Goal: Transaction & Acquisition: Purchase product/service

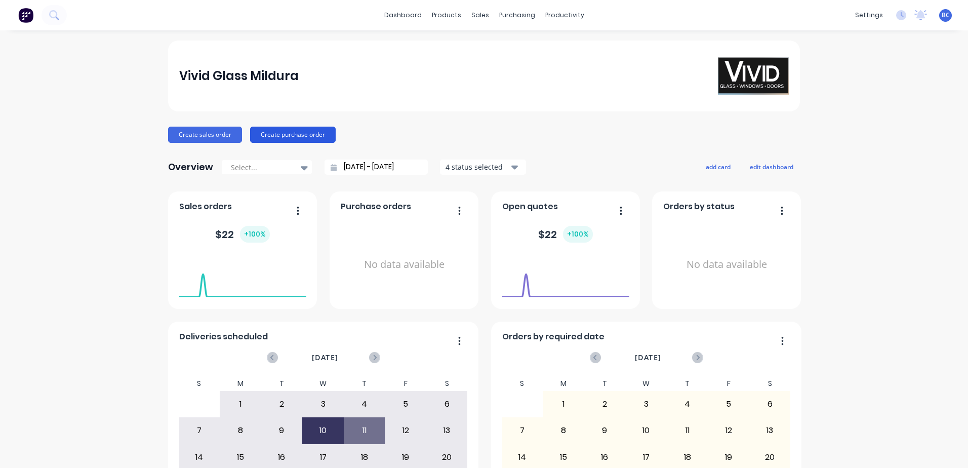
click at [305, 136] on button "Create purchase order" at bounding box center [293, 135] width 86 height 16
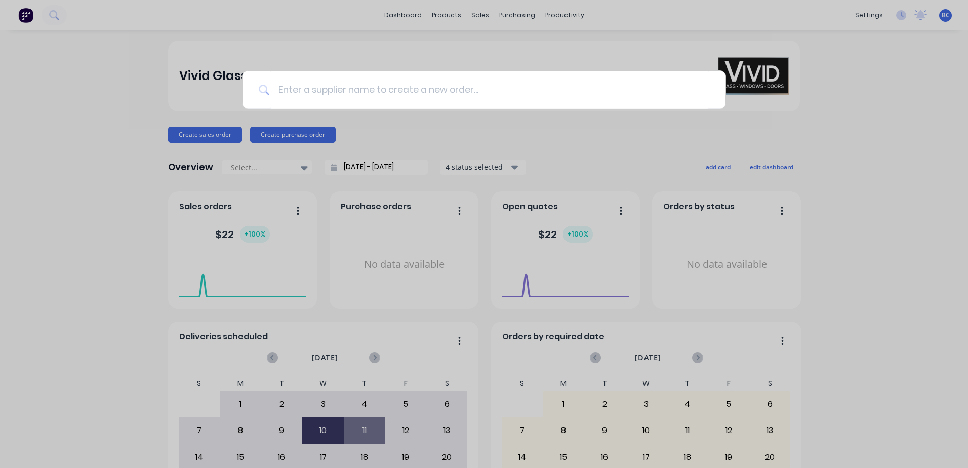
click at [426, 135] on div at bounding box center [484, 234] width 968 height 468
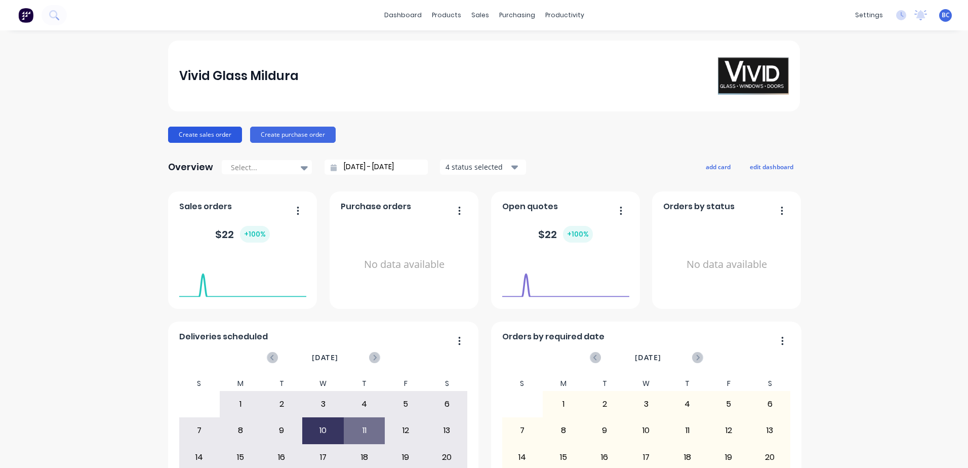
click at [194, 137] on button "Create sales order" at bounding box center [205, 135] width 74 height 16
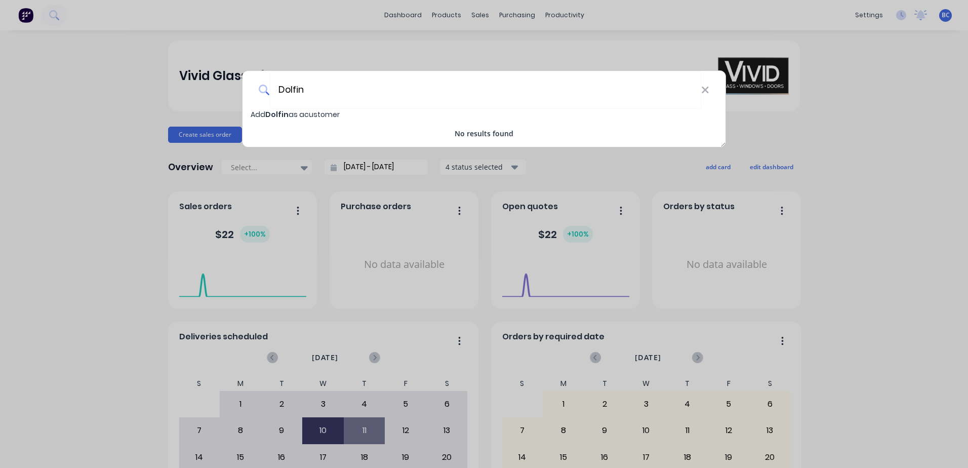
drag, startPoint x: 315, startPoint y: 92, endPoint x: 248, endPoint y: 96, distance: 67.5
click at [248, 96] on div "Dolfin" at bounding box center [484, 90] width 483 height 38
type input "DOLFIN CONSTRUCTIONS PTY LTD"
click at [294, 114] on span "DOLFIN CONSTRUCTIONS PTY LTD" at bounding box center [326, 114] width 122 height 10
select select "AU"
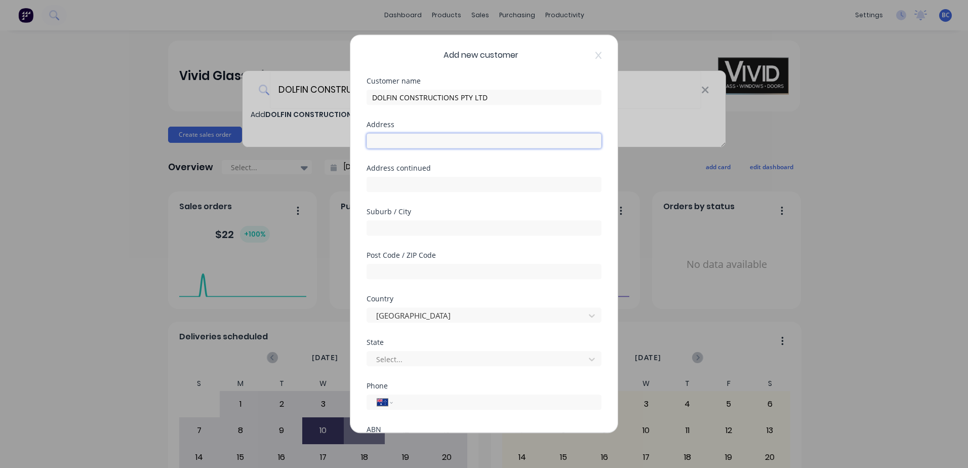
click at [398, 139] on input "text" at bounding box center [484, 140] width 235 height 15
type input "PO BOX 3207"
click at [393, 224] on input "text" at bounding box center [484, 227] width 235 height 15
type input "MILDURA"
click at [380, 271] on input "text" at bounding box center [484, 271] width 235 height 15
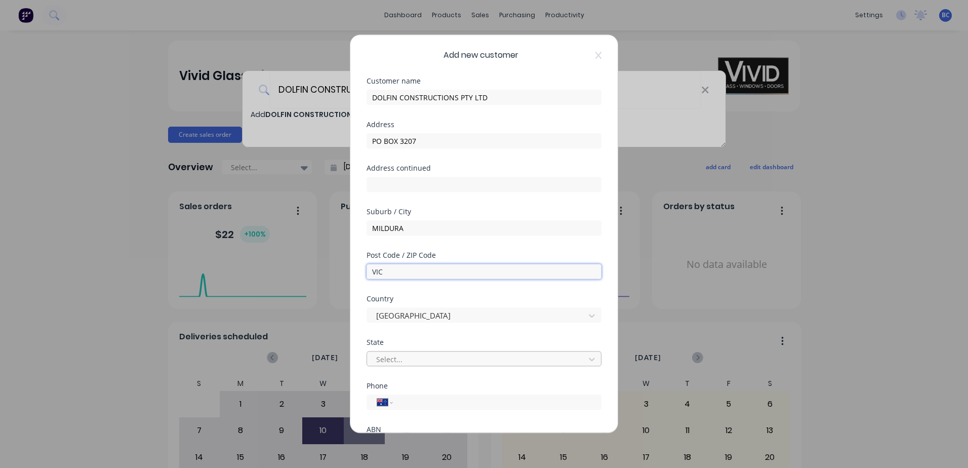
type input "VIC"
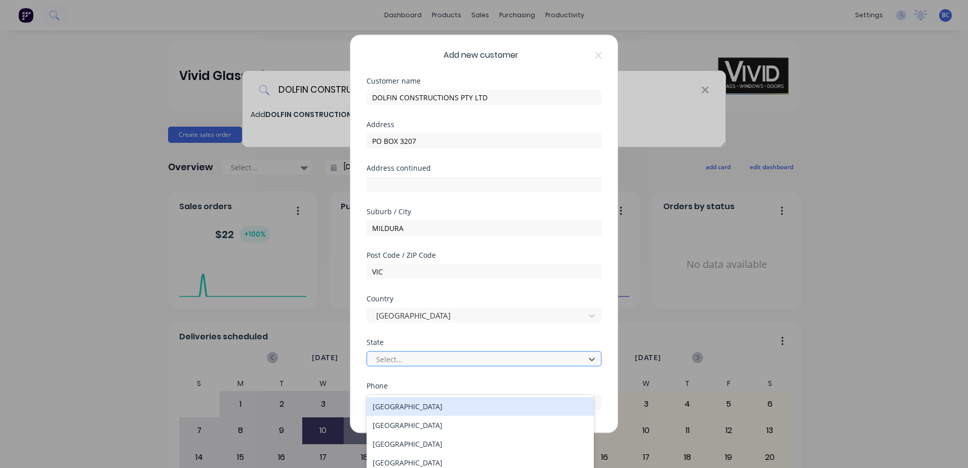
click at [401, 355] on div at bounding box center [477, 359] width 205 height 13
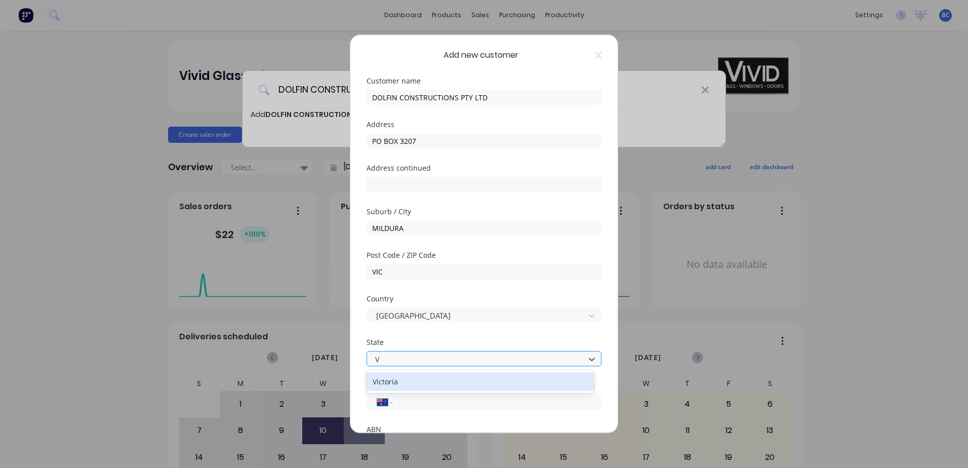
type input "VI"
click at [401, 376] on div "Victoria" at bounding box center [480, 381] width 227 height 19
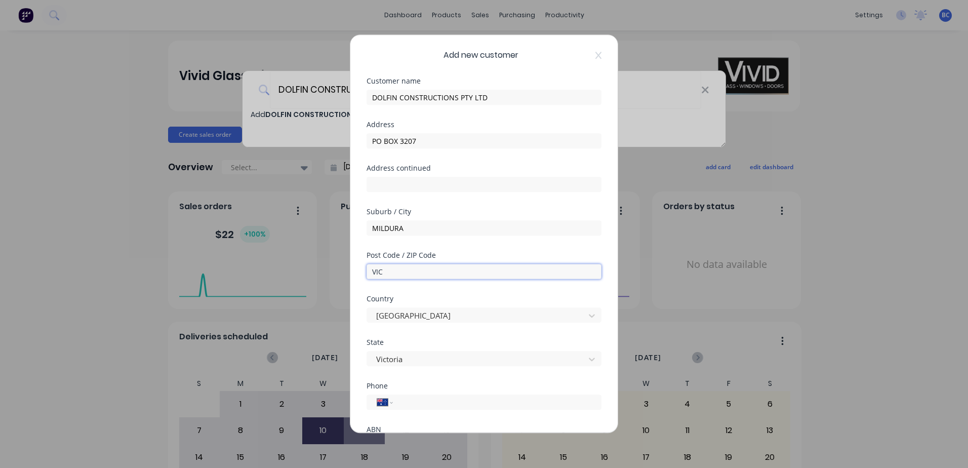
click at [406, 273] on input "VIC" at bounding box center [484, 271] width 235 height 15
drag, startPoint x: 369, startPoint y: 275, endPoint x: 361, endPoint y: 275, distance: 7.6
click at [361, 275] on div "Add new customer Customer name DOLFIN CONSTRUCTIONS PTY LTD Address PO BOX 3207…" at bounding box center [484, 234] width 267 height 398
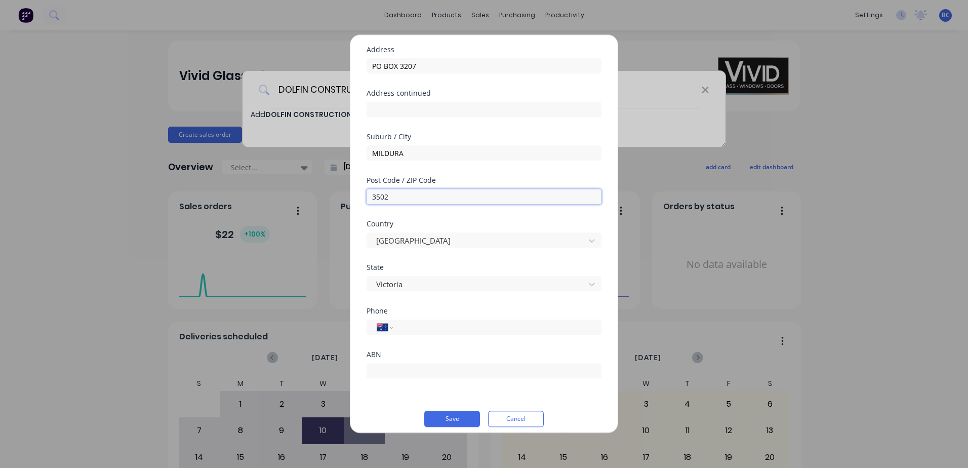
scroll to position [84, 0]
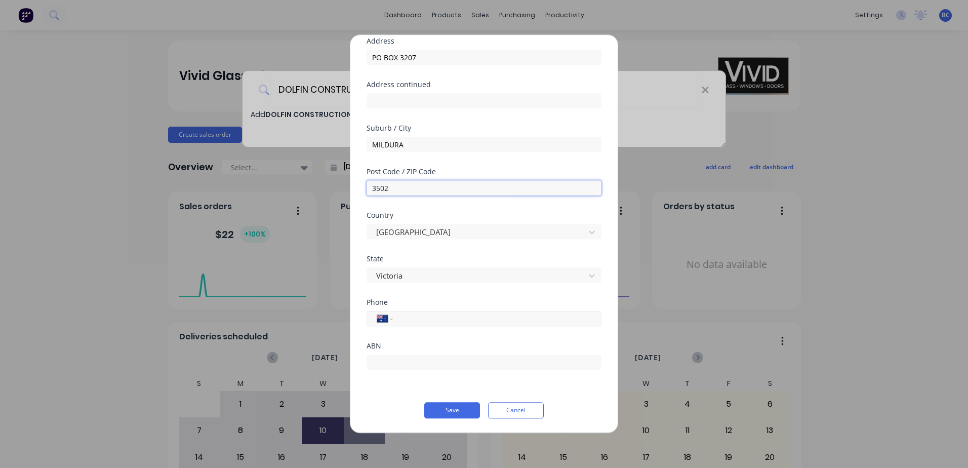
type input "3502"
click at [410, 316] on input "tel" at bounding box center [495, 319] width 191 height 12
type input "[PHONE_NUMBER]"
click at [438, 406] on button "Save" at bounding box center [452, 410] width 56 height 16
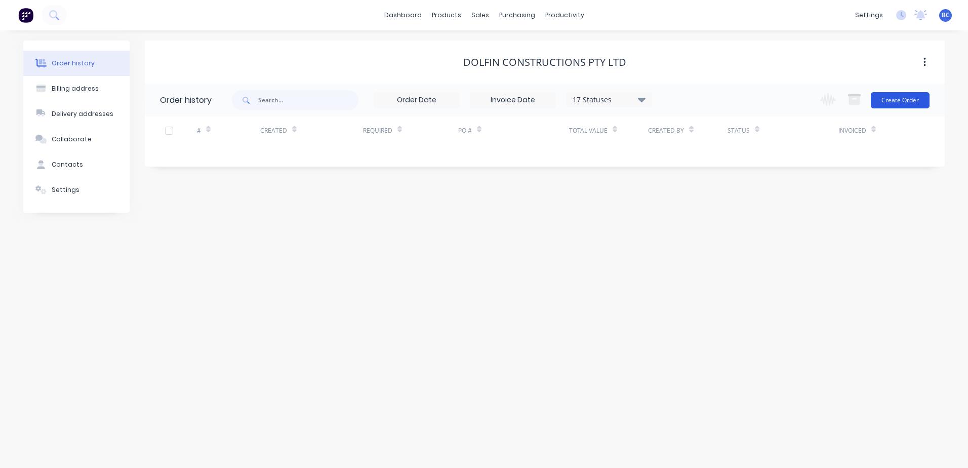
click at [891, 103] on button "Create Order" at bounding box center [900, 100] width 59 height 16
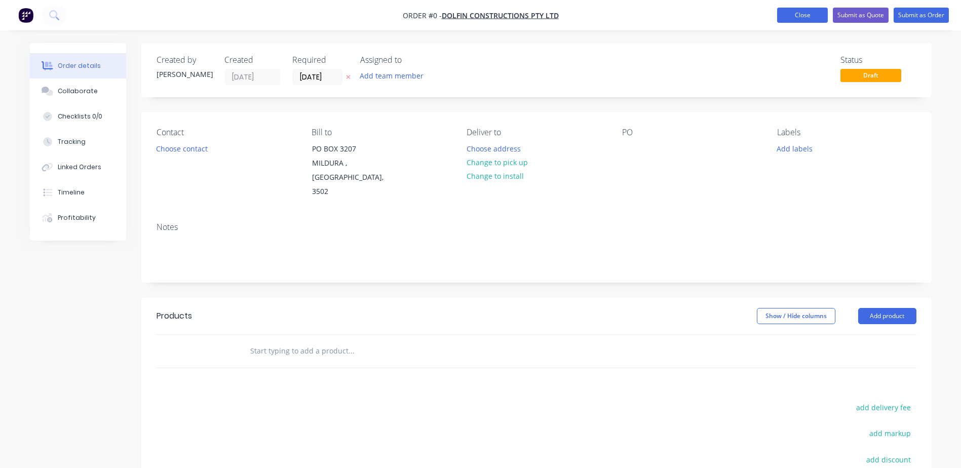
click at [804, 13] on button "Close" at bounding box center [802, 15] width 51 height 15
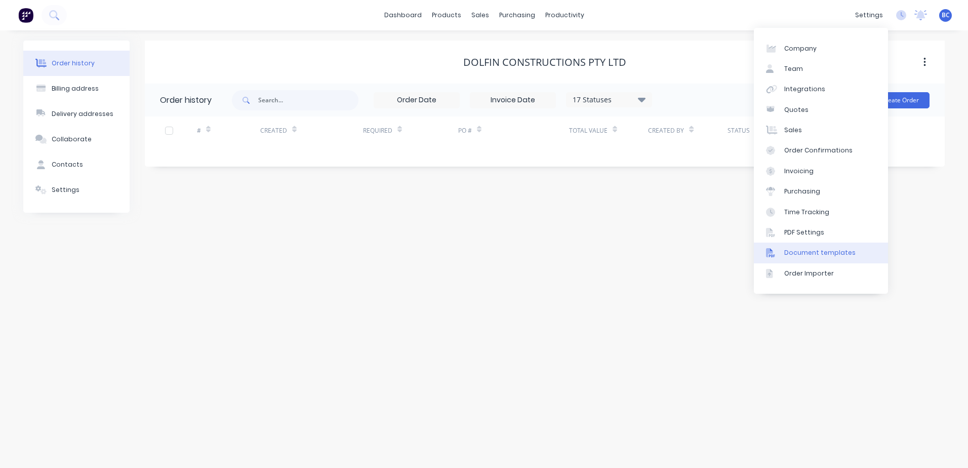
click at [815, 254] on div "Document templates" at bounding box center [820, 252] width 71 height 9
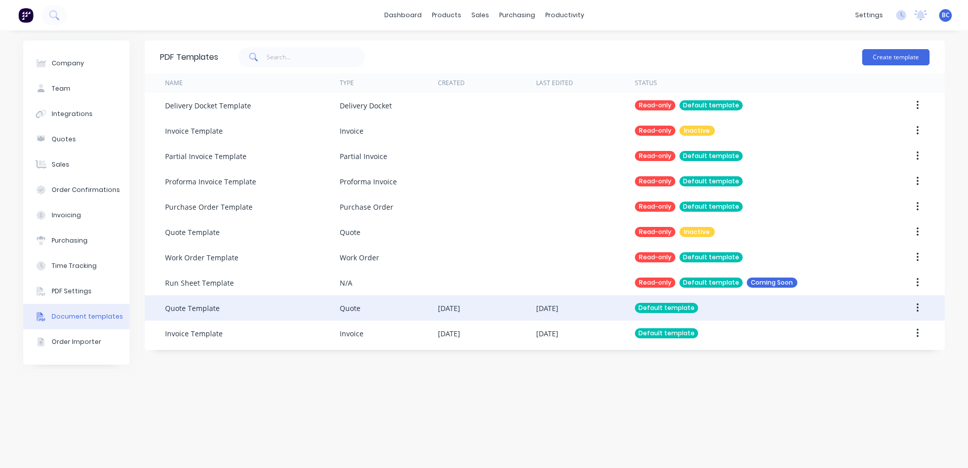
click at [917, 307] on icon "button" at bounding box center [918, 307] width 3 height 11
click at [872, 335] on div "Edit" at bounding box center [882, 334] width 78 height 15
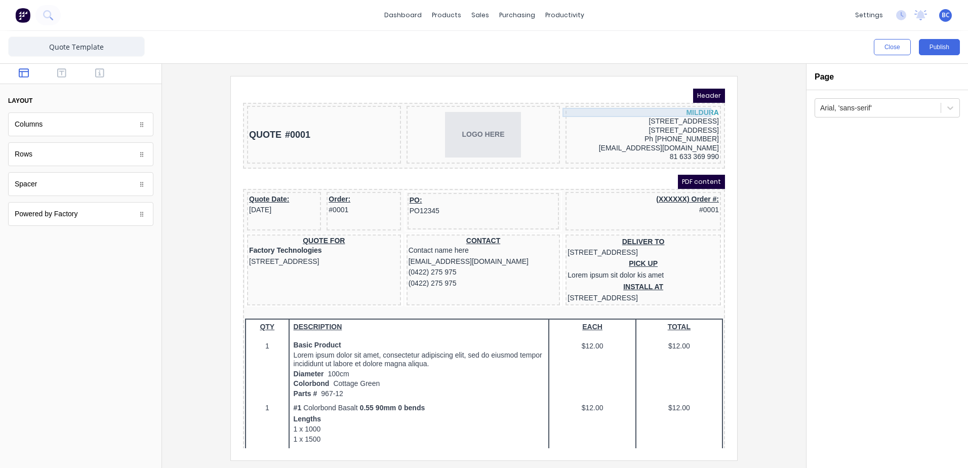
click at [560, 98] on div "MILDURA" at bounding box center [631, 100] width 151 height 9
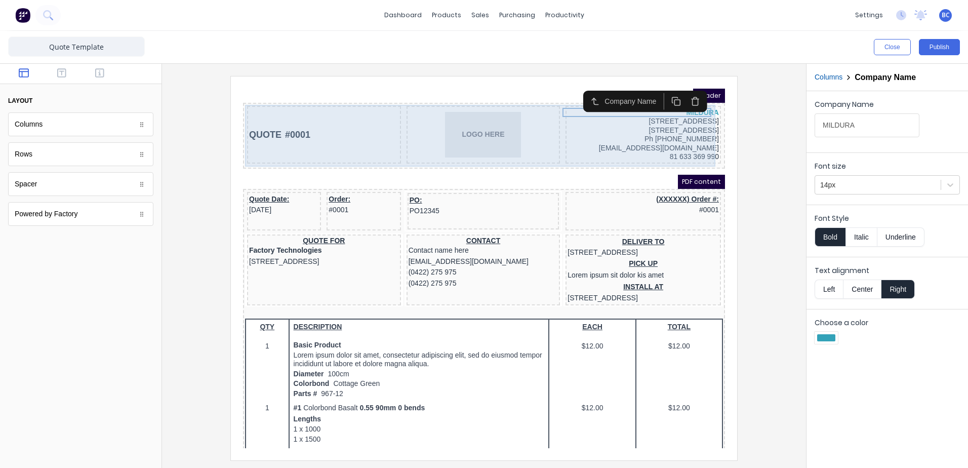
click at [554, 104] on div "MILDURA [STREET_ADDRESS] Ph [PHONE_NUMBER] [EMAIL_ADDRESS][DOMAIN_NAME] 81 633 …" at bounding box center [631, 123] width 155 height 58
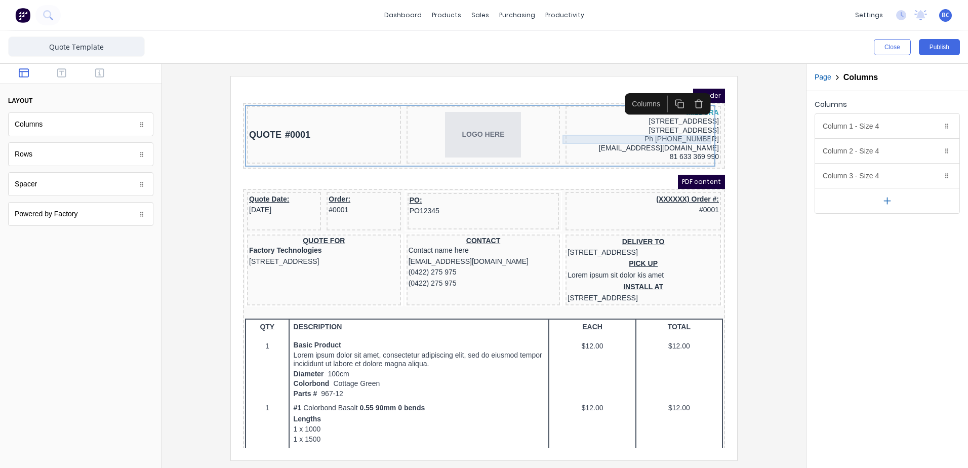
click at [606, 124] on div "Ph [PHONE_NUMBER]" at bounding box center [631, 127] width 151 height 9
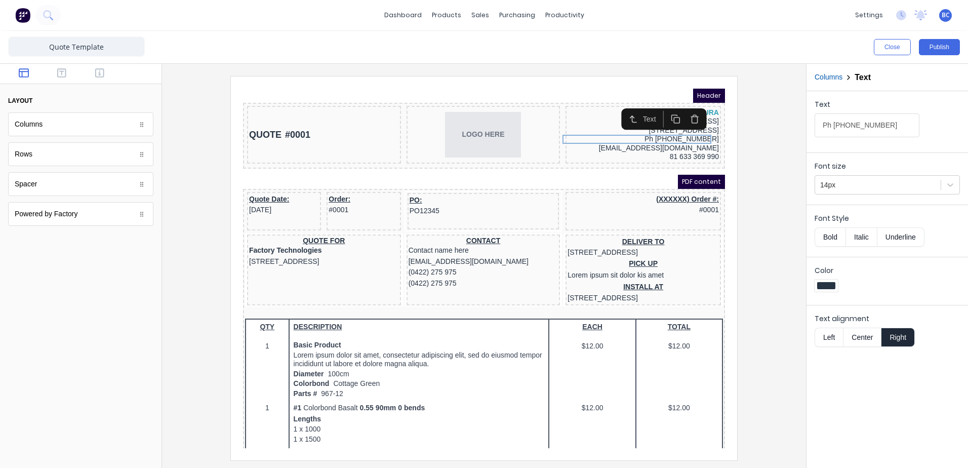
click at [605, 106] on div "Text" at bounding box center [652, 106] width 95 height 21
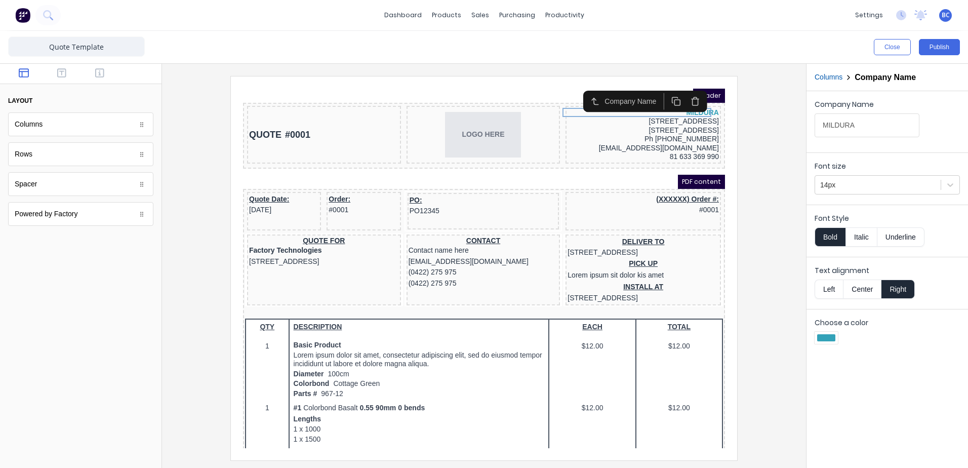
click at [663, 93] on rect "button" at bounding box center [666, 91] width 6 height 6
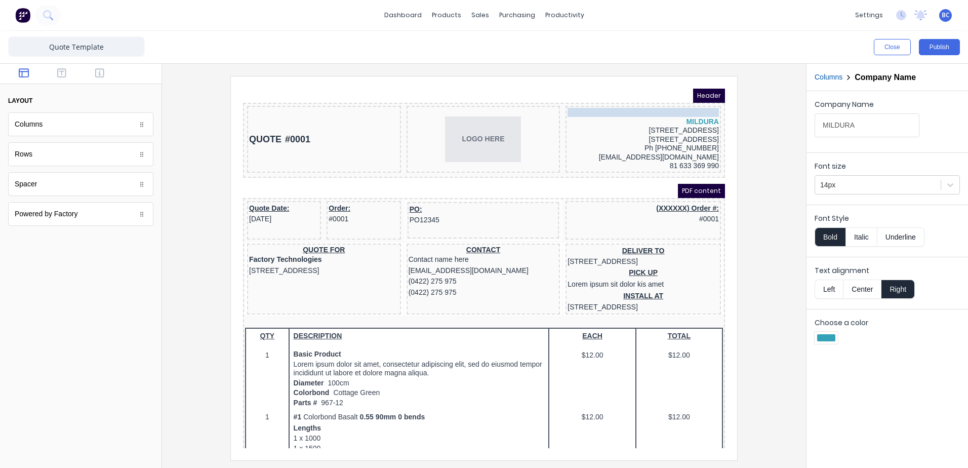
drag, startPoint x: 661, startPoint y: 110, endPoint x: 611, endPoint y: 104, distance: 49.9
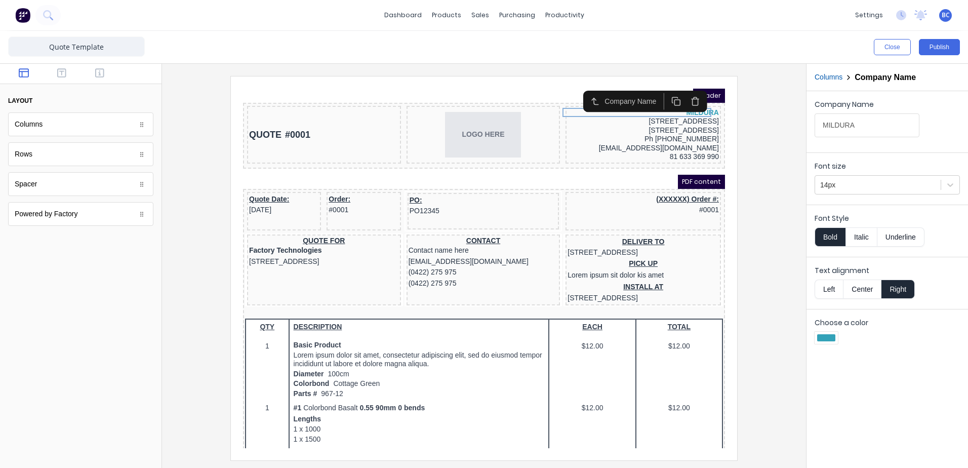
click at [757, 132] on div at bounding box center [484, 268] width 628 height 384
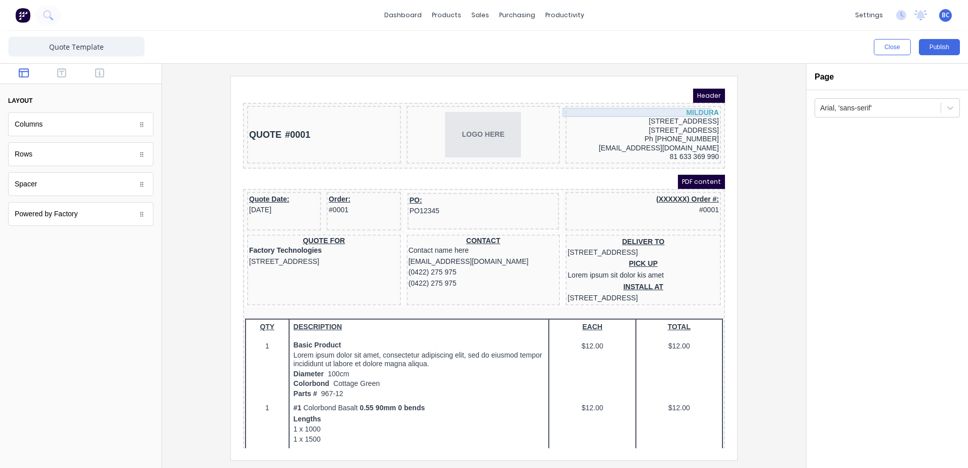
click at [680, 98] on div "MILDURA" at bounding box center [631, 100] width 151 height 9
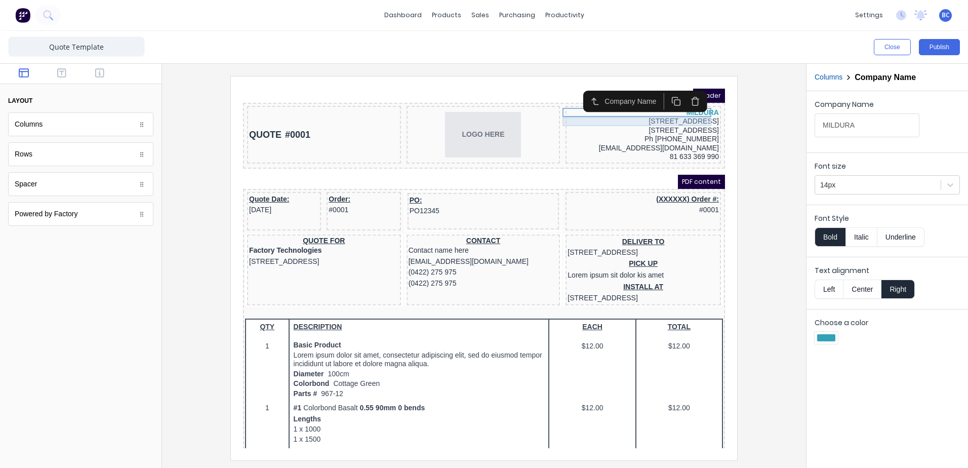
click at [660, 109] on div "[STREET_ADDRESS]" at bounding box center [631, 109] width 151 height 9
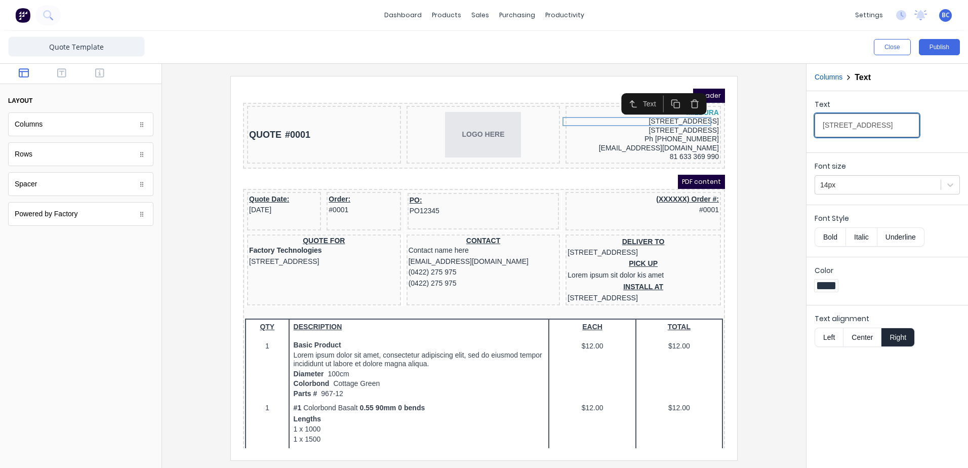
drag, startPoint x: 900, startPoint y: 128, endPoint x: 771, endPoint y: 128, distance: 128.1
click at [771, 128] on div "Close Publish Components layout Columns Columns Rows Rows Spacer Spacer Powered…" at bounding box center [484, 249] width 968 height 437
click at [675, 114] on div "[STREET_ADDRESS]" at bounding box center [631, 118] width 151 height 9
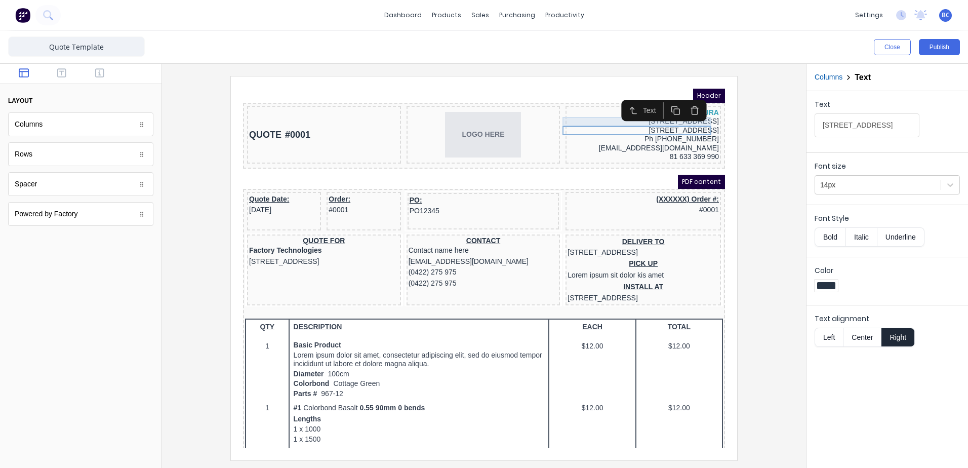
drag, startPoint x: 1128, startPoint y: 200, endPoint x: 592, endPoint y: 111, distance: 543.2
click at [874, 128] on input "[STREET_ADDRESS]" at bounding box center [867, 125] width 105 height 24
drag, startPoint x: 895, startPoint y: 125, endPoint x: 788, endPoint y: 128, distance: 106.9
click at [789, 128] on div "Close Publish Components layout Columns Columns Rows Rows Spacer Spacer Powered…" at bounding box center [484, 249] width 968 height 437
type input "[STREET_ADDRESS]"
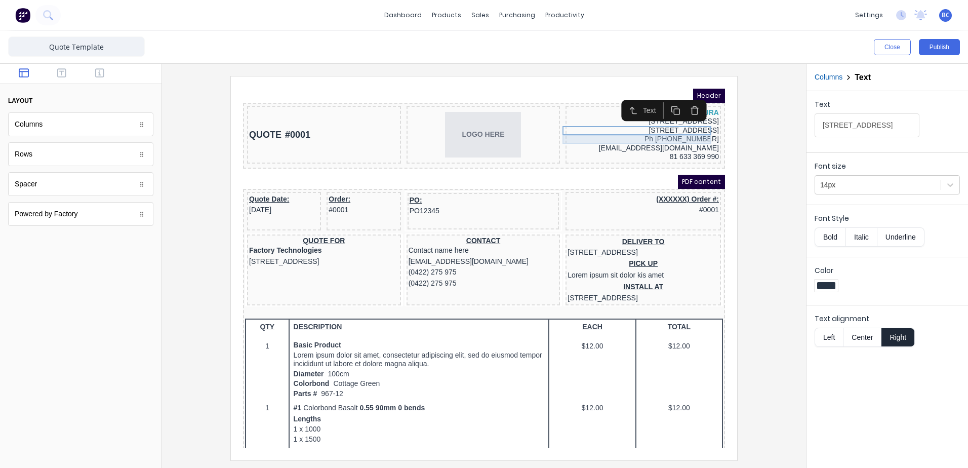
click at [665, 125] on div "Ph [PHONE_NUMBER]" at bounding box center [631, 127] width 151 height 9
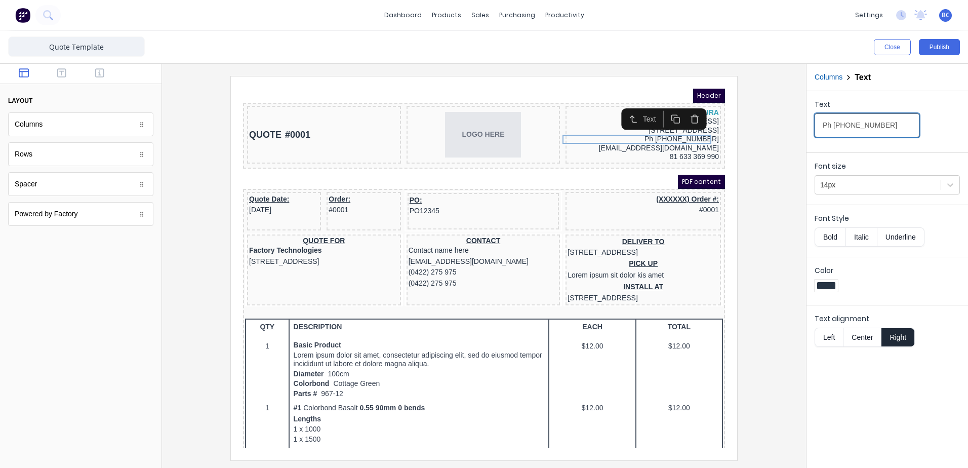
drag, startPoint x: 893, startPoint y: 129, endPoint x: 741, endPoint y: 127, distance: 152.0
click at [746, 127] on div "Close Publish Components layout Columns Columns Rows Rows Spacer Spacer Powered…" at bounding box center [484, 249] width 968 height 437
click at [647, 135] on div "[EMAIL_ADDRESS][DOMAIN_NAME]" at bounding box center [631, 136] width 151 height 9
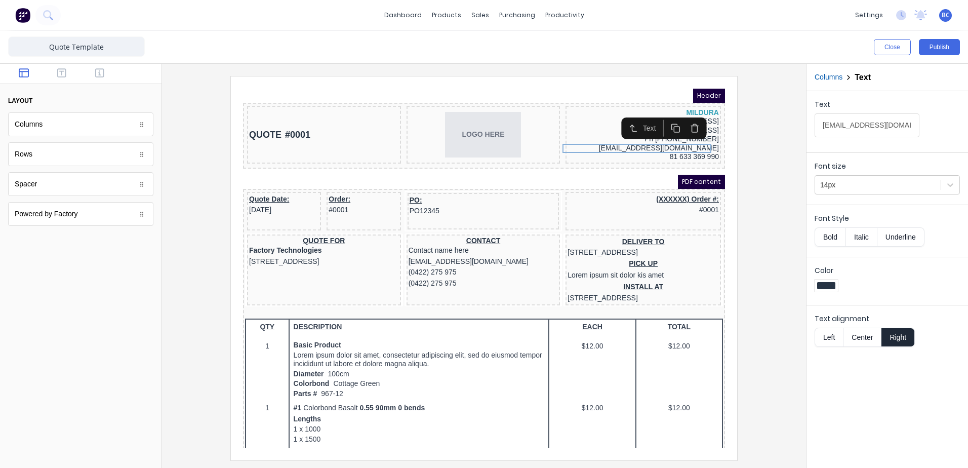
drag, startPoint x: 902, startPoint y: 124, endPoint x: 770, endPoint y: 126, distance: 131.7
click at [770, 126] on div "Close Publish Components layout Columns Columns Rows Rows Spacer Spacer Powered…" at bounding box center [484, 249] width 968 height 437
click at [680, 144] on div "81 633 369 990" at bounding box center [631, 144] width 151 height 9
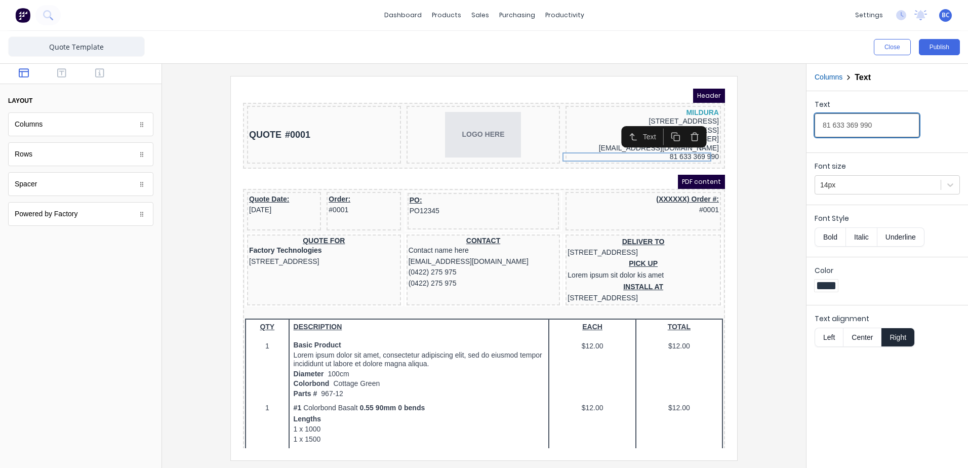
drag, startPoint x: 994, startPoint y: 204, endPoint x: 631, endPoint y: 116, distance: 374.2
click at [827, 125] on input "81 633 369 990" at bounding box center [867, 125] width 105 height 24
click at [823, 125] on input "81 633 369 990" at bounding box center [867, 125] width 105 height 24
drag, startPoint x: 1138, startPoint y: 198, endPoint x: 647, endPoint y: 103, distance: 500.3
type input "ABN 81 633 369 990"
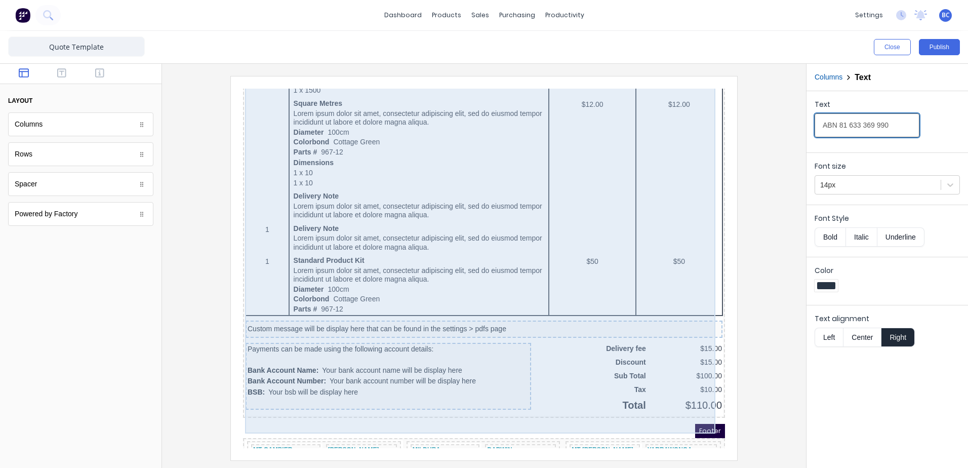
scroll to position [580, 0]
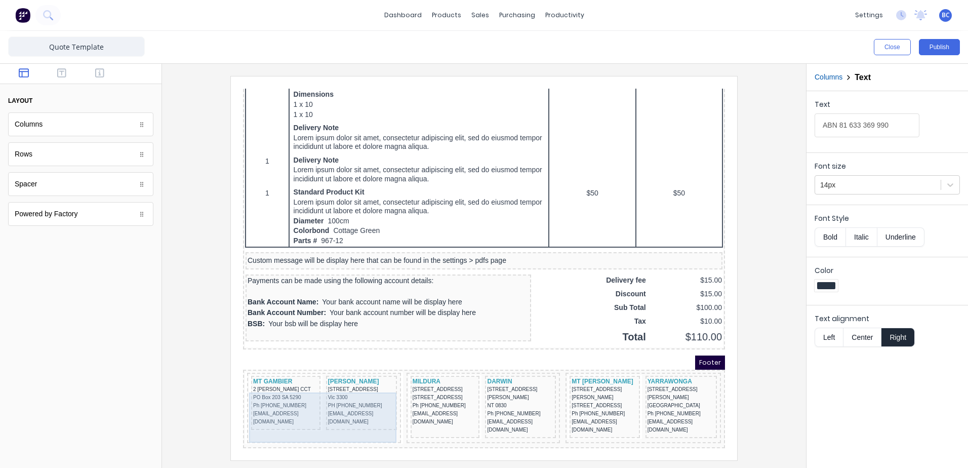
click at [306, 380] on div "MT GAMBIER 2 [PERSON_NAME] CCT PO Box 203 SA 5290 Ph [PHONE_NUMBER] [EMAIL_ADDR…" at bounding box center [273, 391] width 69 height 54
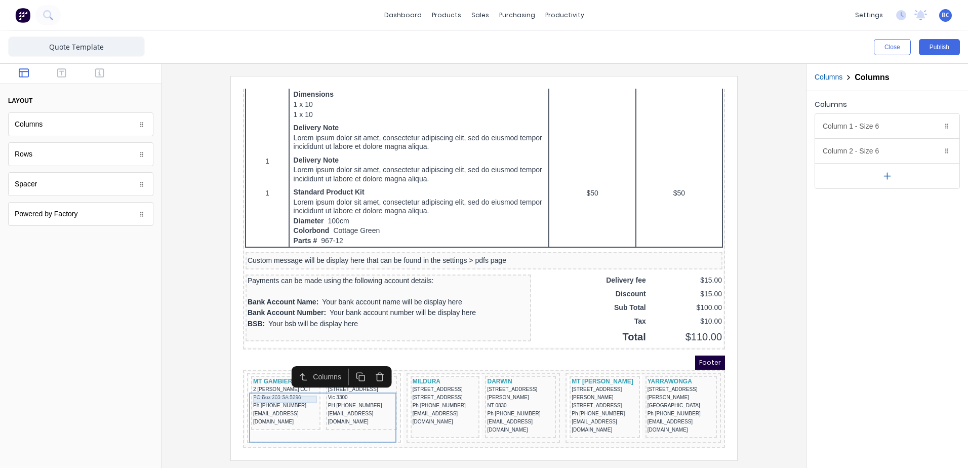
click at [261, 373] on div "MT GAMBIER" at bounding box center [273, 370] width 65 height 8
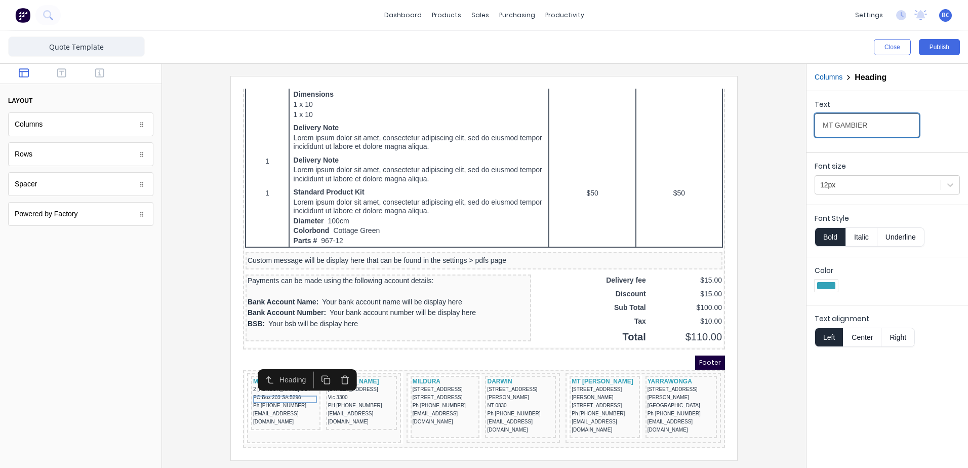
drag, startPoint x: 879, startPoint y: 126, endPoint x: 832, endPoint y: 132, distance: 47.4
click at [795, 132] on div "Close Publish Components layout Columns Columns Rows Rows Spacer Spacer Powered…" at bounding box center [484, 249] width 968 height 437
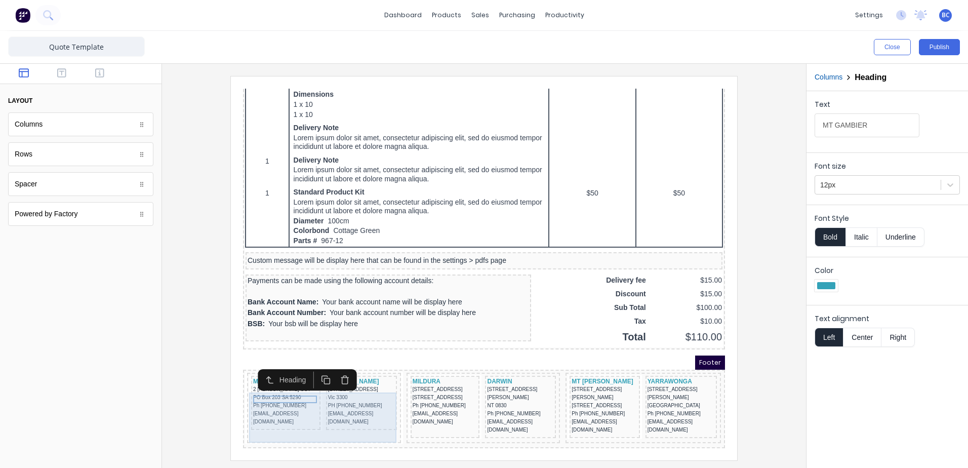
click at [330, 373] on div "[PERSON_NAME]" at bounding box center [349, 370] width 67 height 8
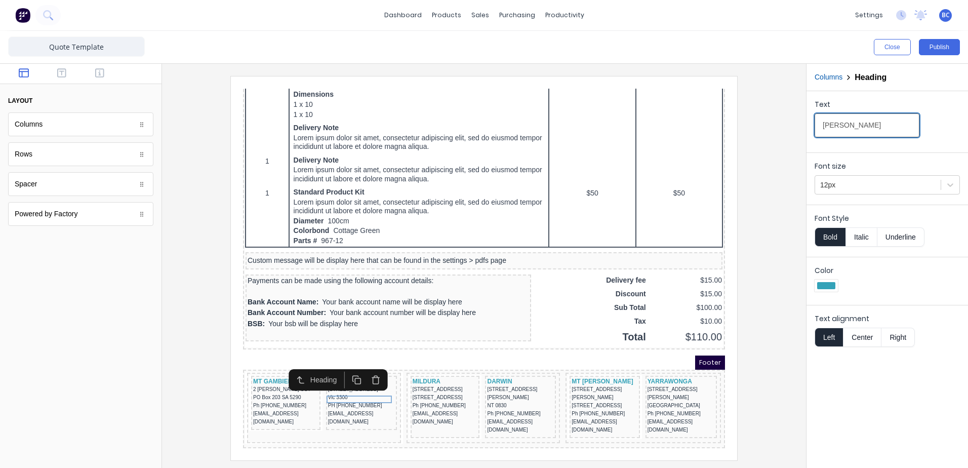
drag, startPoint x: 877, startPoint y: 124, endPoint x: 806, endPoint y: 123, distance: 70.9
click at [806, 123] on div "Columns Heading Text [PERSON_NAME] Font size 12px Font Style Bold Italic Underl…" at bounding box center [887, 266] width 162 height 404
click at [279, 391] on div "2 [PERSON_NAME] CCT PO Box 203 SA 5290 Ph [PHONE_NUMBER] [EMAIL_ADDRESS][DOMAIN…" at bounding box center [273, 394] width 65 height 43
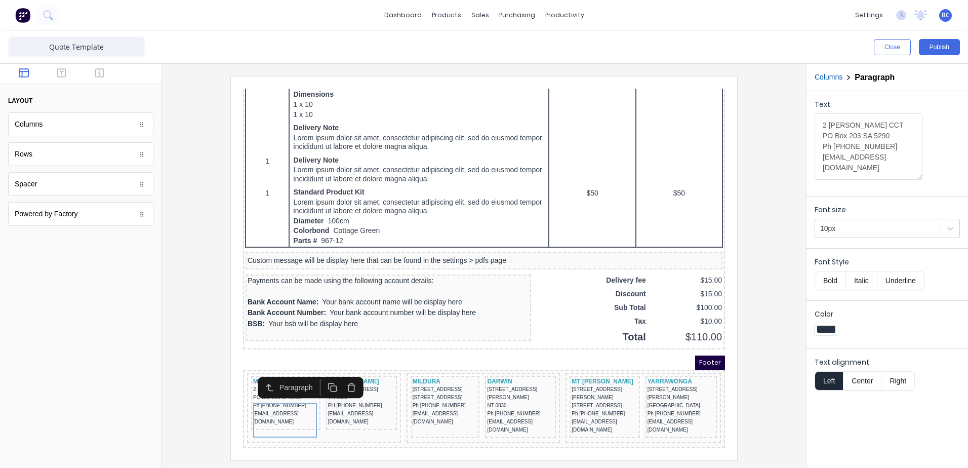
drag, startPoint x: 868, startPoint y: 174, endPoint x: 811, endPoint y: 93, distance: 98.8
click at [811, 94] on div "Text 2 [PERSON_NAME] CCT PO Box 203 SA 5290 Ph [PHONE_NUMBER] [EMAIL_ADDRESS][D…" at bounding box center [888, 141] width 162 height 101
click at [353, 397] on div "[STREET_ADDRESS] [PHONE_NUMBER] [EMAIL_ADDRESS][DOMAIN_NAME]" at bounding box center [349, 393] width 67 height 41
drag, startPoint x: 840, startPoint y: 159, endPoint x: 790, endPoint y: 87, distance: 88.4
click at [790, 87] on div "Close Publish Components layout Columns Columns Rows Rows Spacer Spacer Powered…" at bounding box center [484, 249] width 968 height 437
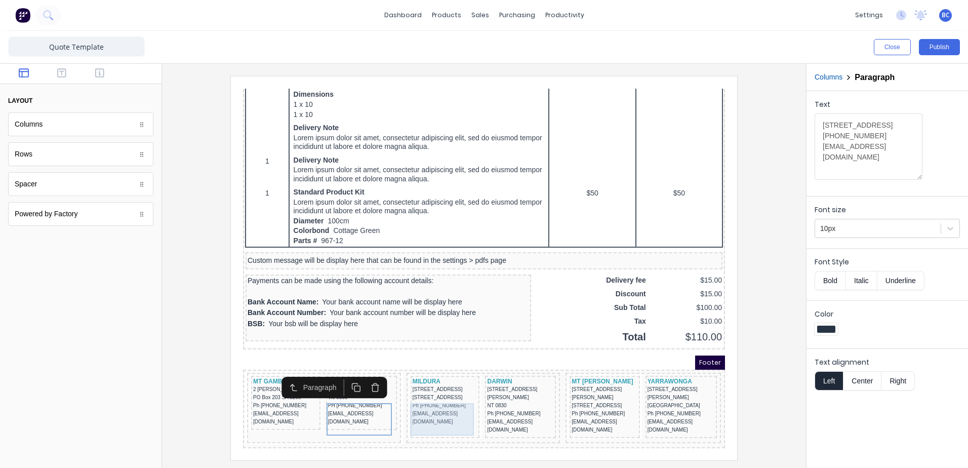
click at [431, 395] on div "[STREET_ADDRESS] Ph [PHONE_NUMBER] [EMAIL_ADDRESS][DOMAIN_NAME]" at bounding box center [433, 393] width 65 height 41
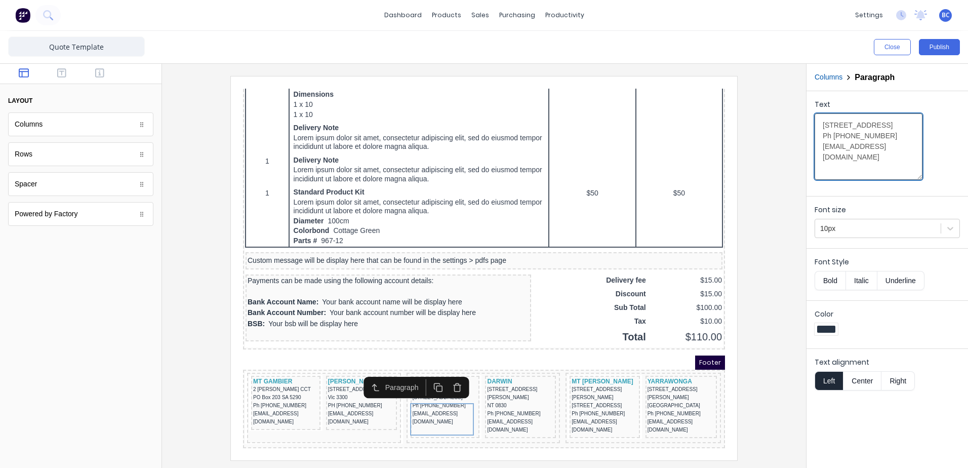
drag, startPoint x: 898, startPoint y: 163, endPoint x: 767, endPoint y: 82, distance: 154.5
click at [769, 86] on div "Close Publish Components layout Columns Columns Rows Rows Spacer Spacer Powered…" at bounding box center [484, 249] width 968 height 437
click at [482, 391] on div "[STREET_ADDRESS][PERSON_NAME] Ph [PHONE_NUMBER] [EMAIL_ADDRESS][DOMAIN_NAME]" at bounding box center [508, 397] width 67 height 49
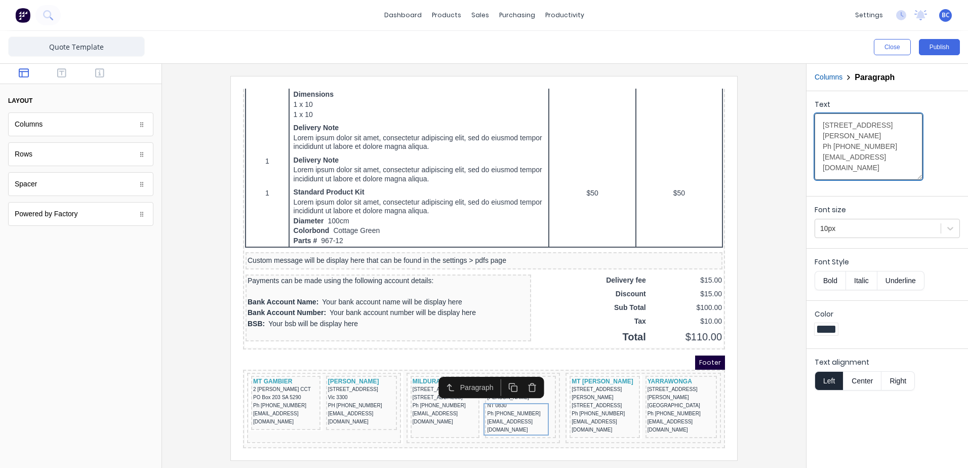
drag, startPoint x: 897, startPoint y: 161, endPoint x: 777, endPoint y: 75, distance: 146.6
click at [784, 85] on div "Close Publish Components layout Columns Columns Rows Rows Spacer Spacer Powered…" at bounding box center [484, 249] width 968 height 437
click at [581, 400] on div "[STREET_ADDRESS][PERSON_NAME] Ph [PHONE_NUMBER] [EMAIL_ADDRESS][DOMAIN_NAME]" at bounding box center [593, 397] width 66 height 49
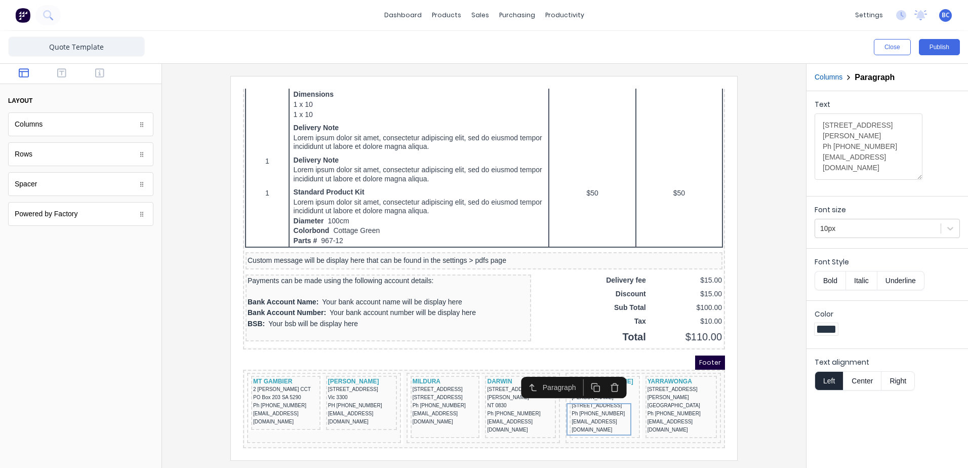
drag, startPoint x: 823, startPoint y: 123, endPoint x: 854, endPoint y: 182, distance: 67.3
click at [854, 182] on div "Text [STREET_ADDRESS][PERSON_NAME] Ph [PHONE_NUMBER] [EMAIL_ADDRESS][DOMAIN_NAM…" at bounding box center [887, 142] width 145 height 87
click at [640, 401] on div "[STREET_ADDRESS][PERSON_NAME] Ph [PHONE_NUMBER] [EMAIL_ADDRESS][DOMAIN_NAME]" at bounding box center [669, 397] width 67 height 49
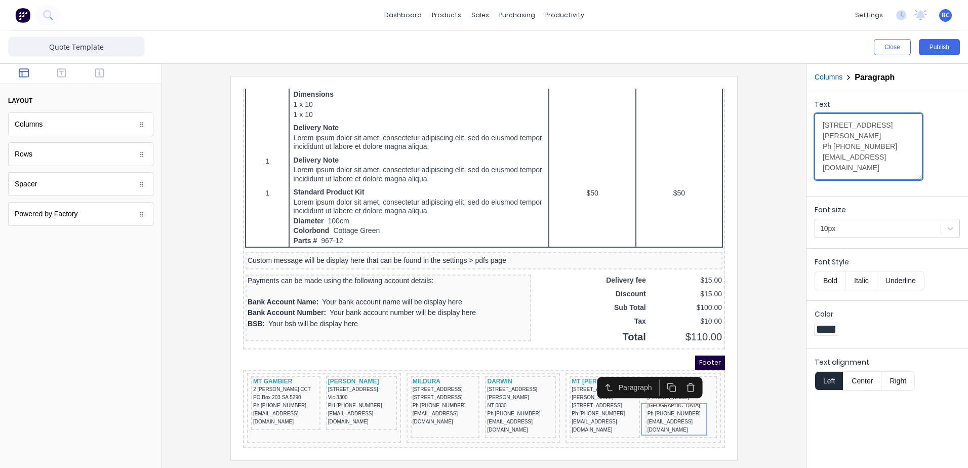
drag, startPoint x: 898, startPoint y: 159, endPoint x: 732, endPoint y: 100, distance: 175.6
click at [774, 103] on div "Close Publish Components layout Columns Columns Rows Rows Spacer Spacer Powered…" at bounding box center [484, 249] width 968 height 437
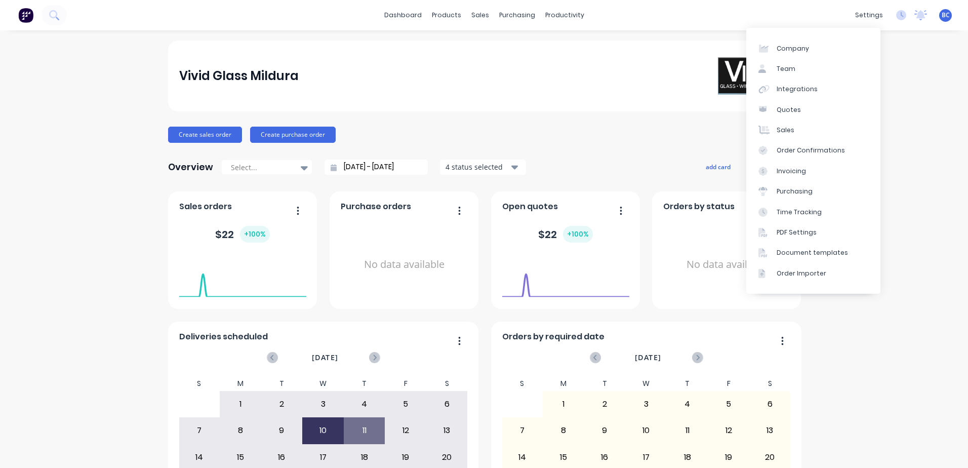
click at [863, 17] on div "settings" at bounding box center [869, 15] width 38 height 15
click at [824, 250] on div "Document templates" at bounding box center [812, 252] width 71 height 9
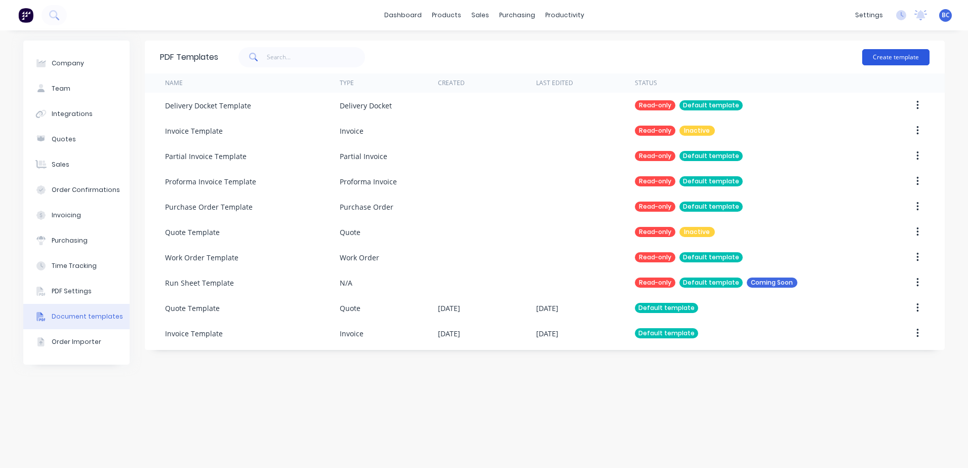
click at [897, 58] on button "Create template" at bounding box center [896, 57] width 67 height 16
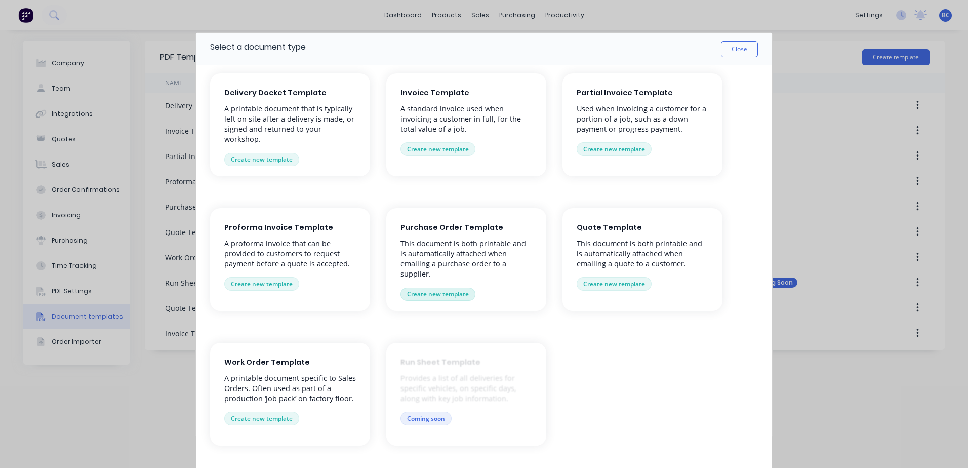
click at [441, 288] on button "Create new template" at bounding box center [438, 294] width 75 height 13
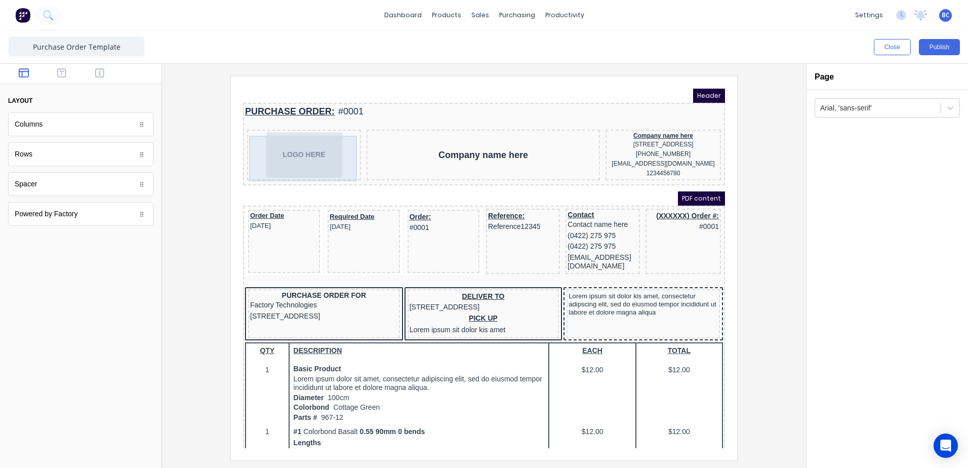
click at [274, 149] on div "LOGO HERE" at bounding box center [292, 143] width 110 height 46
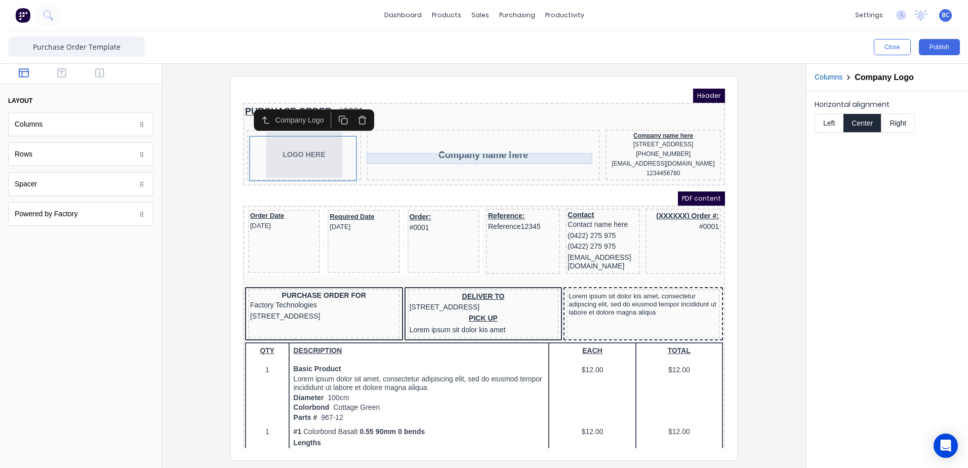
click at [469, 147] on div "Company name here" at bounding box center [471, 142] width 229 height 11
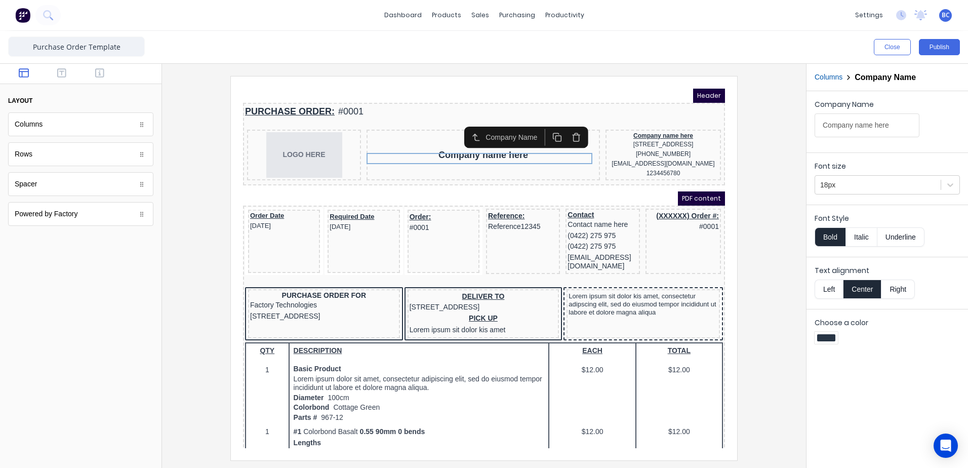
click at [561, 126] on icon "button" at bounding box center [564, 126] width 6 height 7
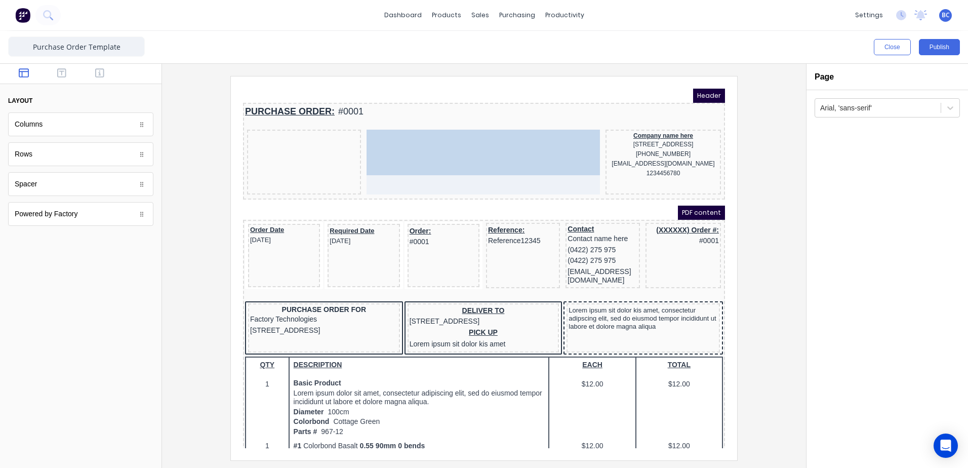
drag, startPoint x: 283, startPoint y: 150, endPoint x: 444, endPoint y: 151, distance: 161.1
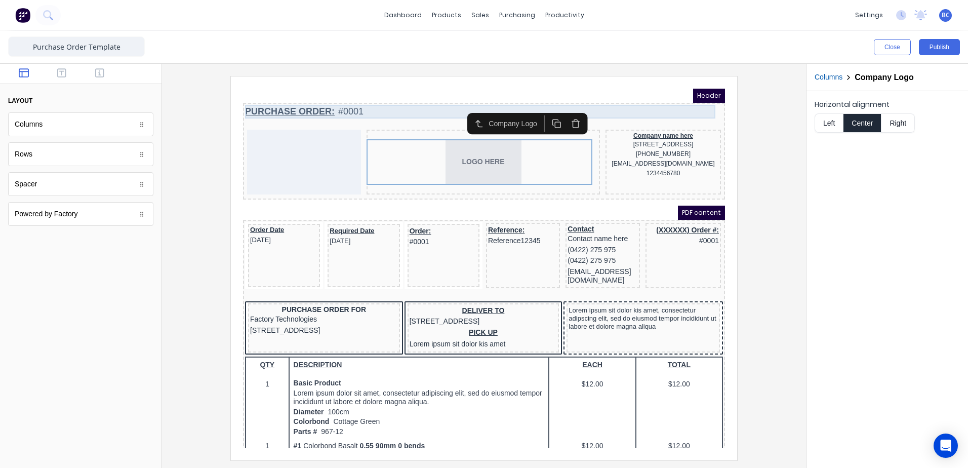
click at [297, 98] on div "PURCHASE ORDER: #0001" at bounding box center [472, 100] width 478 height 14
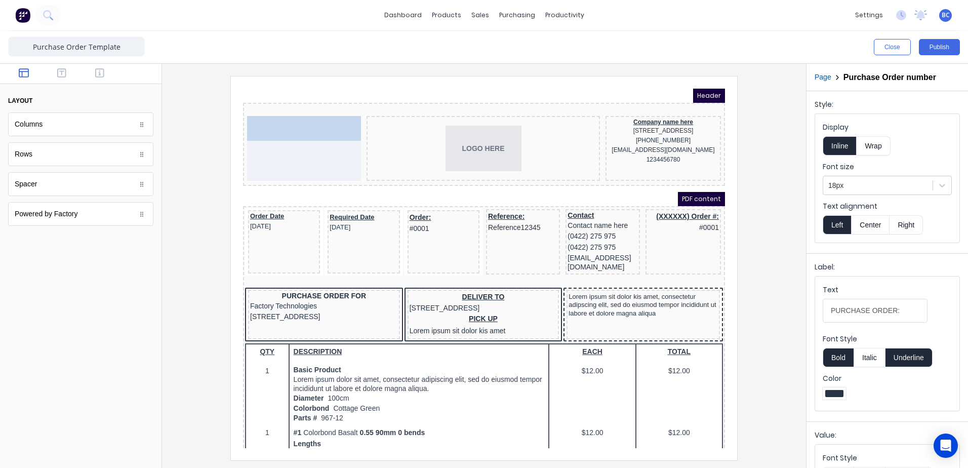
drag, startPoint x: 312, startPoint y: 98, endPoint x: 278, endPoint y: 127, distance: 44.9
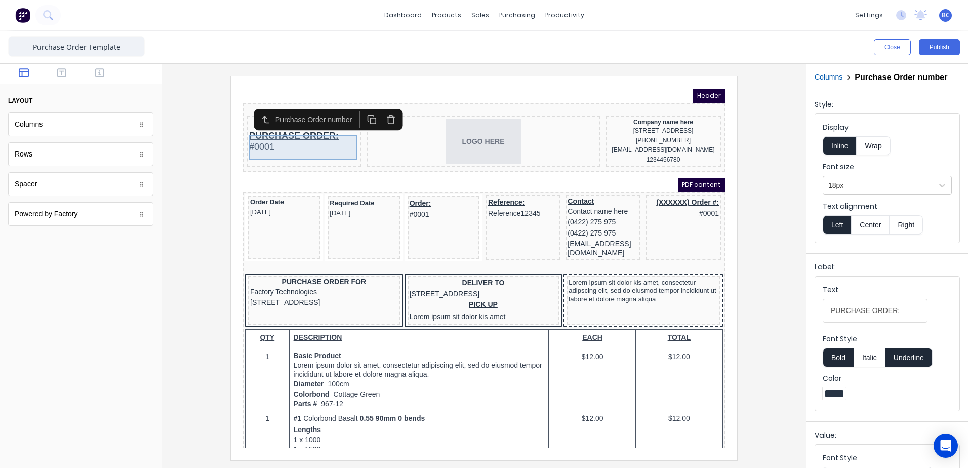
click at [330, 126] on div "PURCHASE ORDER: #0001" at bounding box center [292, 129] width 110 height 25
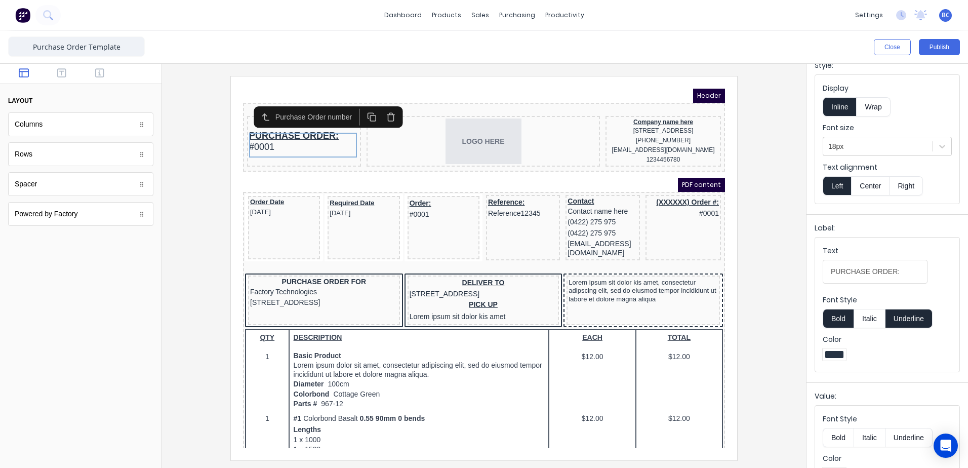
scroll to position [51, 0]
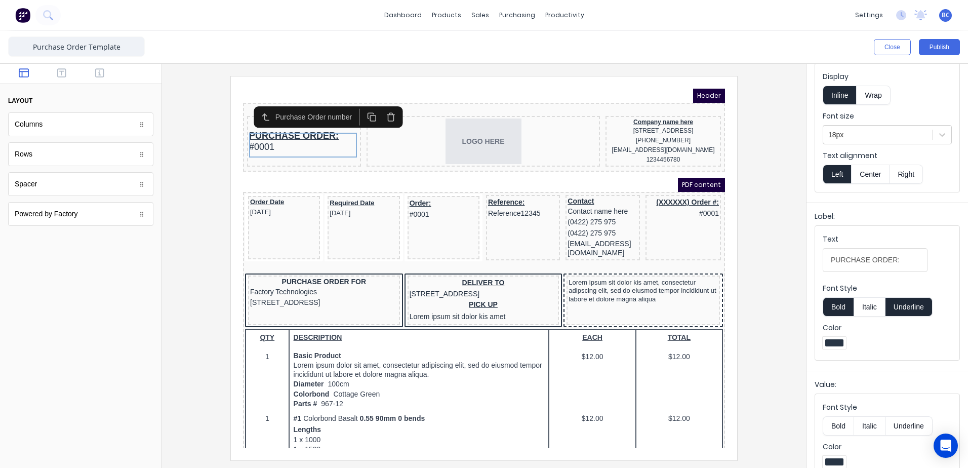
click at [903, 316] on button "Underline" at bounding box center [909, 306] width 47 height 19
click at [897, 272] on input "PURCHASE ORDER:" at bounding box center [875, 260] width 105 height 24
type input "PURCHASE ORDER"
click at [806, 272] on div "Columns Purchase Order number Style: Display Inline Wrap Font size 18px Text al…" at bounding box center [887, 266] width 162 height 404
click at [624, 108] on div "Company name here" at bounding box center [651, 110] width 111 height 8
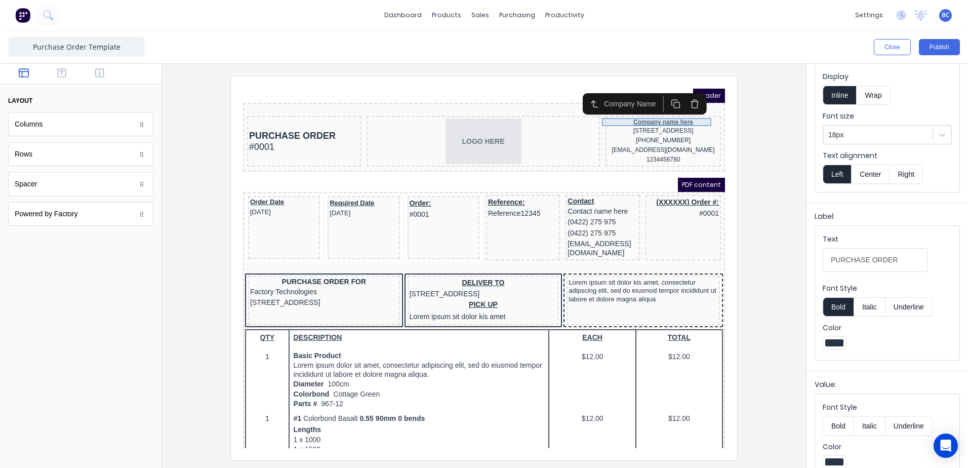
scroll to position [0, 0]
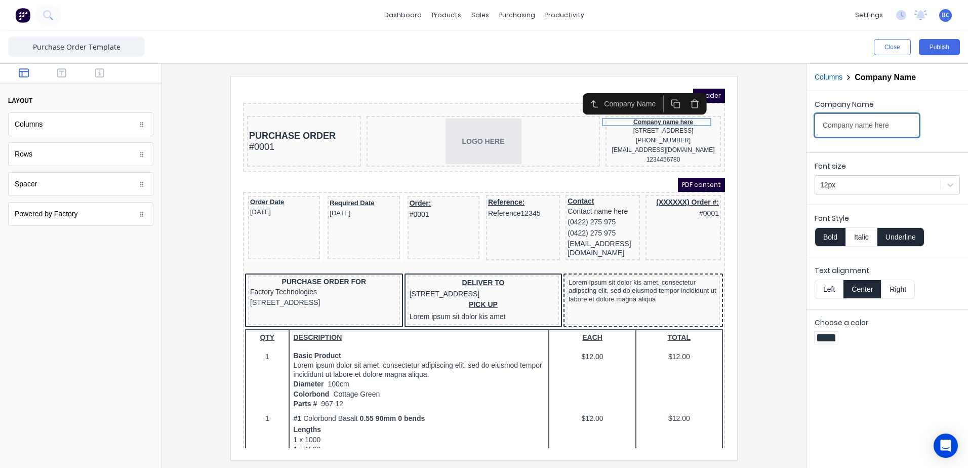
click at [866, 130] on input "Company name here" at bounding box center [867, 125] width 105 height 24
drag, startPoint x: 893, startPoint y: 127, endPoint x: 790, endPoint y: 125, distance: 103.9
click at [791, 125] on div "Close Publish Components layout Columns Columns Rows Rows Spacer Spacer Powered…" at bounding box center [484, 249] width 968 height 437
type input "m"
type input "MILDURA"
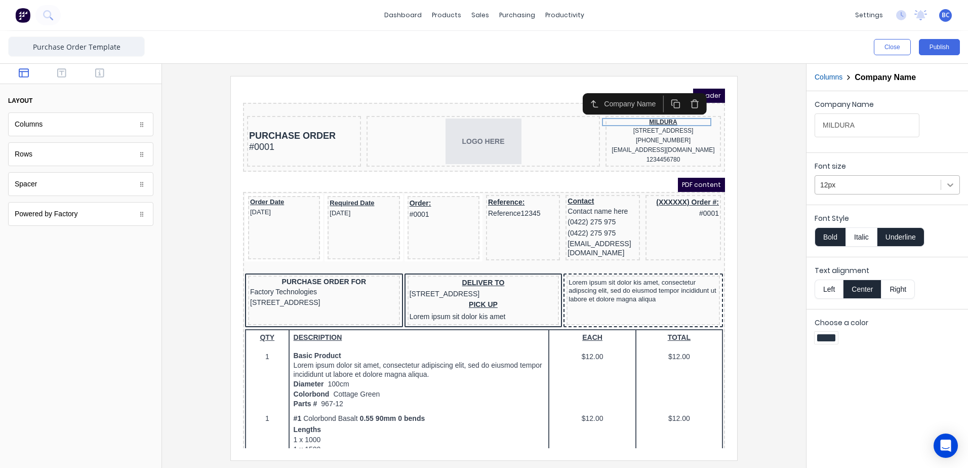
click at [954, 185] on icon at bounding box center [951, 185] width 10 height 10
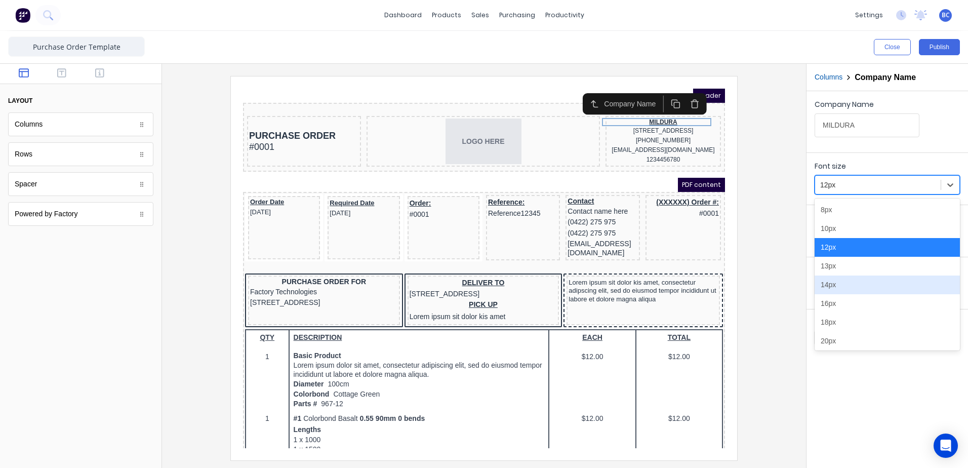
click at [838, 280] on div "14px" at bounding box center [887, 285] width 145 height 19
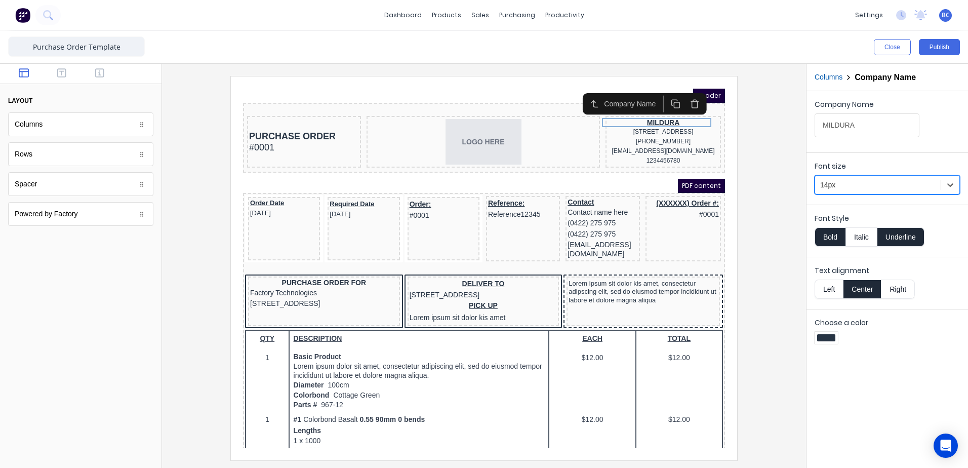
click at [900, 233] on button "Underline" at bounding box center [901, 236] width 47 height 19
click at [828, 339] on div at bounding box center [826, 337] width 18 height 7
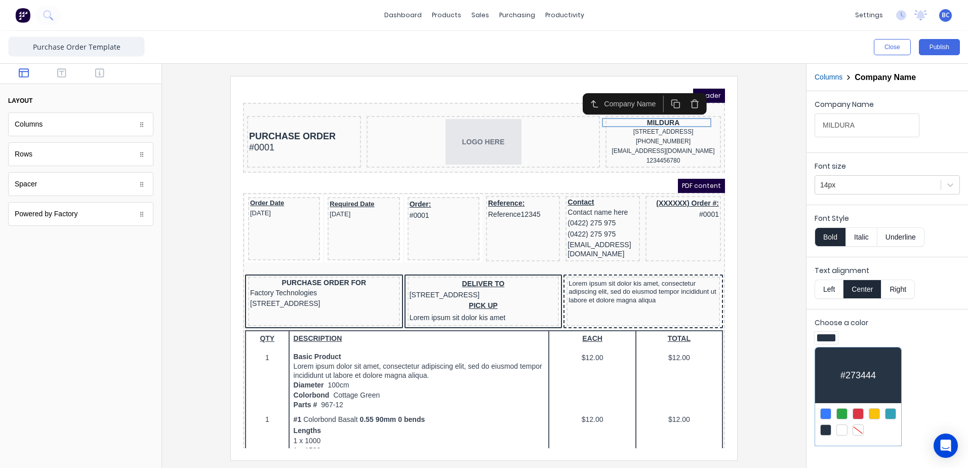
click at [891, 414] on div at bounding box center [890, 413] width 11 height 11
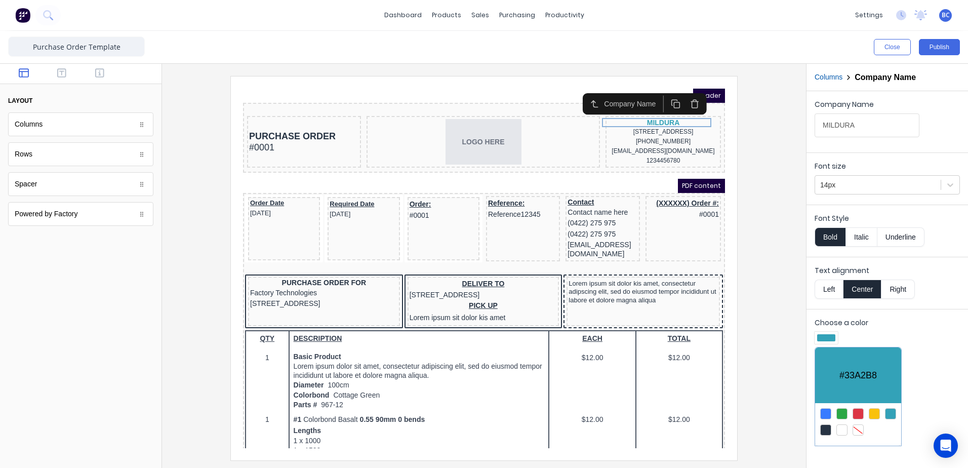
click at [928, 317] on div at bounding box center [484, 234] width 968 height 468
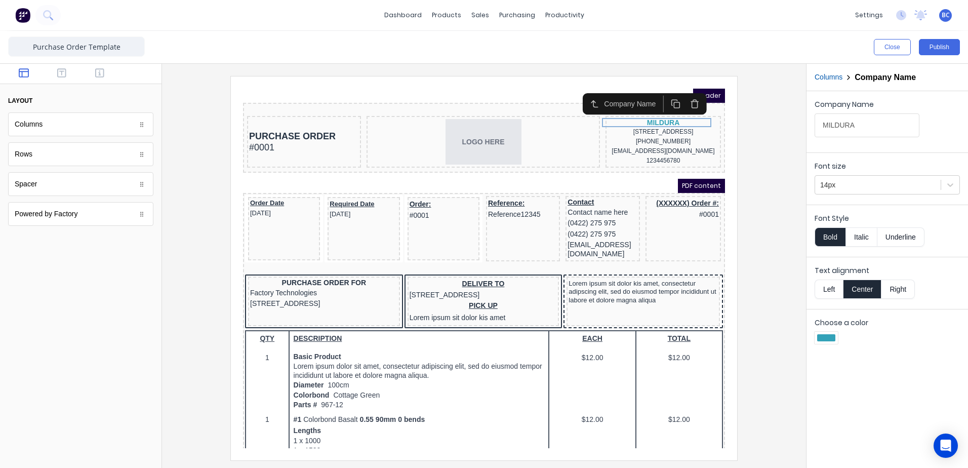
click at [902, 288] on button "Right" at bounding box center [898, 289] width 33 height 19
click at [616, 122] on div "[STREET_ADDRESS]" at bounding box center [651, 120] width 111 height 10
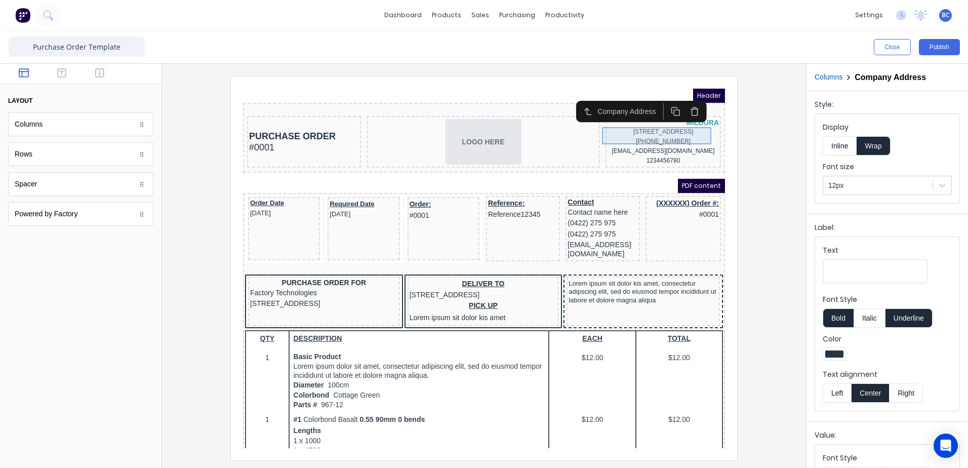
click at [677, 125] on div "[STREET_ADDRESS]" at bounding box center [651, 120] width 111 height 10
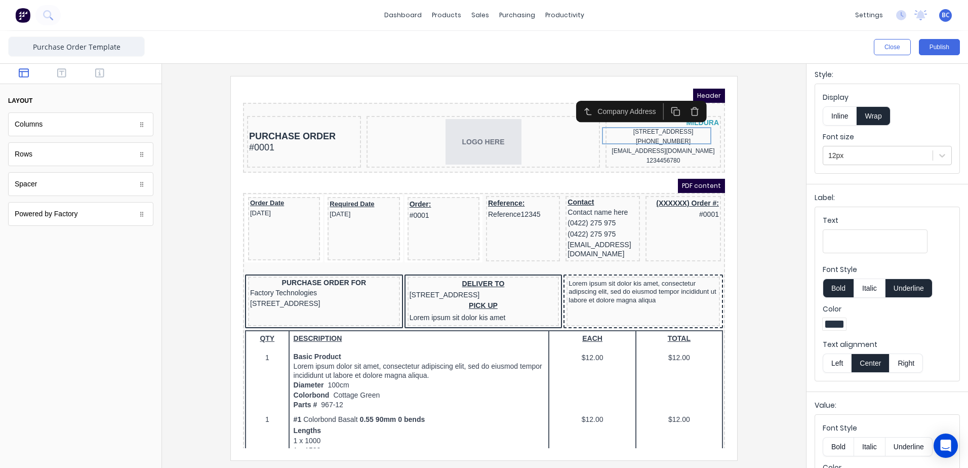
scroll to position [8, 0]
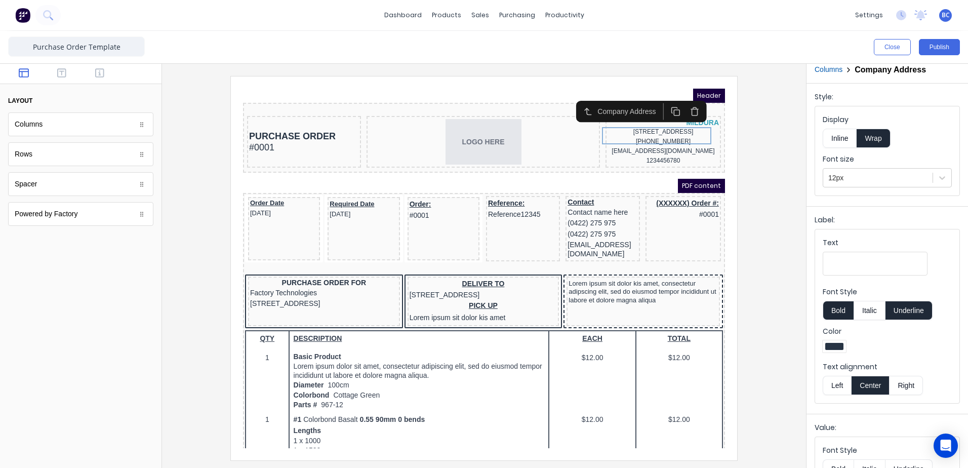
click at [864, 266] on input "Text" at bounding box center [875, 264] width 105 height 24
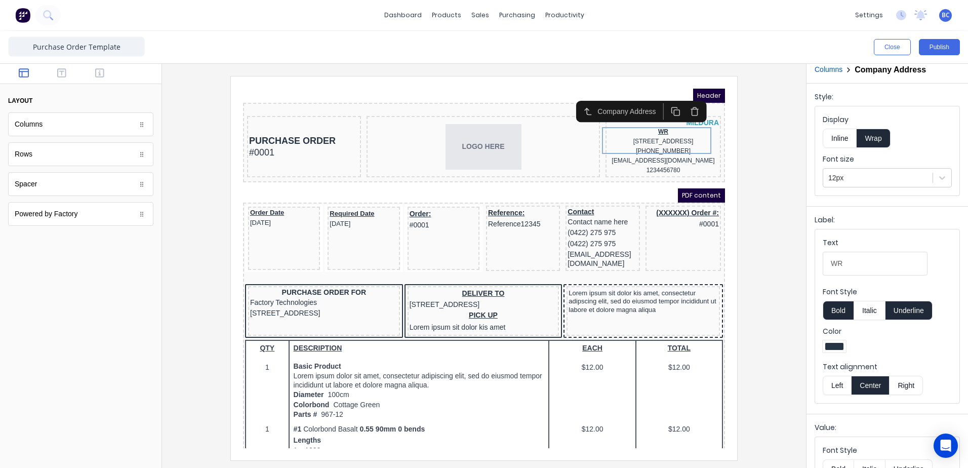
type input "W"
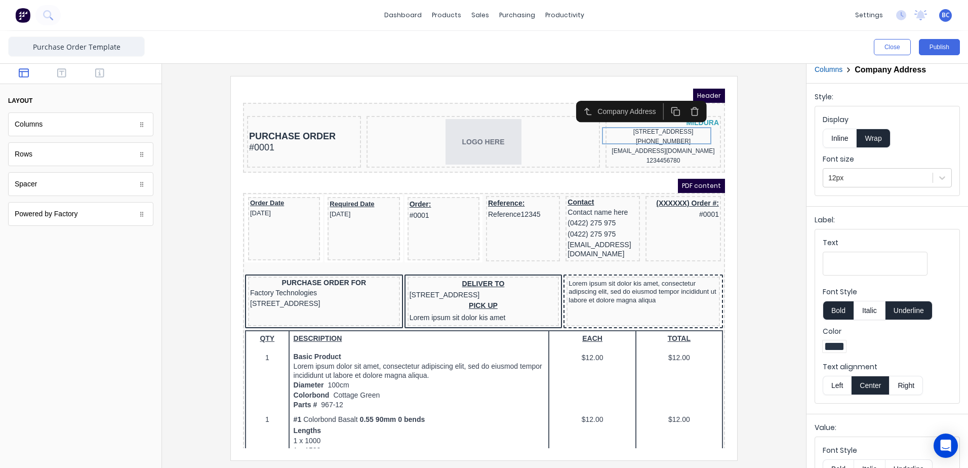
click at [680, 102] on icon "button" at bounding box center [683, 100] width 10 height 10
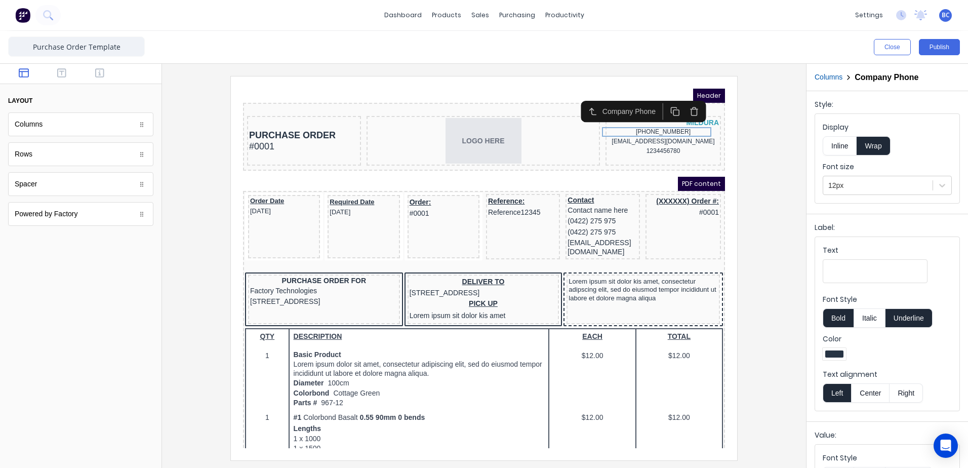
click at [684, 98] on icon "button" at bounding box center [683, 100] width 10 height 10
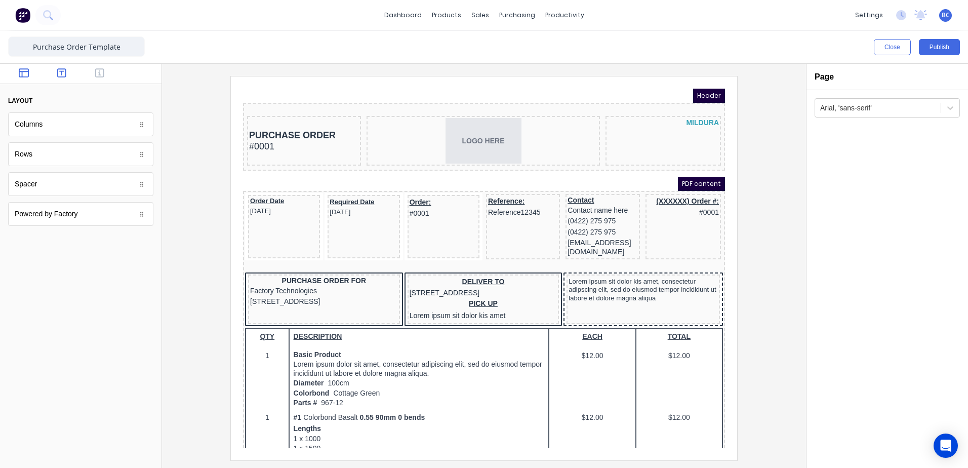
click at [60, 71] on icon "button" at bounding box center [61, 72] width 9 height 9
drag, startPoint x: 43, startPoint y: 159, endPoint x: 683, endPoint y: 135, distance: 641.2
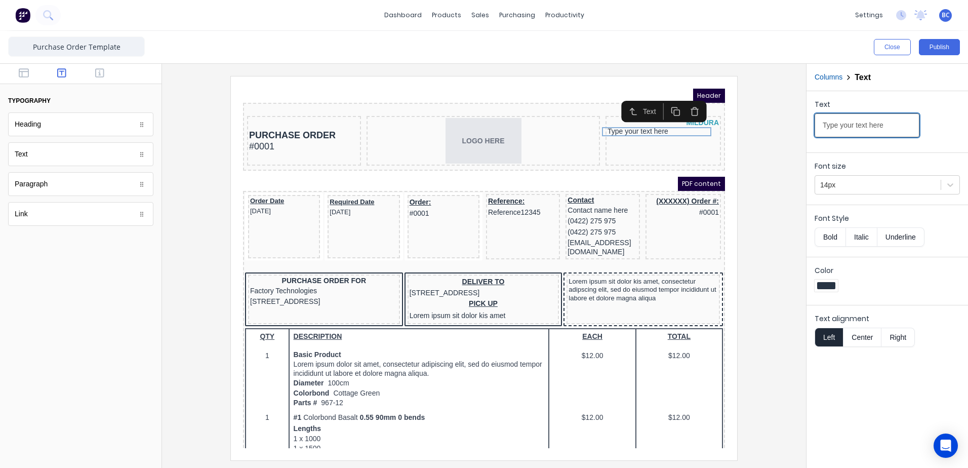
click at [848, 132] on input "Type your text here" at bounding box center [867, 125] width 105 height 24
drag, startPoint x: 1117, startPoint y: 204, endPoint x: 668, endPoint y: 115, distance: 457.4
paste input "[STREET_ADDRESS]"
type input "[STREET_ADDRESS]"
click at [893, 337] on button "Right" at bounding box center [898, 337] width 33 height 19
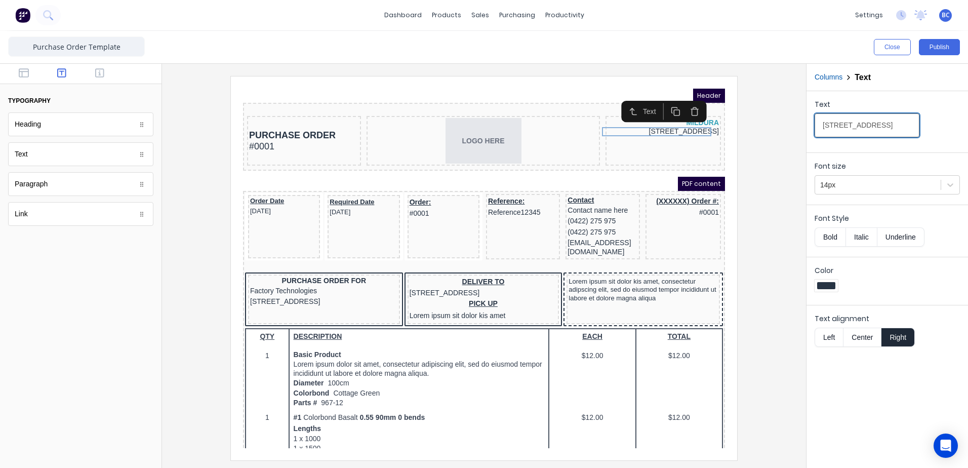
click at [889, 130] on input "[STREET_ADDRESS]" at bounding box center [867, 125] width 105 height 24
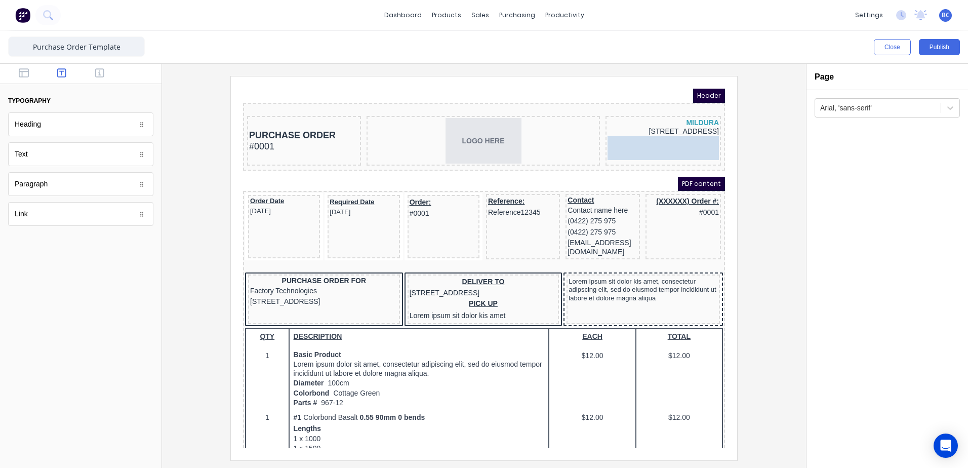
drag, startPoint x: 119, startPoint y: 163, endPoint x: 658, endPoint y: 143, distance: 539.8
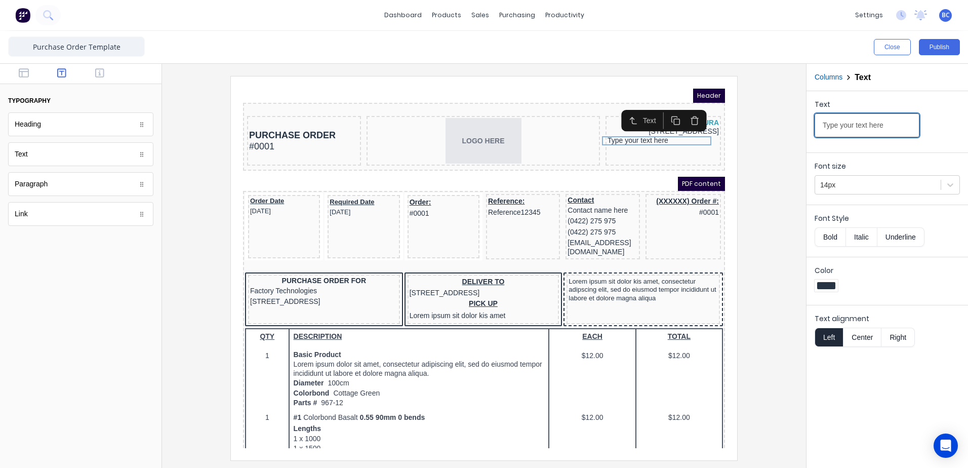
click at [883, 126] on input "Type your text here" at bounding box center [867, 125] width 105 height 24
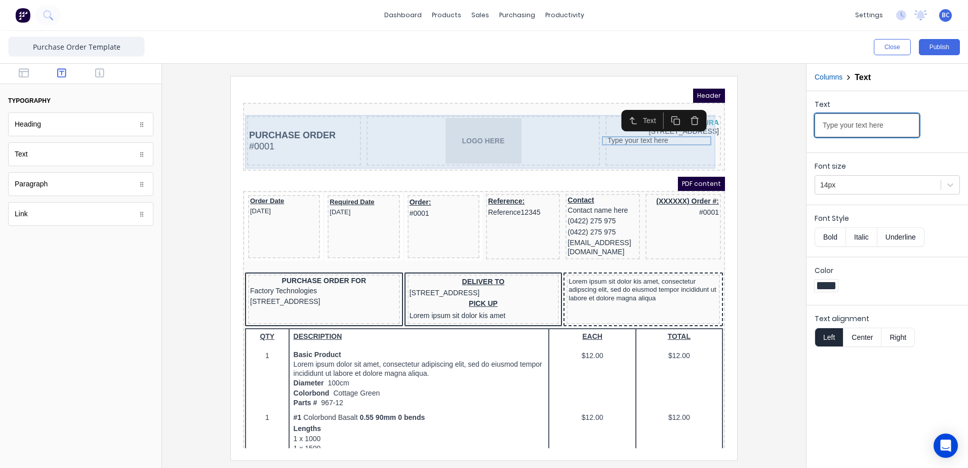
drag, startPoint x: 1103, startPoint y: 202, endPoint x: 544, endPoint y: 118, distance: 564.5
paste input "[STREET_ADDRESS]"
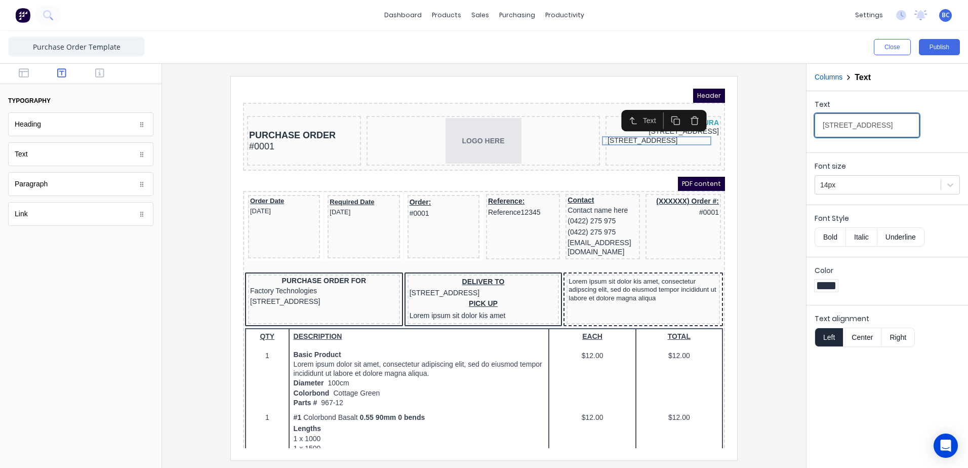
type input "[STREET_ADDRESS]"
click at [896, 333] on button "Right" at bounding box center [898, 337] width 33 height 19
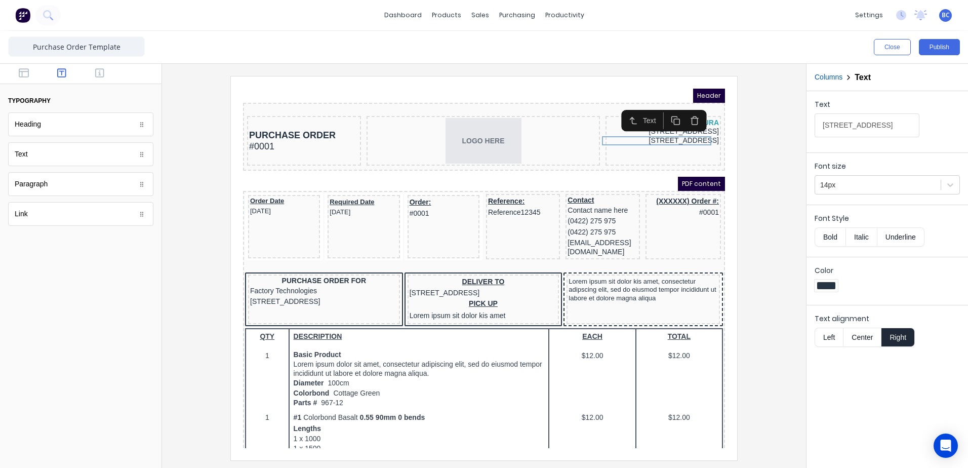
click at [762, 212] on div at bounding box center [484, 268] width 628 height 384
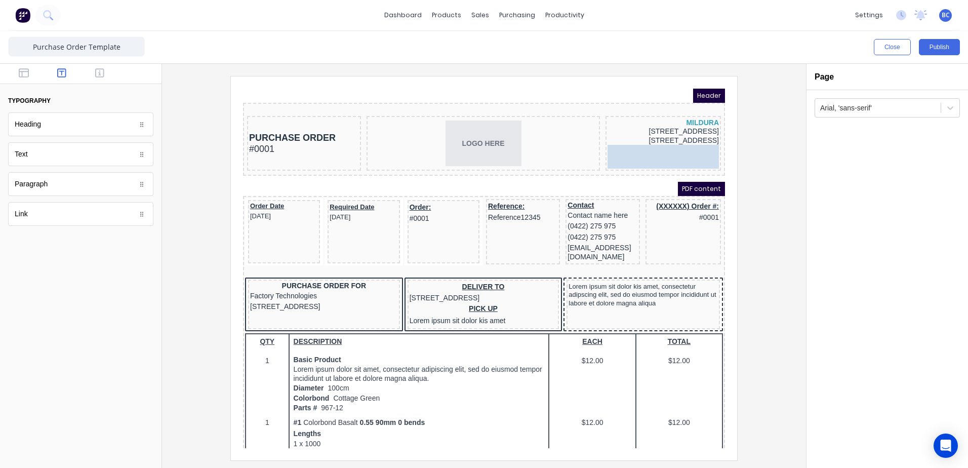
drag, startPoint x: 53, startPoint y: 152, endPoint x: 667, endPoint y: 144, distance: 613.9
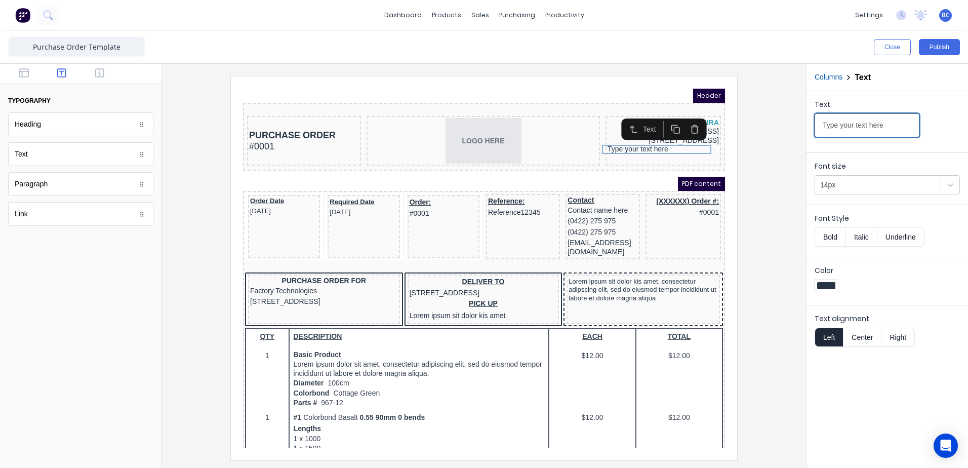
drag, startPoint x: 1120, startPoint y: 199, endPoint x: 685, endPoint y: 116, distance: 443.3
paste input "Ph [PHONE_NUMBER]"
type input "Ph [PHONE_NUMBER]"
click at [761, 180] on div at bounding box center [484, 268] width 628 height 384
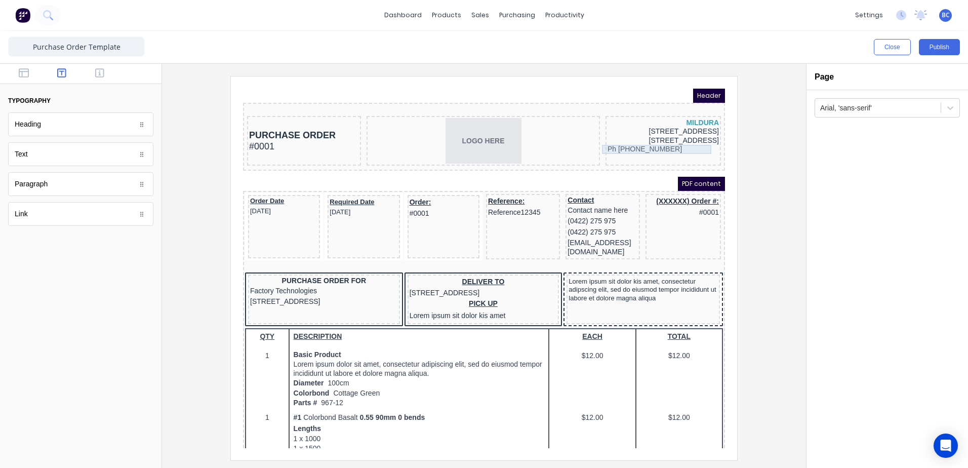
click at [637, 135] on div "Ph [PHONE_NUMBER]" at bounding box center [651, 137] width 111 height 9
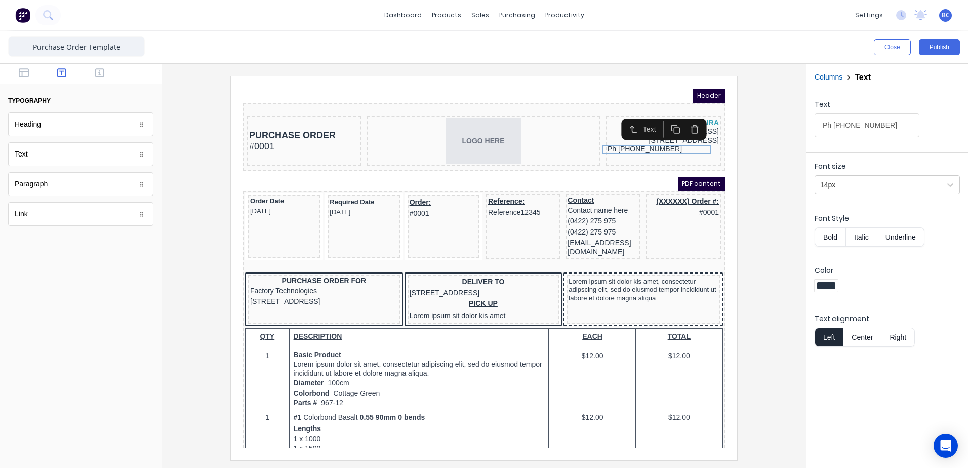
click at [895, 340] on button "Right" at bounding box center [898, 337] width 33 height 19
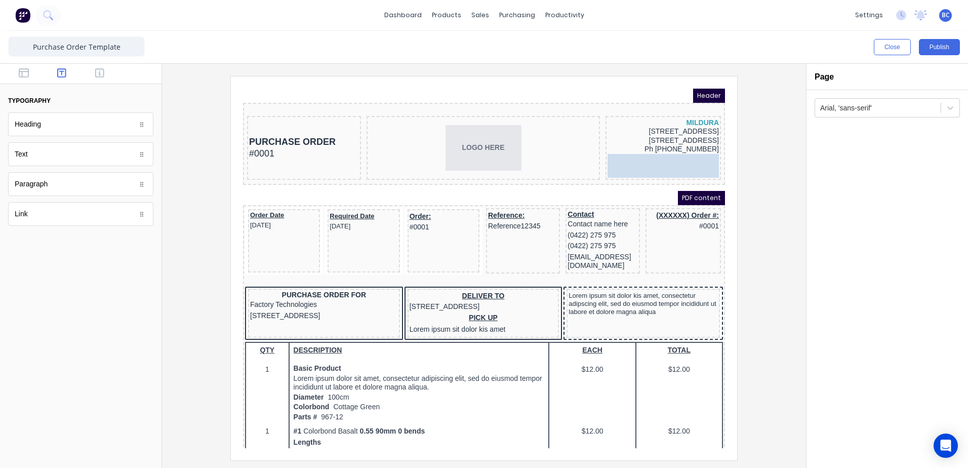
drag, startPoint x: 57, startPoint y: 158, endPoint x: 674, endPoint y: 154, distance: 616.4
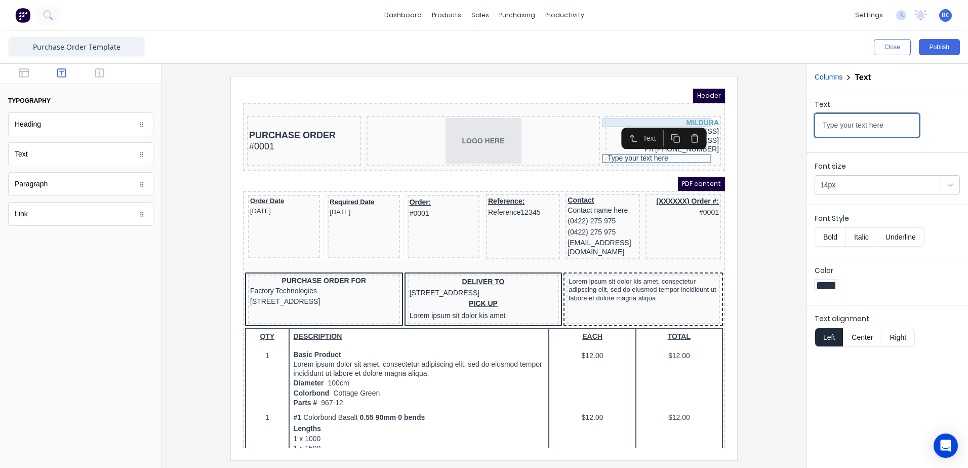
drag, startPoint x: 663, startPoint y: 109, endPoint x: 549, endPoint y: 106, distance: 114.0
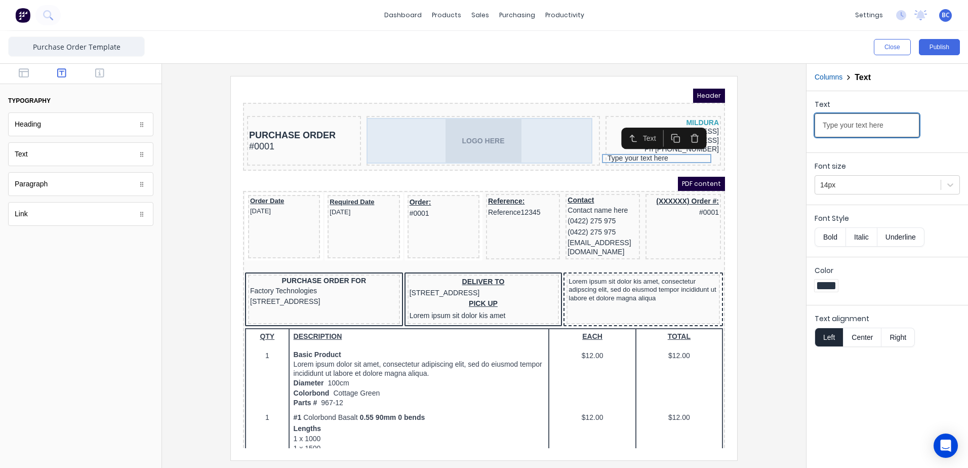
paste input "[EMAIL_ADDRESS][DOMAIN_NAME]"
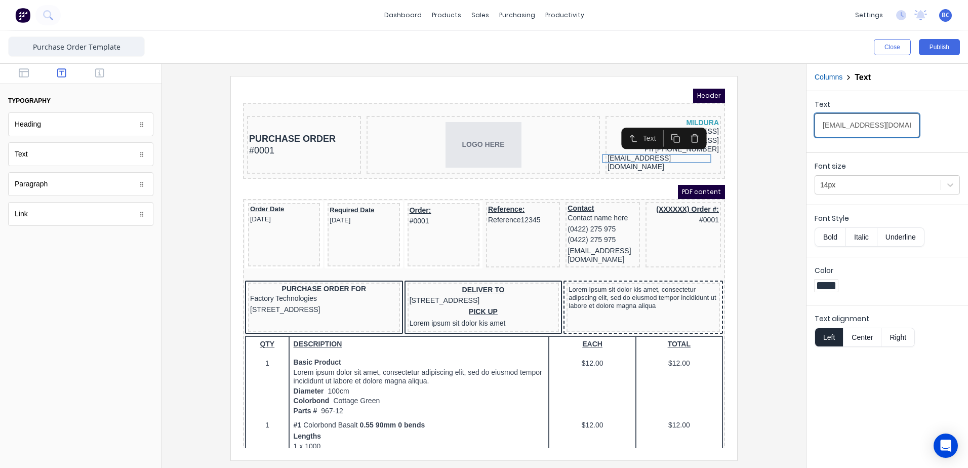
type input "[EMAIL_ADDRESS][DOMAIN_NAME]"
click at [905, 337] on button "Right" at bounding box center [898, 337] width 33 height 19
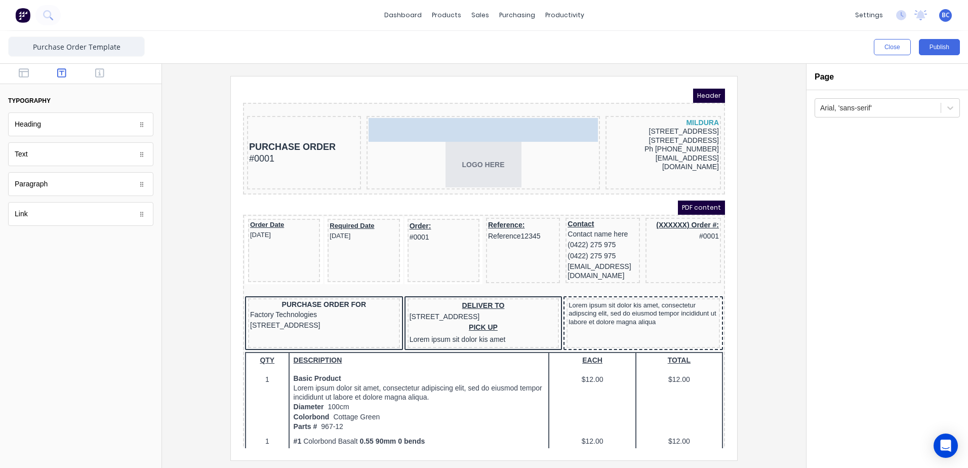
drag, startPoint x: 52, startPoint y: 158, endPoint x: 447, endPoint y: 121, distance: 396.3
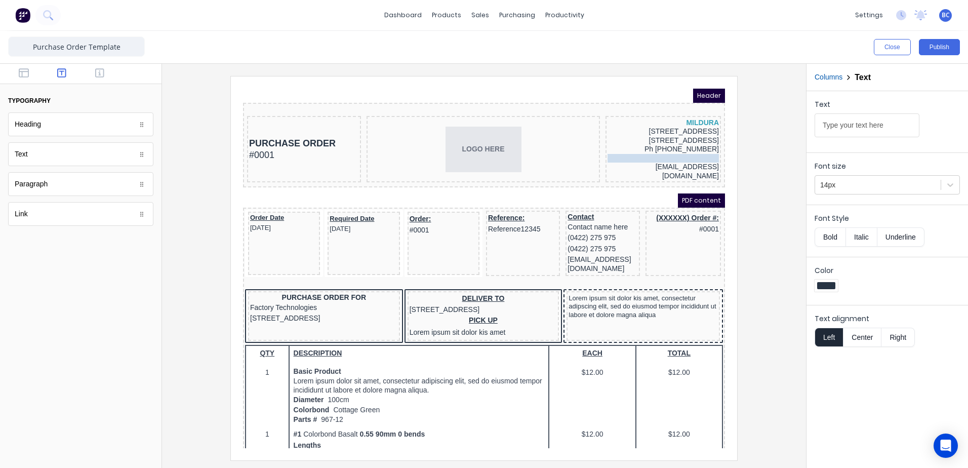
drag, startPoint x: 552, startPoint y: 109, endPoint x: 661, endPoint y: 146, distance: 114.8
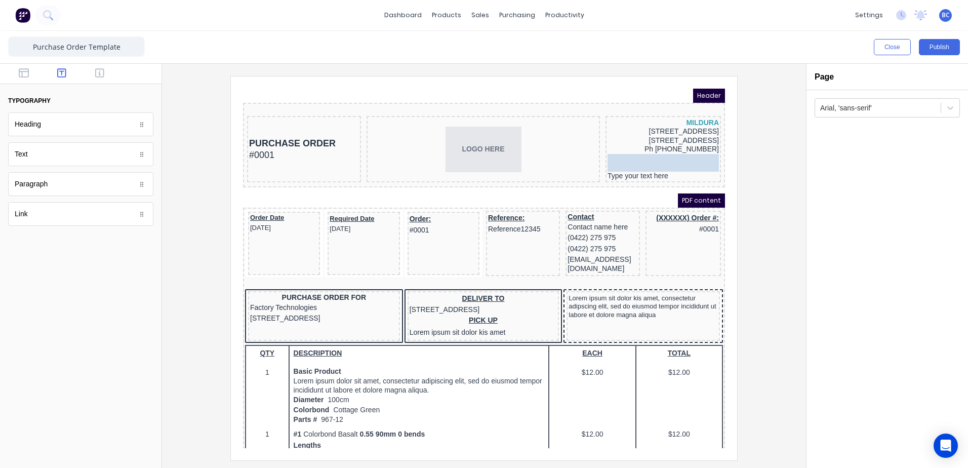
drag, startPoint x: 648, startPoint y: 153, endPoint x: 646, endPoint y: 144, distance: 9.7
click at [646, 144] on body "Header PURCHASE ORDER #0001 LOGO HERE MILDURA 43-45 TENTH ST PO BOX 214 VIC 350…" at bounding box center [472, 256] width 482 height 360
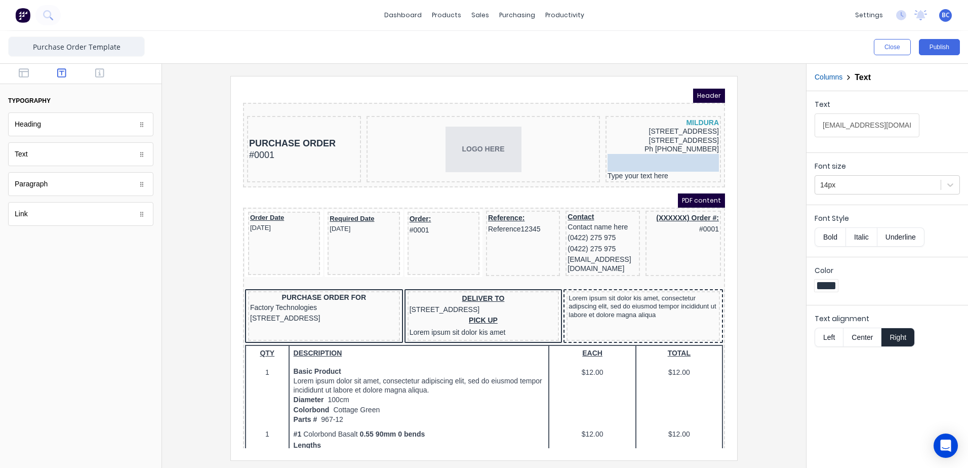
click at [635, 160] on div "Type your text here" at bounding box center [651, 164] width 111 height 9
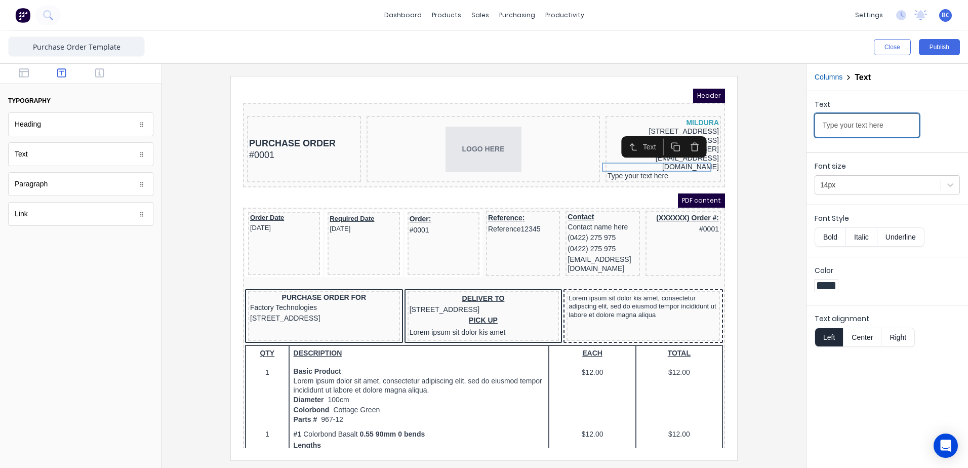
drag, startPoint x: 886, startPoint y: 129, endPoint x: 893, endPoint y: 128, distance: 7.1
click at [886, 128] on input "Type your text here" at bounding box center [867, 125] width 105 height 24
drag, startPoint x: 893, startPoint y: 127, endPoint x: 739, endPoint y: 126, distance: 154.5
click at [752, 128] on div "Close Publish Components typography Heading Heading Text Text Paragraph Paragra…" at bounding box center [484, 249] width 968 height 437
type input "ABN 81 633 369 990"
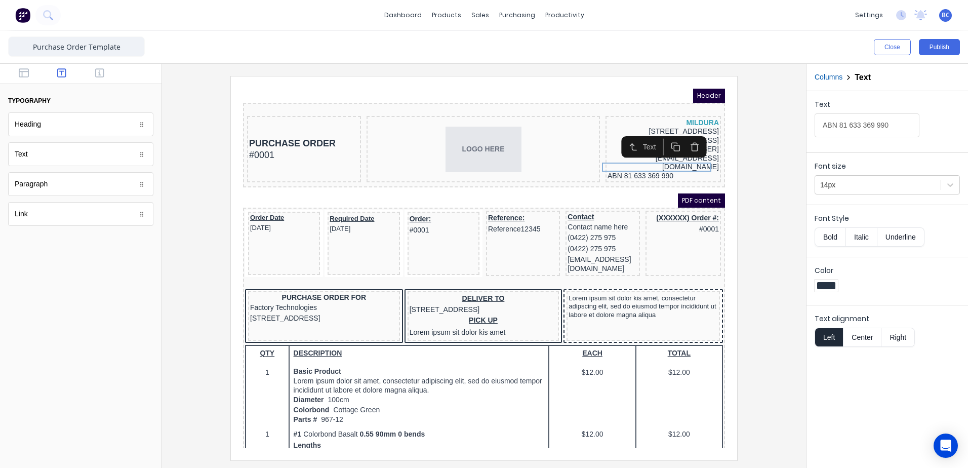
click at [897, 337] on button "Right" at bounding box center [898, 337] width 33 height 19
click at [763, 246] on div at bounding box center [484, 268] width 628 height 384
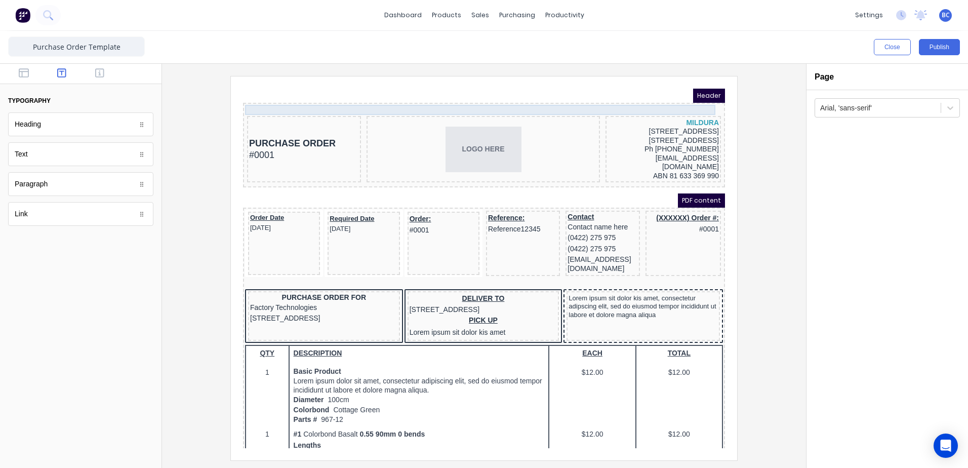
click at [318, 97] on div at bounding box center [472, 98] width 478 height 10
click at [688, 90] on icon "button" at bounding box center [687, 88] width 10 height 10
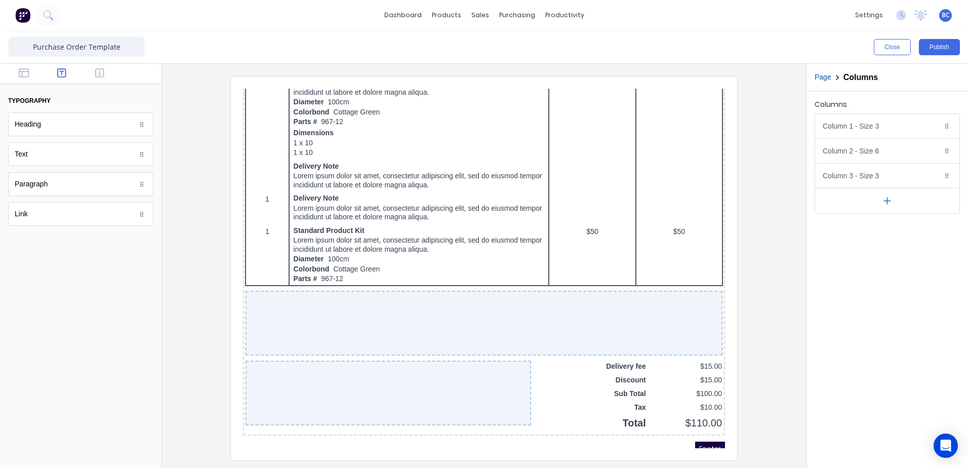
scroll to position [585, 0]
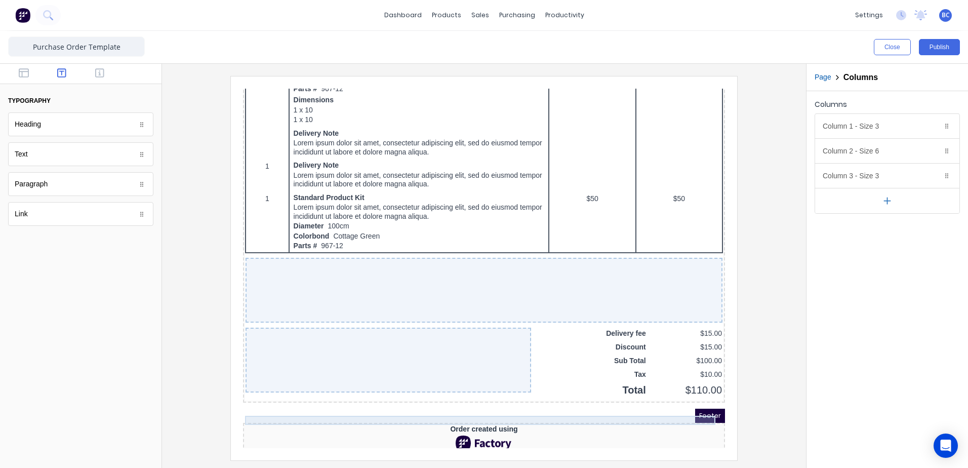
click at [461, 413] on div "Order created using" at bounding box center [472, 417] width 478 height 9
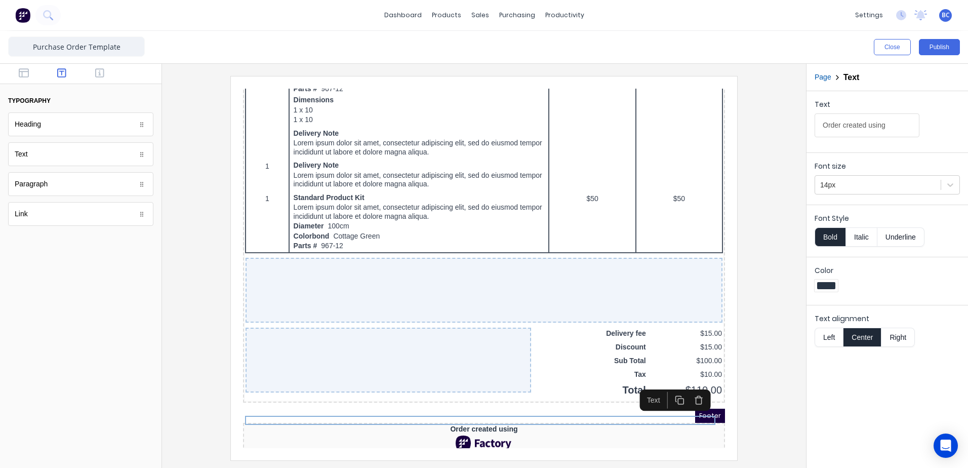
click at [686, 383] on icon "button" at bounding box center [687, 388] width 10 height 10
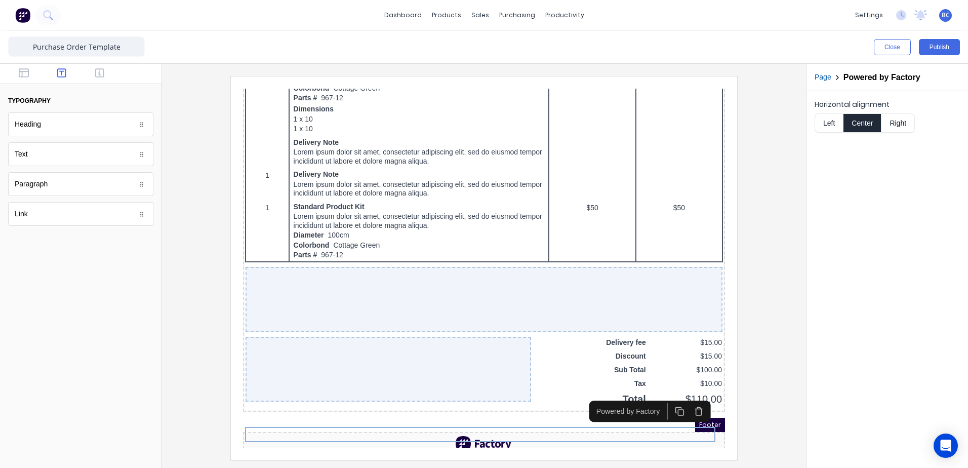
click at [689, 399] on icon "button" at bounding box center [687, 400] width 10 height 10
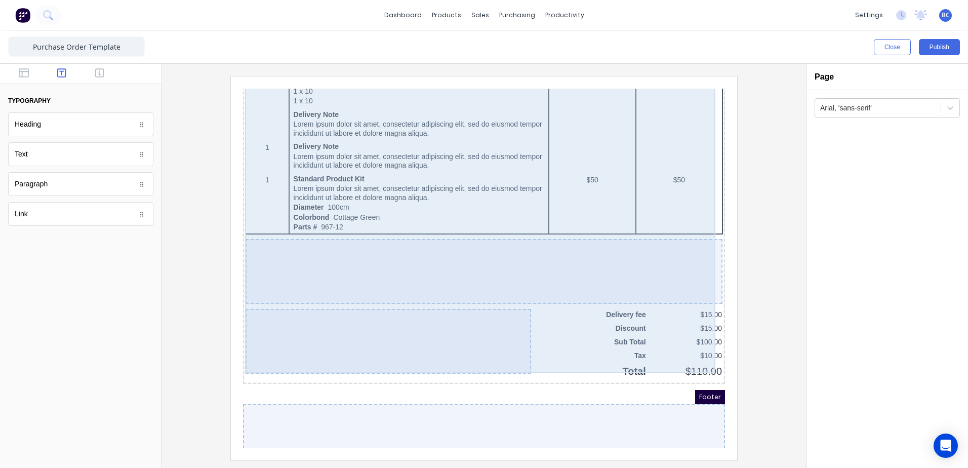
scroll to position [619, 0]
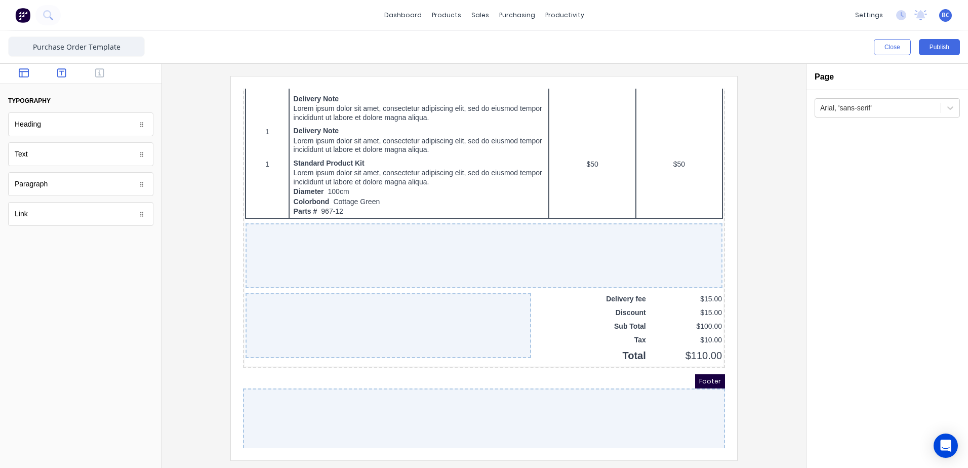
click at [24, 75] on icon "button" at bounding box center [24, 73] width 10 height 10
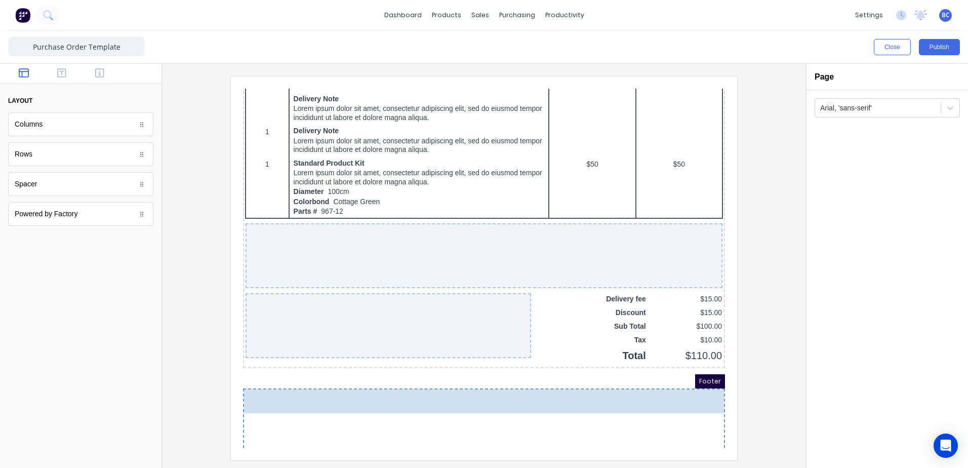
drag, startPoint x: 44, startPoint y: 125, endPoint x: 377, endPoint y: 401, distance: 432.0
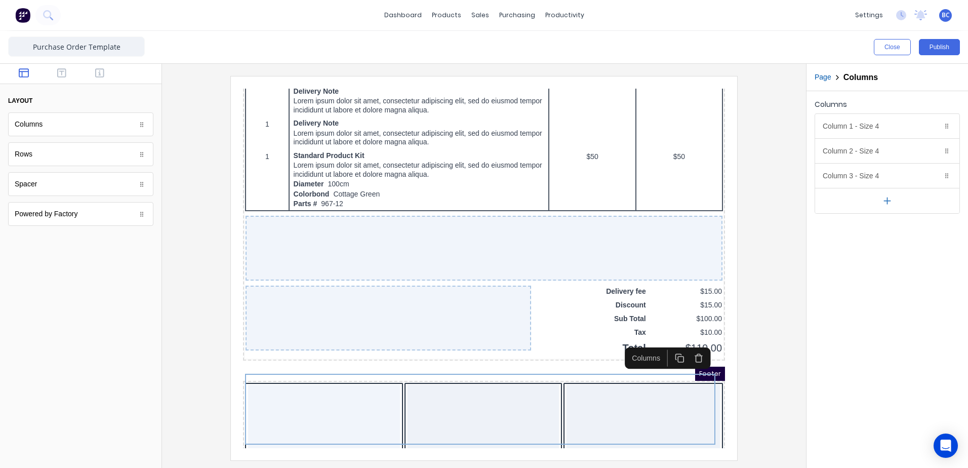
scroll to position [630, 0]
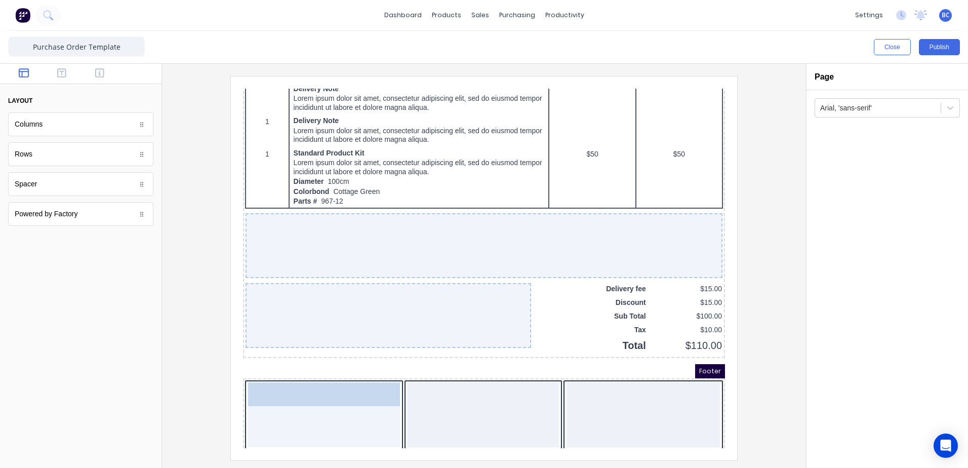
drag, startPoint x: 41, startPoint y: 133, endPoint x: 73, endPoint y: 294, distance: 164.8
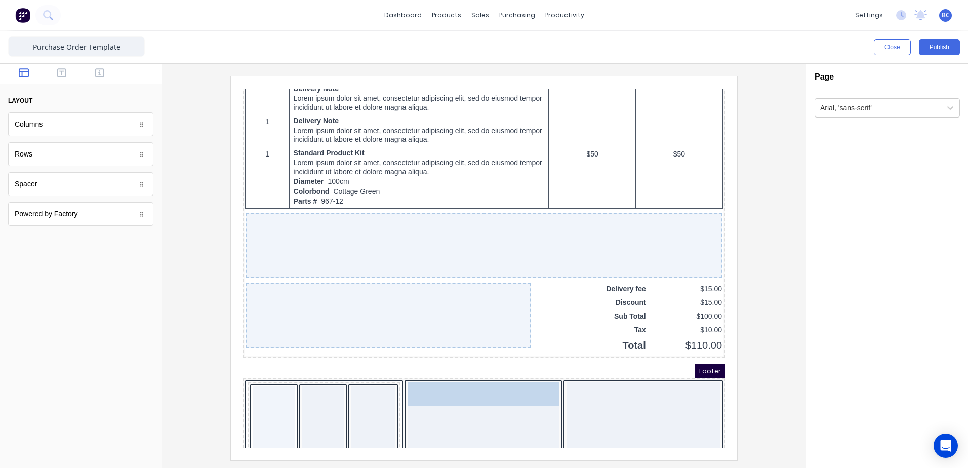
drag, startPoint x: 60, startPoint y: 127, endPoint x: 450, endPoint y: 401, distance: 476.6
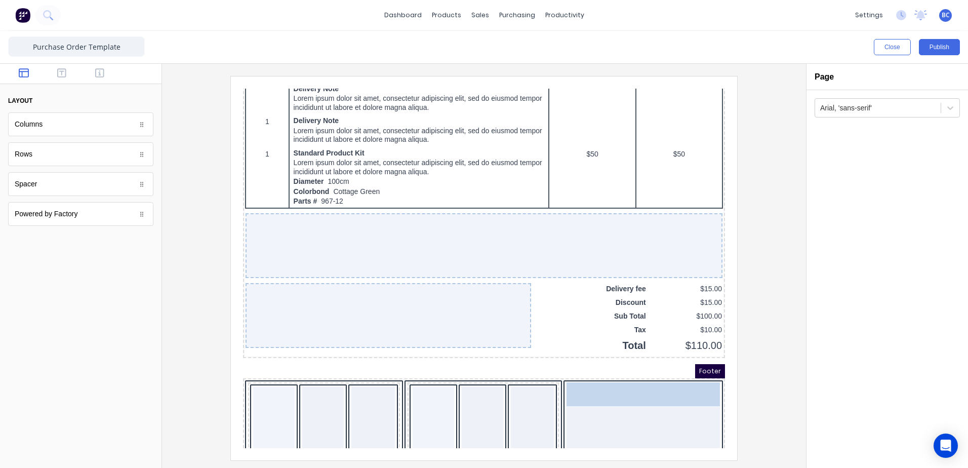
drag, startPoint x: 54, startPoint y: 126, endPoint x: 372, endPoint y: 305, distance: 364.7
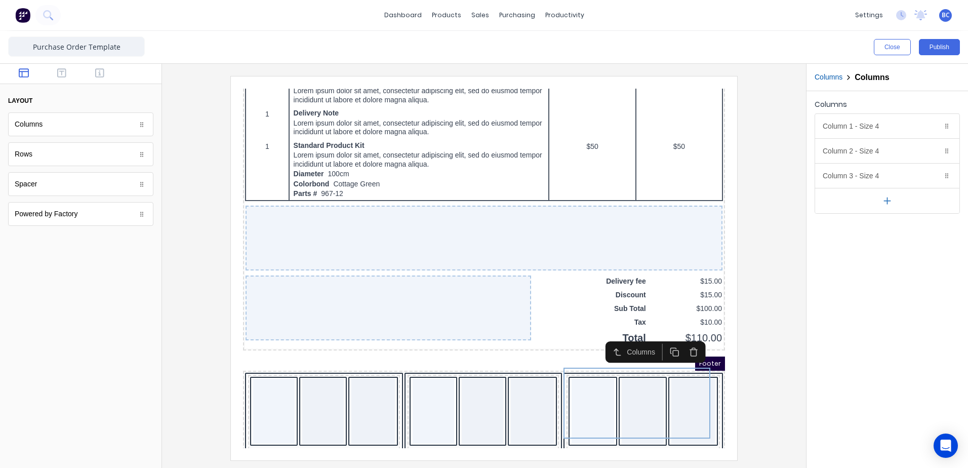
scroll to position [640, 0]
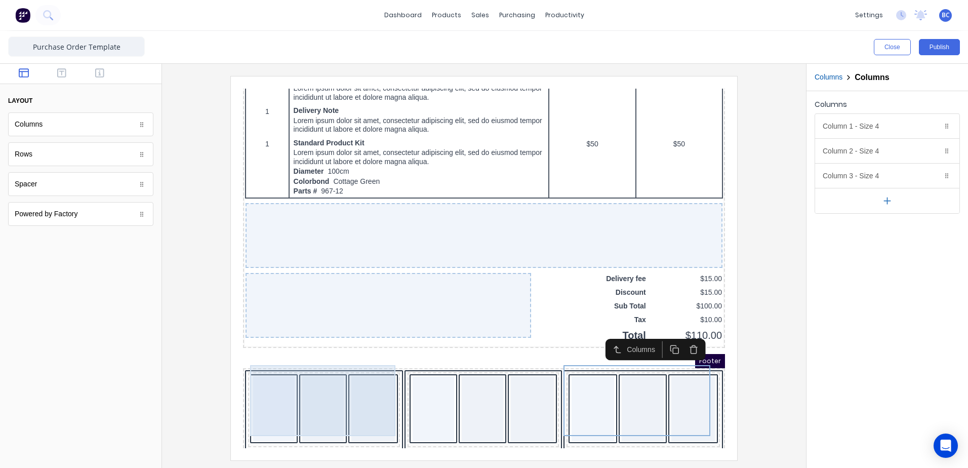
click at [317, 387] on div at bounding box center [311, 396] width 42 height 65
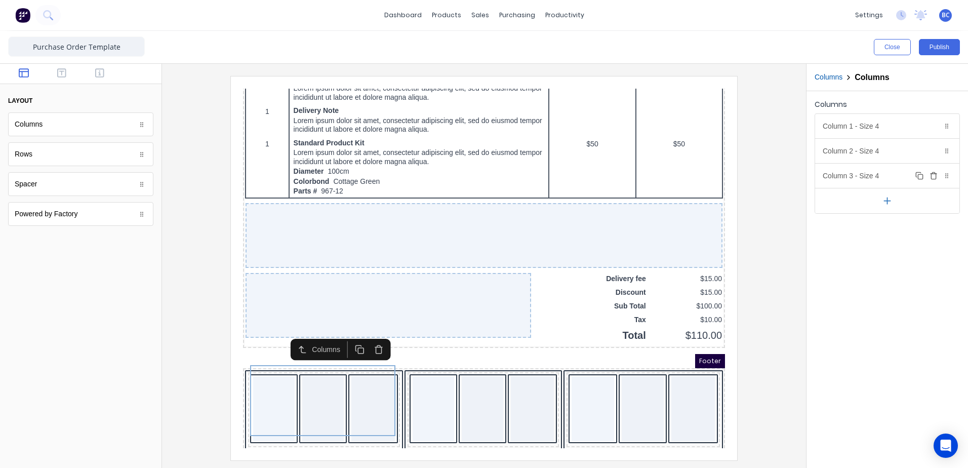
click at [935, 176] on icon "button" at bounding box center [934, 176] width 8 height 8
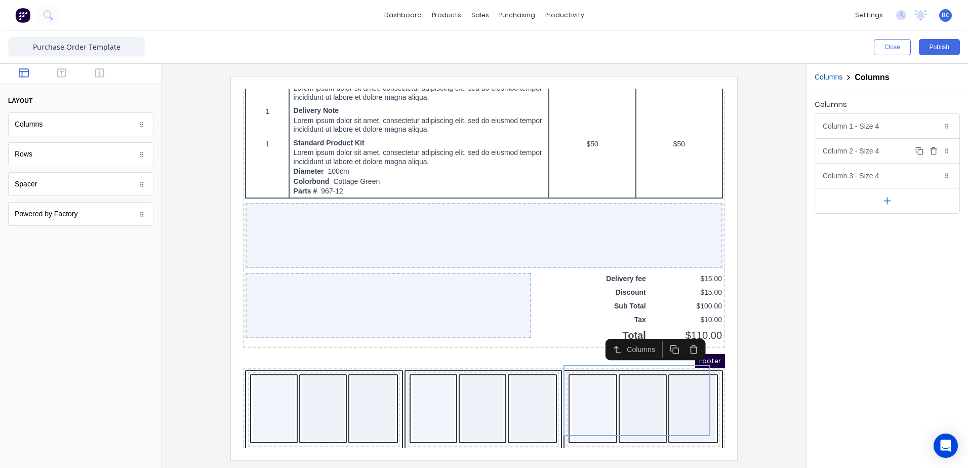
click at [936, 151] on icon "button" at bounding box center [933, 152] width 5 height 6
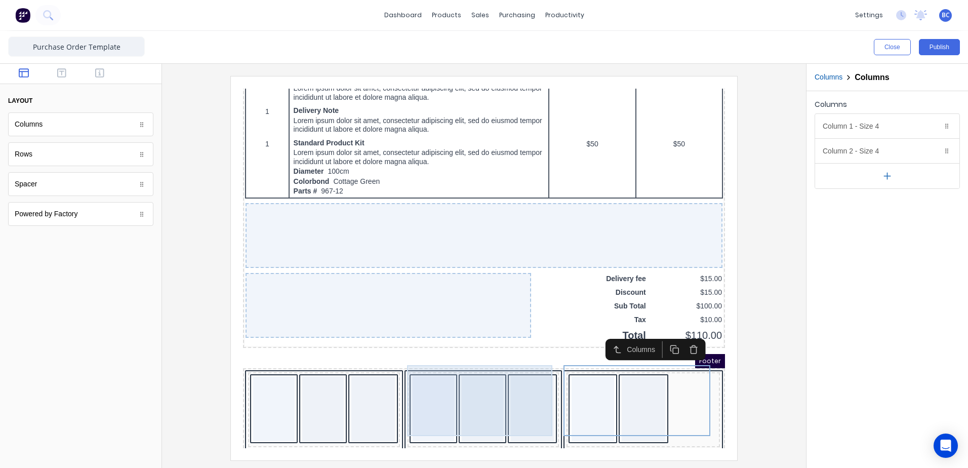
click at [470, 396] on div at bounding box center [471, 396] width 42 height 65
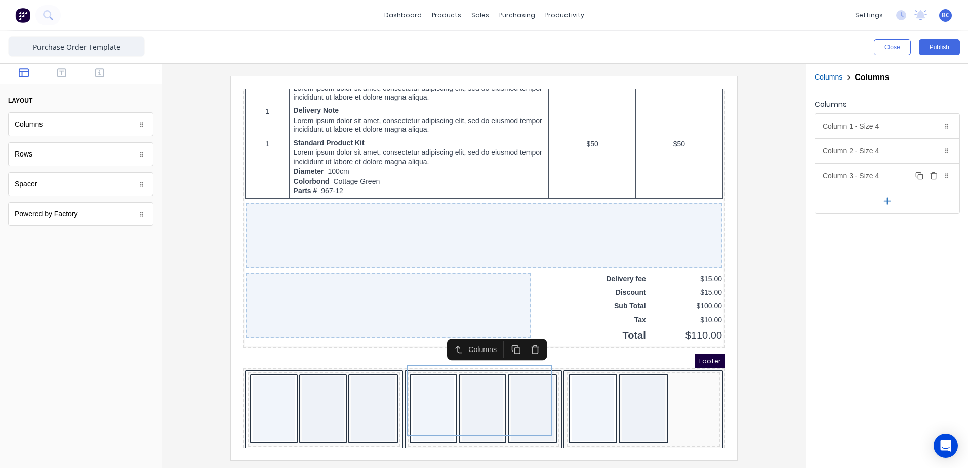
click at [932, 176] on icon "button" at bounding box center [934, 176] width 8 height 8
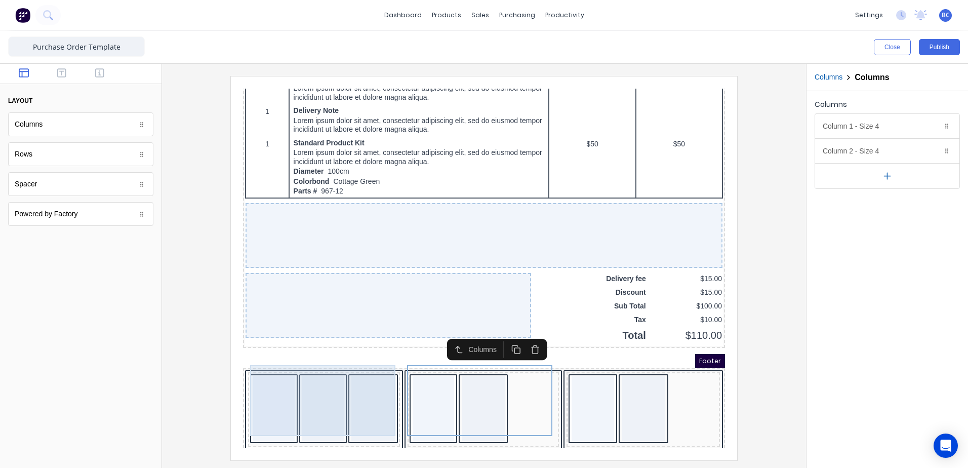
click at [336, 394] on div at bounding box center [312, 397] width 148 height 71
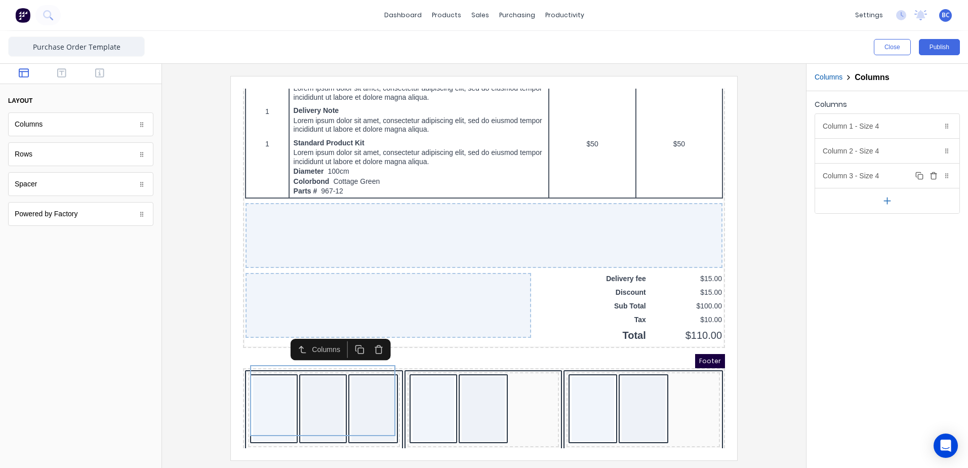
click at [934, 178] on icon "button" at bounding box center [934, 176] width 8 height 8
click at [884, 158] on div "Column 2 - Size 4 Duplicate Delete" at bounding box center [887, 151] width 144 height 24
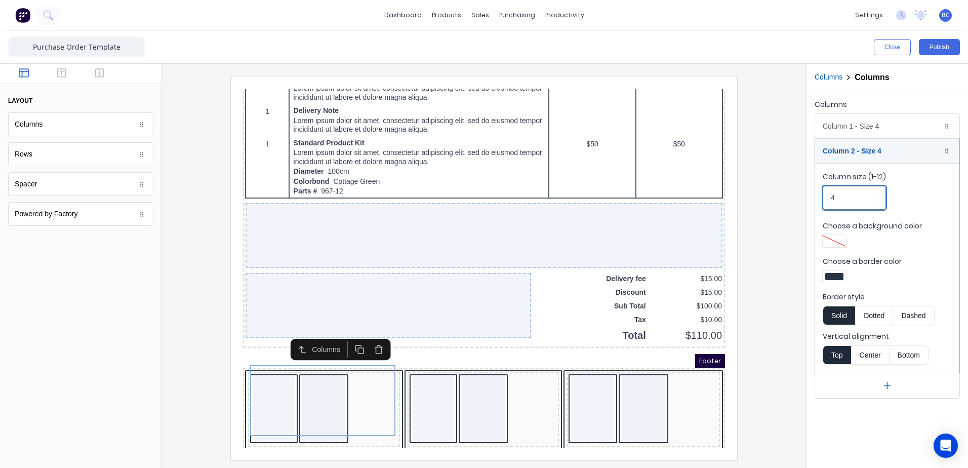
click at [850, 198] on input "4" at bounding box center [854, 198] width 63 height 24
drag, startPoint x: 869, startPoint y: 197, endPoint x: 799, endPoint y: 193, distance: 69.5
click at [799, 193] on div "Close Publish Components layout Columns Columns Rows Rows Spacer Spacer Powered…" at bounding box center [484, 249] width 968 height 437
type input "6"
click at [861, 126] on div "Column 1 - Size 4 Duplicate Delete" at bounding box center [887, 126] width 144 height 24
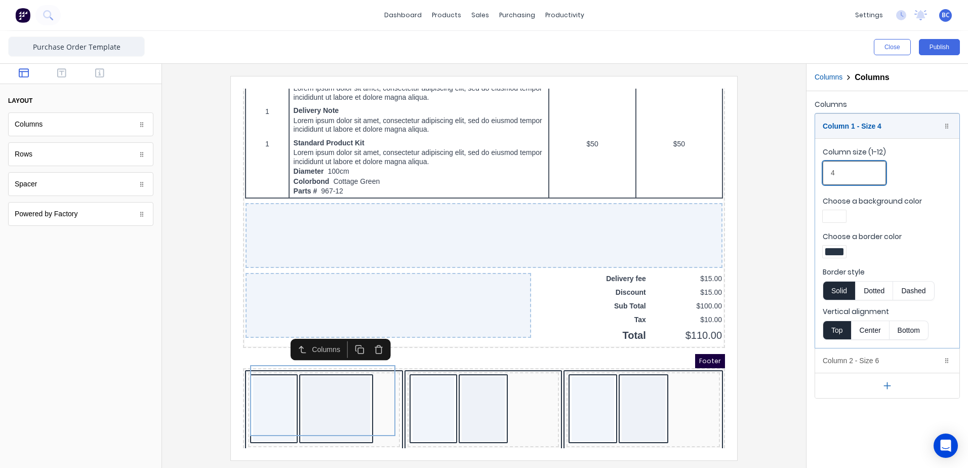
drag, startPoint x: 852, startPoint y: 178, endPoint x: 803, endPoint y: 180, distance: 49.7
click at [804, 181] on div "Close Publish Components layout Columns Columns Rows Rows Spacer Spacer Powered…" at bounding box center [484, 249] width 968 height 437
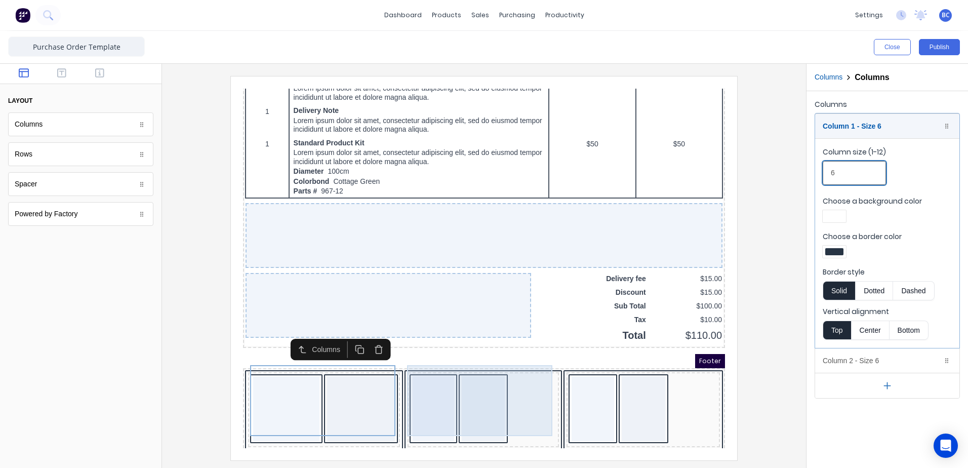
type input "6"
click at [466, 375] on div at bounding box center [471, 396] width 43 height 65
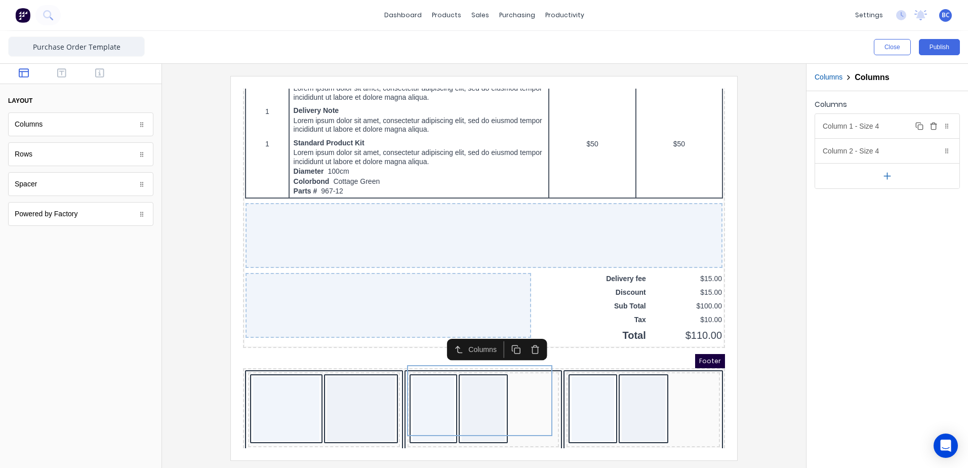
click at [884, 127] on div "Column 1 - Size 4 Duplicate Delete" at bounding box center [887, 126] width 144 height 24
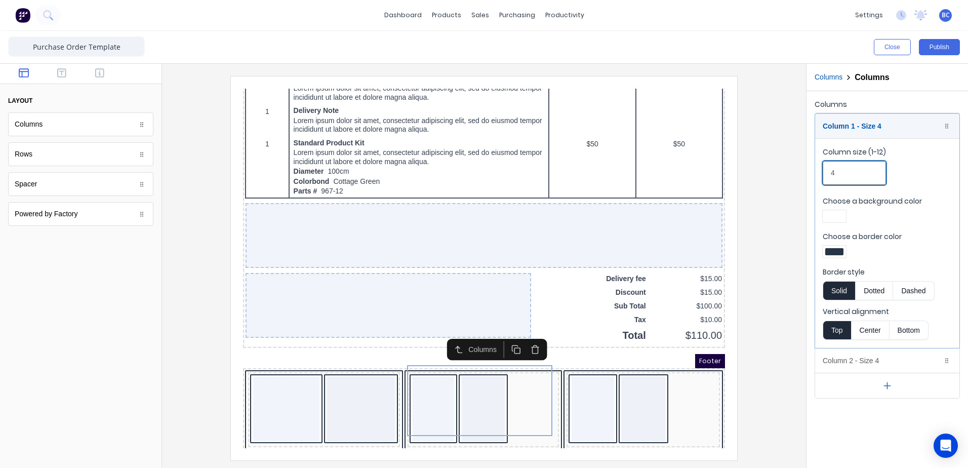
drag, startPoint x: 809, startPoint y: 180, endPoint x: 769, endPoint y: 189, distance: 41.5
click at [774, 183] on div "Close Publish Components layout Columns Columns Rows Rows Spacer Spacer Powered…" at bounding box center [484, 249] width 968 height 437
type input "6"
click at [867, 356] on div "Column 2 - Size 4 Duplicate Delete" at bounding box center [887, 360] width 144 height 24
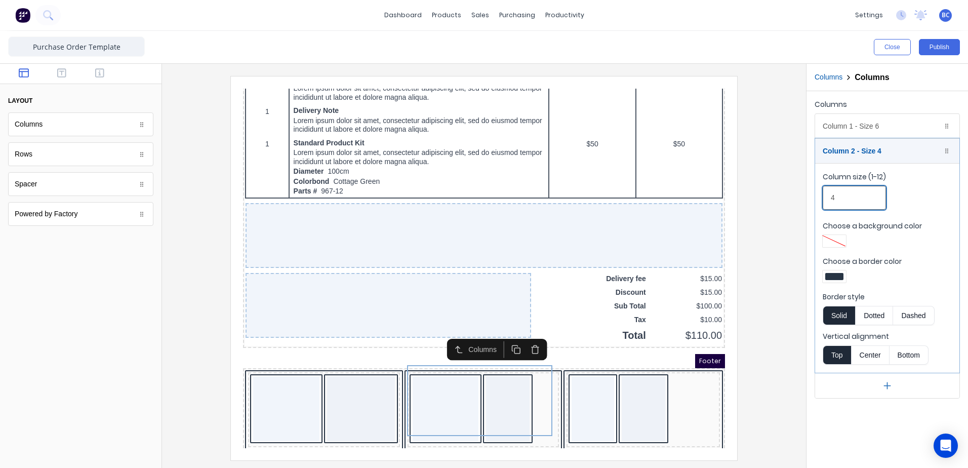
drag, startPoint x: 862, startPoint y: 190, endPoint x: 769, endPoint y: 221, distance: 97.9
click at [780, 213] on div "Close Publish Components layout Columns Columns Rows Rows Spacer Spacer Powered…" at bounding box center [484, 249] width 968 height 437
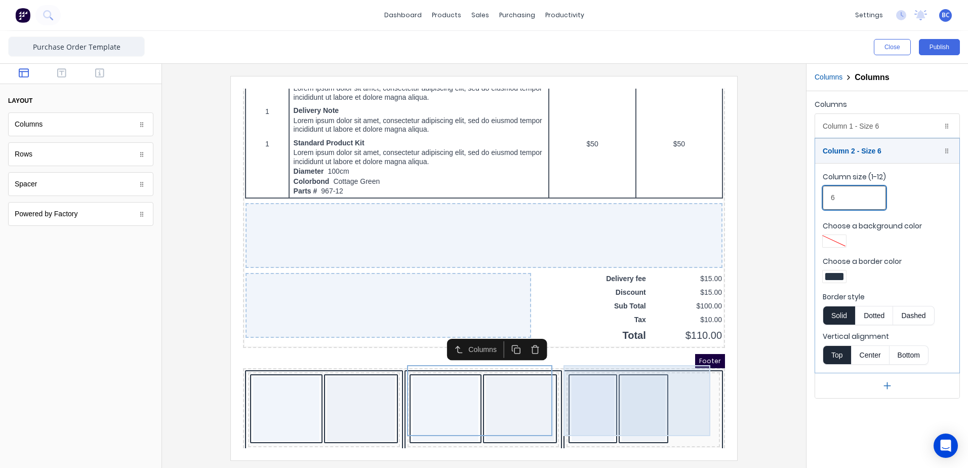
type input "6"
click at [612, 400] on div at bounding box center [632, 396] width 44 height 65
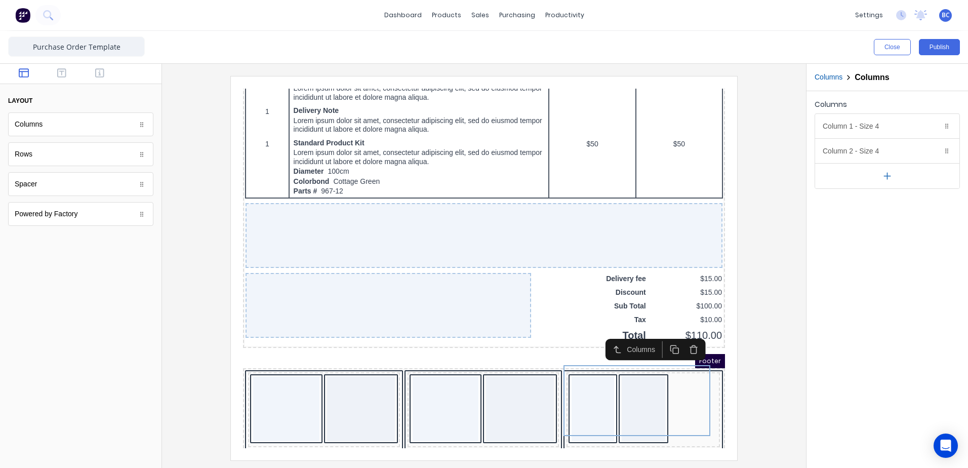
click at [881, 138] on div "Column 2 - Size 4 Duplicate Delete Column size (1-12) 4 Choose a background col…" at bounding box center [887, 150] width 144 height 25
click at [873, 153] on div "Column 2 - Size 4 Duplicate Delete" at bounding box center [887, 151] width 144 height 24
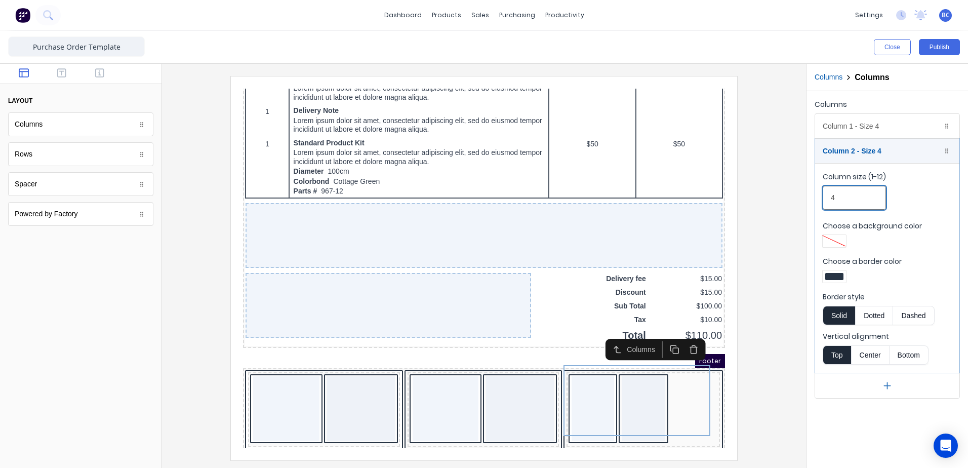
drag, startPoint x: 868, startPoint y: 188, endPoint x: 736, endPoint y: 197, distance: 132.5
click at [811, 199] on div "Columns Column 1 - Size 4 Duplicate Delete Column size (1-12) 4 Choose a backgr…" at bounding box center [888, 248] width 162 height 314
type input "6"
click at [870, 124] on div "Column 1 - Size 4 Duplicate Delete" at bounding box center [887, 126] width 144 height 24
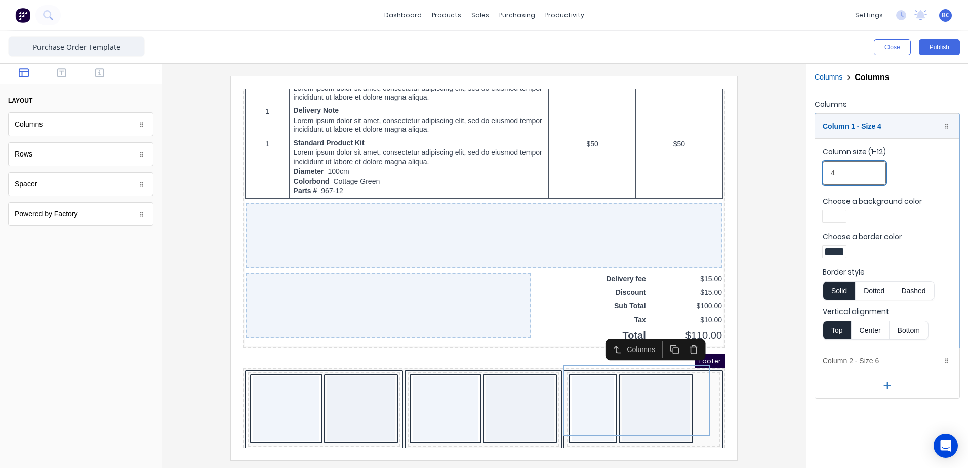
drag, startPoint x: 873, startPoint y: 178, endPoint x: 734, endPoint y: 185, distance: 139.0
click at [734, 185] on div "Close Publish Components layout Columns Columns Rows Rows Spacer Spacer Powered…" at bounding box center [484, 249] width 968 height 437
type input "6"
click at [778, 299] on div at bounding box center [484, 268] width 628 height 384
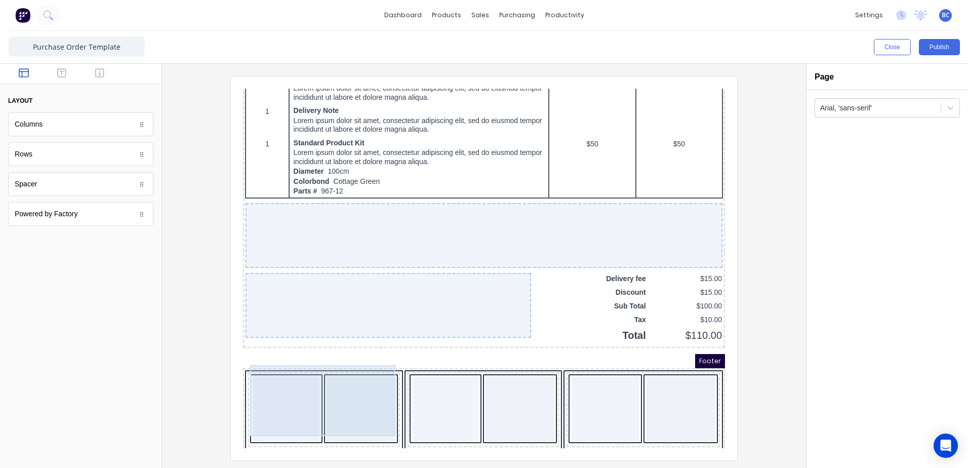
click at [362, 385] on div at bounding box center [349, 396] width 68 height 65
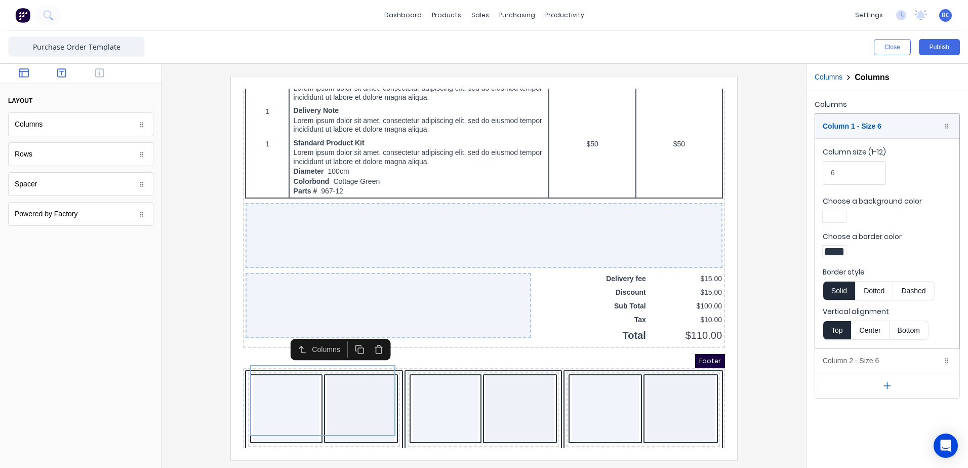
click at [60, 79] on button "button" at bounding box center [62, 74] width 32 height 12
click at [61, 71] on icon "button" at bounding box center [61, 72] width 9 height 9
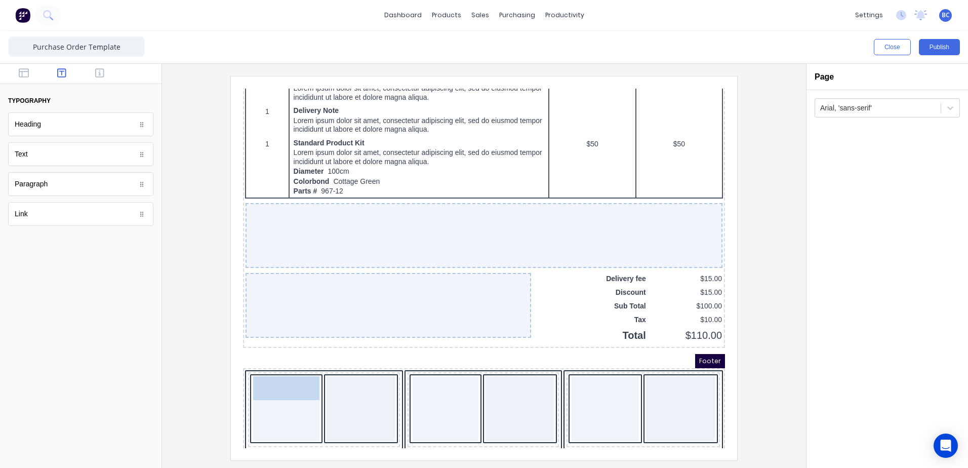
drag, startPoint x: 37, startPoint y: 134, endPoint x: 270, endPoint y: 390, distance: 345.7
drag, startPoint x: 75, startPoint y: 126, endPoint x: 349, endPoint y: 379, distance: 373.5
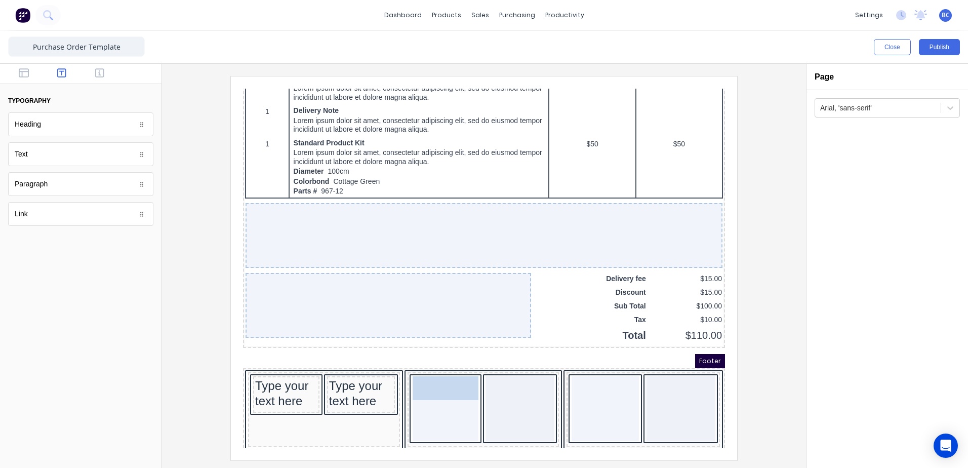
drag, startPoint x: 70, startPoint y: 130, endPoint x: 72, endPoint y: 235, distance: 104.9
drag, startPoint x: 57, startPoint y: 132, endPoint x: 501, endPoint y: 379, distance: 508.6
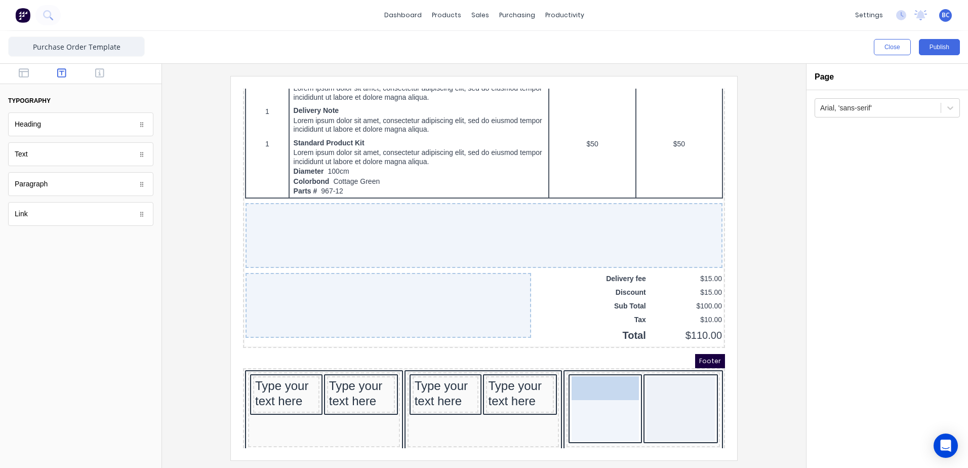
drag, startPoint x: 179, startPoint y: 174, endPoint x: 280, endPoint y: 229, distance: 114.7
drag, startPoint x: 41, startPoint y: 186, endPoint x: 593, endPoint y: 416, distance: 598.1
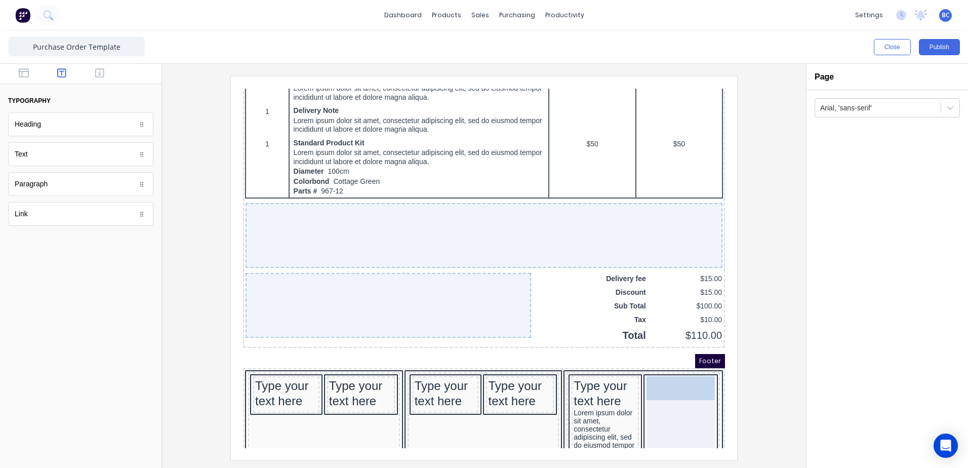
drag, startPoint x: 82, startPoint y: 128, endPoint x: 203, endPoint y: 200, distance: 141.1
drag, startPoint x: 143, startPoint y: 188, endPoint x: 666, endPoint y: 405, distance: 565.2
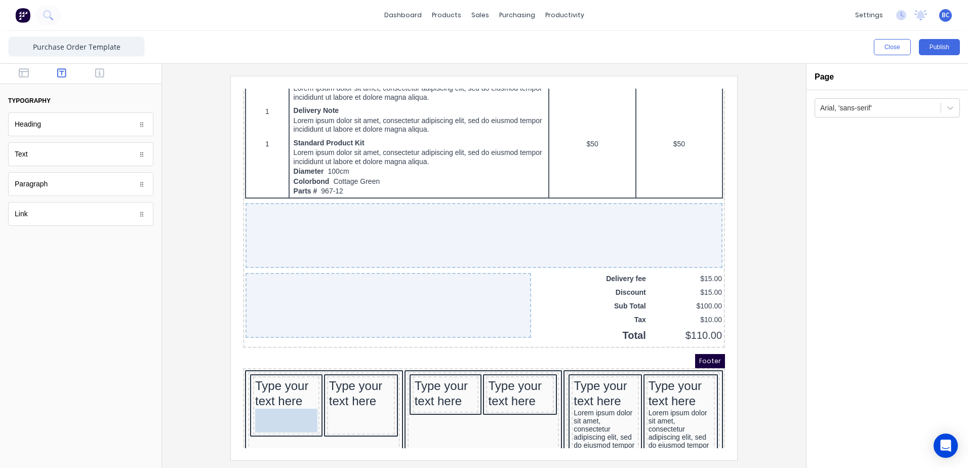
drag, startPoint x: 77, startPoint y: 155, endPoint x: 291, endPoint y: 401, distance: 325.6
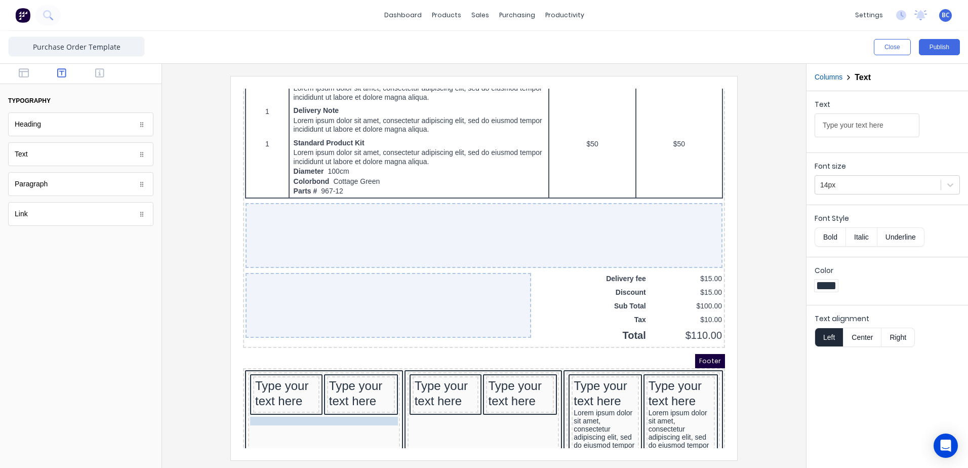
drag, startPoint x: 278, startPoint y: 390, endPoint x: 283, endPoint y: 398, distance: 8.9
click at [367, 381] on icon "button" at bounding box center [367, 380] width 10 height 10
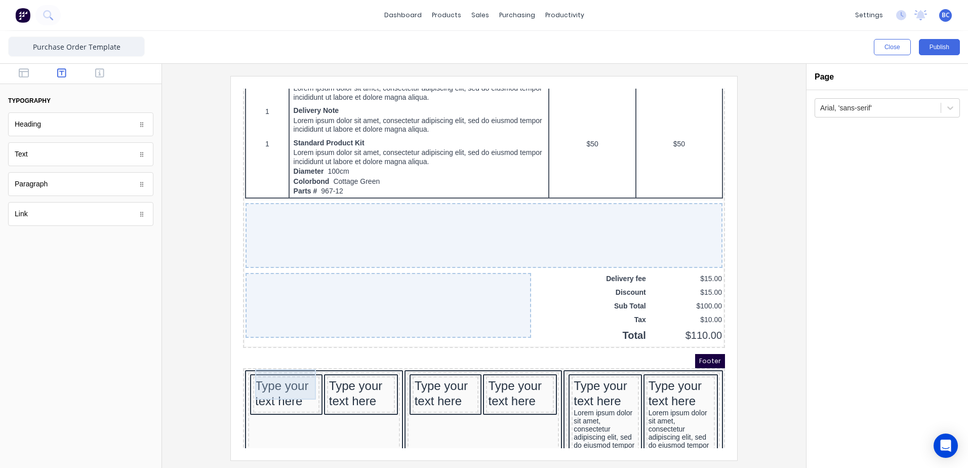
click at [284, 371] on div "Type your text here" at bounding box center [274, 381] width 62 height 30
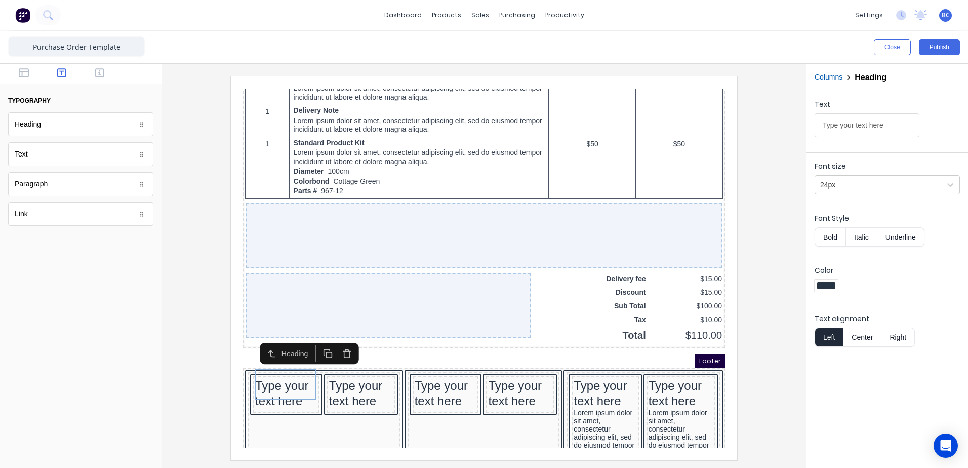
click at [337, 343] on icon "button" at bounding box center [335, 342] width 6 height 7
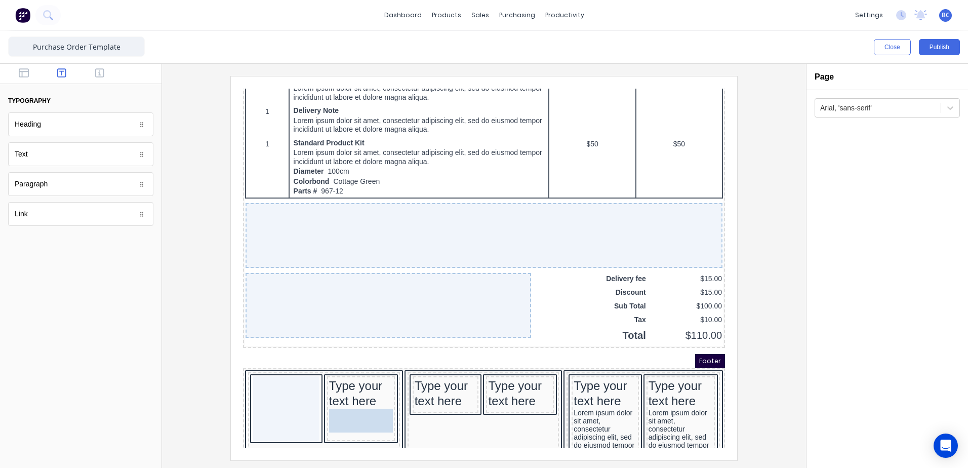
drag, startPoint x: 140, startPoint y: 189, endPoint x: 356, endPoint y: 415, distance: 312.4
drag, startPoint x: 90, startPoint y: 128, endPoint x: 37, endPoint y: 288, distance: 168.0
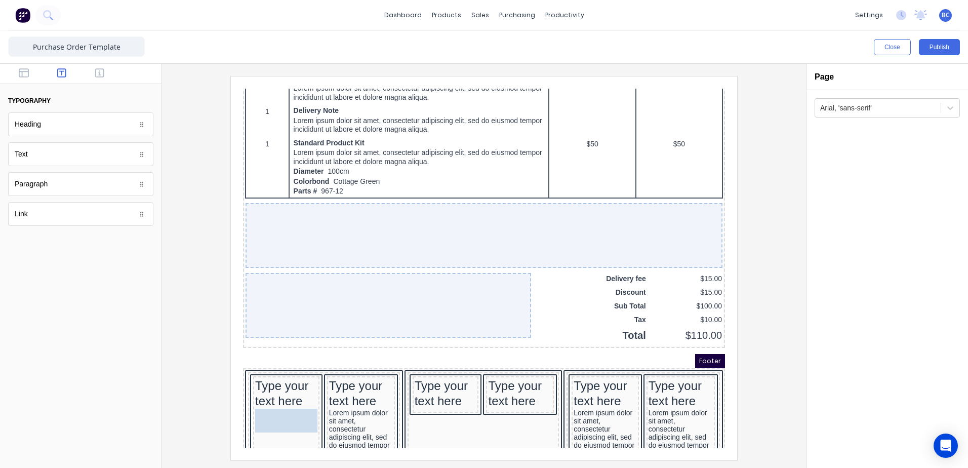
drag, startPoint x: 142, startPoint y: 187, endPoint x: 283, endPoint y: 410, distance: 263.9
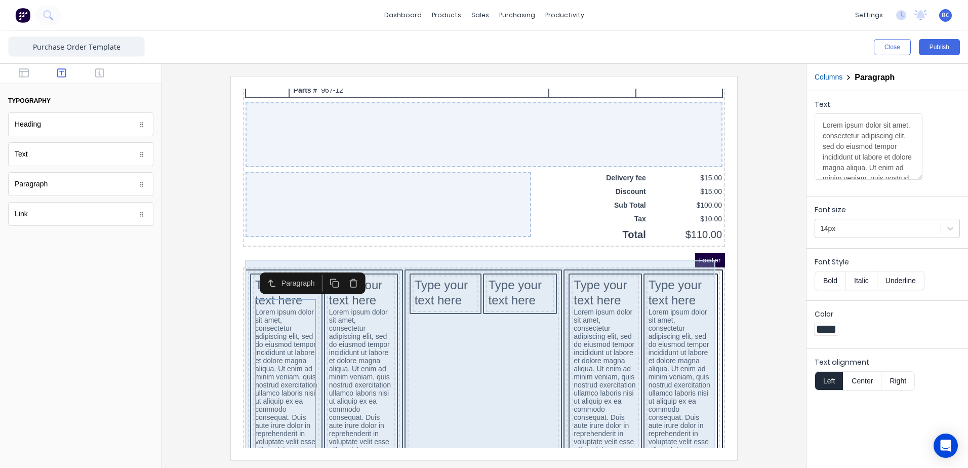
scroll to position [741, 0]
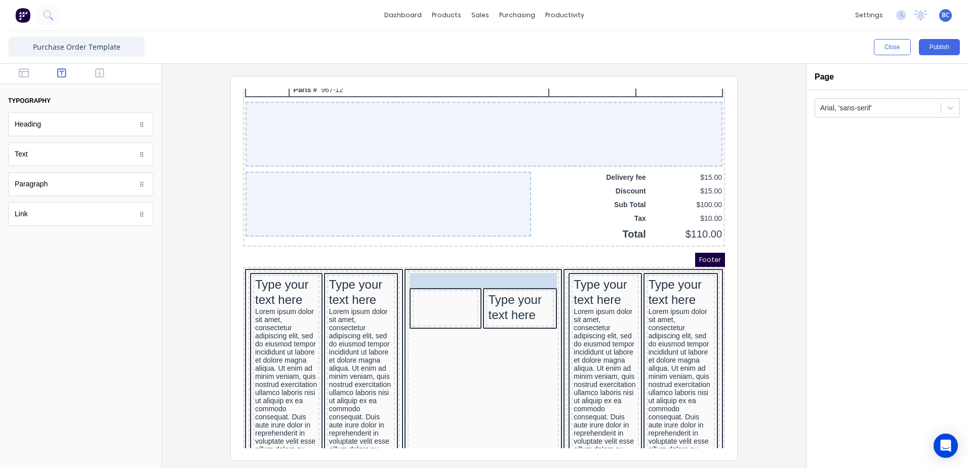
drag, startPoint x: 438, startPoint y: 267, endPoint x: 446, endPoint y: 268, distance: 8.2
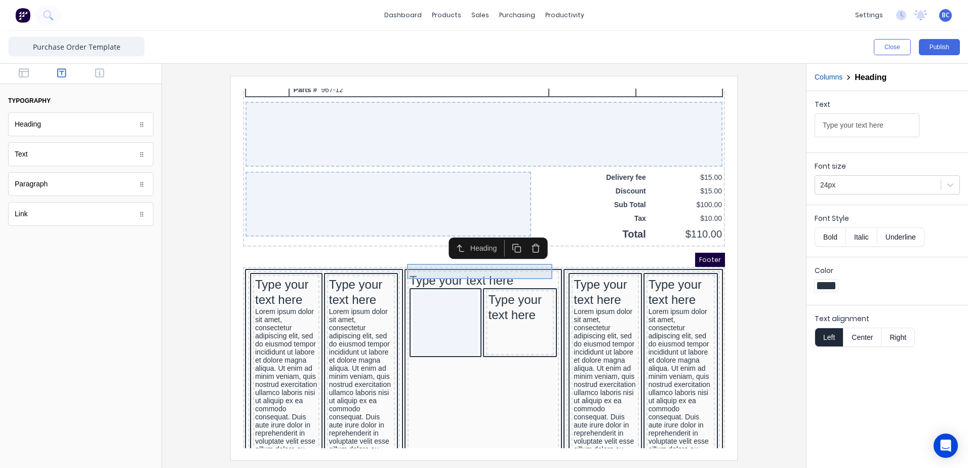
click at [487, 261] on div "Type your text here" at bounding box center [472, 268] width 148 height 15
click at [528, 237] on icon "button" at bounding box center [524, 236] width 10 height 10
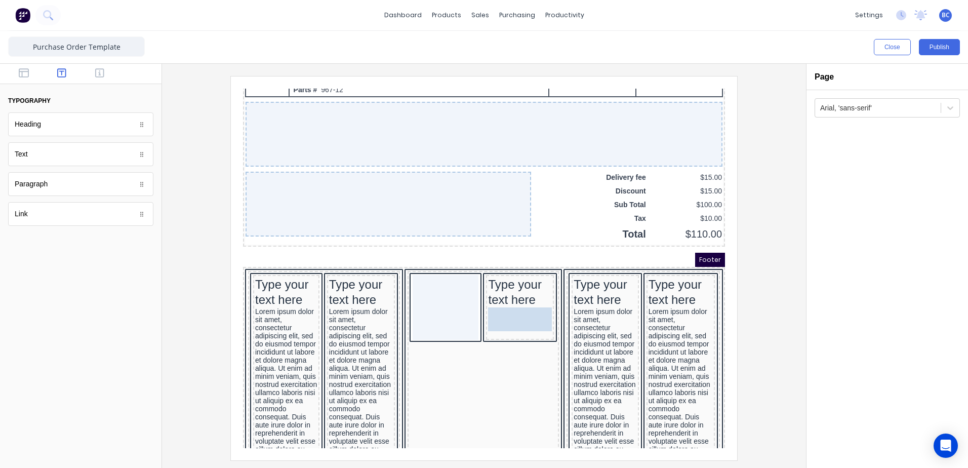
drag, startPoint x: 141, startPoint y: 187, endPoint x: 516, endPoint y: 308, distance: 393.9
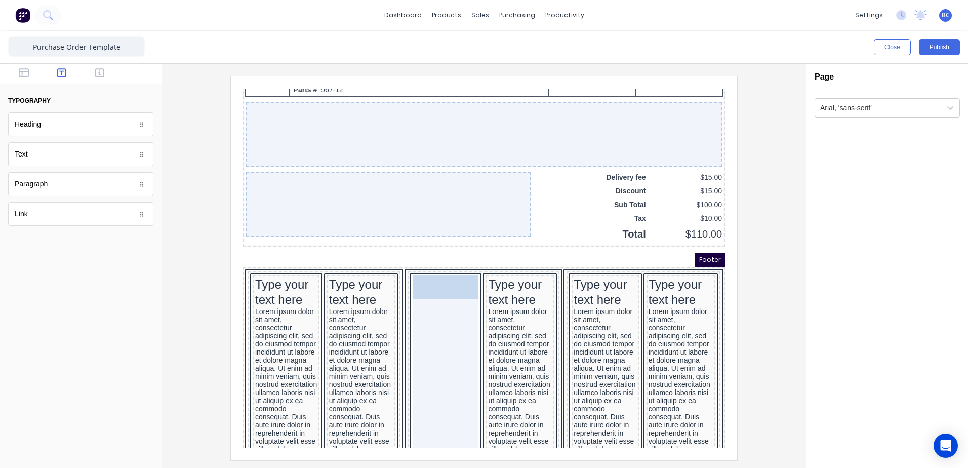
drag, startPoint x: 91, startPoint y: 127, endPoint x: 451, endPoint y: 287, distance: 394.6
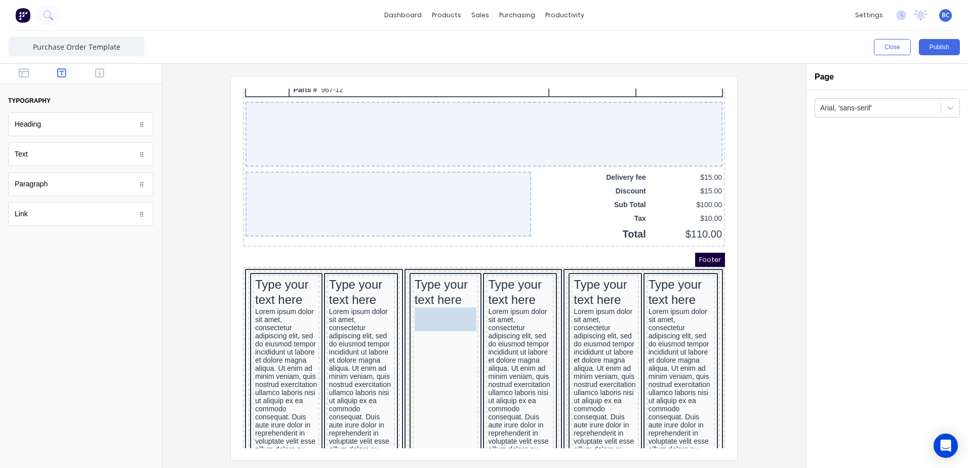
drag, startPoint x: 43, startPoint y: 160, endPoint x: 427, endPoint y: 311, distance: 413.7
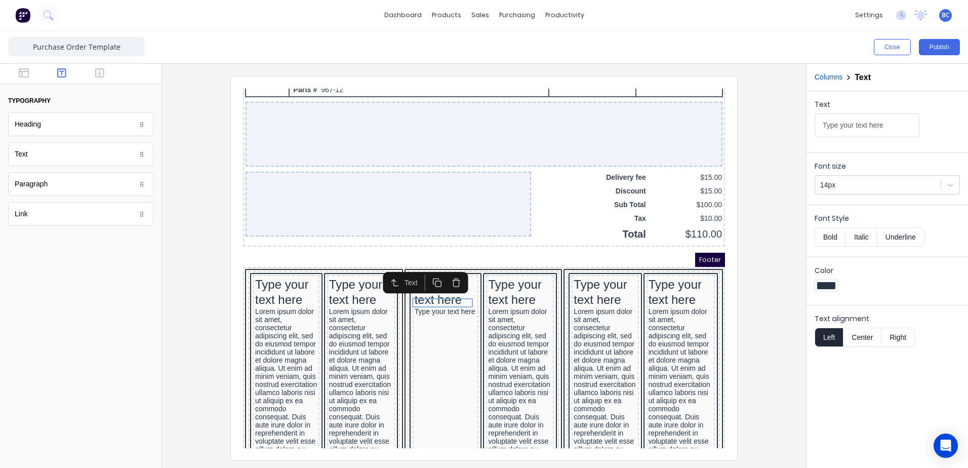
click at [442, 273] on icon "button" at bounding box center [444, 271] width 10 height 10
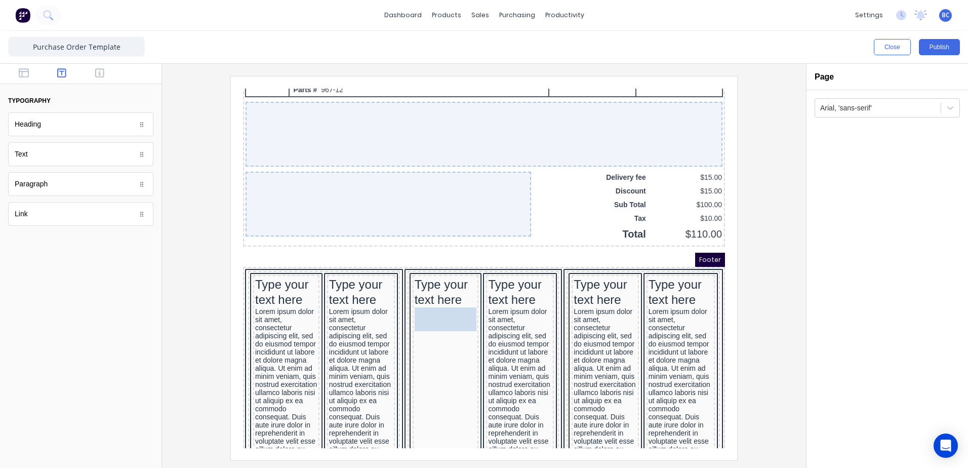
drag, startPoint x: 141, startPoint y: 186, endPoint x: 447, endPoint y: 317, distance: 332.7
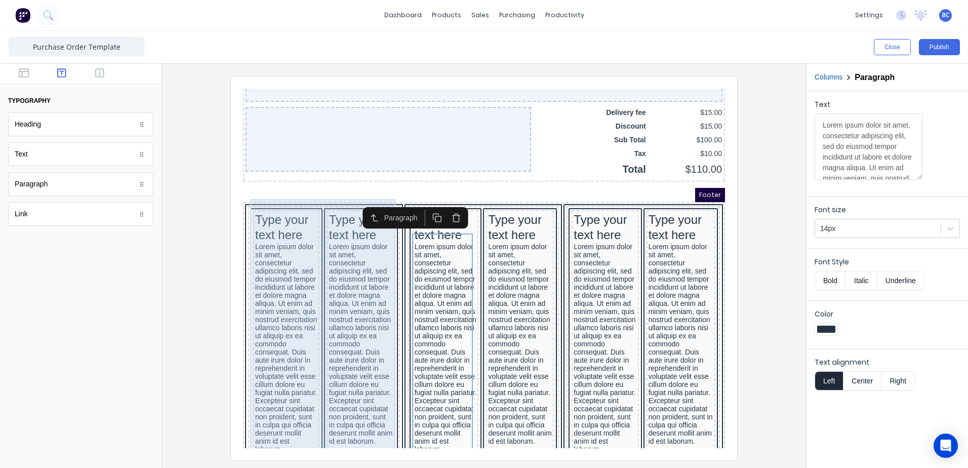
scroll to position [788, 0]
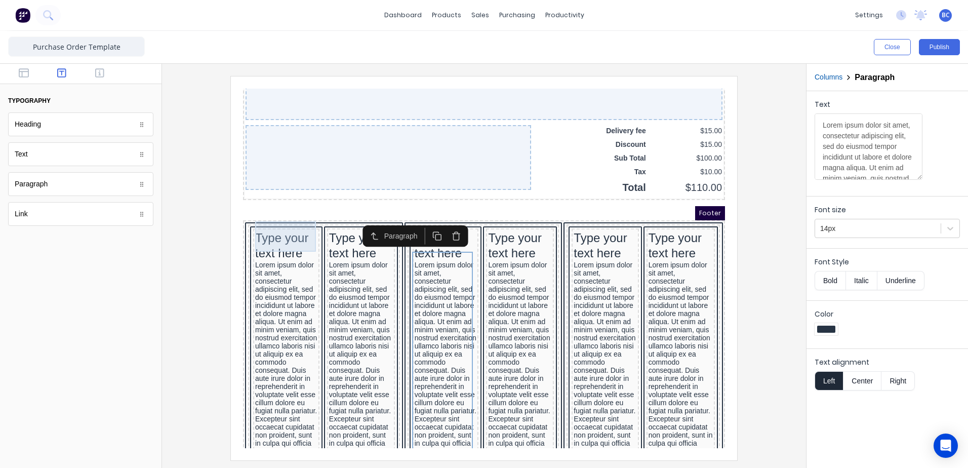
click at [264, 225] on div "Type your text here" at bounding box center [274, 233] width 62 height 30
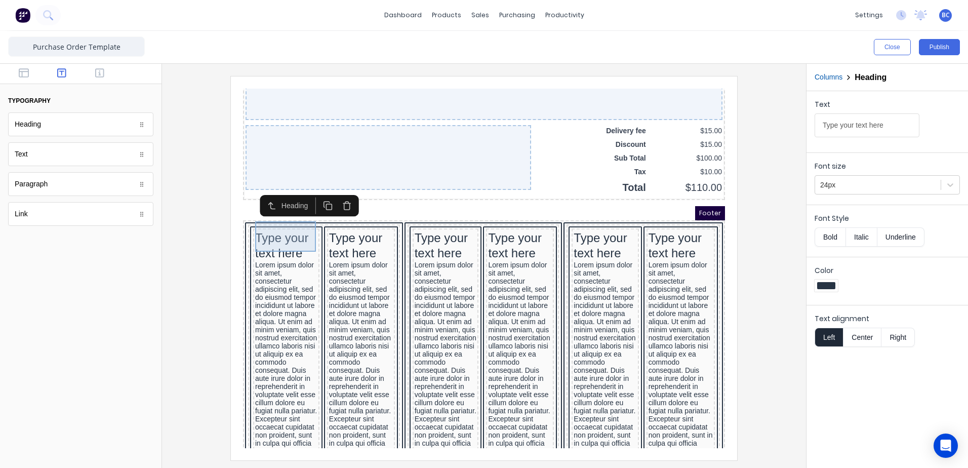
click at [271, 222] on div "Type your text here" at bounding box center [274, 233] width 62 height 30
click at [291, 228] on div "Type your text here" at bounding box center [274, 233] width 62 height 30
click at [894, 124] on input "Type your text here" at bounding box center [867, 125] width 105 height 24
drag, startPoint x: 894, startPoint y: 124, endPoint x: 884, endPoint y: 120, distance: 11.1
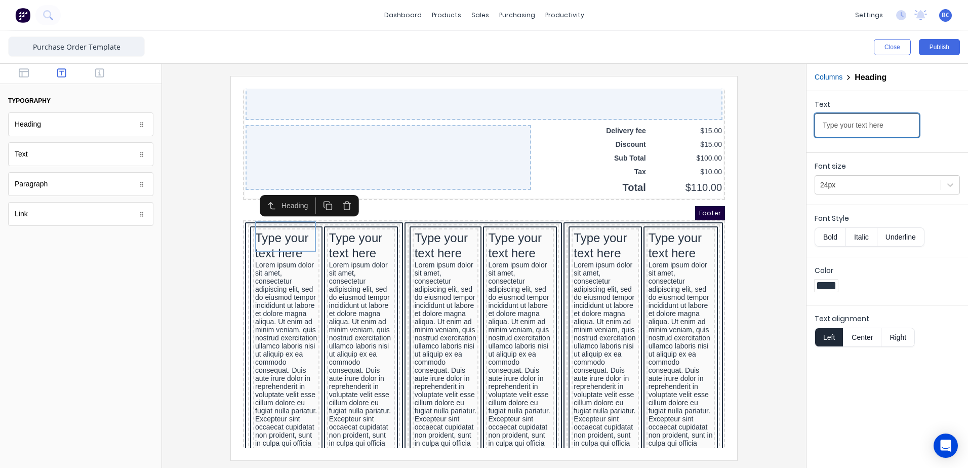
click at [884, 120] on input "Type your text here" at bounding box center [867, 125] width 105 height 24
drag, startPoint x: 891, startPoint y: 124, endPoint x: 782, endPoint y: 125, distance: 109.9
click at [782, 125] on div "Close Publish Components typography Heading Heading Text Text Paragraph Paragra…" at bounding box center [484, 249] width 968 height 437
paste input "MT GAMBIER"
type input "MT GAMBIER"
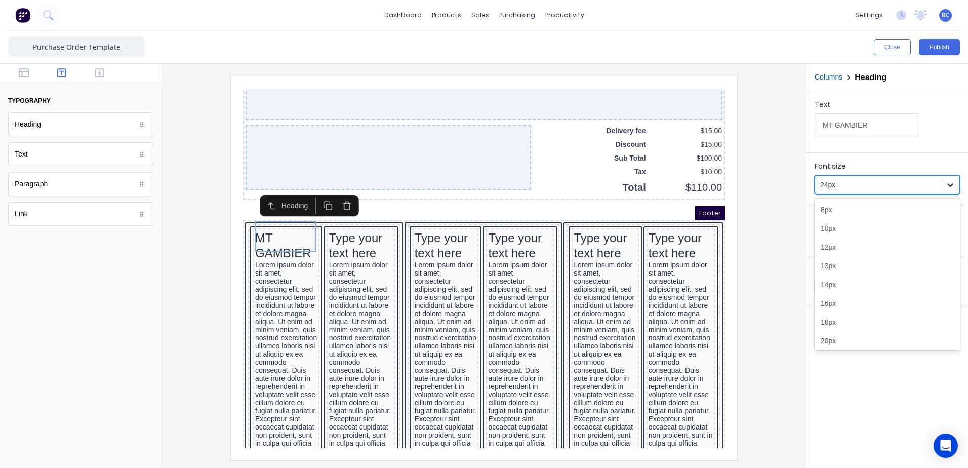
click at [948, 184] on icon at bounding box center [951, 185] width 10 height 10
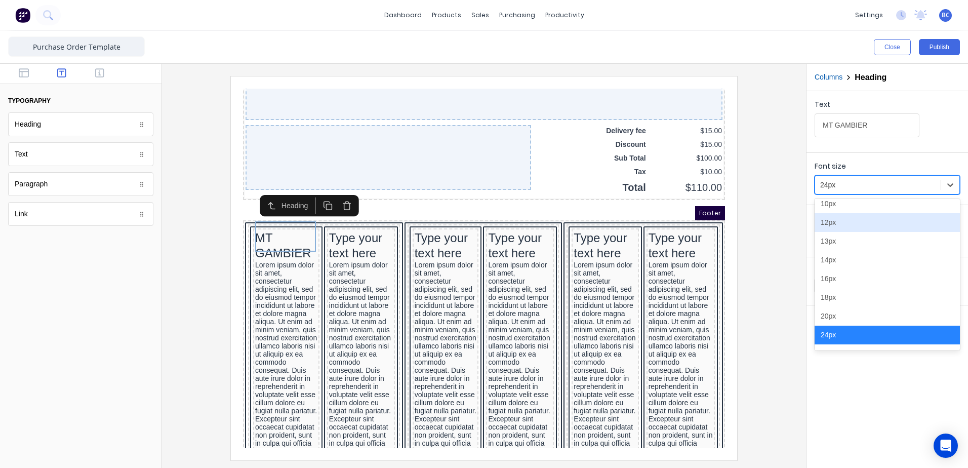
click at [839, 224] on div "12px" at bounding box center [887, 222] width 145 height 19
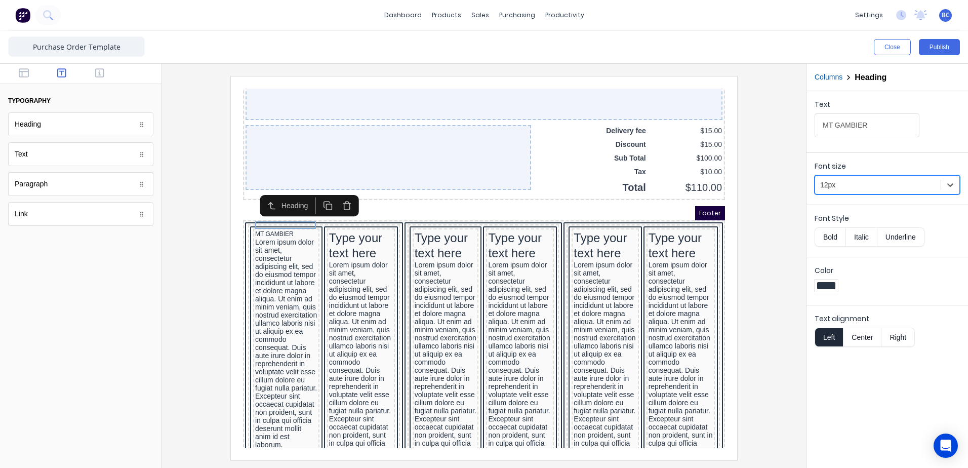
click at [839, 233] on button "Bold" at bounding box center [830, 236] width 31 height 19
click at [829, 277] on div "Color" at bounding box center [887, 279] width 145 height 29
click at [838, 285] on div at bounding box center [826, 286] width 23 height 12
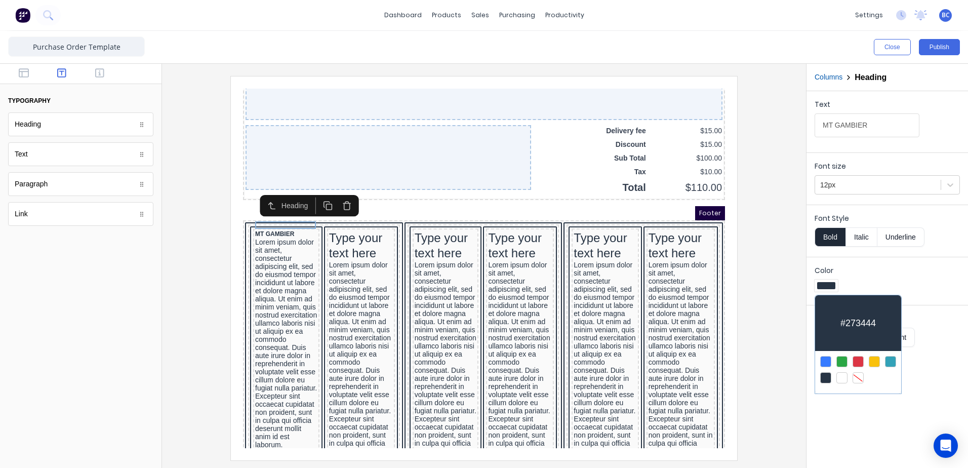
click at [890, 359] on div at bounding box center [890, 361] width 11 height 11
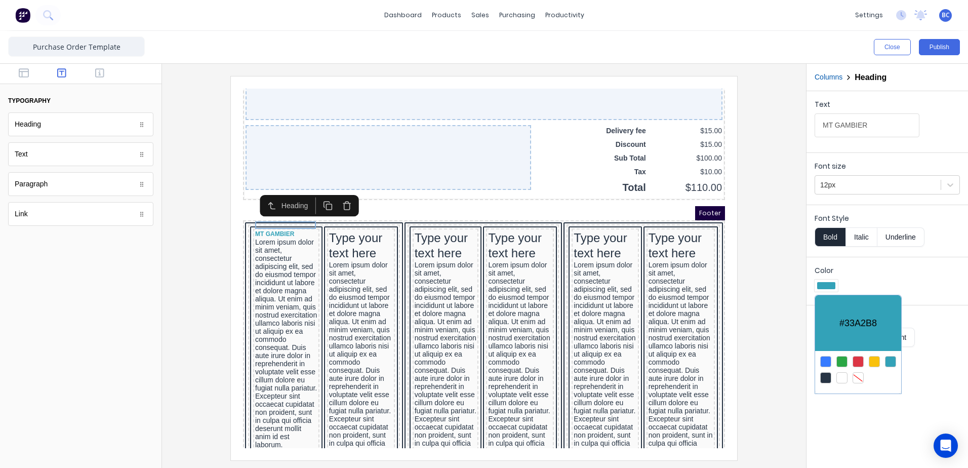
click at [871, 272] on div at bounding box center [484, 234] width 968 height 468
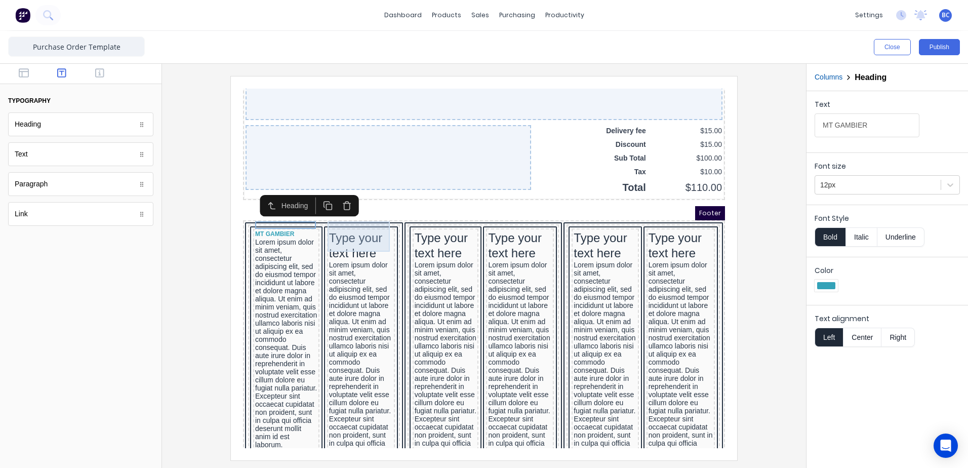
click at [341, 219] on div "Type your text here" at bounding box center [349, 233] width 64 height 30
click at [364, 229] on div "Type your text here" at bounding box center [349, 233] width 64 height 30
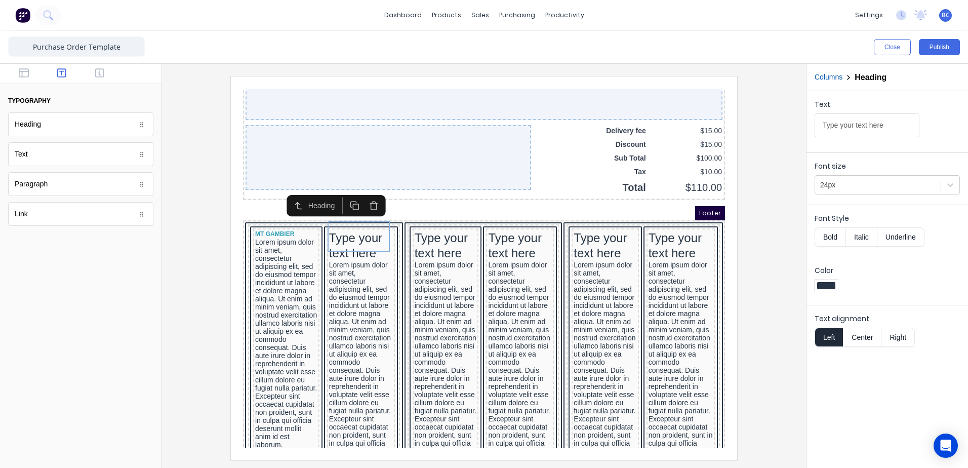
click at [875, 133] on input "Type your text here" at bounding box center [867, 125] width 105 height 24
drag, startPoint x: 1118, startPoint y: 200, endPoint x: 465, endPoint y: 101, distance: 660.4
type input "[PERSON_NAME]"
click at [951, 184] on icon at bounding box center [951, 185] width 10 height 10
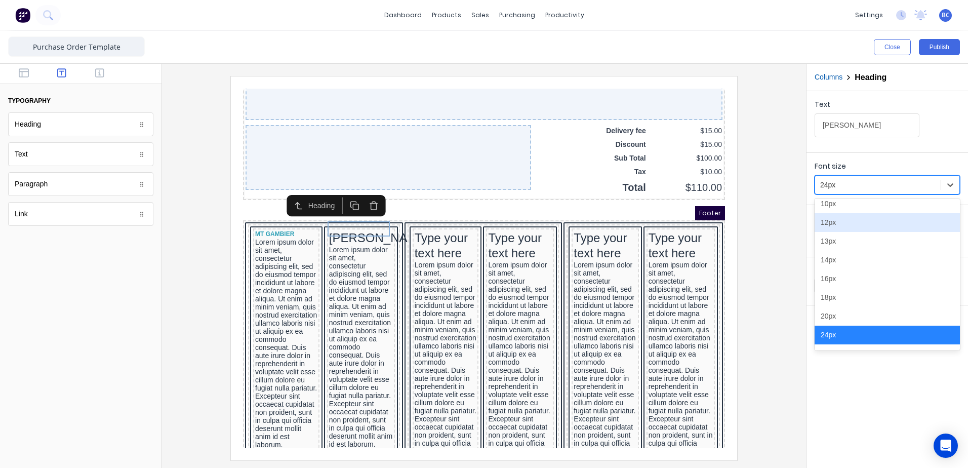
click at [844, 227] on div "12px" at bounding box center [887, 222] width 145 height 19
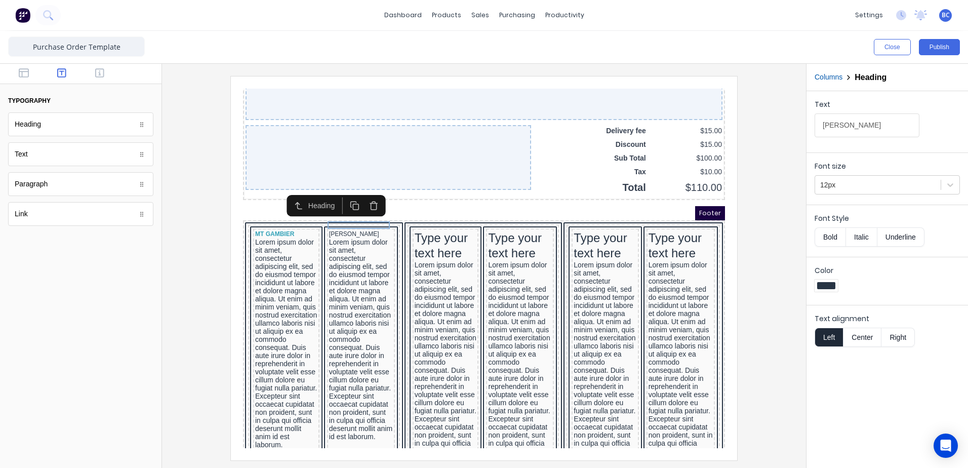
click at [836, 237] on button "Bold" at bounding box center [830, 236] width 31 height 19
click at [835, 286] on div at bounding box center [826, 285] width 18 height 7
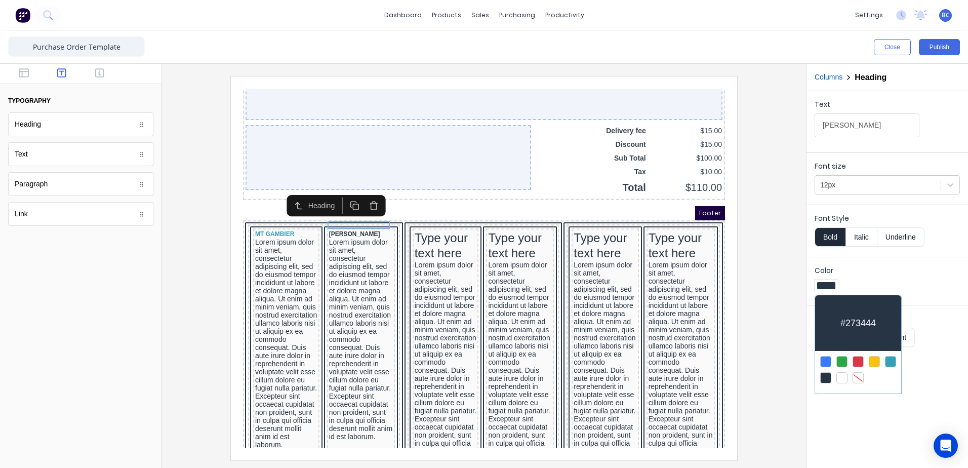
click at [890, 358] on div at bounding box center [890, 361] width 11 height 11
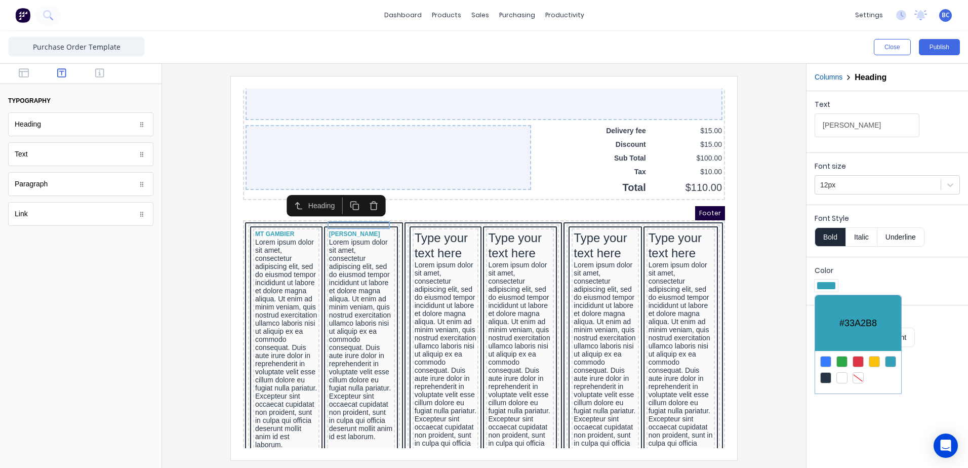
click at [893, 427] on div at bounding box center [484, 234] width 968 height 468
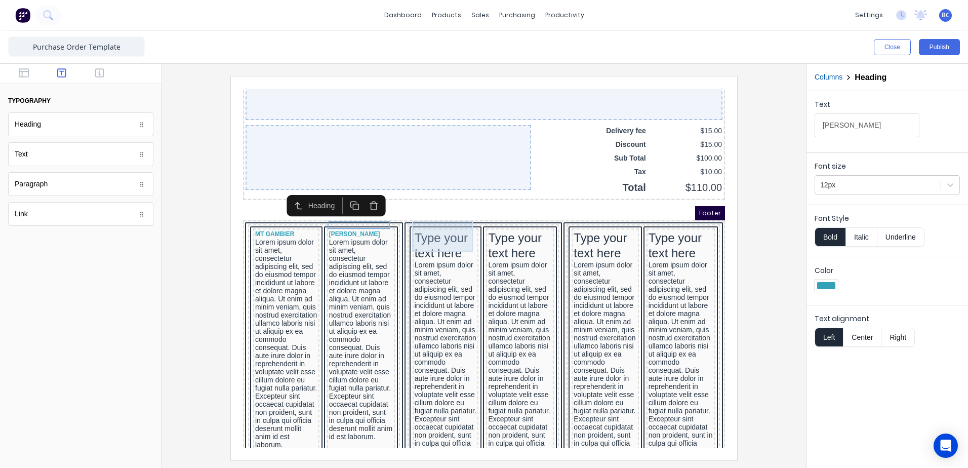
click at [428, 220] on div "Type your text here" at bounding box center [434, 233] width 62 height 30
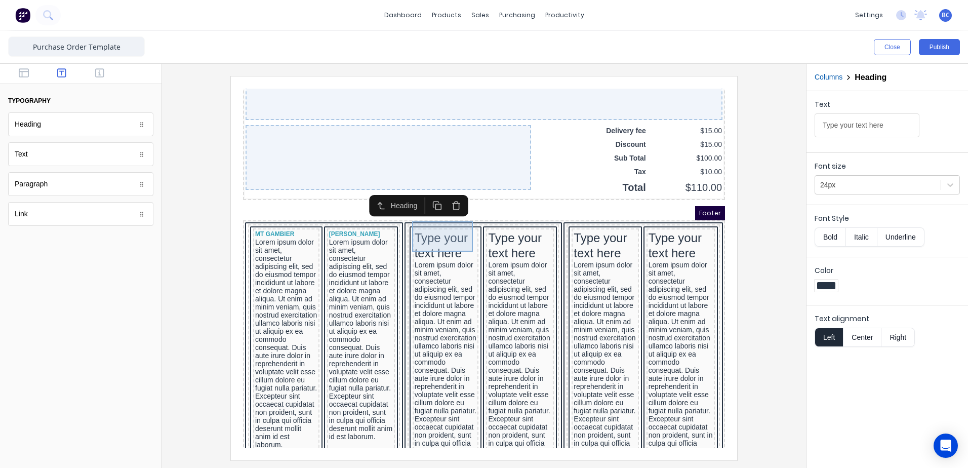
click at [445, 227] on div "Type your text here" at bounding box center [434, 233] width 62 height 30
drag, startPoint x: 1125, startPoint y: 203, endPoint x: 532, endPoint y: 89, distance: 603.4
type input "MILDURA"
click at [952, 181] on icon at bounding box center [951, 185] width 10 height 10
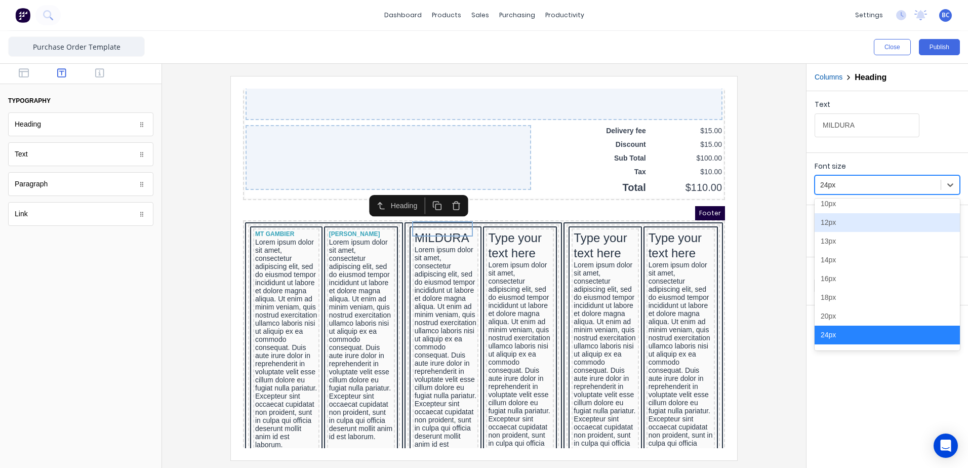
click at [829, 221] on div "12px" at bounding box center [887, 222] width 145 height 19
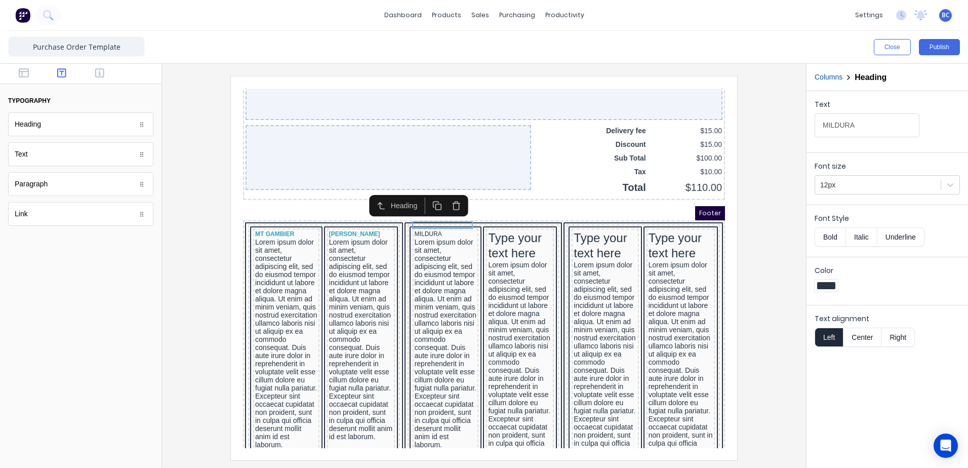
click at [837, 234] on button "Bold" at bounding box center [830, 236] width 31 height 19
click at [832, 285] on div at bounding box center [826, 285] width 18 height 7
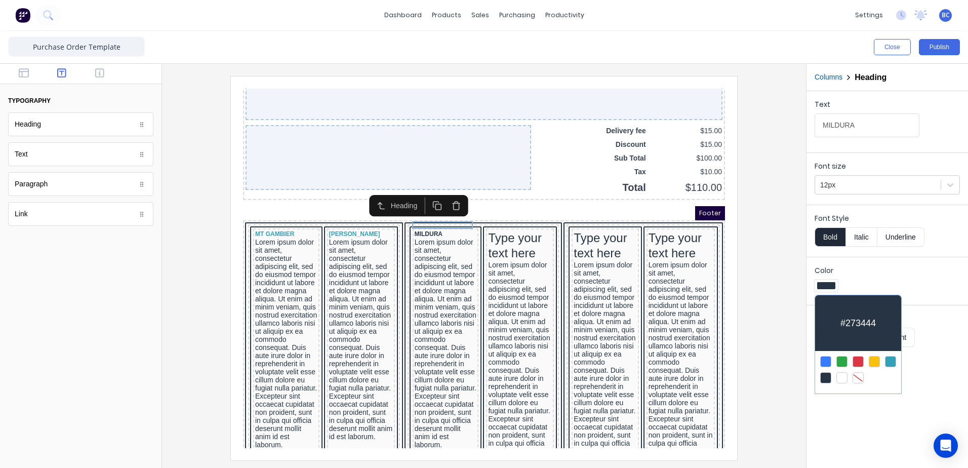
click at [893, 364] on div at bounding box center [890, 361] width 11 height 11
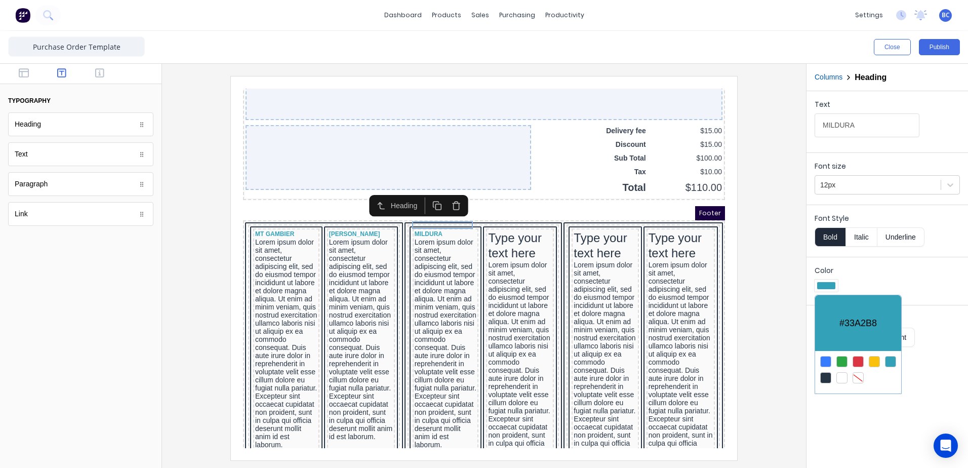
click at [937, 280] on div at bounding box center [484, 234] width 968 height 468
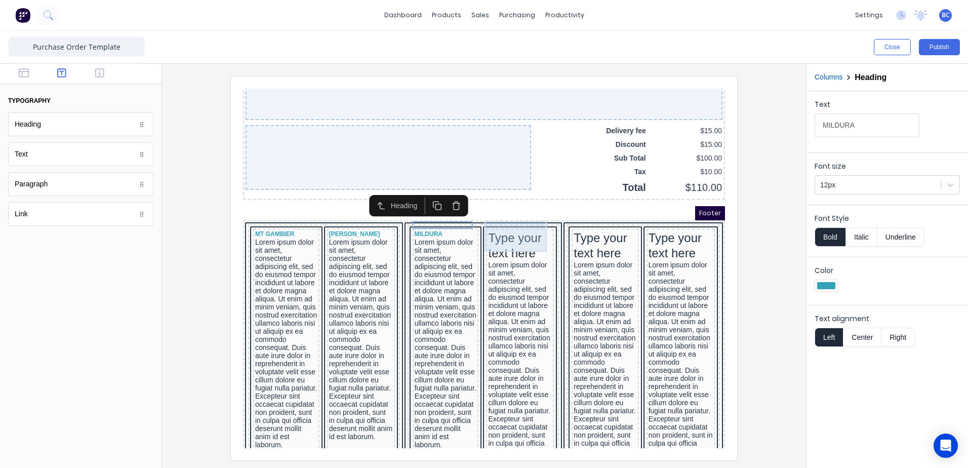
click at [513, 218] on div "Type your text here" at bounding box center [508, 233] width 64 height 30
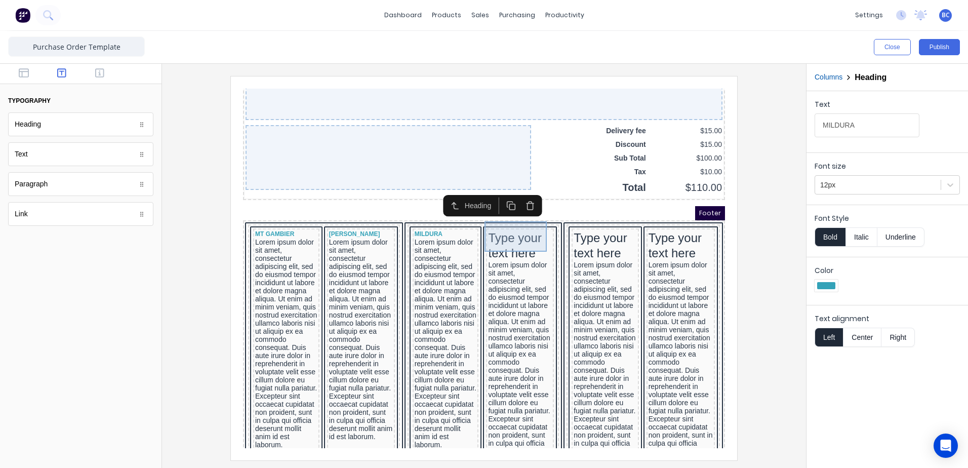
click at [513, 218] on div "Type your text here" at bounding box center [508, 233] width 64 height 30
drag, startPoint x: 1128, startPoint y: 196, endPoint x: 690, endPoint y: 101, distance: 448.7
type input "DARWIN"
click at [946, 184] on icon at bounding box center [951, 185] width 10 height 10
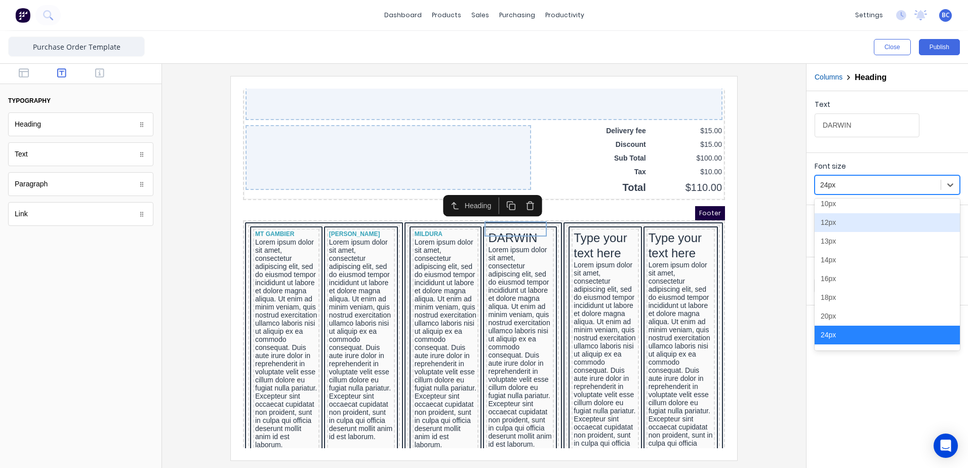
click at [834, 223] on div "12px" at bounding box center [887, 222] width 145 height 19
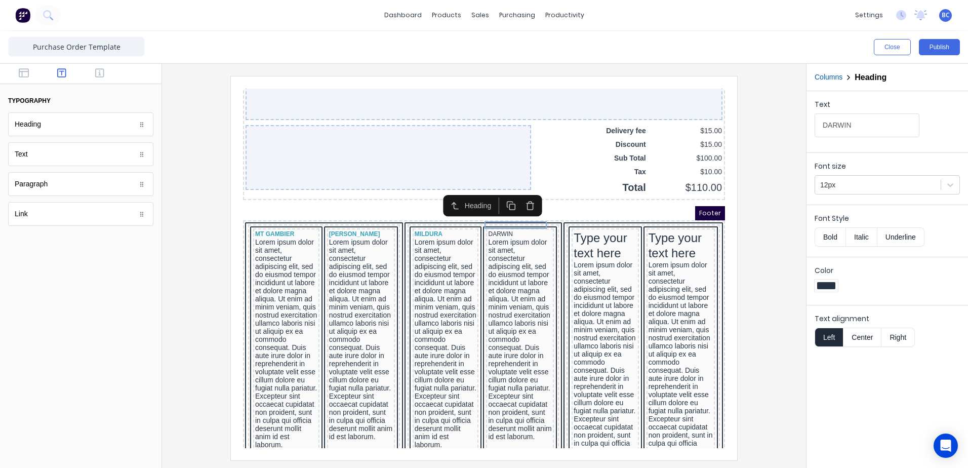
click at [836, 233] on button "Bold" at bounding box center [830, 236] width 31 height 19
click at [828, 286] on div at bounding box center [826, 285] width 18 height 7
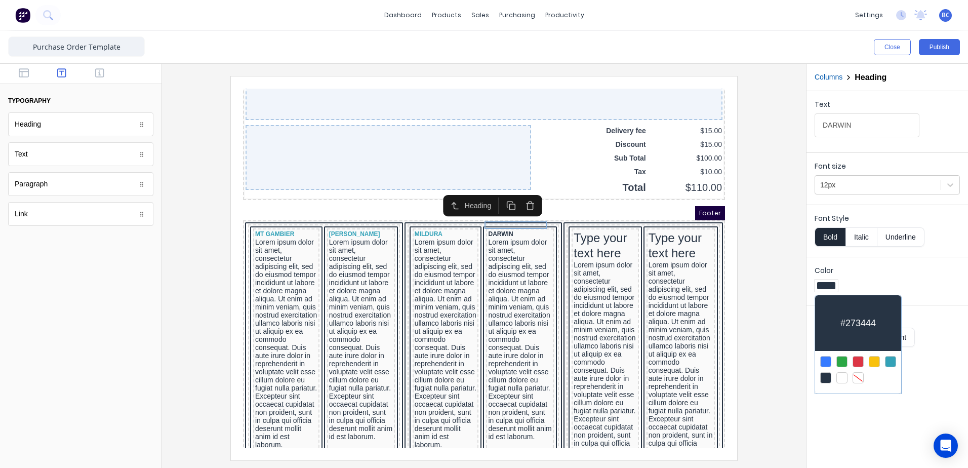
click at [888, 360] on div at bounding box center [890, 361] width 11 height 11
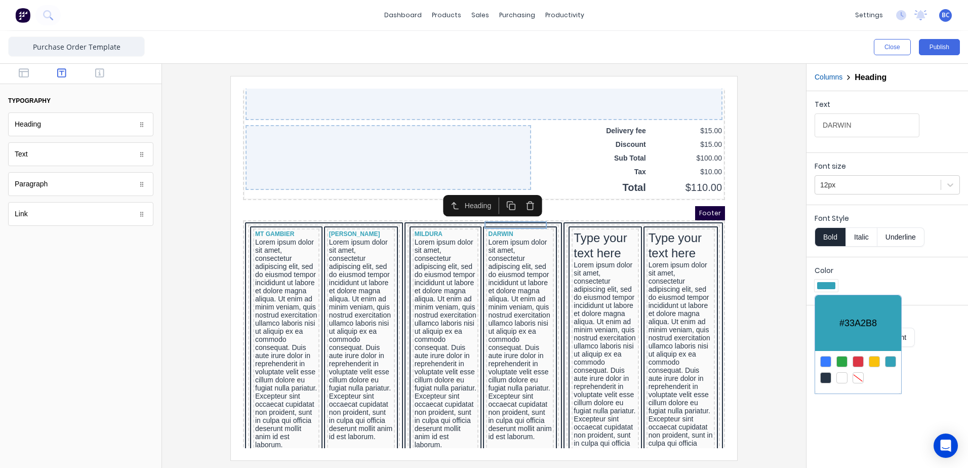
click at [603, 235] on div at bounding box center [484, 234] width 968 height 468
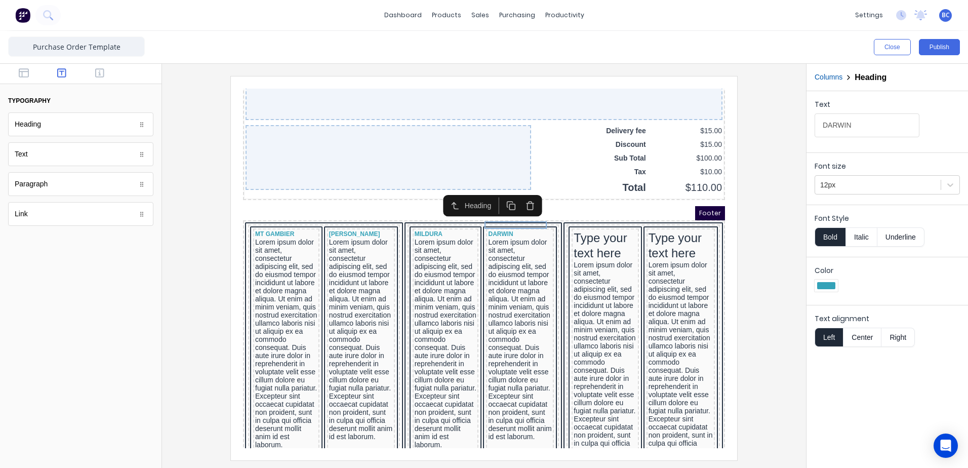
click at [591, 223] on div "Type your text here" at bounding box center [593, 233] width 63 height 30
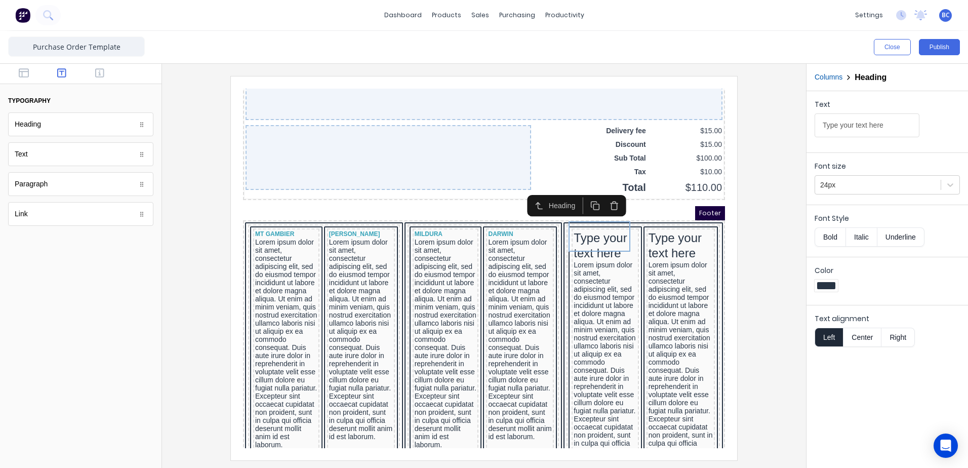
drag, startPoint x: 1125, startPoint y: 204, endPoint x: 610, endPoint y: 114, distance: 523.3
type input "MT [PERSON_NAME]"
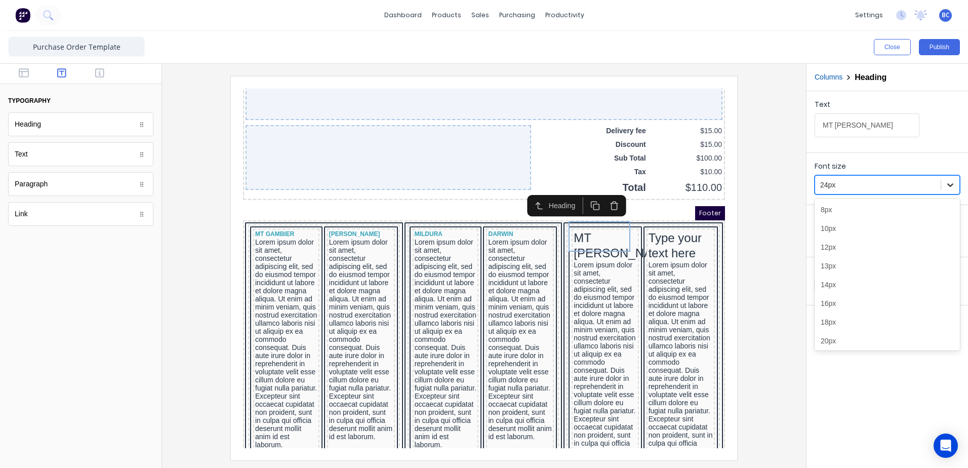
click at [945, 181] on div at bounding box center [951, 185] width 18 height 18
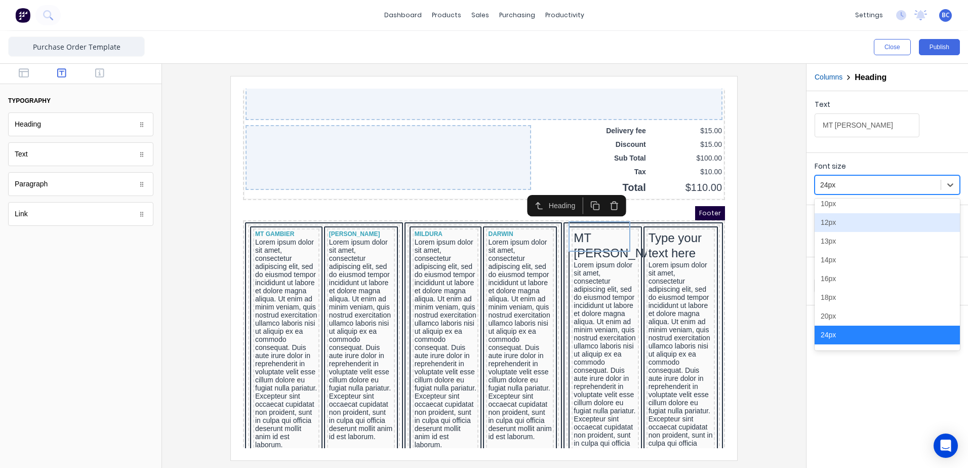
click at [842, 221] on div "12px" at bounding box center [887, 222] width 145 height 19
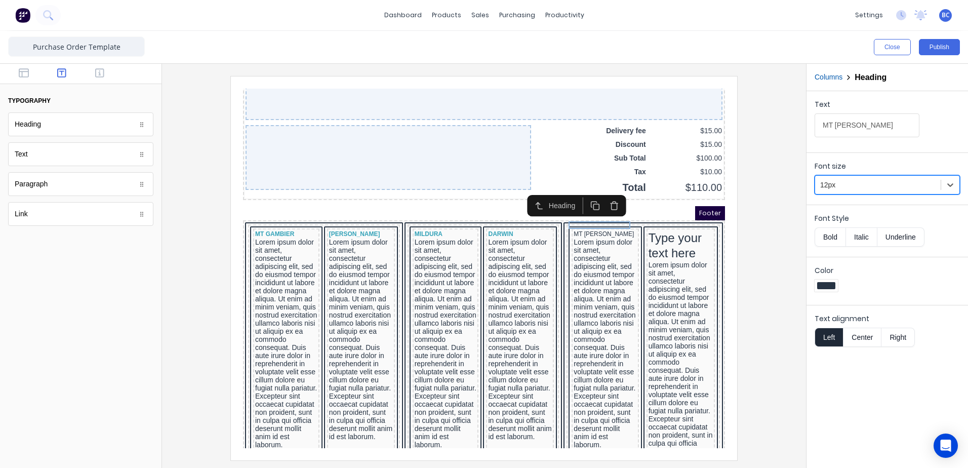
click at [833, 240] on button "Bold" at bounding box center [830, 236] width 31 height 19
click at [827, 285] on div at bounding box center [826, 285] width 18 height 7
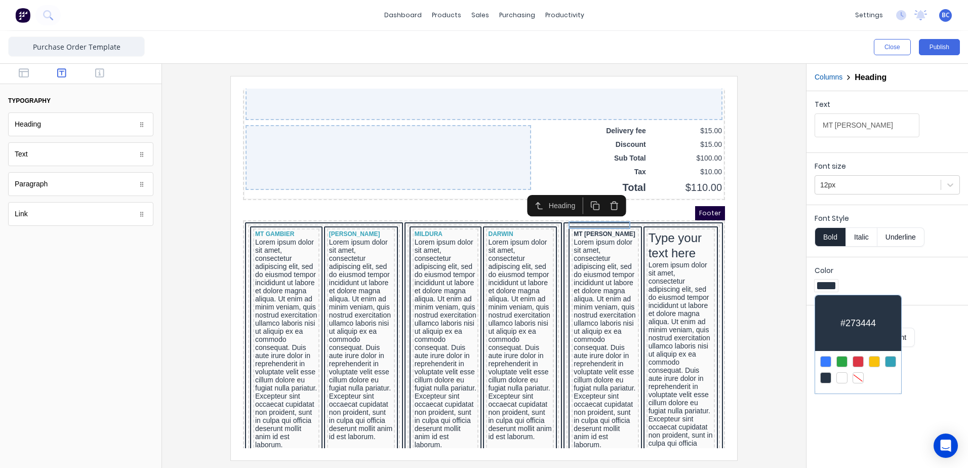
click at [893, 362] on div at bounding box center [890, 361] width 11 height 11
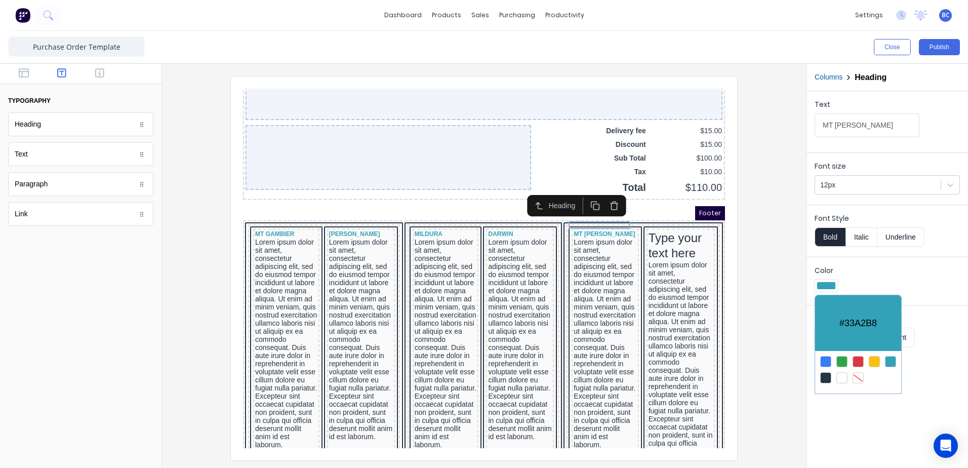
click at [675, 233] on div at bounding box center [484, 234] width 968 height 468
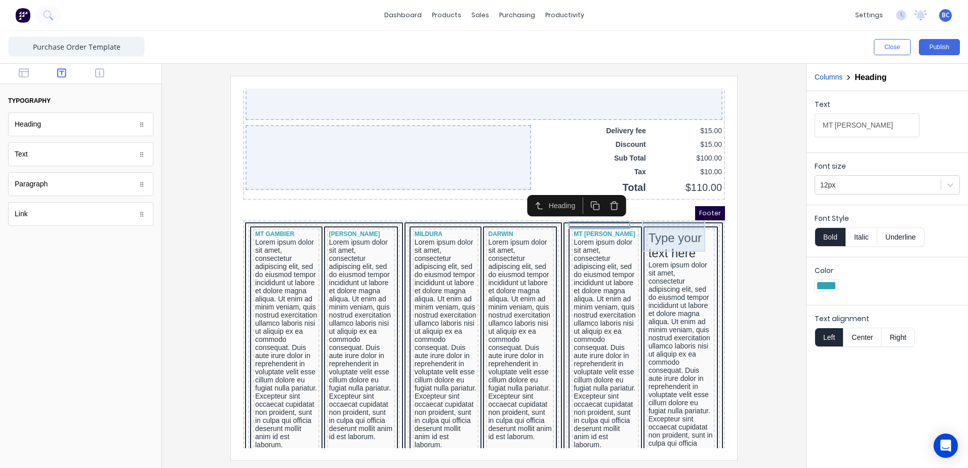
click at [663, 221] on div "Type your text here" at bounding box center [669, 233] width 64 height 30
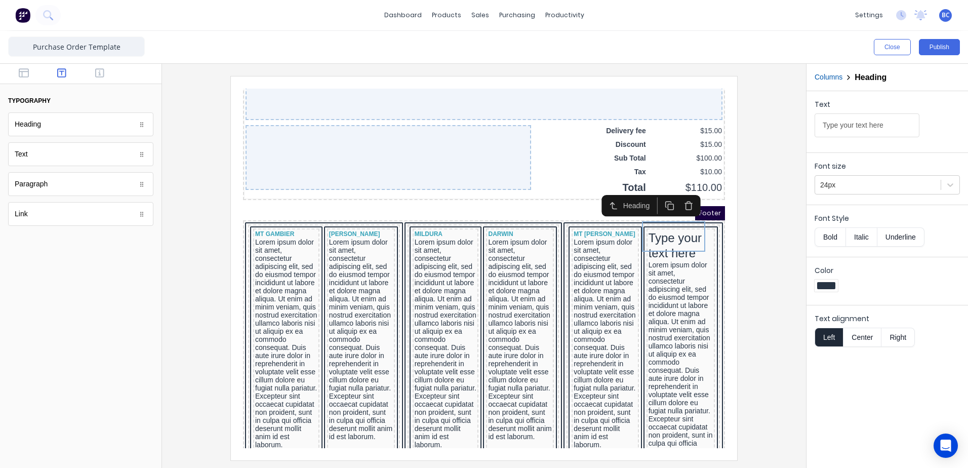
drag, startPoint x: 890, startPoint y: 131, endPoint x: 736, endPoint y: 120, distance: 154.9
click at [736, 120] on div "Close Publish Components typography Heading Heading Text Text Paragraph Paragra…" at bounding box center [484, 249] width 968 height 437
type input "YARRAWONGA"
click at [951, 189] on icon at bounding box center [951, 185] width 10 height 10
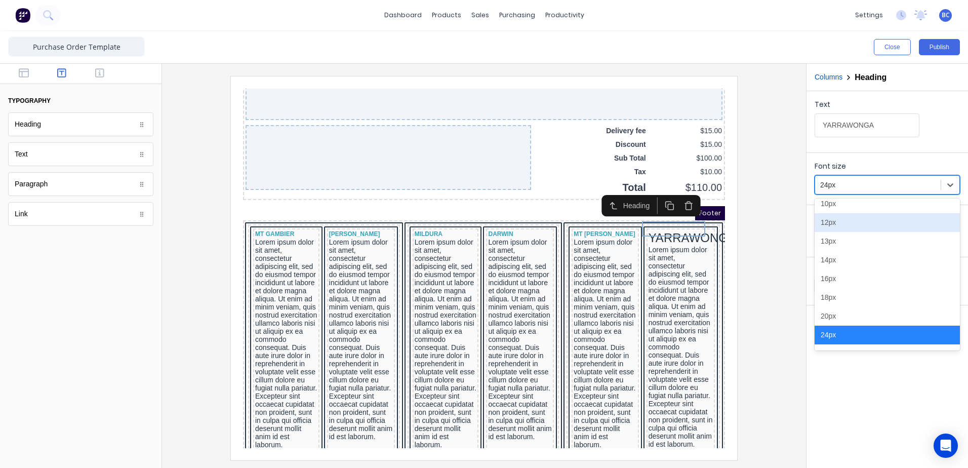
click at [854, 226] on div "12px" at bounding box center [887, 222] width 145 height 19
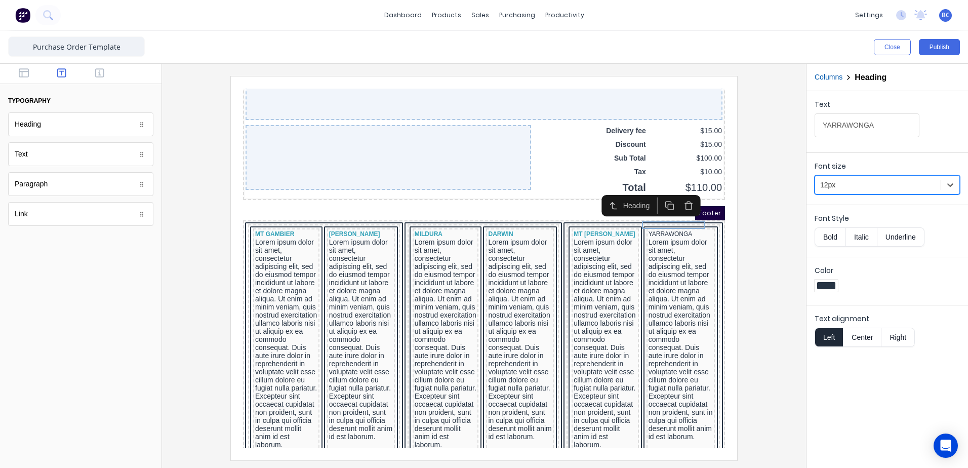
click at [829, 236] on button "Bold" at bounding box center [830, 236] width 31 height 19
click at [832, 281] on div at bounding box center [826, 286] width 23 height 12
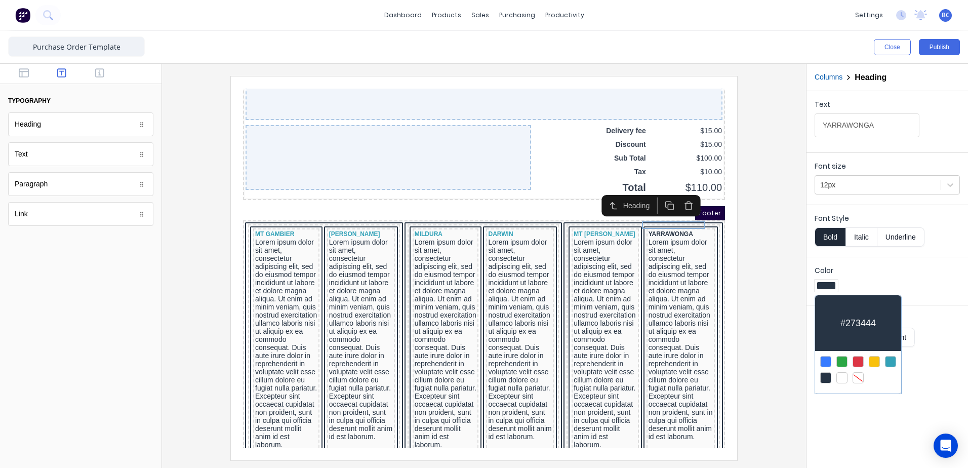
click at [893, 364] on div at bounding box center [890, 361] width 11 height 11
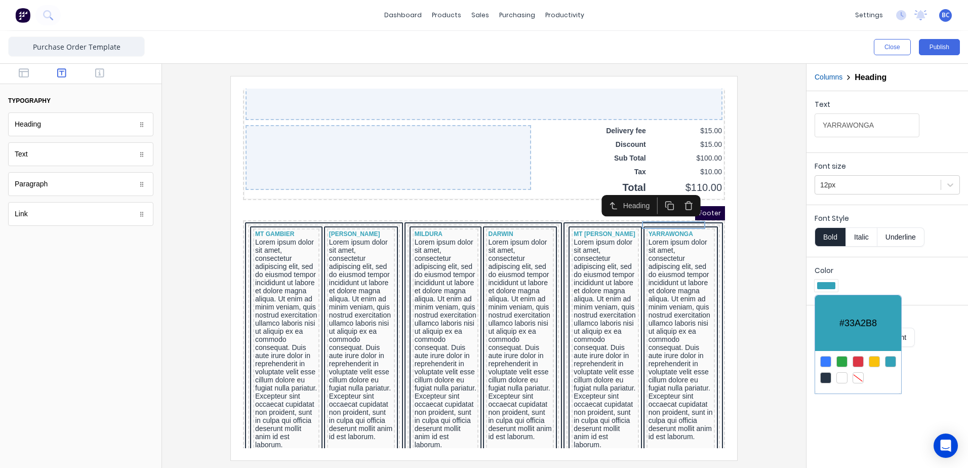
click at [845, 409] on div at bounding box center [484, 234] width 968 height 468
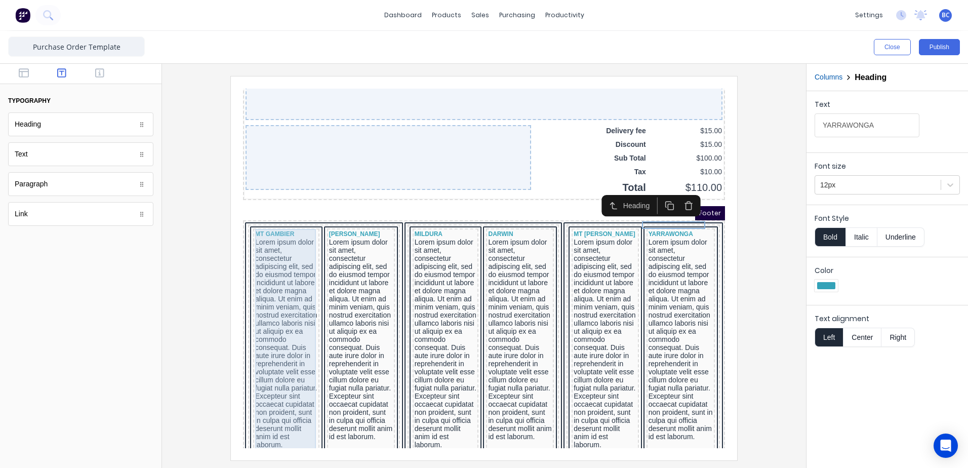
click at [279, 323] on div "Lorem ipsum dolor sit amet, consectetur adipiscing elit, sed do eiusmod tempor …" at bounding box center [274, 331] width 62 height 211
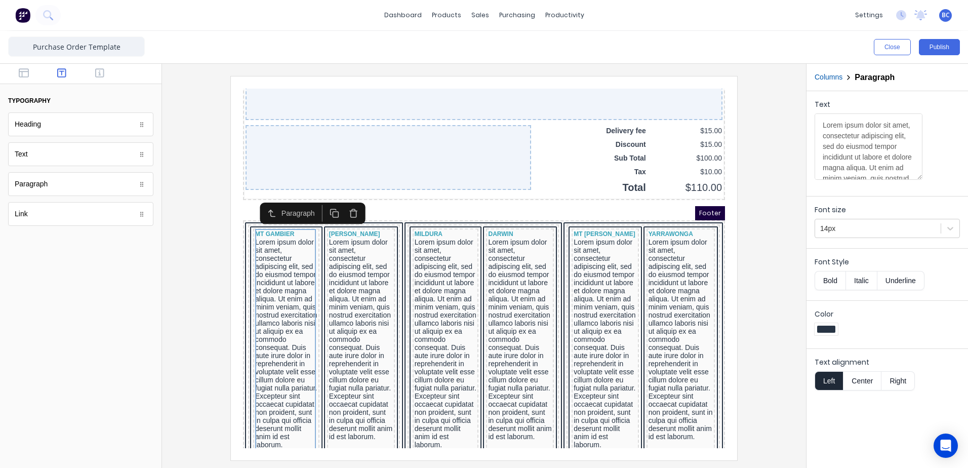
scroll to position [202, 0]
drag, startPoint x: 822, startPoint y: 124, endPoint x: 955, endPoint y: 443, distance: 346.3
click at [955, 443] on body "dashboard products sales purchasing productivity dashboard products Product Cat…" at bounding box center [484, 234] width 968 height 468
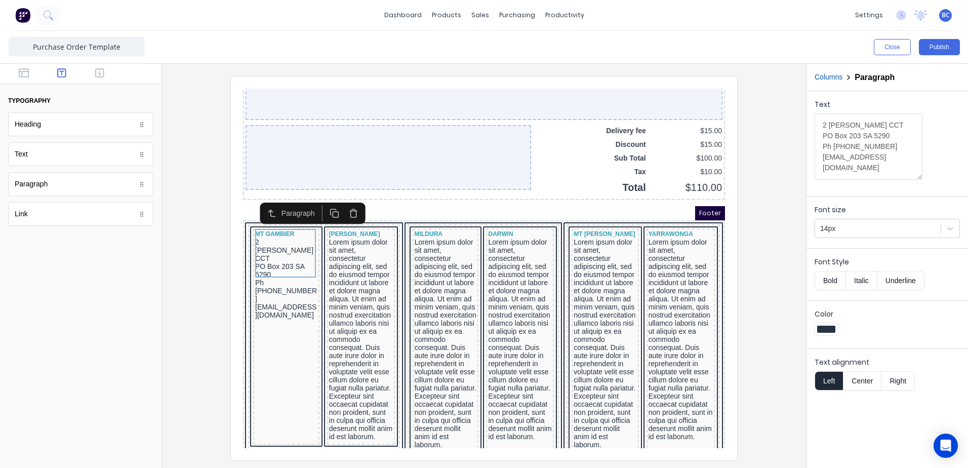
scroll to position [0, 0]
type textarea "2 [PERSON_NAME] CCT PO Box 203 SA 5290 Ph [PHONE_NUMBER] [EMAIL_ADDRESS][DOMAIN…"
click at [952, 225] on icon at bounding box center [951, 228] width 10 height 10
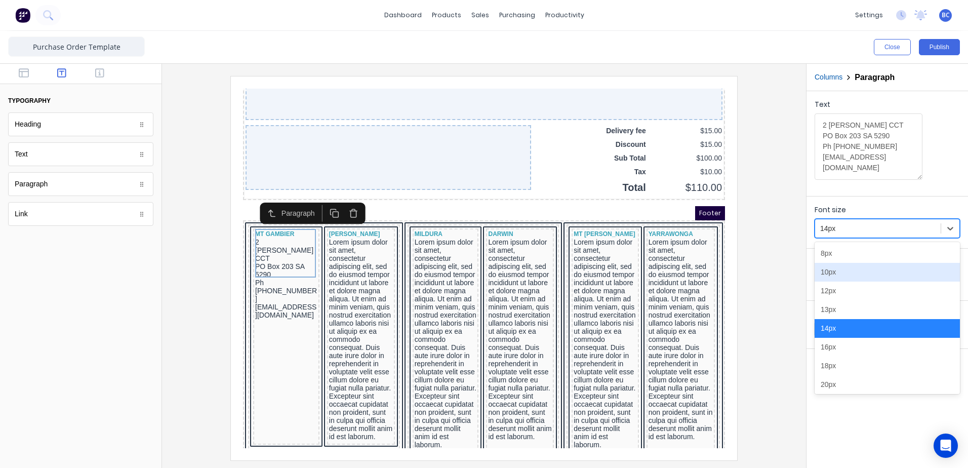
click at [840, 278] on div "10px" at bounding box center [887, 272] width 145 height 19
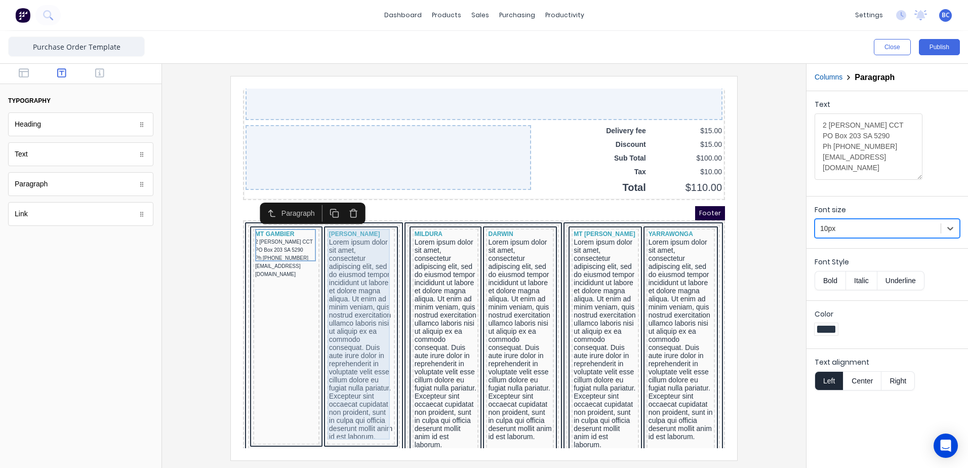
click at [339, 243] on div "Lorem ipsum dolor sit amet, consectetur adipiscing elit, sed do eiusmod tempor …" at bounding box center [349, 327] width 64 height 203
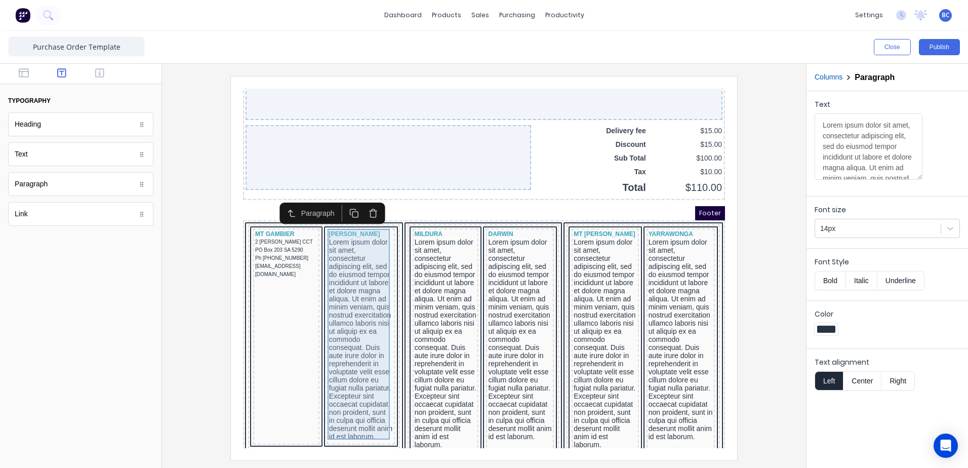
click at [345, 295] on div "Lorem ipsum dolor sit amet, consectetur adipiscing elit, sed do eiusmod tempor …" at bounding box center [349, 327] width 64 height 203
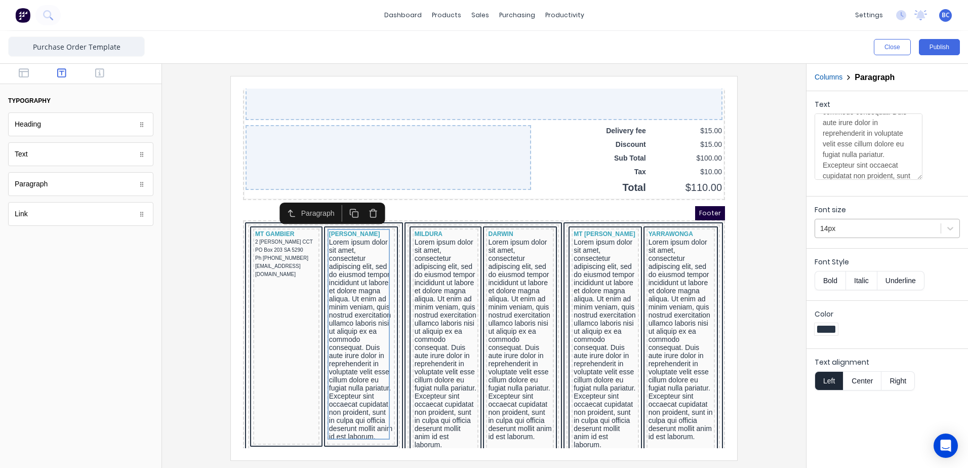
scroll to position [202, 0]
drag, startPoint x: 822, startPoint y: 123, endPoint x: 893, endPoint y: 223, distance: 123.4
click at [893, 223] on form "Text Lorem ipsum dolor sit amet, consectetur adipiscing elit, sed do eiusmod te…" at bounding box center [888, 243] width 162 height 305
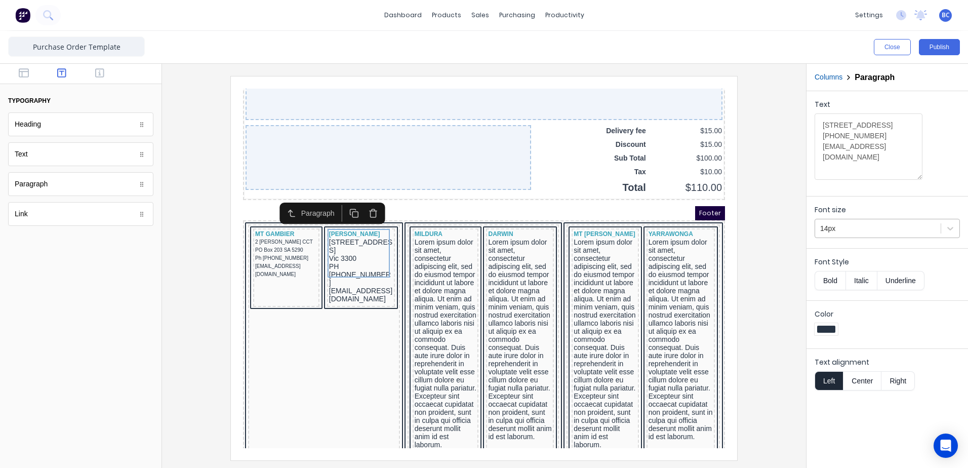
scroll to position [0, 0]
type textarea "[STREET_ADDRESS] [PHONE_NUMBER] [EMAIL_ADDRESS][DOMAIN_NAME]"
click at [954, 224] on icon at bounding box center [951, 228] width 10 height 10
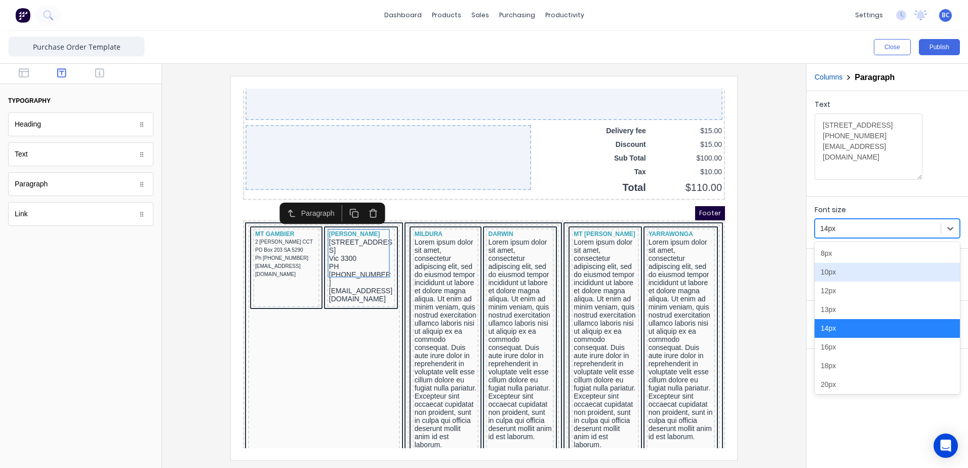
click at [860, 274] on div "10px" at bounding box center [887, 272] width 145 height 19
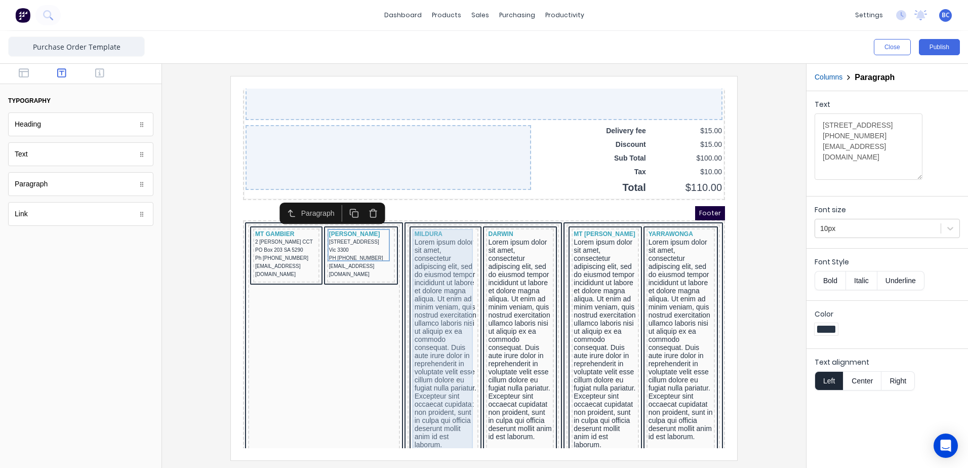
click at [434, 248] on div "Lorem ipsum dolor sit amet, consectetur adipiscing elit, sed do eiusmod tempor …" at bounding box center [434, 331] width 62 height 211
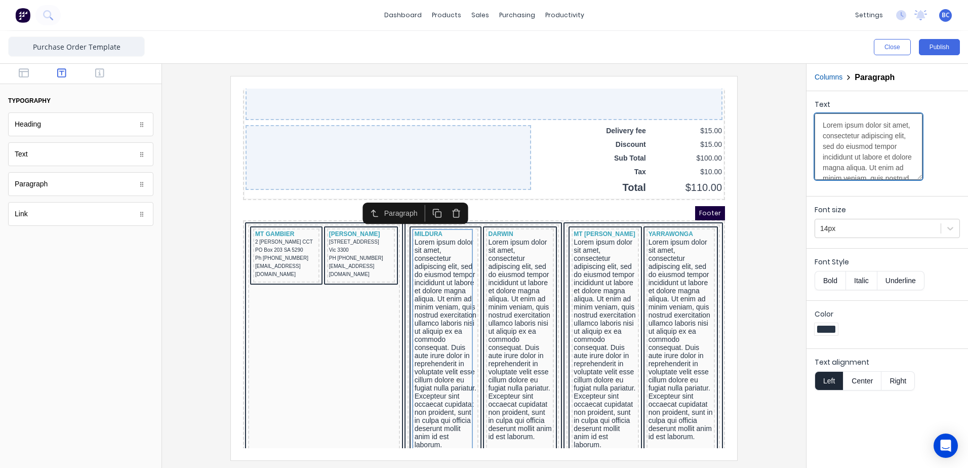
scroll to position [202, 0]
drag, startPoint x: 822, startPoint y: 125, endPoint x: 935, endPoint y: 301, distance: 208.9
click at [935, 301] on form "Text Lorem ipsum dolor sit amet, consectetur adipiscing elit, sed do eiusmod te…" at bounding box center [888, 243] width 162 height 305
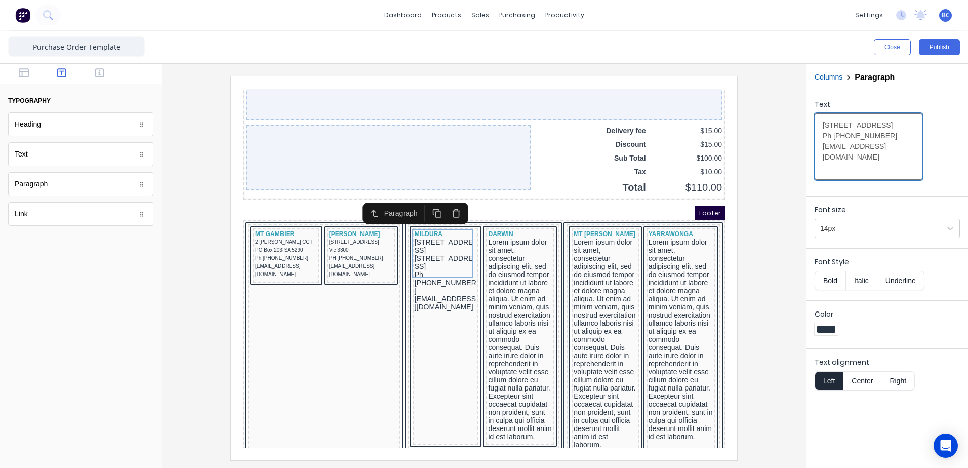
scroll to position [0, 0]
type textarea "[STREET_ADDRESS] Ph [PHONE_NUMBER] [EMAIL_ADDRESS][DOMAIN_NAME]"
click at [955, 227] on icon at bounding box center [951, 228] width 10 height 10
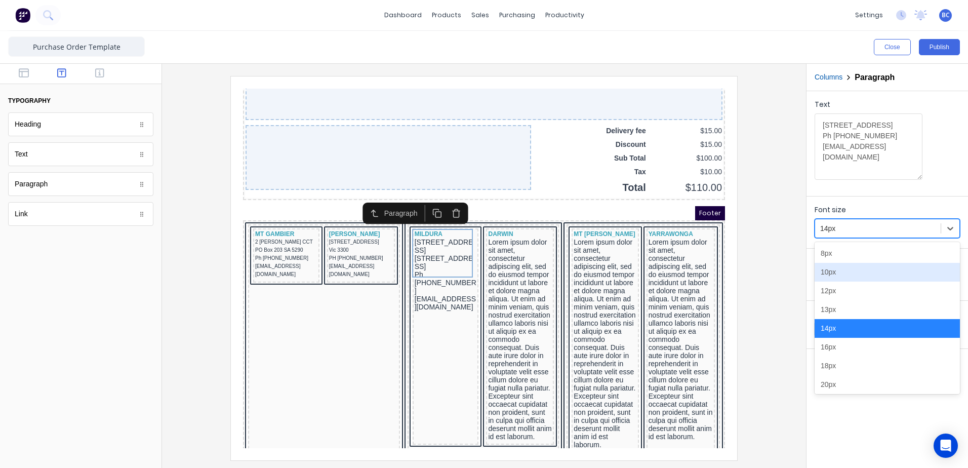
click at [843, 272] on div "10px" at bounding box center [887, 272] width 145 height 19
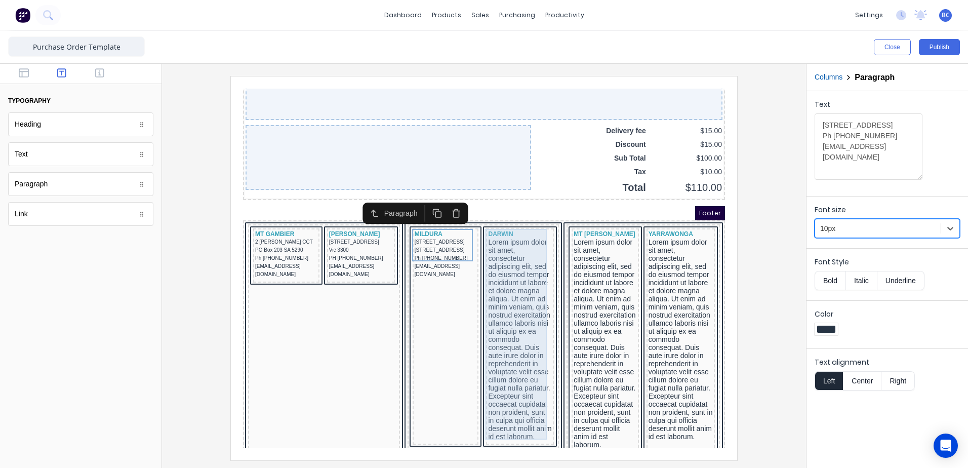
click at [504, 275] on div "Lorem ipsum dolor sit amet, consectetur adipiscing elit, sed do eiusmod tempor …" at bounding box center [508, 327] width 64 height 203
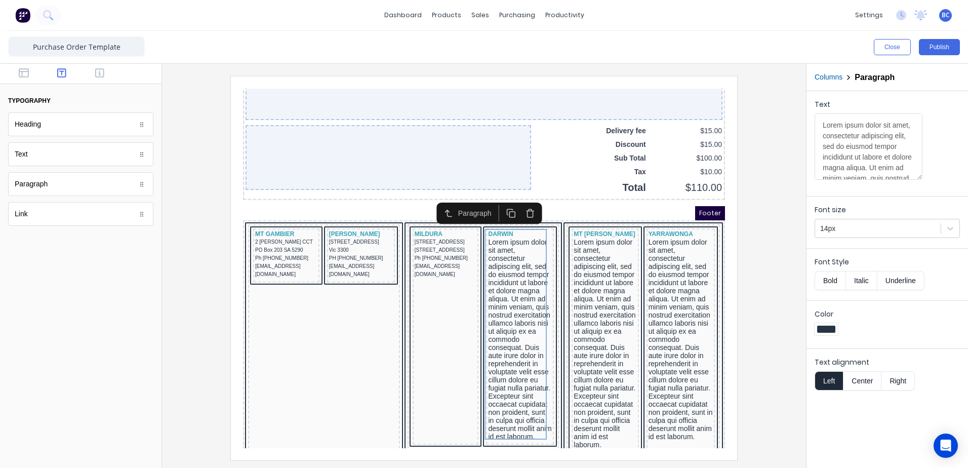
scroll to position [202, 0]
drag, startPoint x: 822, startPoint y: 123, endPoint x: 962, endPoint y: 356, distance: 272.7
click at [962, 356] on form "Text Lorem ipsum dolor sit amet, consectetur adipiscing elit, sed do eiusmod te…" at bounding box center [888, 243] width 162 height 305
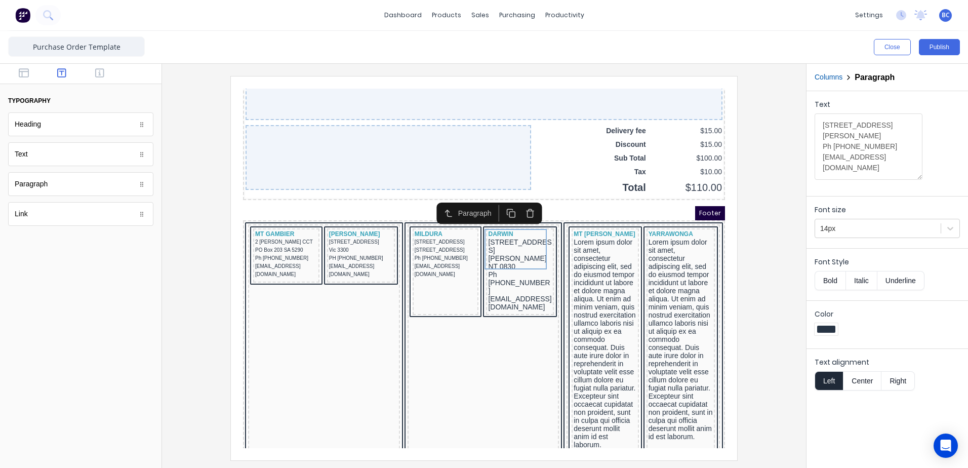
scroll to position [0, 0]
type textarea "[STREET_ADDRESS][PERSON_NAME] Ph [PHONE_NUMBER] [EMAIL_ADDRESS][DOMAIN_NAME]"
click at [949, 229] on icon at bounding box center [951, 228] width 10 height 10
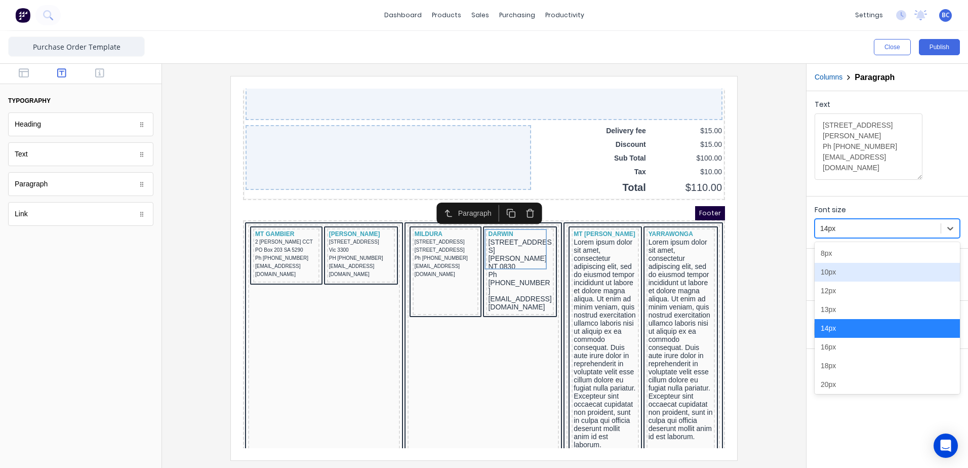
click at [832, 270] on div "10px" at bounding box center [887, 272] width 145 height 19
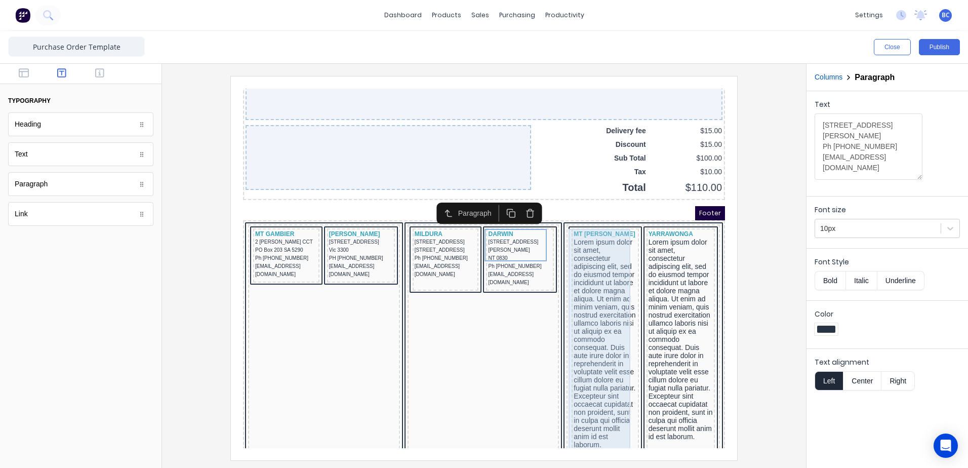
click at [588, 254] on div "Lorem ipsum dolor sit amet, consectetur adipiscing elit, sed do eiusmod tempor …" at bounding box center [593, 331] width 63 height 211
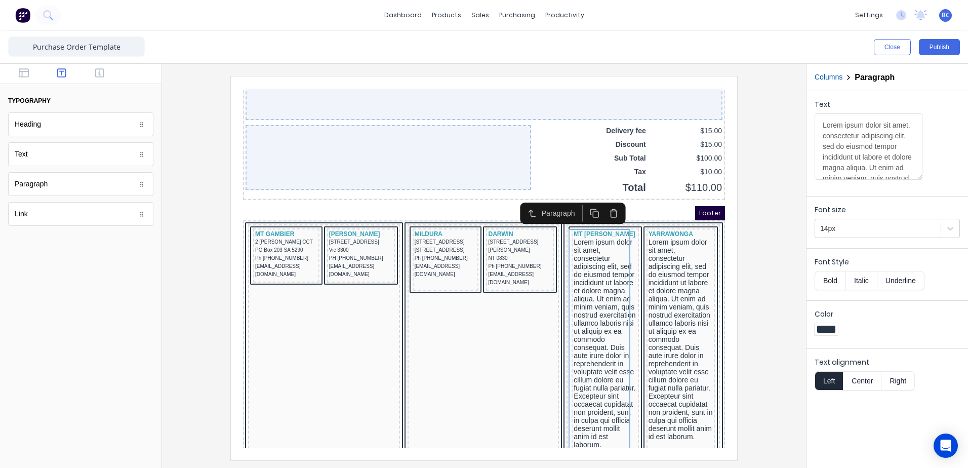
scroll to position [202, 0]
drag, startPoint x: 822, startPoint y: 125, endPoint x: 945, endPoint y: 290, distance: 206.4
click at [945, 290] on form "Text Lorem ipsum dolor sit amet, consectetur adipiscing elit, sed do eiusmod te…" at bounding box center [888, 243] width 162 height 305
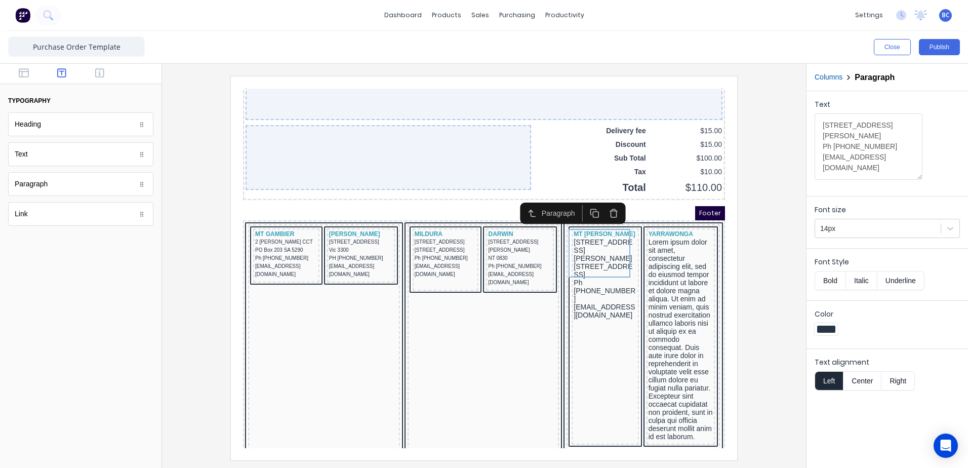
scroll to position [0, 0]
type textarea "[STREET_ADDRESS][PERSON_NAME] Ph [PHONE_NUMBER] [EMAIL_ADDRESS][DOMAIN_NAME]"
click at [950, 231] on icon at bounding box center [951, 228] width 10 height 10
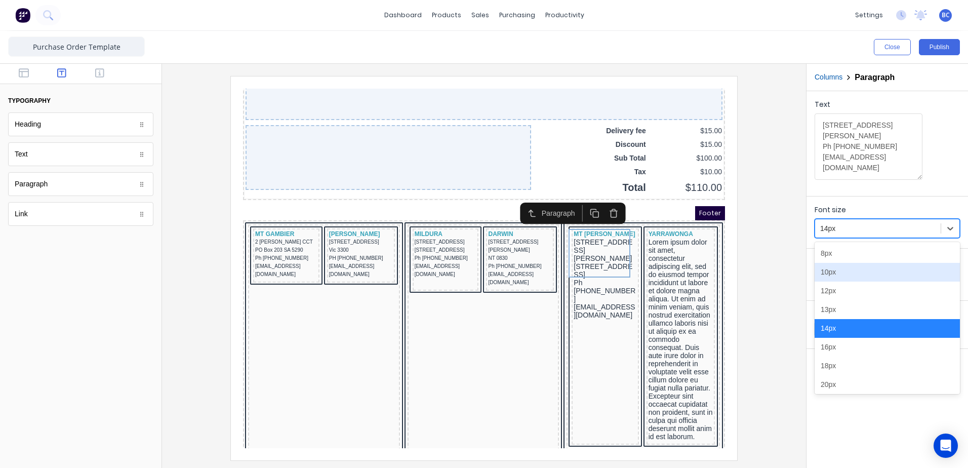
click at [851, 278] on div "10px" at bounding box center [887, 272] width 145 height 19
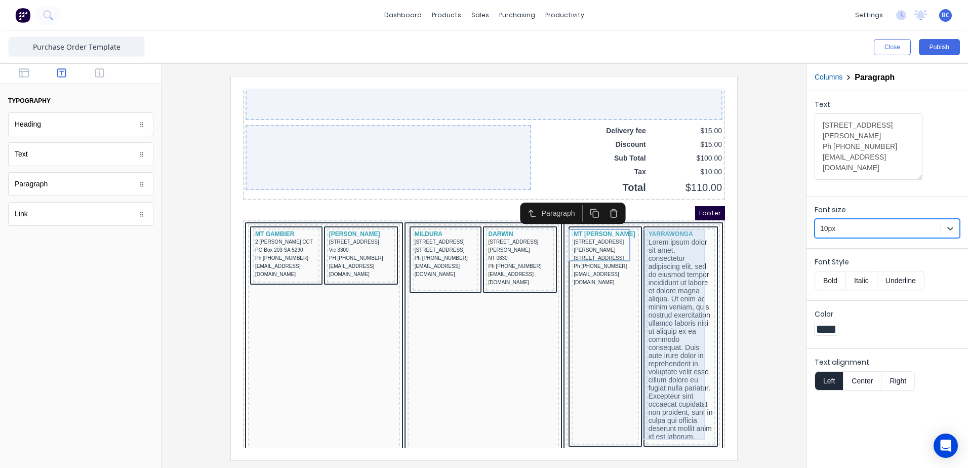
click at [657, 229] on div "Lorem ipsum dolor sit amet, consectetur adipiscing elit, sed do eiusmod tempor …" at bounding box center [669, 327] width 64 height 203
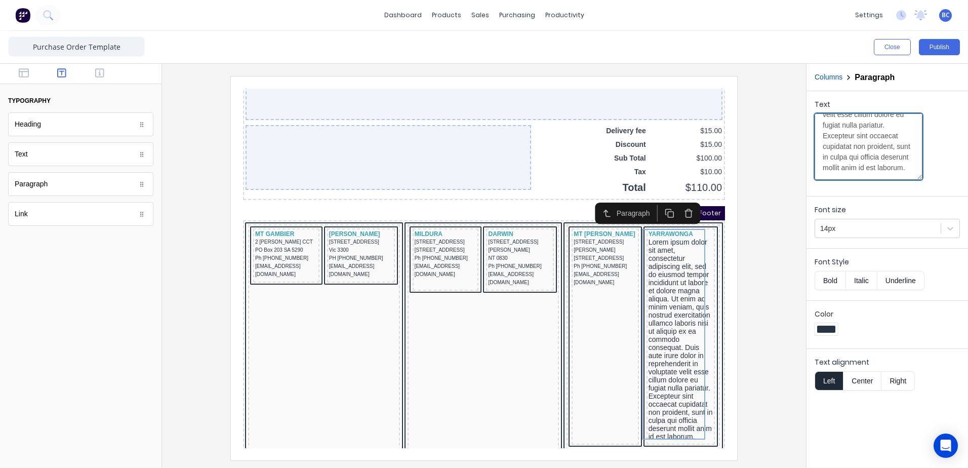
scroll to position [202, 0]
drag, startPoint x: 821, startPoint y: 124, endPoint x: 968, endPoint y: 351, distance: 270.7
click at [968, 351] on html "dashboard products sales purchasing productivity dashboard products Product Cat…" at bounding box center [484, 234] width 968 height 468
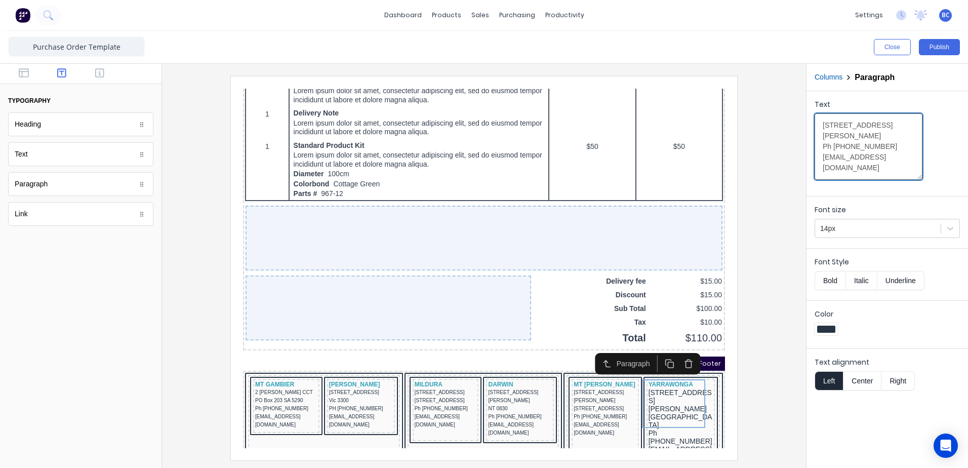
scroll to position [0, 0]
type textarea "[STREET_ADDRESS][PERSON_NAME] Ph [PHONE_NUMBER] [EMAIL_ADDRESS][DOMAIN_NAME]"
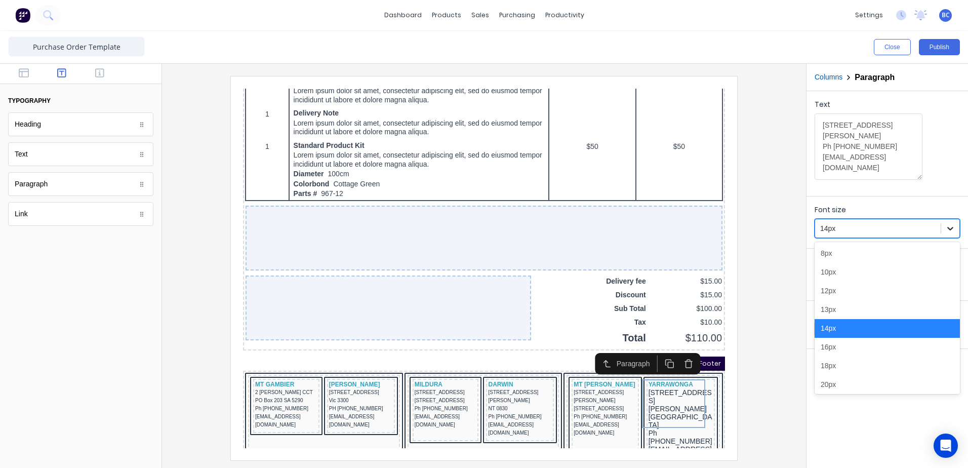
click at [957, 225] on div at bounding box center [951, 228] width 18 height 18
click at [844, 274] on div "10px" at bounding box center [887, 272] width 145 height 19
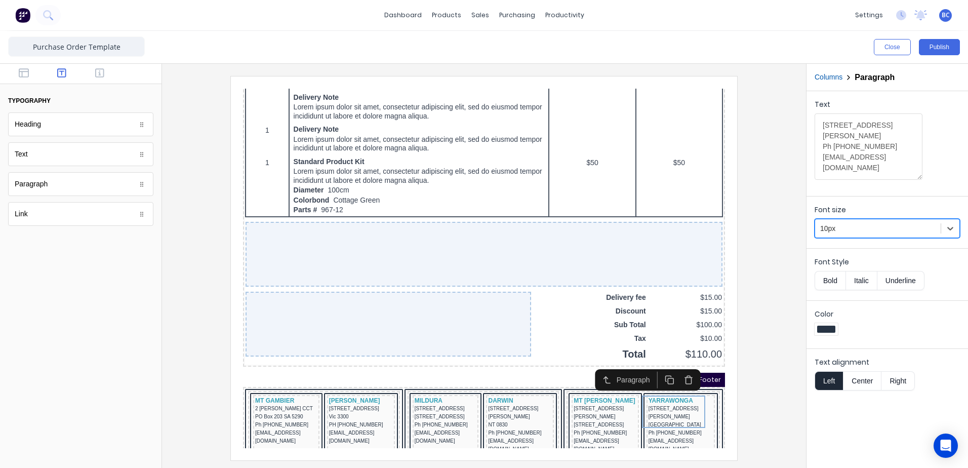
click at [753, 386] on div at bounding box center [484, 268] width 628 height 384
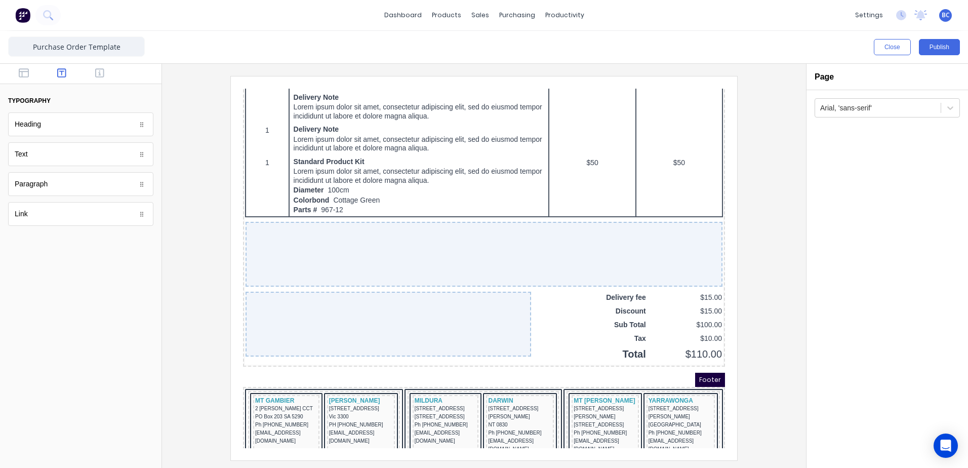
click at [750, 387] on div at bounding box center [484, 268] width 628 height 384
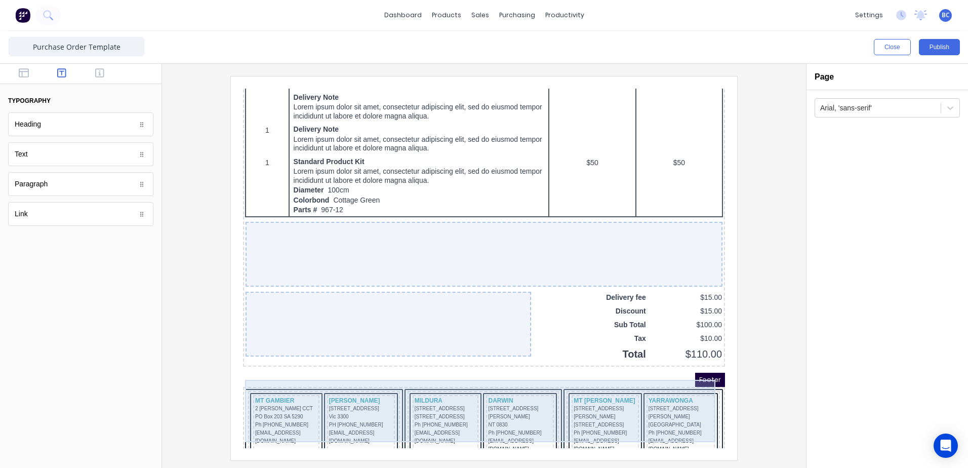
click at [310, 377] on div "MT GAMBIER 2 BODEY CCT PO Box 203 SA 5290 Ph (08) 8721 0000 vividmtg@vgwd.com.a…" at bounding box center [472, 416] width 478 height 79
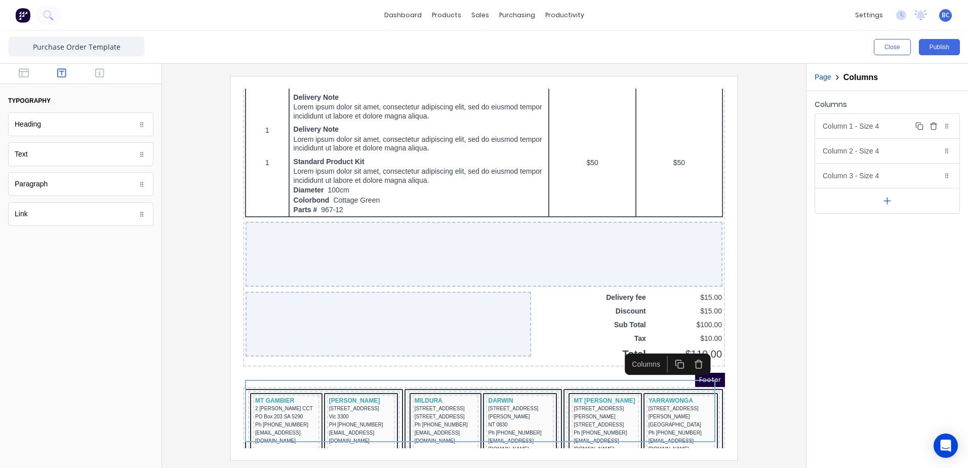
click at [901, 126] on div "Column 1 - Size 4 Duplicate Delete" at bounding box center [887, 126] width 144 height 24
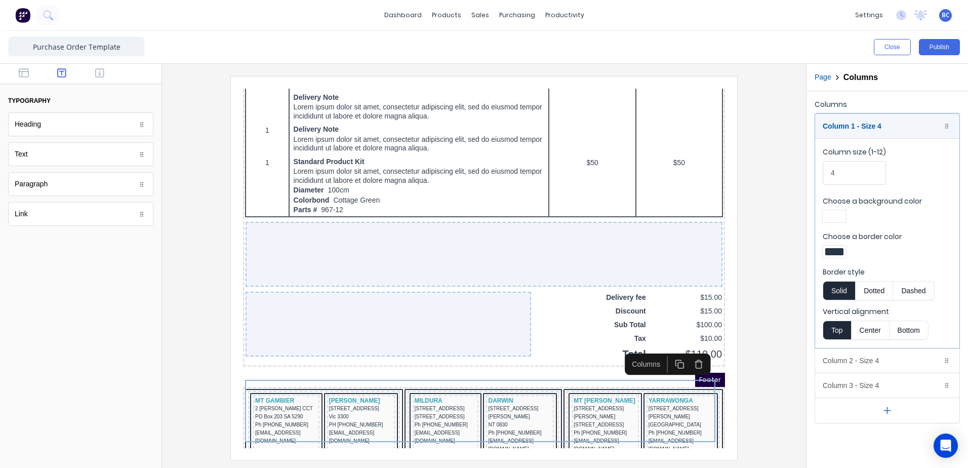
click at [842, 251] on div at bounding box center [835, 251] width 18 height 7
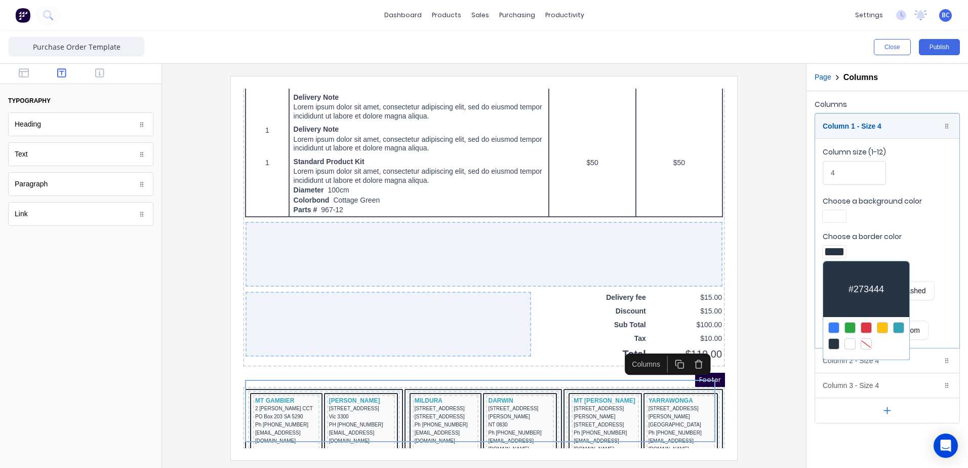
click at [865, 344] on div at bounding box center [866, 343] width 11 height 11
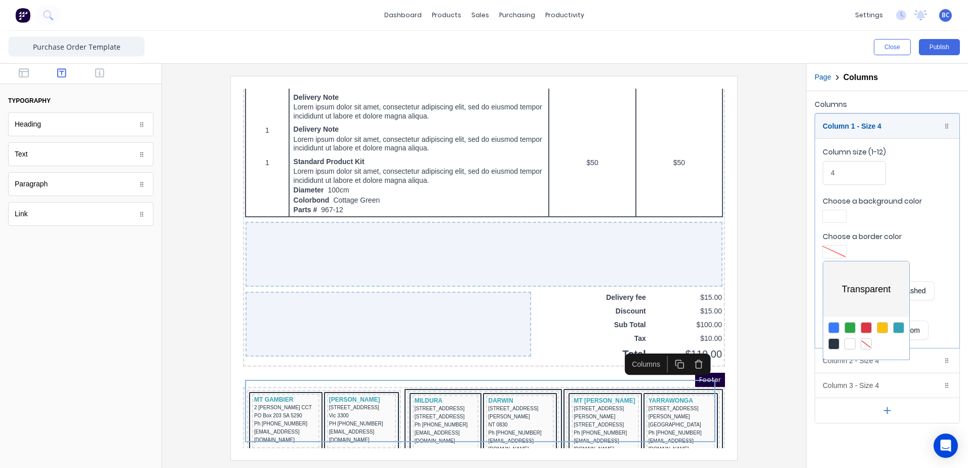
click at [917, 214] on div at bounding box center [484, 234] width 968 height 468
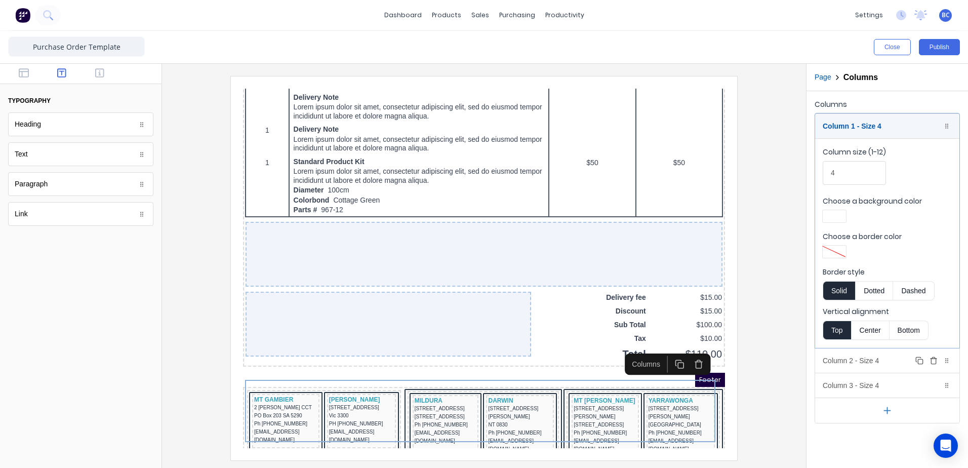
click at [853, 362] on div "Column 2 - Size 4 Duplicate Delete" at bounding box center [887, 360] width 144 height 24
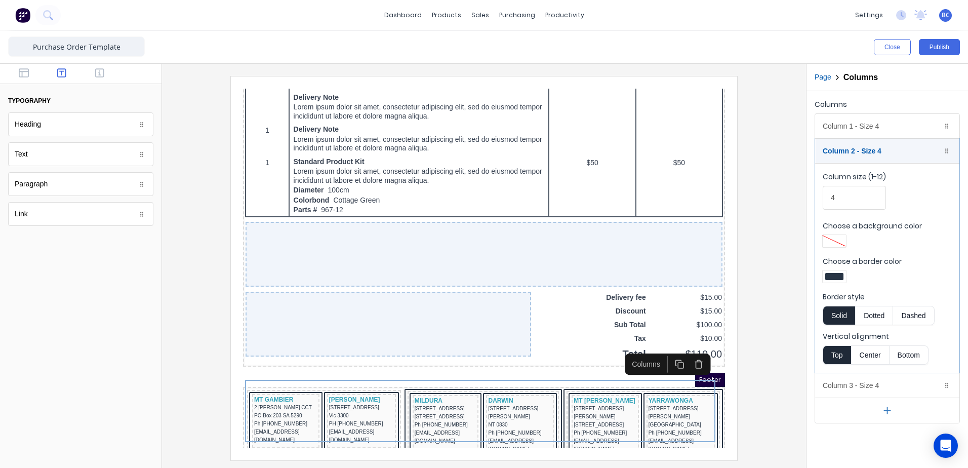
click at [845, 278] on div at bounding box center [834, 276] width 23 height 12
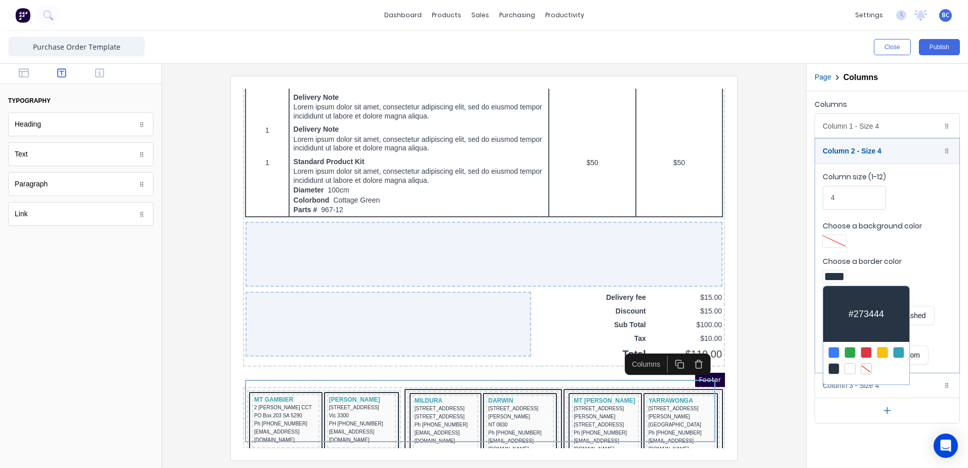
click at [865, 367] on div at bounding box center [866, 368] width 11 height 11
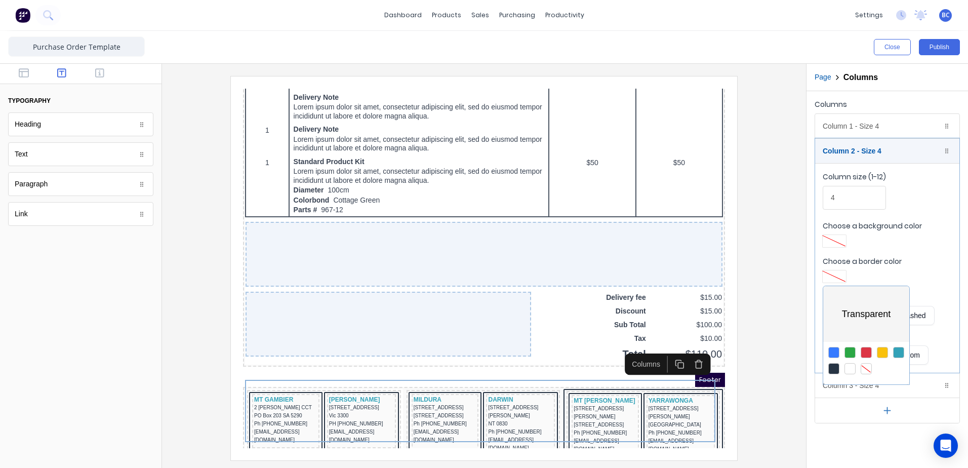
click at [922, 390] on div at bounding box center [484, 234] width 968 height 468
click at [876, 387] on div "Column 3 - Size 4 Duplicate Delete" at bounding box center [887, 385] width 144 height 24
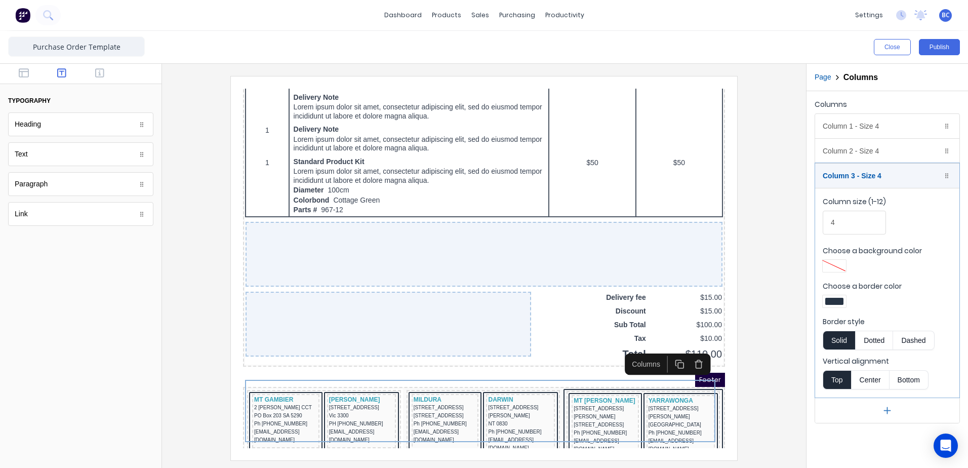
click at [838, 301] on div at bounding box center [835, 301] width 18 height 7
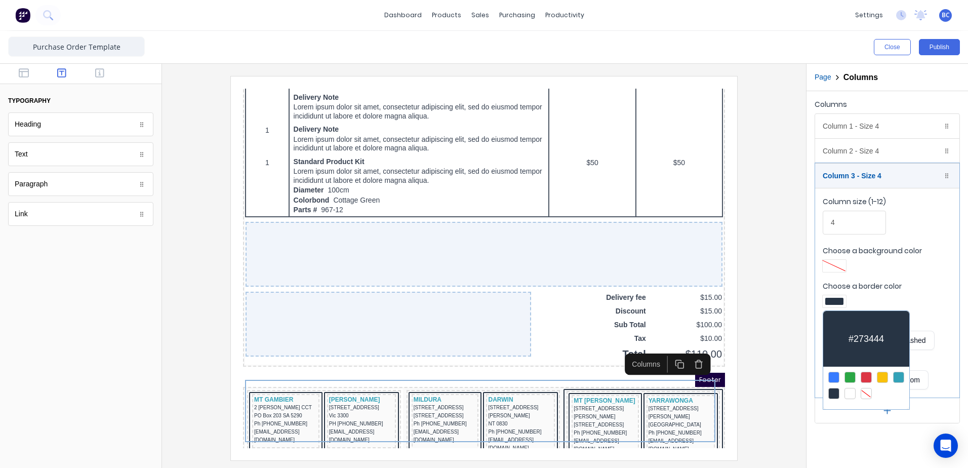
click at [869, 395] on div at bounding box center [866, 393] width 11 height 11
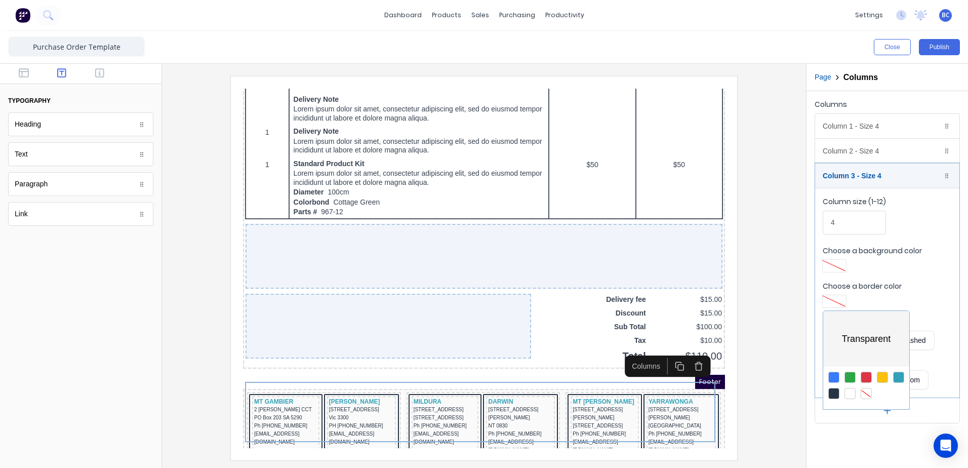
click at [292, 405] on div at bounding box center [484, 234] width 968 height 468
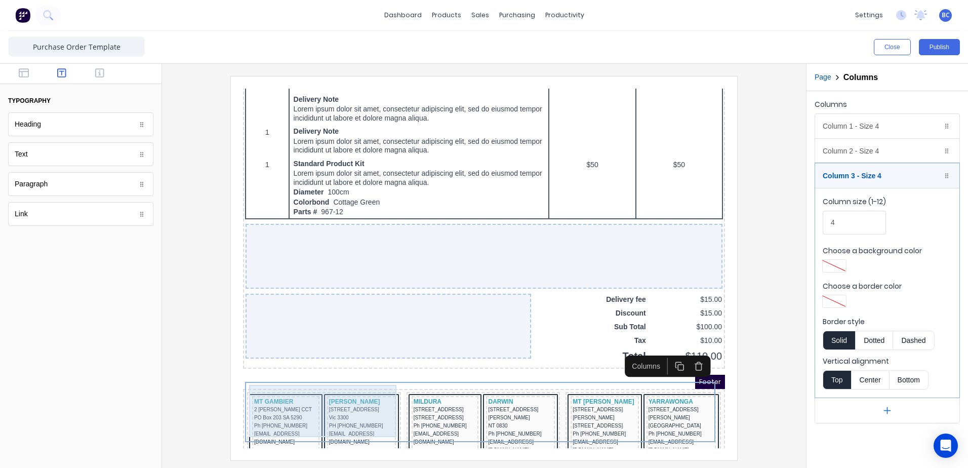
click at [307, 382] on div "MT GAMBIER 2 [PERSON_NAME] CCT PO Box 203 SA 5290 Ph [PHONE_NUMBER] [EMAIL_ADDR…" at bounding box center [312, 412] width 150 height 60
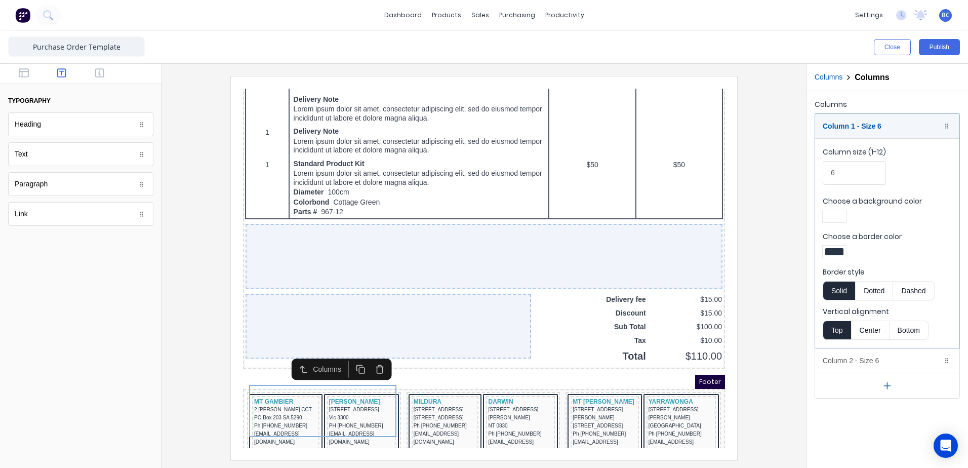
click at [839, 250] on div at bounding box center [835, 251] width 18 height 7
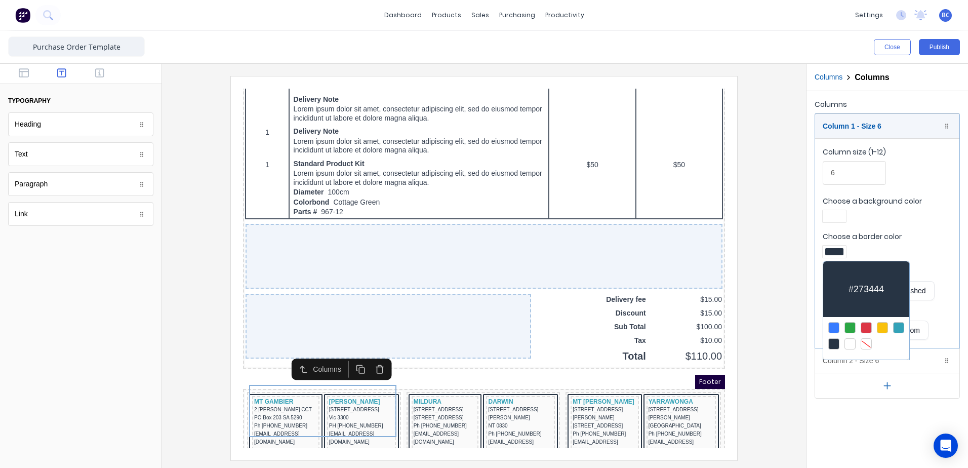
click at [867, 338] on div at bounding box center [866, 343] width 11 height 11
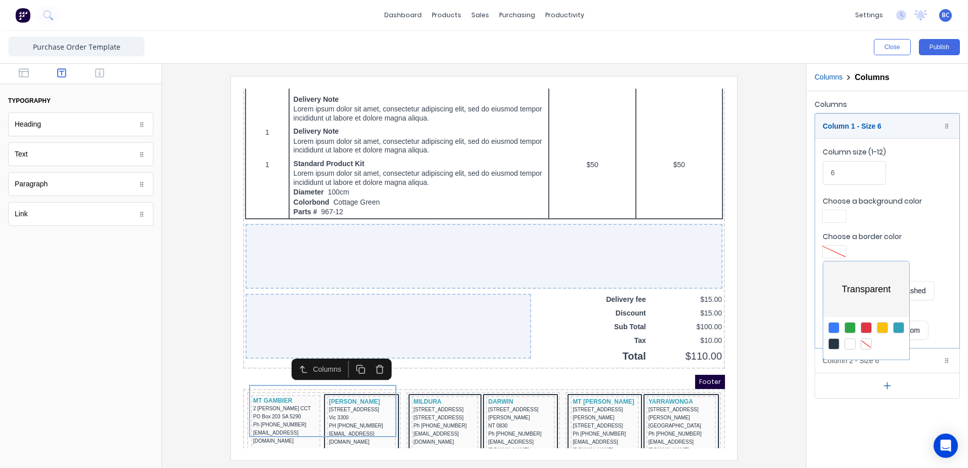
click at [840, 364] on div at bounding box center [484, 234] width 968 height 468
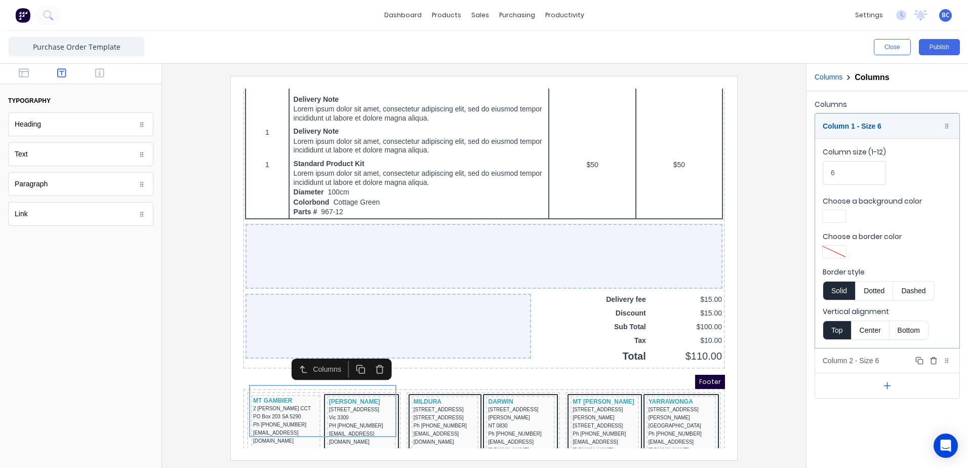
click at [869, 362] on div "Column 2 - Size 6 Duplicate Delete" at bounding box center [887, 360] width 144 height 24
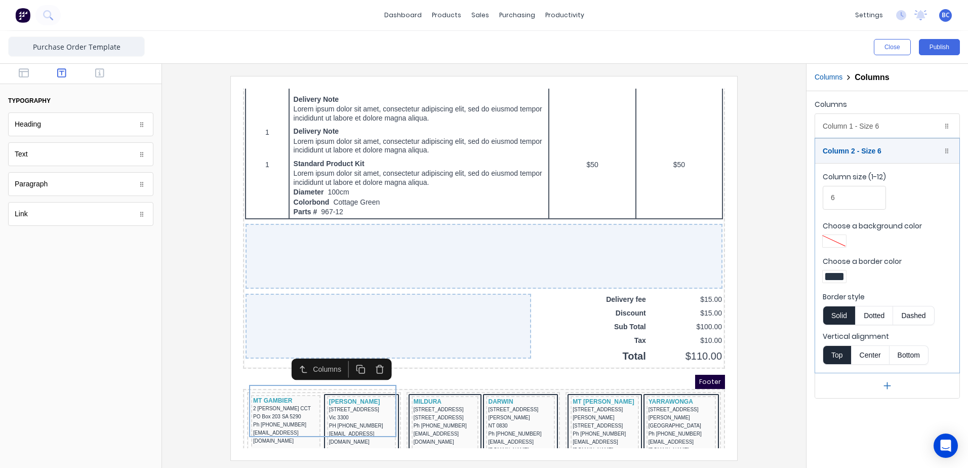
click at [835, 274] on div at bounding box center [835, 276] width 18 height 7
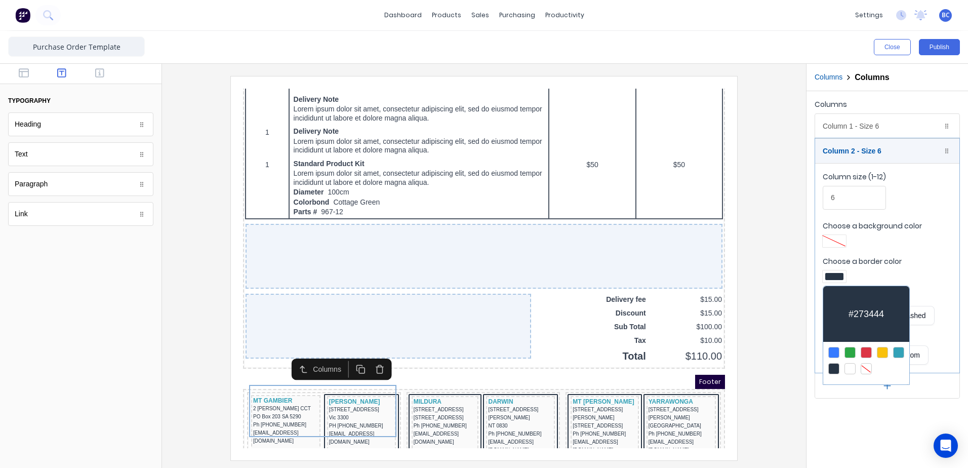
click at [865, 366] on div at bounding box center [866, 368] width 11 height 11
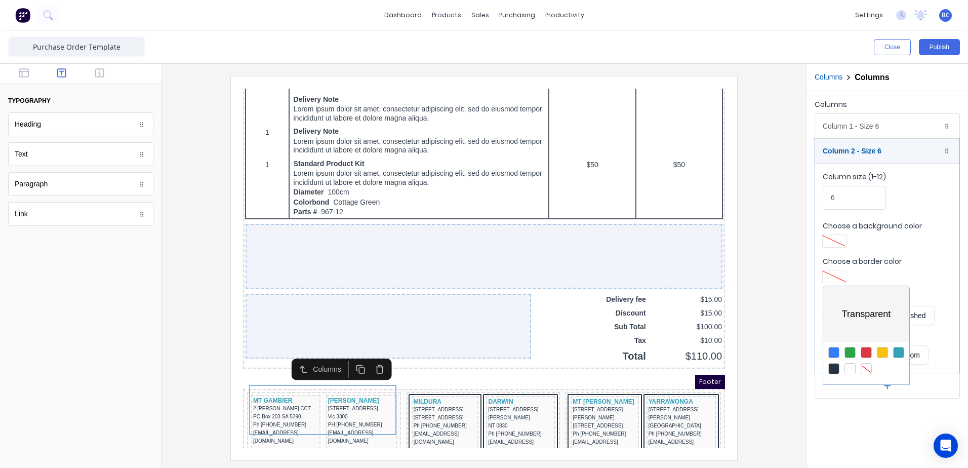
click at [426, 408] on div at bounding box center [484, 234] width 968 height 468
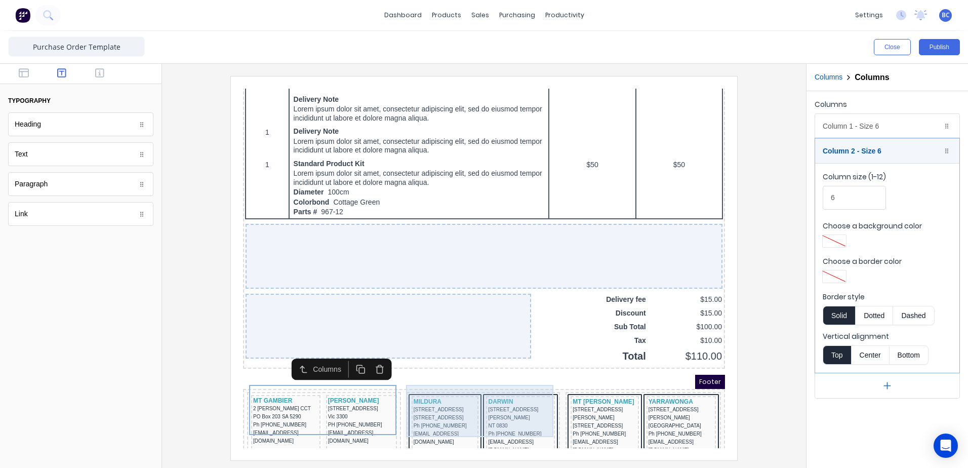
click at [459, 384] on div "MILDURA 43-45 TENTH ST PO BOX 214 Vic 3502 Ph (03) 5018 1800 vividmil@vgwd.com.…" at bounding box center [433, 415] width 67 height 62
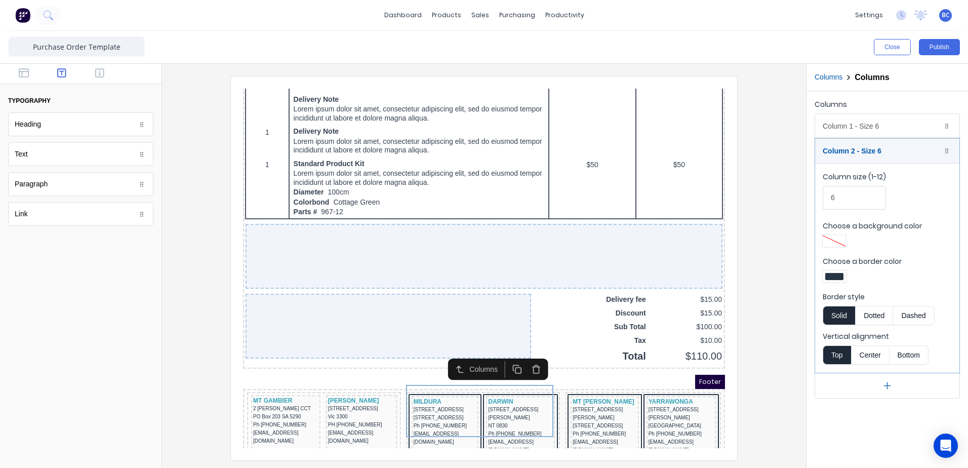
click at [838, 278] on div at bounding box center [835, 276] width 18 height 7
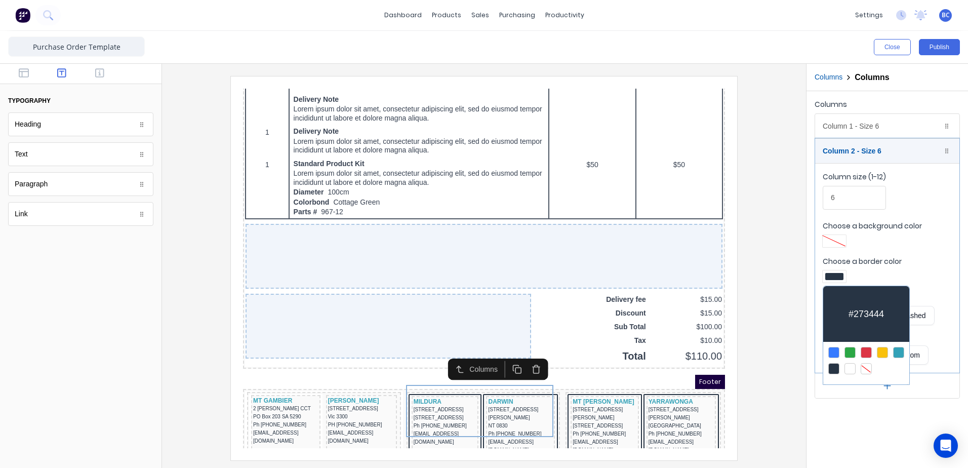
click at [867, 363] on div at bounding box center [866, 368] width 11 height 11
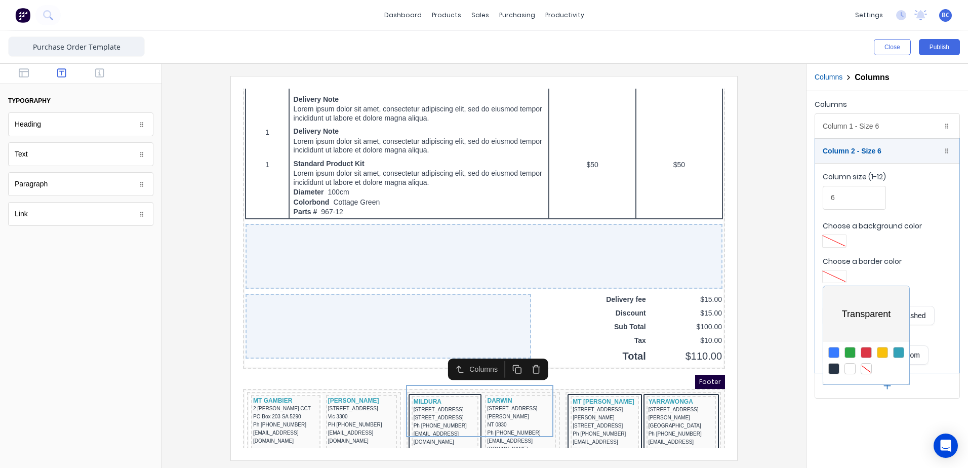
click at [884, 129] on div at bounding box center [484, 234] width 968 height 468
click at [871, 126] on div "Column 1 - Size 6 Duplicate Delete" at bounding box center [887, 126] width 144 height 24
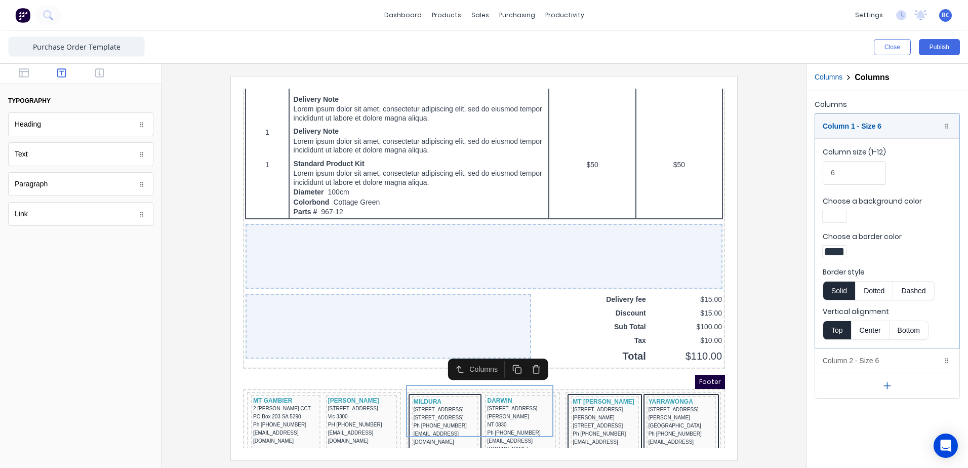
click at [836, 254] on div at bounding box center [835, 251] width 18 height 7
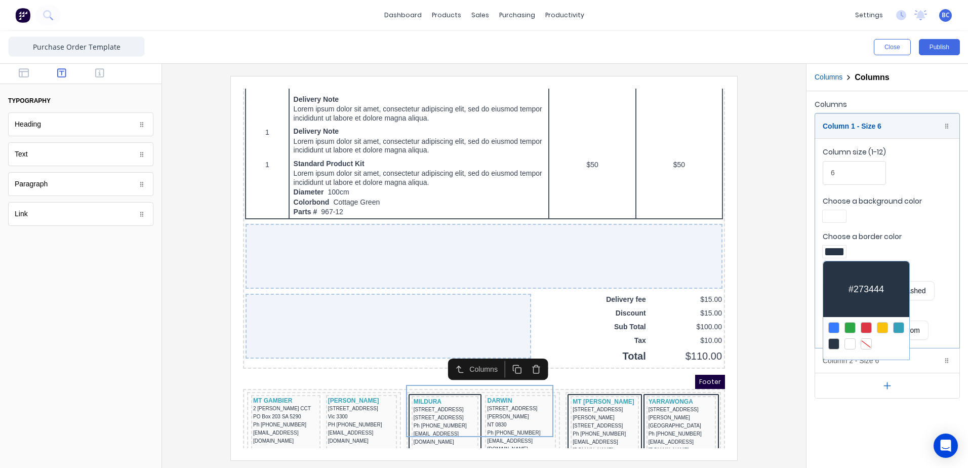
click at [866, 343] on div at bounding box center [866, 343] width 11 height 11
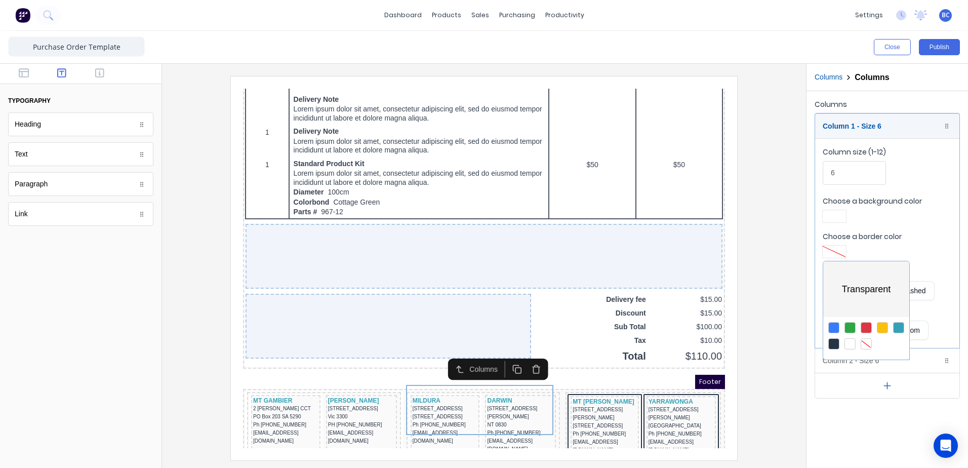
click at [626, 388] on div at bounding box center [484, 234] width 968 height 468
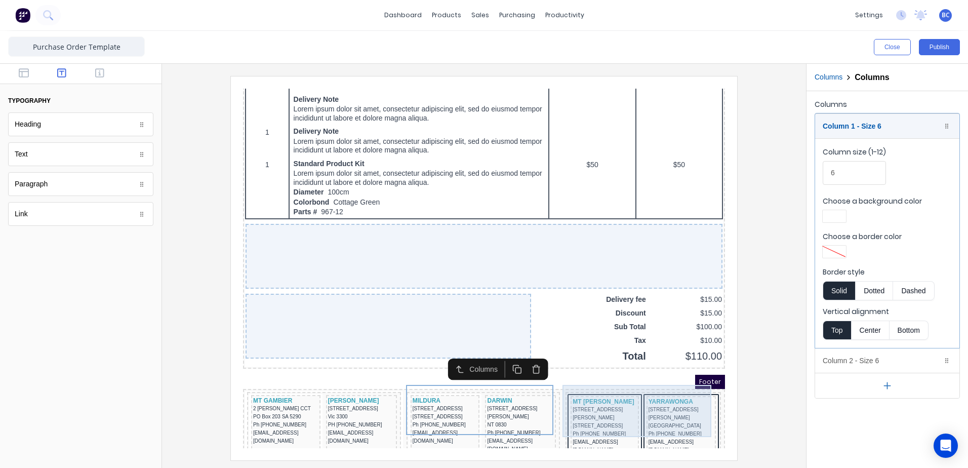
click at [620, 382] on div "MT BARKER 60 SECKER RD PO BOX 637, SA 5251 Ph (08) 8393 9300 vividmtb@vgwd.com.…" at bounding box center [631, 416] width 151 height 68
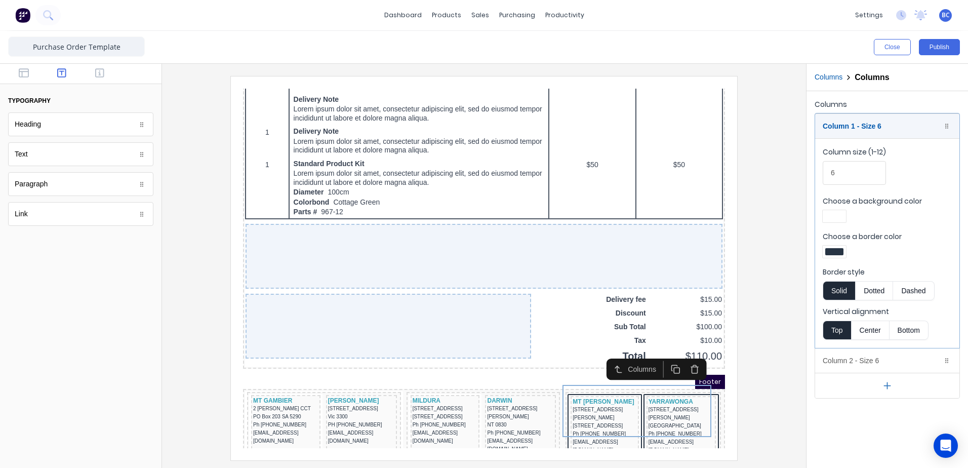
click at [830, 255] on div at bounding box center [834, 252] width 23 height 12
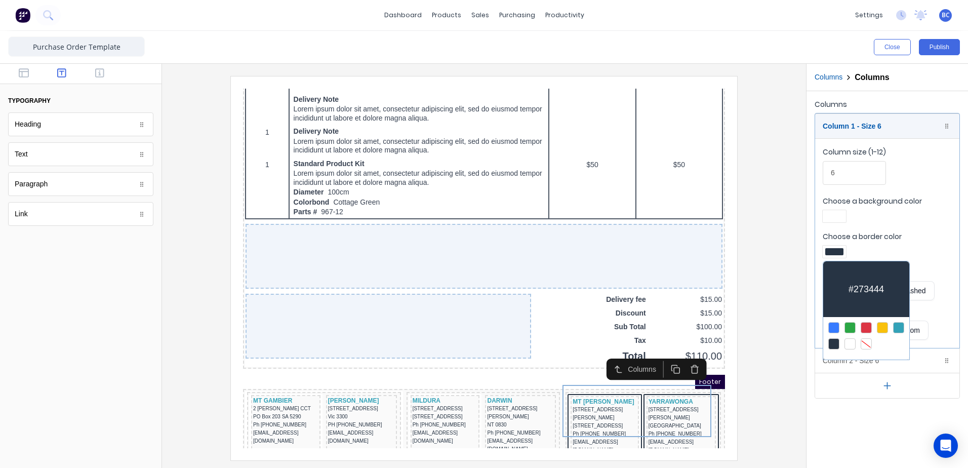
click at [864, 340] on div at bounding box center [866, 343] width 11 height 11
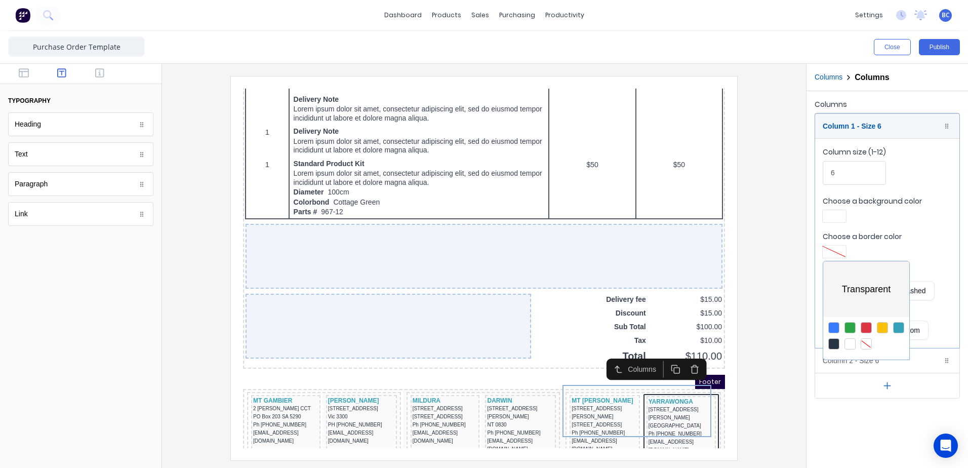
click at [841, 362] on div at bounding box center [484, 234] width 968 height 468
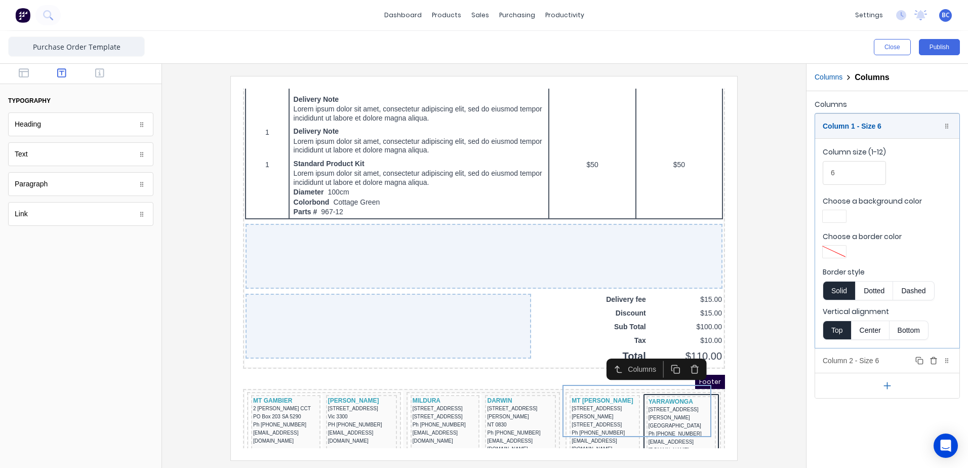
click at [836, 363] on div "Column 2 - Size 6 Duplicate Delete" at bounding box center [887, 360] width 144 height 24
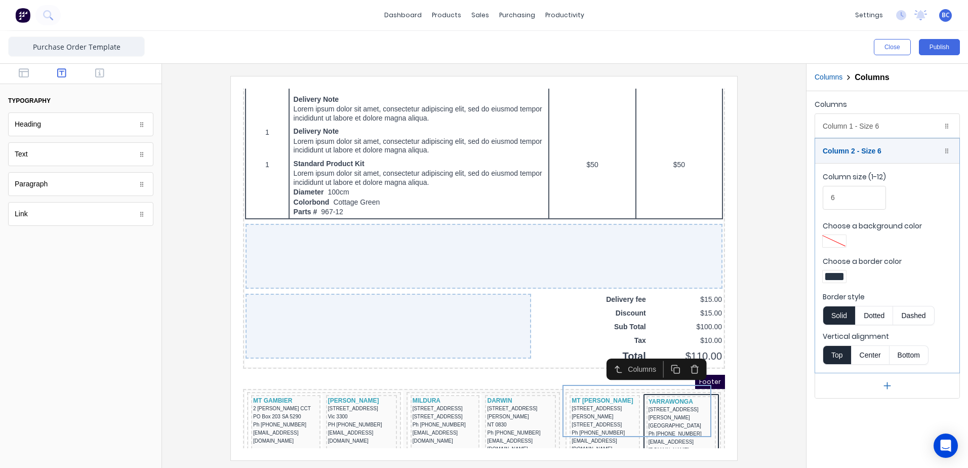
click at [836, 274] on div at bounding box center [835, 276] width 18 height 7
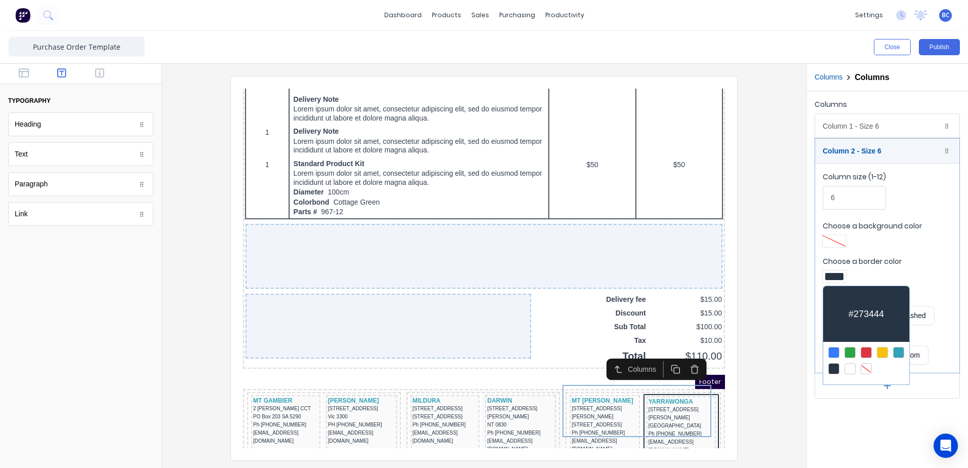
click at [869, 366] on div at bounding box center [866, 368] width 11 height 11
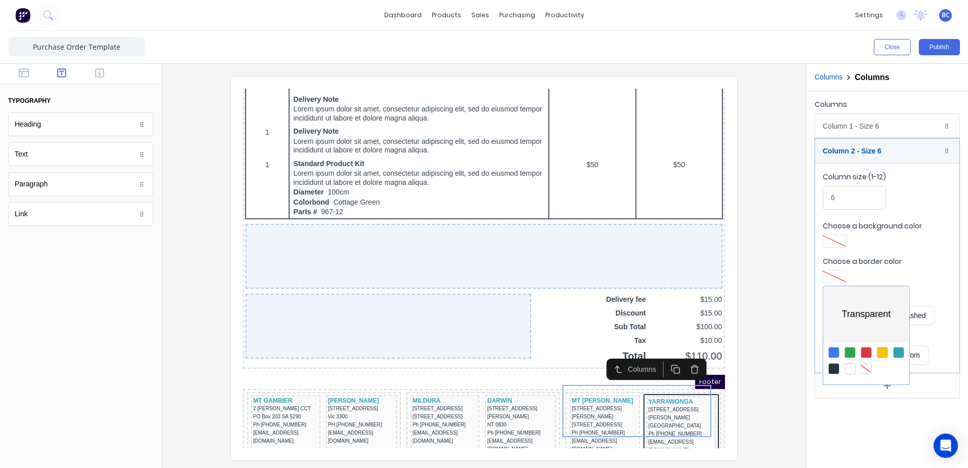
scroll to position [617, 0]
click at [777, 349] on div at bounding box center [484, 234] width 968 height 468
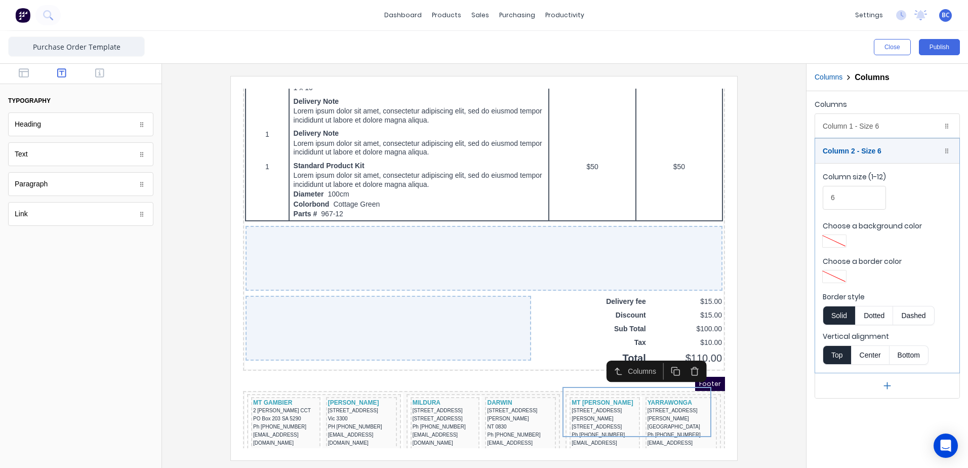
click at [737, 381] on iframe at bounding box center [484, 268] width 507 height 384
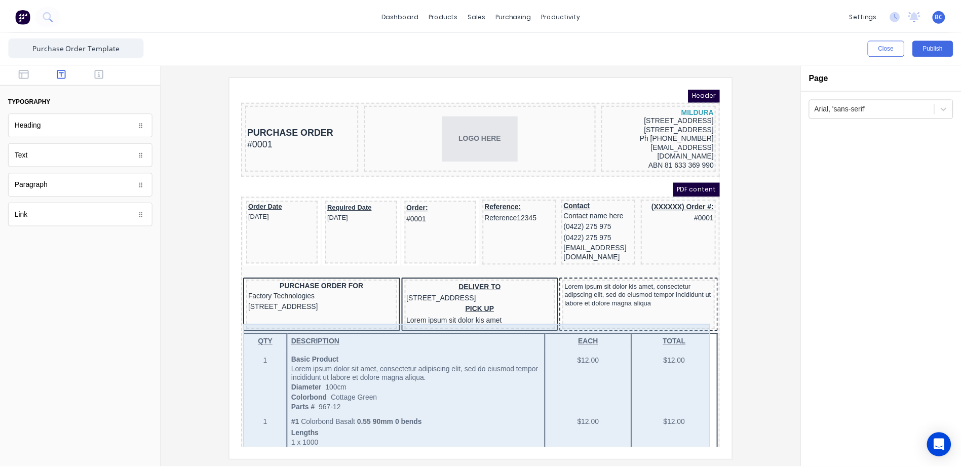
scroll to position [0, 0]
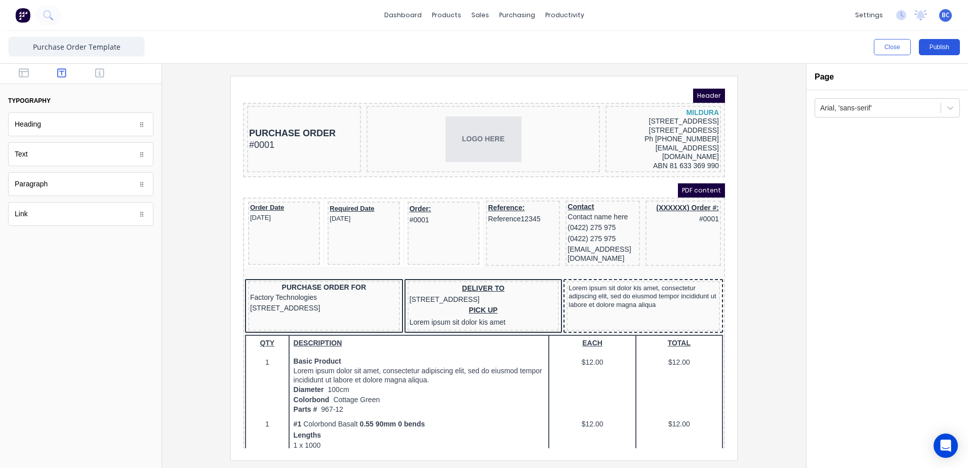
click at [952, 45] on button "Publish" at bounding box center [939, 47] width 41 height 16
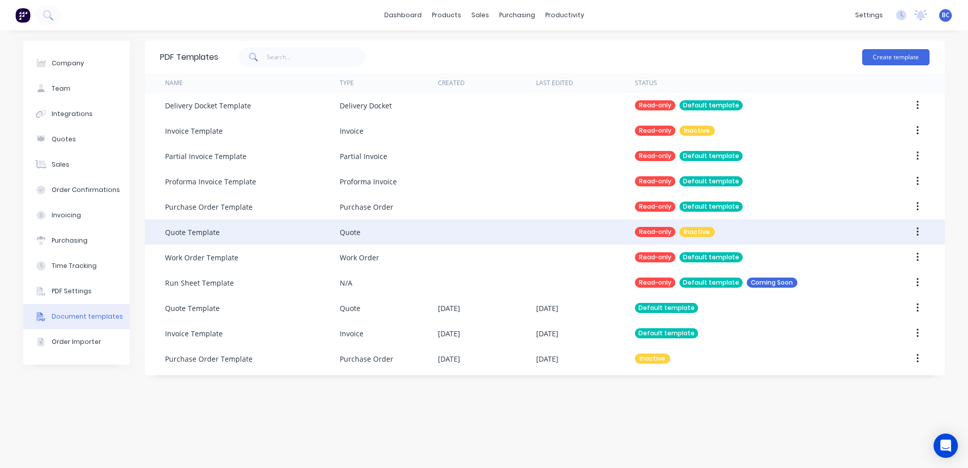
click at [277, 232] on div "Quote Template" at bounding box center [252, 231] width 175 height 25
click at [198, 231] on div "Quote Template" at bounding box center [192, 232] width 55 height 11
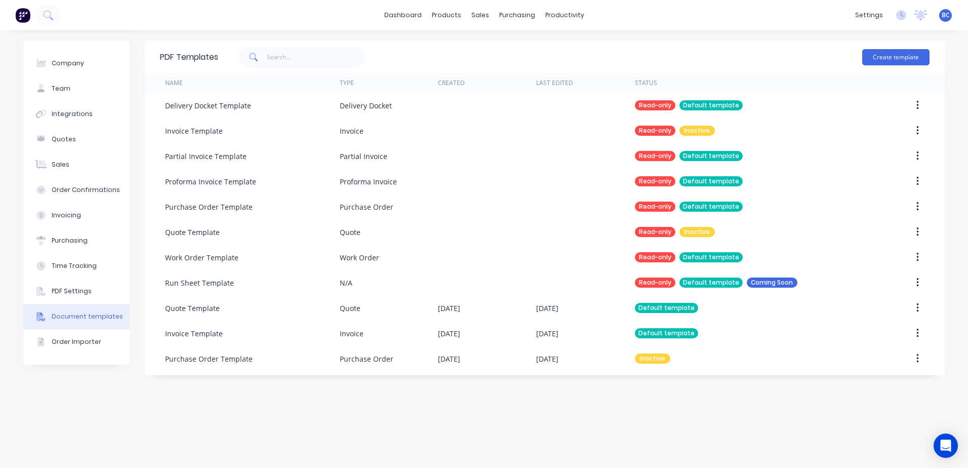
click at [641, 407] on div "PDF Templates Create template Name Type Created Last Edited Status Delivery Doc…" at bounding box center [545, 249] width 800 height 417
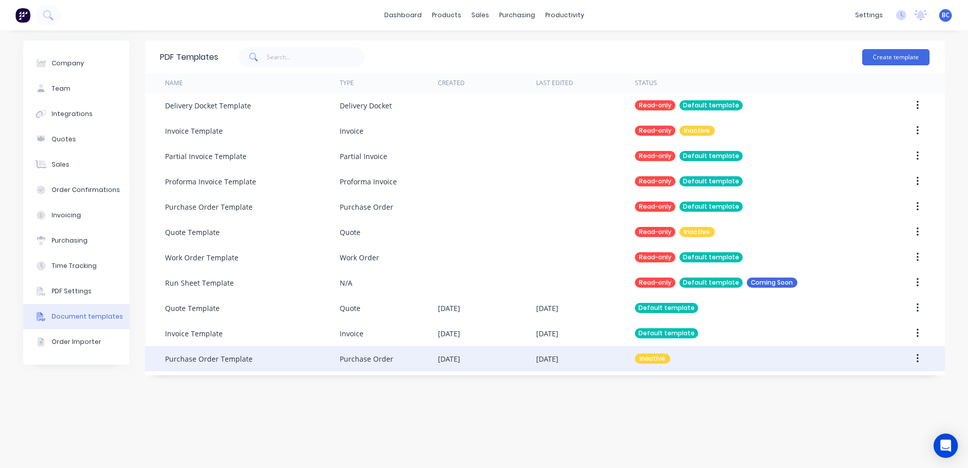
click at [919, 357] on icon "button" at bounding box center [918, 358] width 3 height 11
click at [882, 400] on div "Make default" at bounding box center [882, 405] width 78 height 15
click at [743, 409] on div "PDF Templates Create template Name Type Created Last Edited Status Delivery Doc…" at bounding box center [545, 249] width 800 height 417
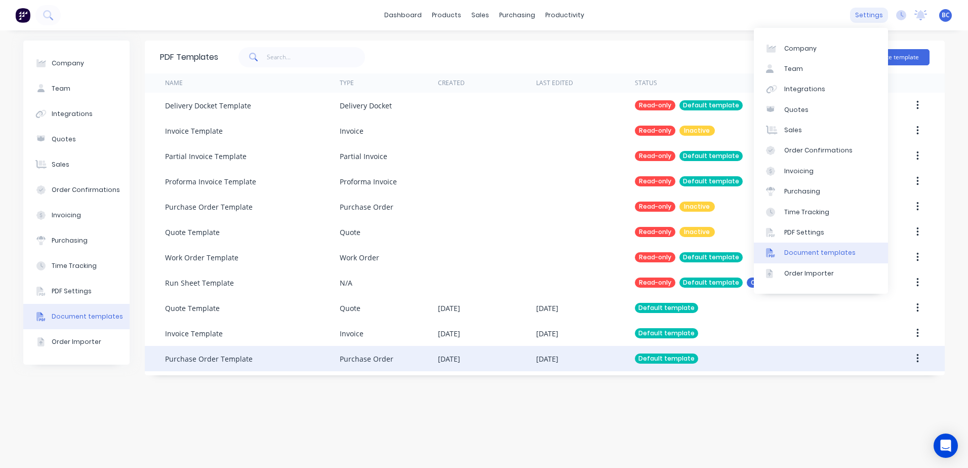
click at [874, 14] on div "settings" at bounding box center [869, 15] width 38 height 15
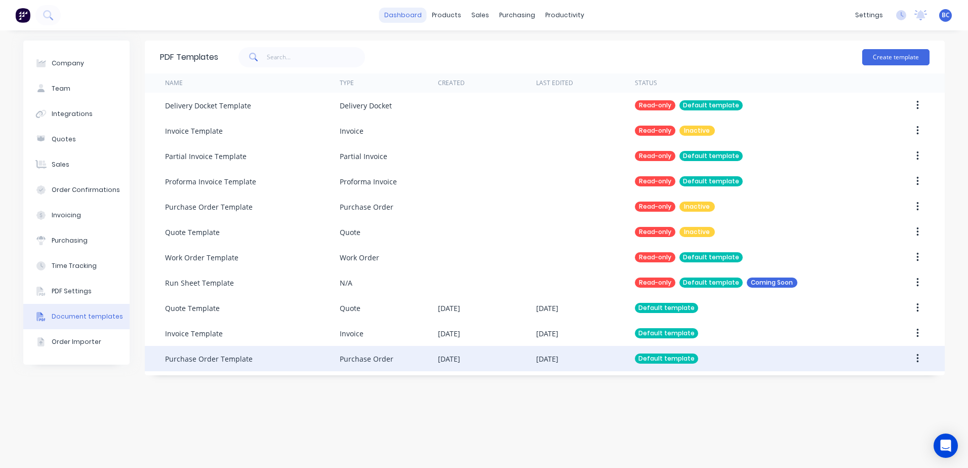
click at [408, 20] on link "dashboard" at bounding box center [403, 15] width 48 height 15
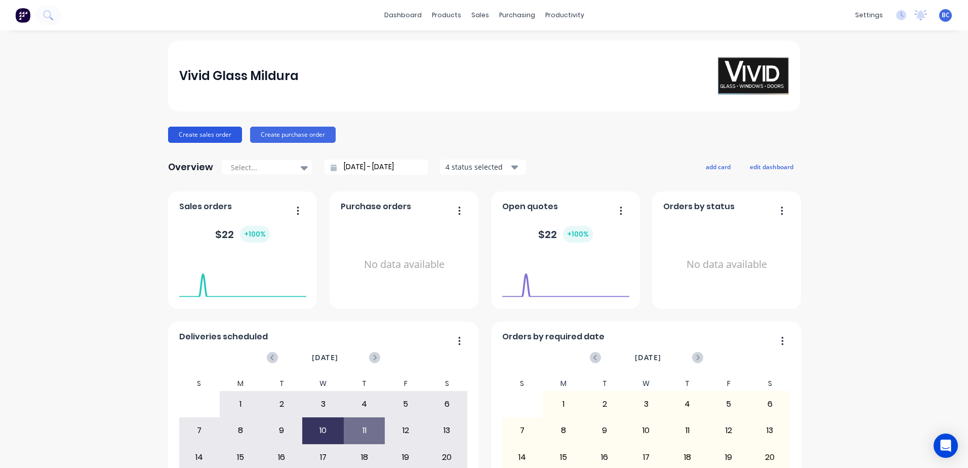
click at [212, 137] on button "Create sales order" at bounding box center [205, 135] width 74 height 16
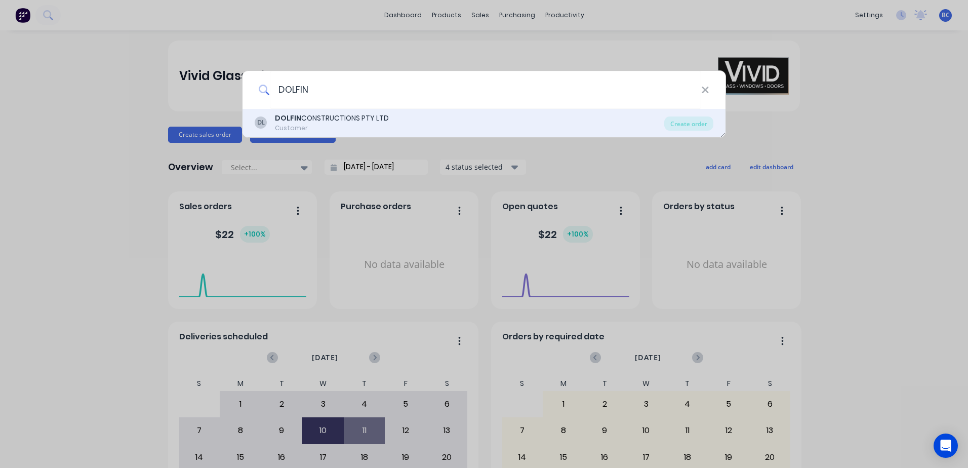
type input "DOLFIN"
click at [361, 116] on div "DOLFIN CONSTRUCTIONS PTY LTD" at bounding box center [332, 118] width 114 height 11
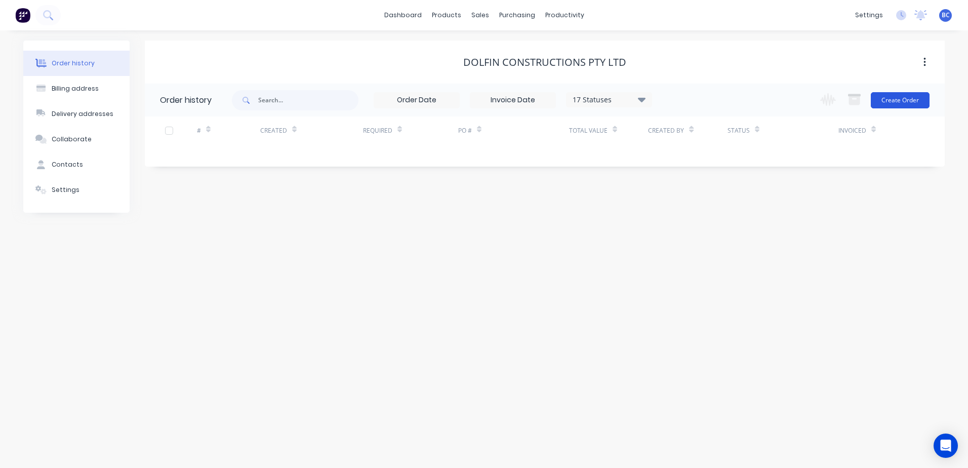
click at [913, 95] on button "Create Order" at bounding box center [900, 100] width 59 height 16
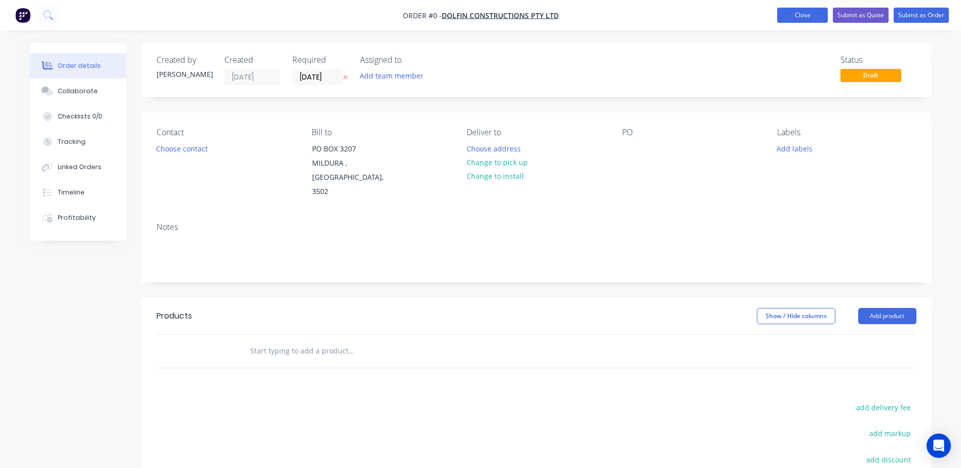
click at [802, 16] on button "Close" at bounding box center [802, 15] width 51 height 15
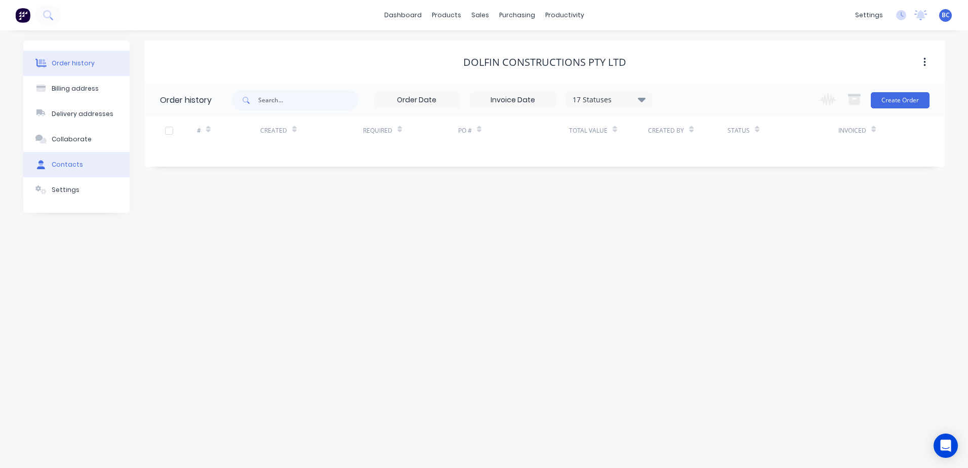
click at [71, 163] on div "Contacts" at bounding box center [67, 164] width 31 height 9
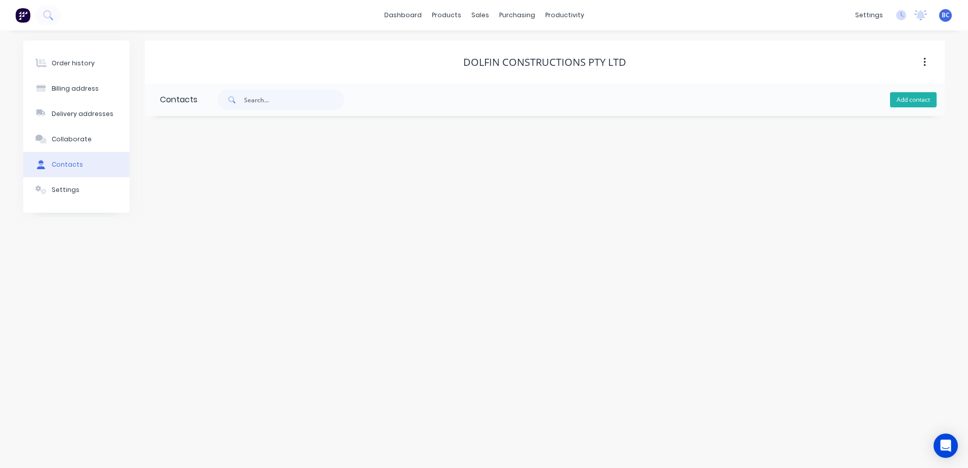
click at [903, 100] on button "Add contact" at bounding box center [913, 99] width 47 height 15
select select "AU"
click at [179, 175] on input "text" at bounding box center [243, 174] width 166 height 15
type input "c"
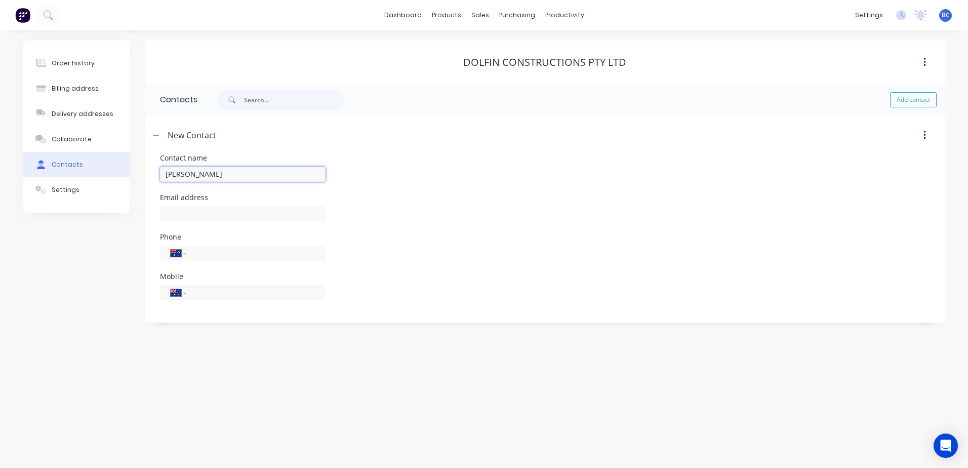
type input "Chantelle Hill"
select select "AU"
click at [197, 211] on input "text" at bounding box center [243, 213] width 166 height 15
type input "reception@inland.com.au"
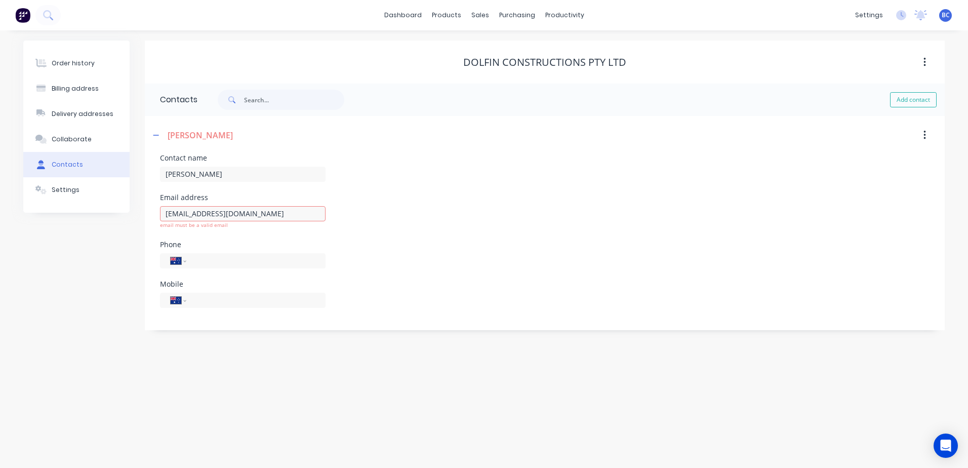
click at [245, 356] on div "Order history Billing address Delivery addresses Collaborate Contacts Settings …" at bounding box center [484, 249] width 968 height 438
click at [215, 254] on input "tel" at bounding box center [254, 253] width 122 height 11
click at [221, 256] on input "tel" at bounding box center [254, 253] width 122 height 11
click at [254, 251] on input "(03) 5021" at bounding box center [254, 253] width 122 height 11
type input "[PHONE_NUMBER]"
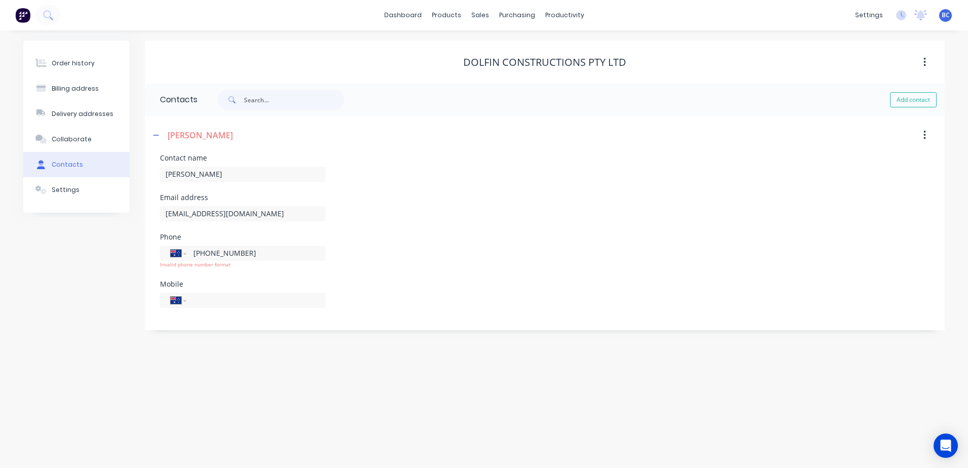
click at [265, 340] on div "Order history Billing address Delivery addresses Collaborate Contacts Settings …" at bounding box center [484, 249] width 968 height 438
click at [216, 294] on input "tel" at bounding box center [254, 292] width 122 height 11
click at [219, 292] on input "tel" at bounding box center [254, 292] width 122 height 11
type input "0437 156 115"
click at [290, 386] on div "Order history Billing address Delivery addresses Collaborate Contacts Settings …" at bounding box center [484, 249] width 968 height 438
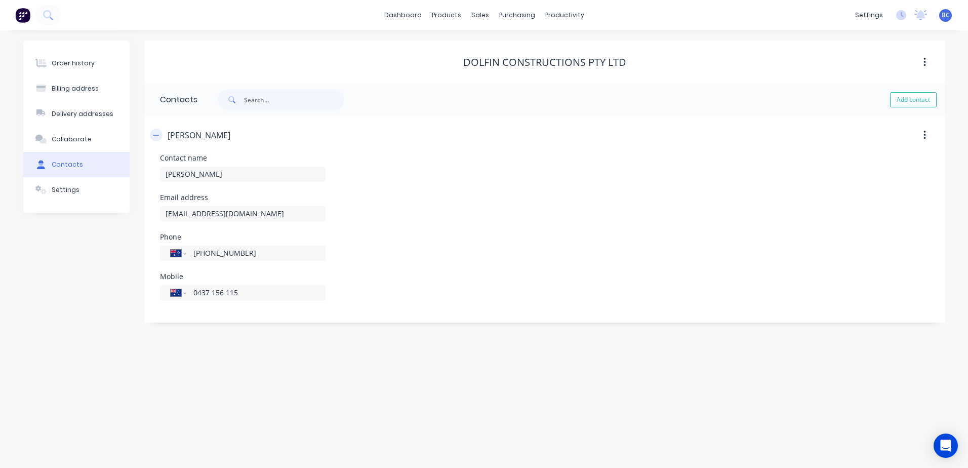
click at [156, 135] on icon "button" at bounding box center [156, 135] width 6 height 7
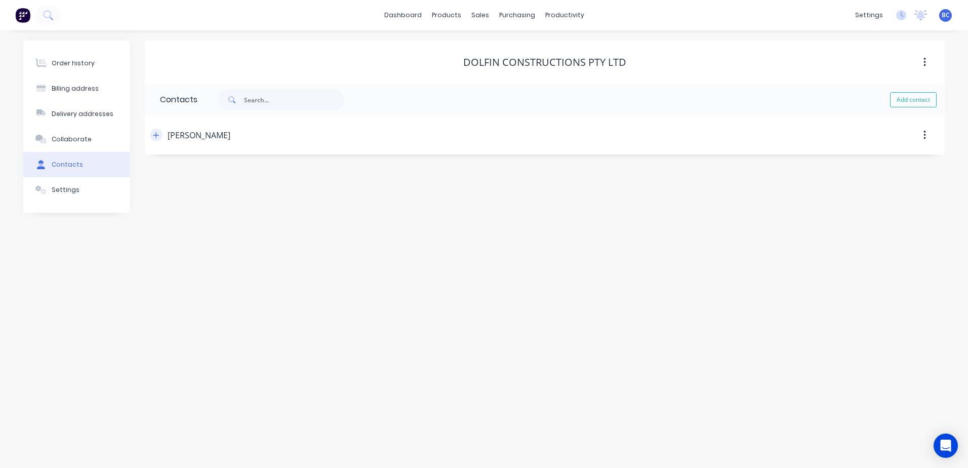
click at [156, 135] on icon "button" at bounding box center [156, 135] width 6 height 6
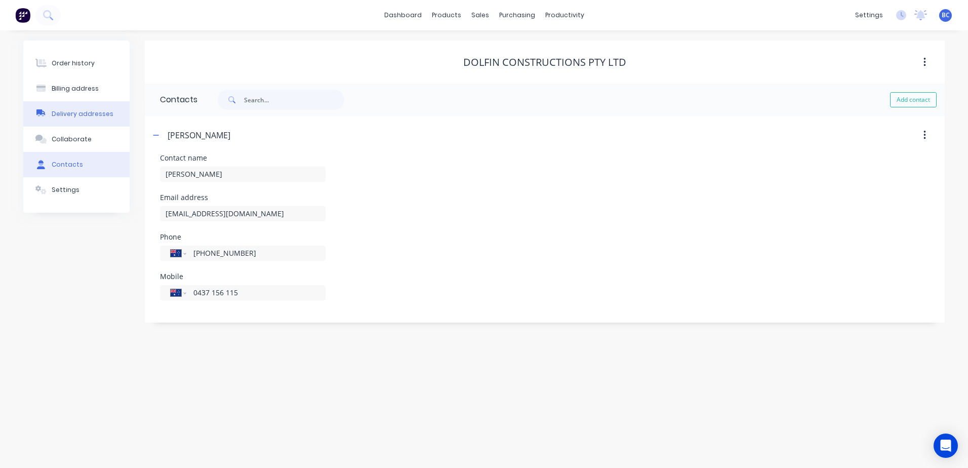
click at [86, 103] on button "Delivery addresses" at bounding box center [76, 113] width 106 height 25
select select "AU"
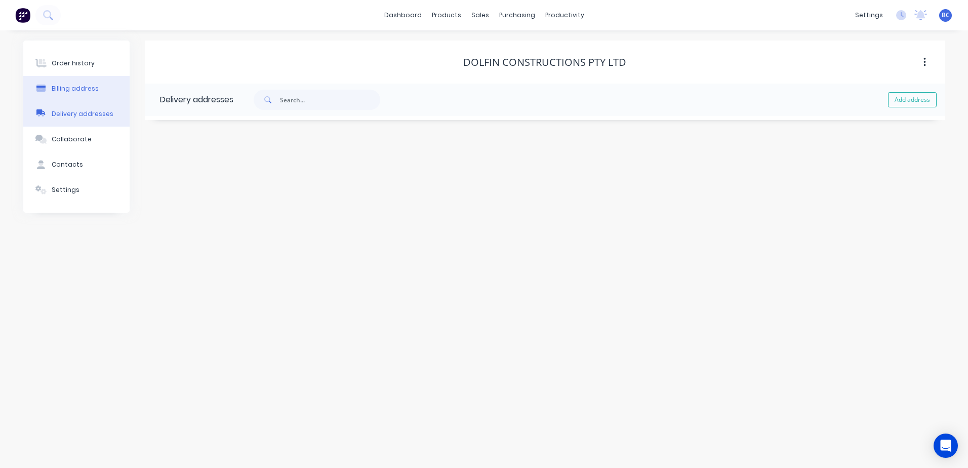
click at [79, 82] on button "Billing address" at bounding box center [76, 88] width 106 height 25
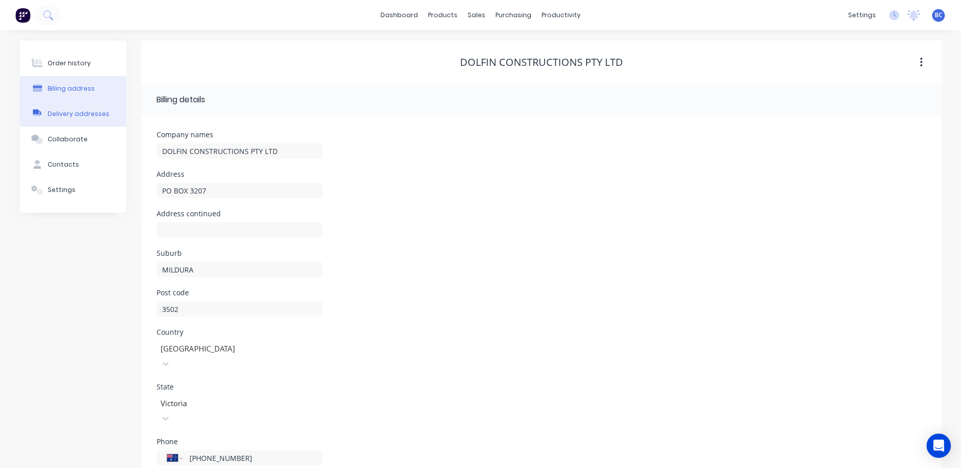
click at [84, 119] on button "Delivery addresses" at bounding box center [73, 113] width 106 height 25
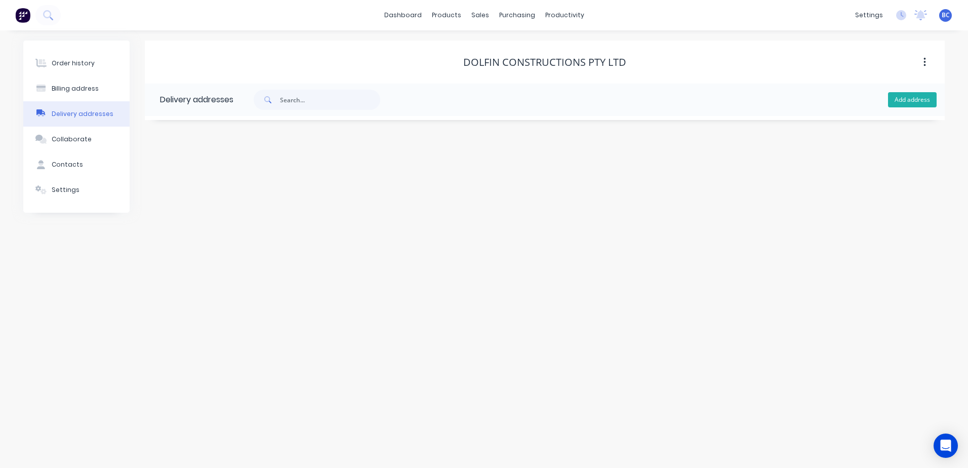
click at [915, 105] on button "Add address" at bounding box center [912, 99] width 49 height 15
click at [233, 172] on input "text" at bounding box center [251, 174] width 166 height 15
type input "s"
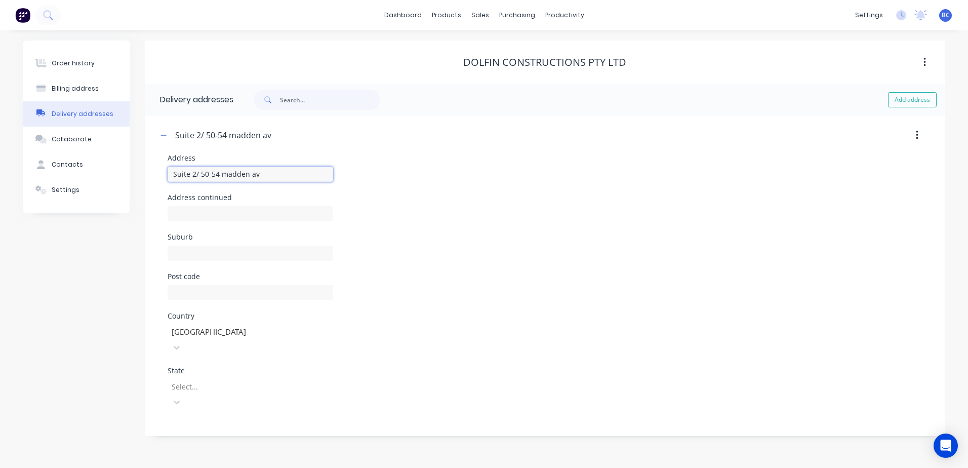
click at [227, 173] on input "Suite 2/ 50-54 madden av" at bounding box center [251, 174] width 166 height 15
click at [253, 173] on input "Suite 2/ 50-54 Madden av" at bounding box center [251, 174] width 166 height 15
click at [270, 174] on input "Suite 2/ 50-54 Madden Av" at bounding box center [251, 174] width 166 height 15
type input "Suite 2/ 50-54 Madden Avenue"
click at [212, 254] on input "text" at bounding box center [251, 253] width 166 height 15
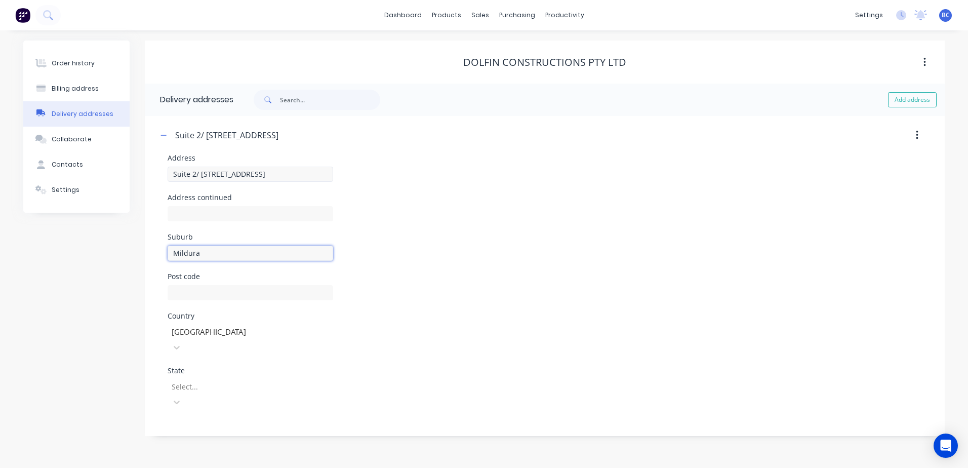
type input "Mildura"
drag, startPoint x: 199, startPoint y: 175, endPoint x: 280, endPoint y: 175, distance: 81.0
click at [280, 175] on input "Suite 2/ 50-54 Madden Avenue" at bounding box center [251, 174] width 166 height 15
drag, startPoint x: 281, startPoint y: 175, endPoint x: 203, endPoint y: 175, distance: 78.0
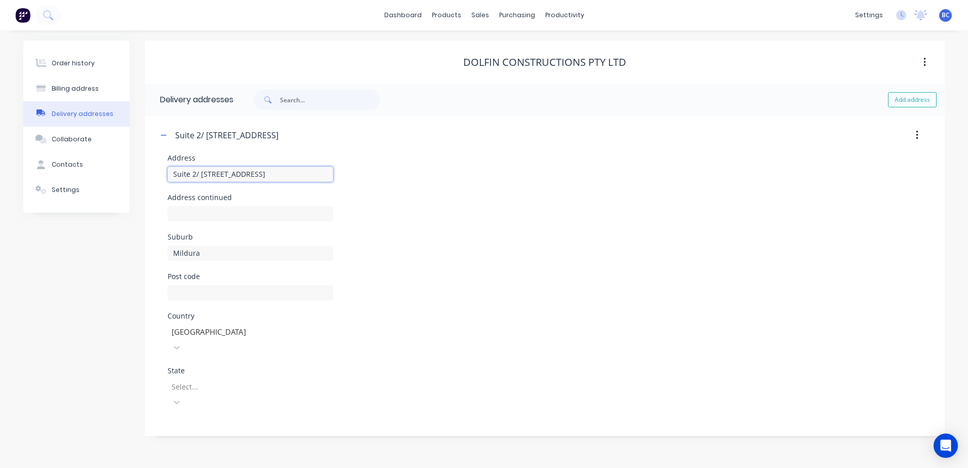
click at [203, 175] on input "Suite 2/ 50-54 Madden Avenue" at bounding box center [251, 174] width 166 height 15
type input "Suite 2/"
click at [189, 206] on input "text" at bounding box center [251, 213] width 166 height 15
paste input "50-54 Madden Avenue"
type input "50-54 Madden Avenue"
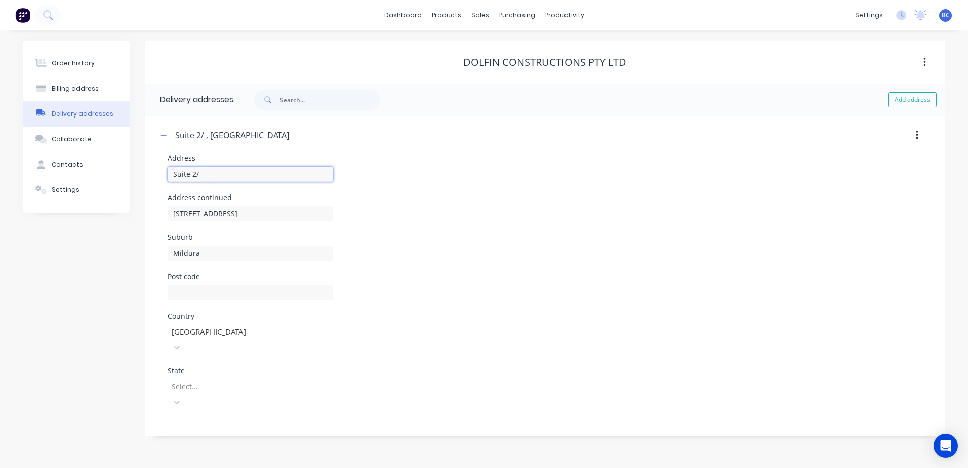
click at [208, 171] on input "Suite 2/" at bounding box center [251, 174] width 166 height 15
type input "Suite 2"
click at [216, 294] on input "text" at bounding box center [251, 292] width 166 height 15
type input "3500"
click at [209, 380] on div at bounding box center [244, 386] width 146 height 13
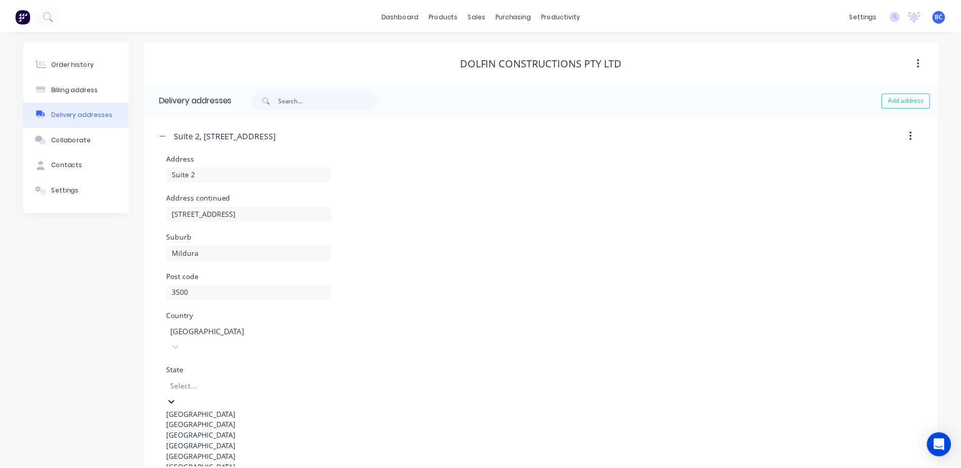
scroll to position [73, 0]
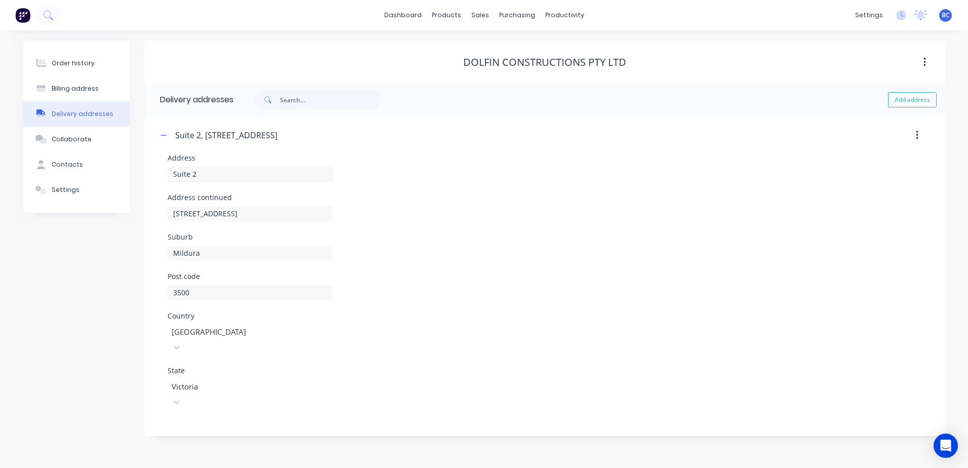
click at [416, 430] on div "Order history Billing address Delivery addresses Collaborate Contacts Settings …" at bounding box center [484, 249] width 968 height 438
click at [75, 83] on button "Billing address" at bounding box center [76, 88] width 106 height 25
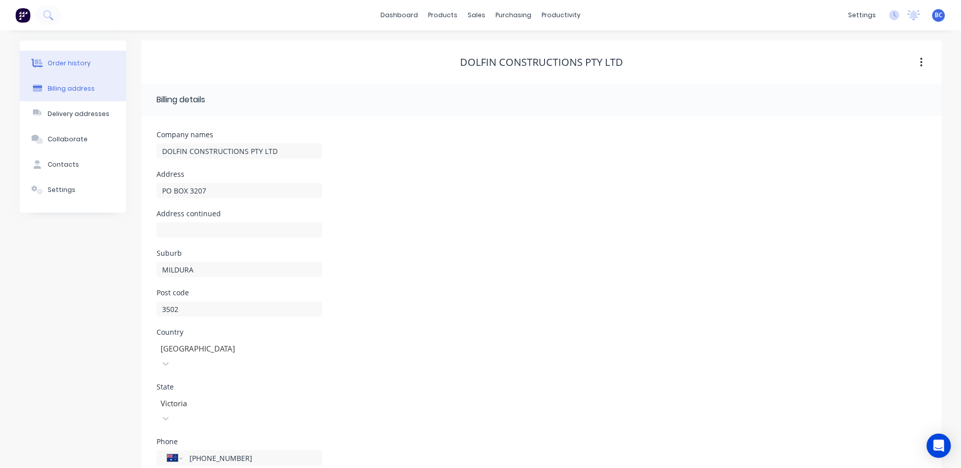
click at [84, 62] on div "Order history" at bounding box center [69, 63] width 43 height 9
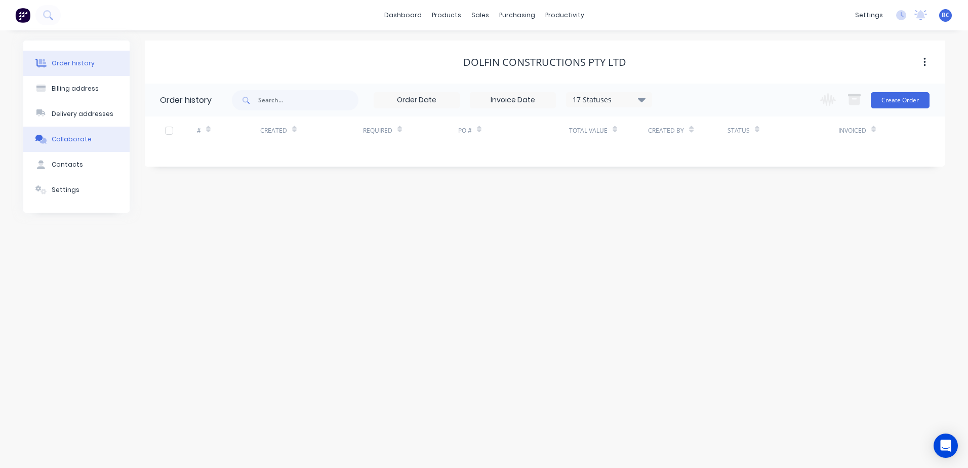
click at [82, 143] on div "Collaborate" at bounding box center [72, 139] width 40 height 9
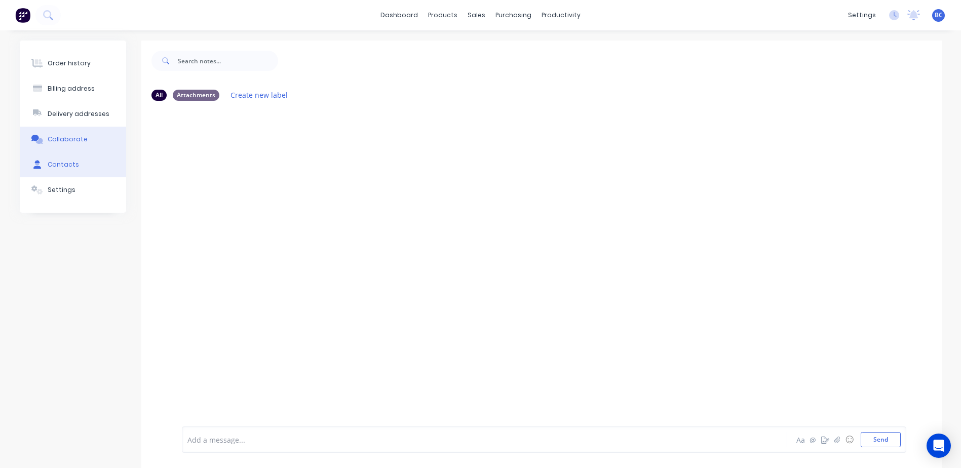
click at [77, 162] on button "Contacts" at bounding box center [73, 164] width 106 height 25
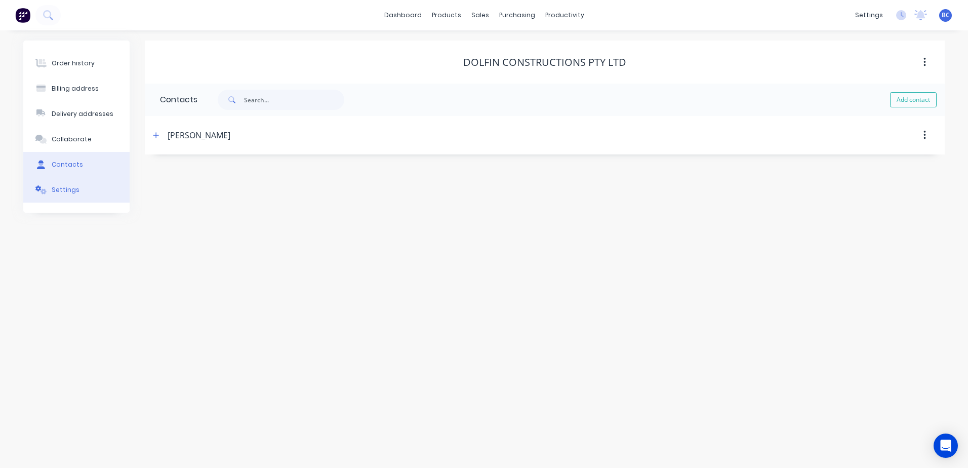
click at [68, 192] on div "Settings" at bounding box center [66, 189] width 28 height 9
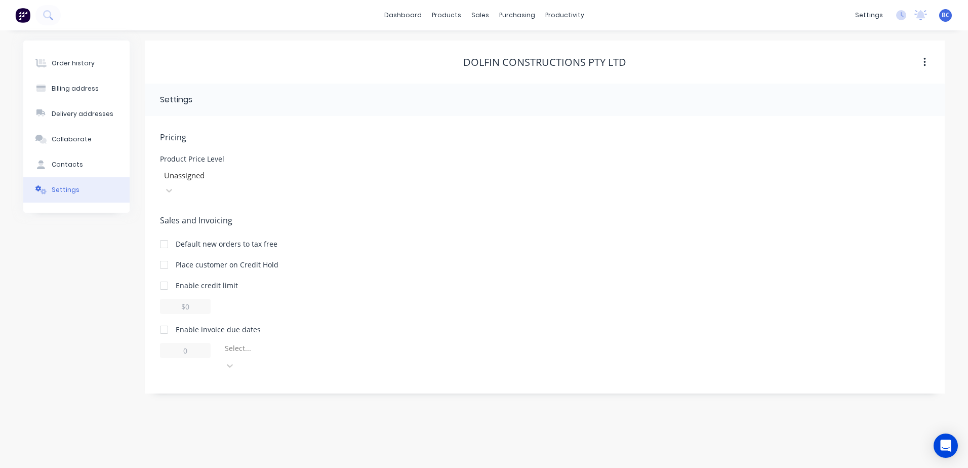
click at [239, 175] on div at bounding box center [236, 175] width 146 height 13
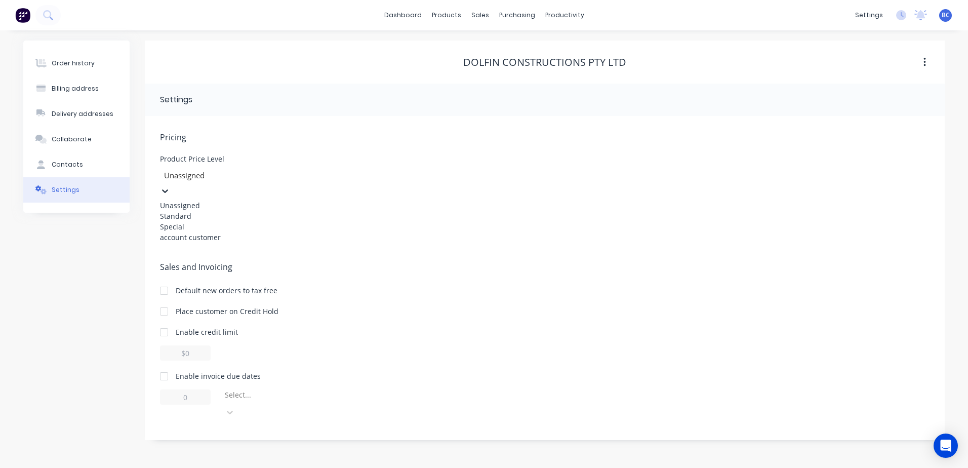
click at [239, 175] on div at bounding box center [236, 175] width 146 height 13
click at [235, 170] on div at bounding box center [236, 175] width 146 height 13
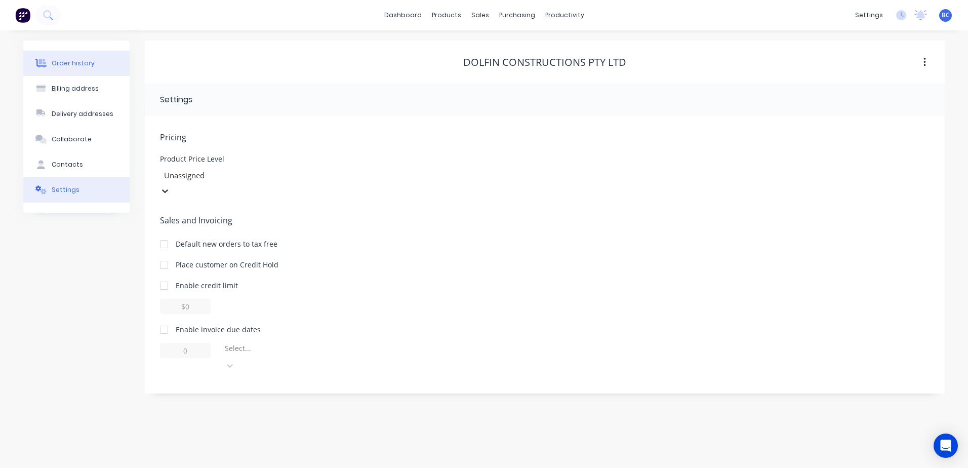
click at [71, 67] on div "Order history" at bounding box center [73, 63] width 43 height 9
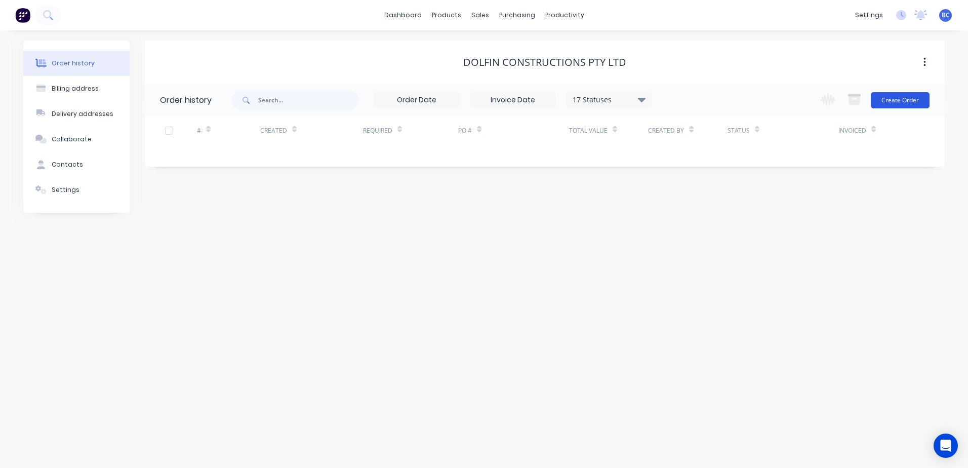
click at [899, 98] on button "Create Order" at bounding box center [900, 100] width 59 height 16
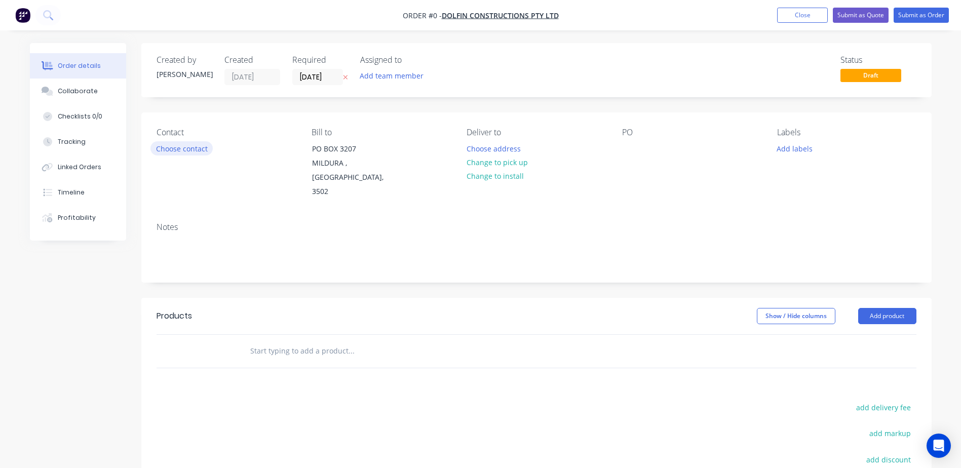
click at [194, 145] on button "Choose contact" at bounding box center [181, 148] width 62 height 14
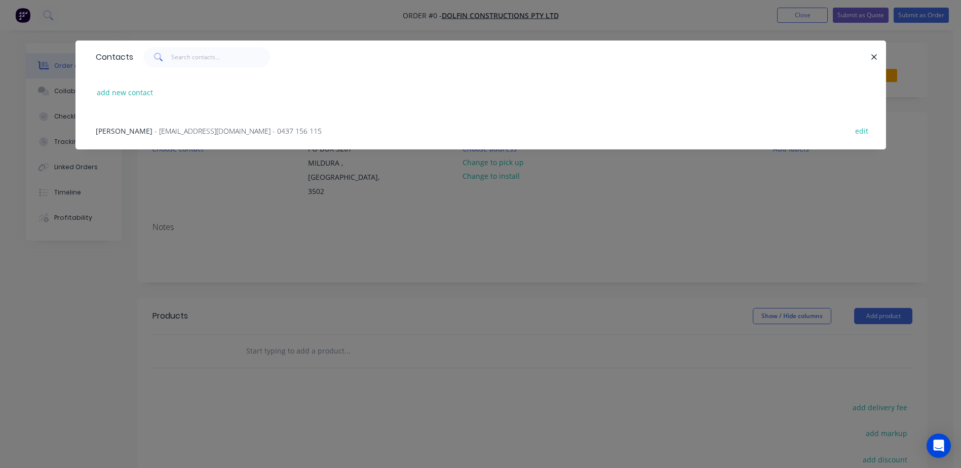
click at [283, 221] on div "Contacts add new contact Chantelle Hill - reception@inland.com.au - 0437 156 11…" at bounding box center [480, 234] width 961 height 468
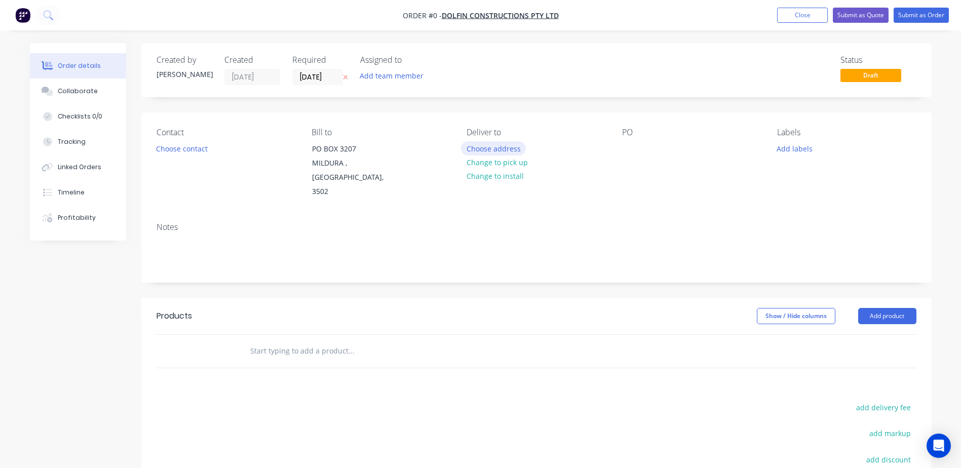
click at [502, 149] on button "Choose address" at bounding box center [493, 148] width 65 height 14
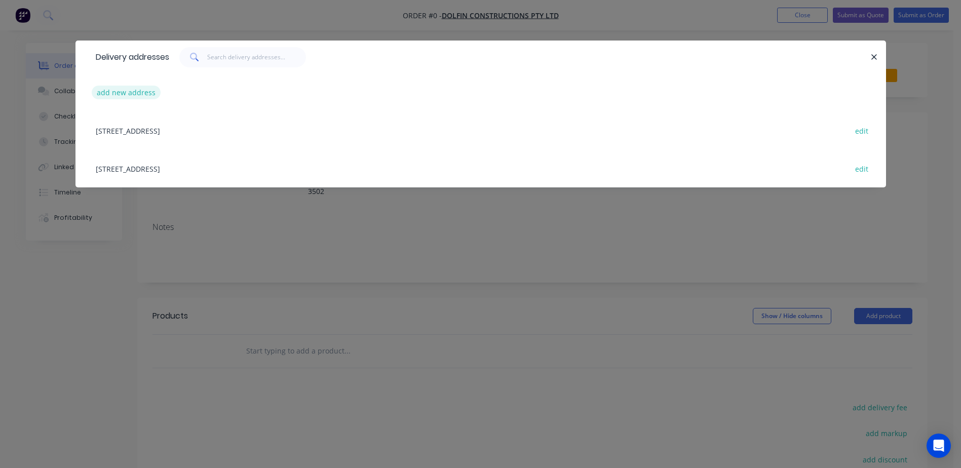
click at [125, 91] on button "add new address" at bounding box center [126, 93] width 69 height 14
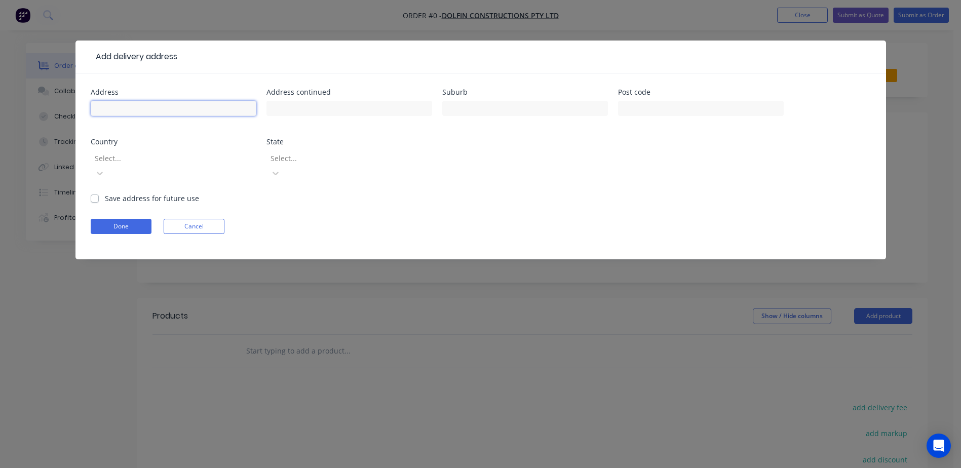
click at [152, 113] on input "text" at bounding box center [174, 108] width 166 height 15
type input "403-429 Eleventh St"
click at [488, 110] on input "text" at bounding box center [525, 108] width 166 height 15
type input "Mildura"
click at [664, 114] on input "text" at bounding box center [701, 108] width 166 height 15
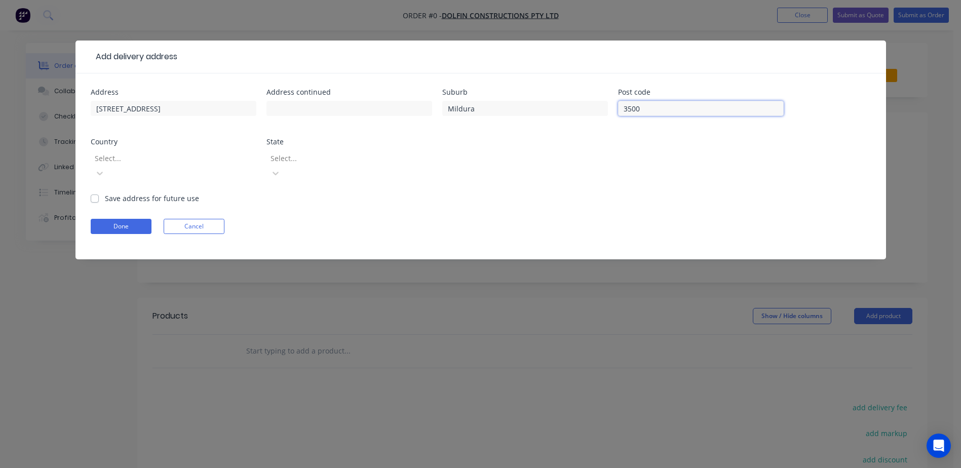
type input "3500"
click at [201, 156] on div at bounding box center [167, 158] width 146 height 13
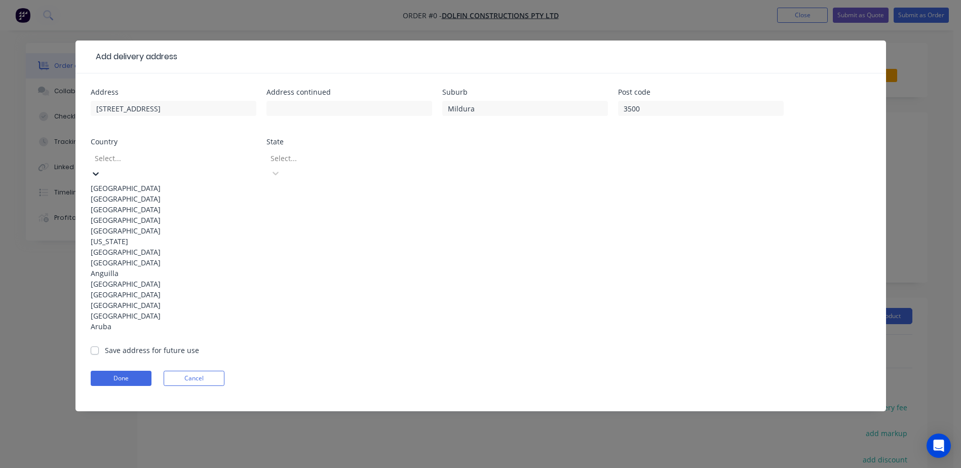
click at [137, 186] on div "[GEOGRAPHIC_DATA]" at bounding box center [174, 188] width 166 height 11
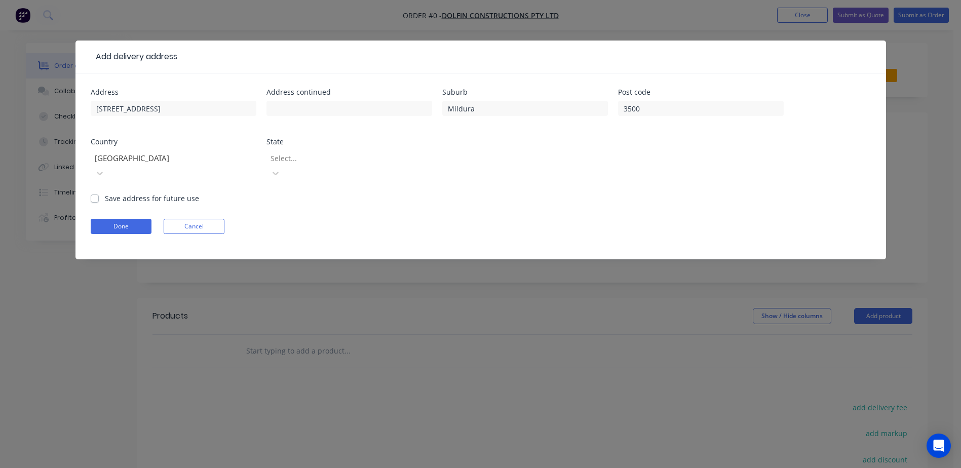
click at [345, 162] on div at bounding box center [342, 158] width 146 height 13
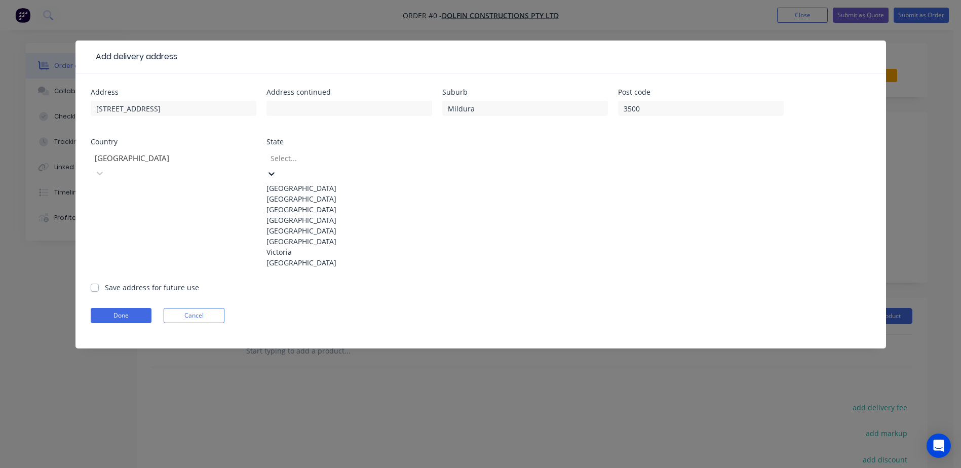
click at [302, 257] on div "Victoria" at bounding box center [349, 252] width 166 height 11
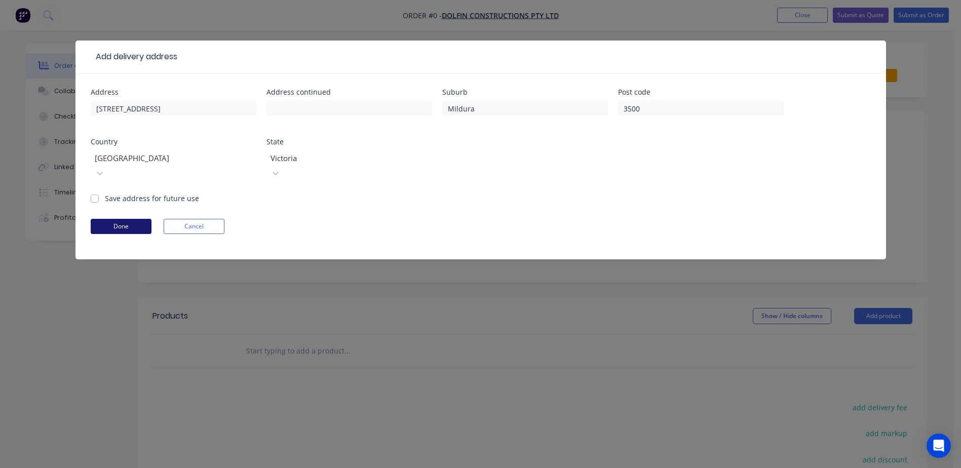
click at [124, 219] on button "Done" at bounding box center [121, 226] width 61 height 15
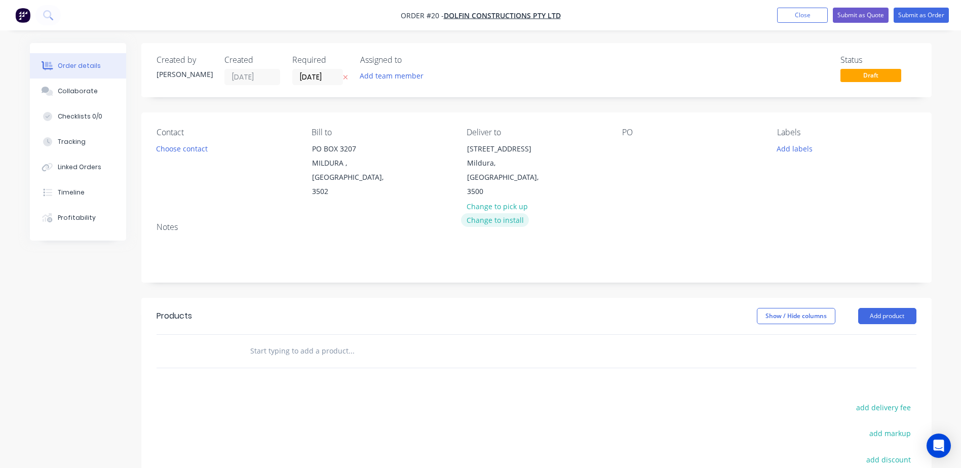
click at [506, 213] on button "Change to install" at bounding box center [495, 220] width 68 height 14
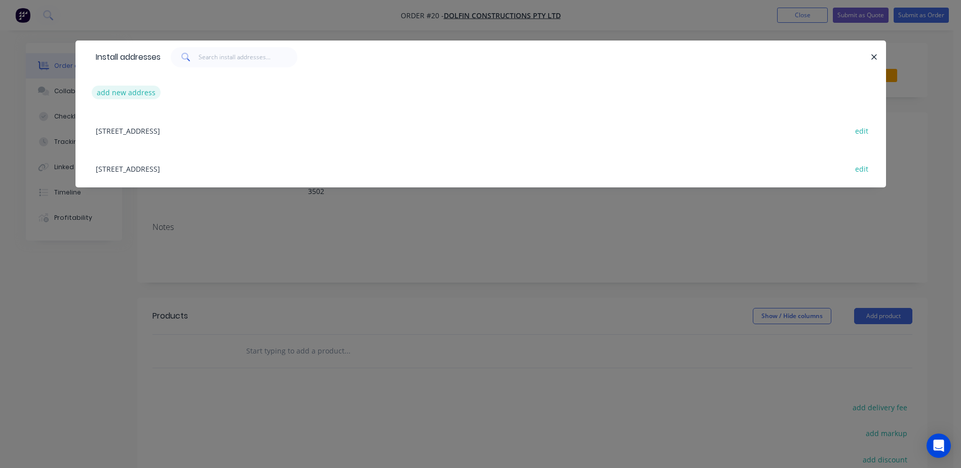
click at [130, 97] on button "add new address" at bounding box center [126, 93] width 69 height 14
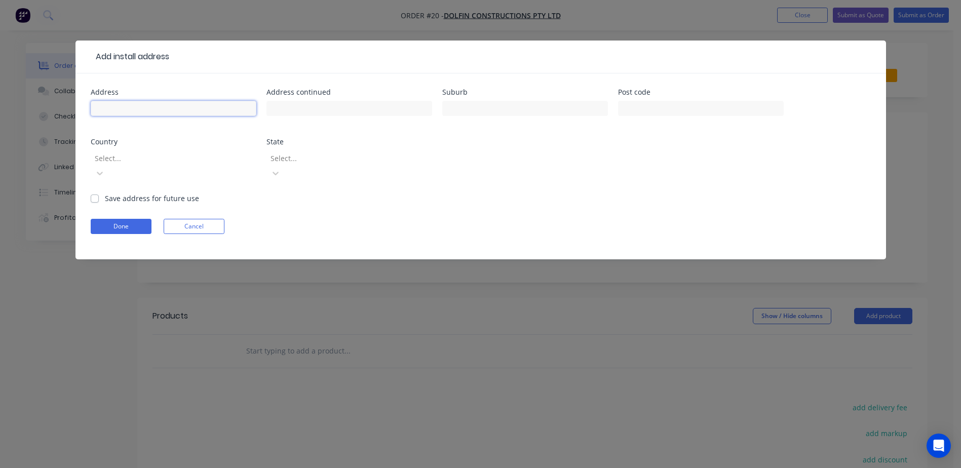
click at [167, 104] on input "text" at bounding box center [174, 108] width 166 height 15
type input "403-429 Eleventh St"
click at [468, 111] on input "text" at bounding box center [525, 108] width 166 height 15
type input "Mildura"
click at [689, 111] on input "text" at bounding box center [701, 108] width 166 height 15
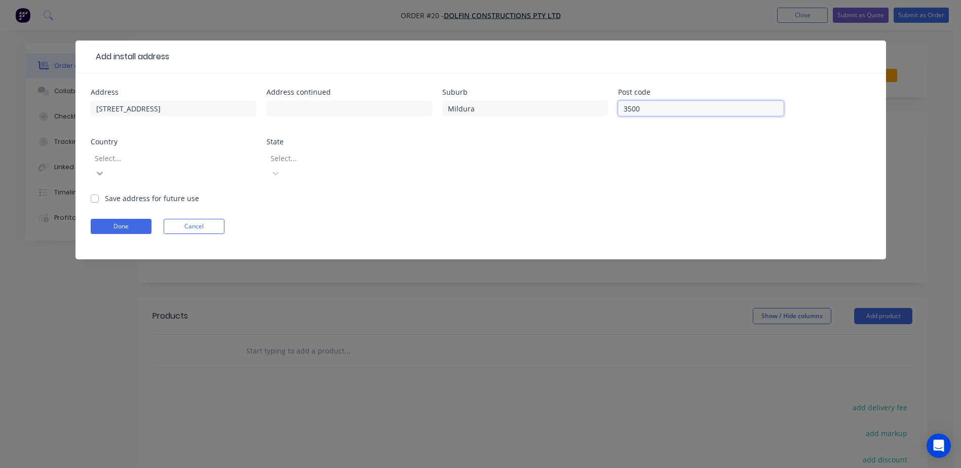
type input "3500"
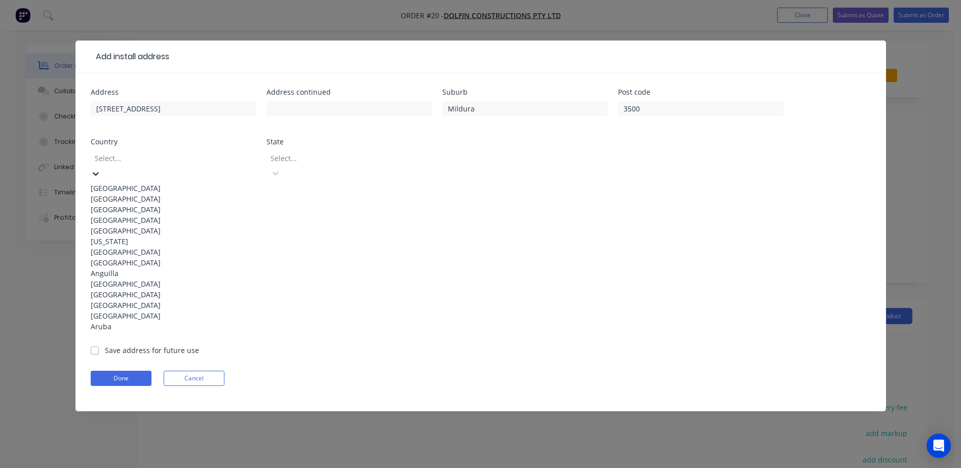
click at [139, 183] on div "[GEOGRAPHIC_DATA]" at bounding box center [174, 188] width 166 height 11
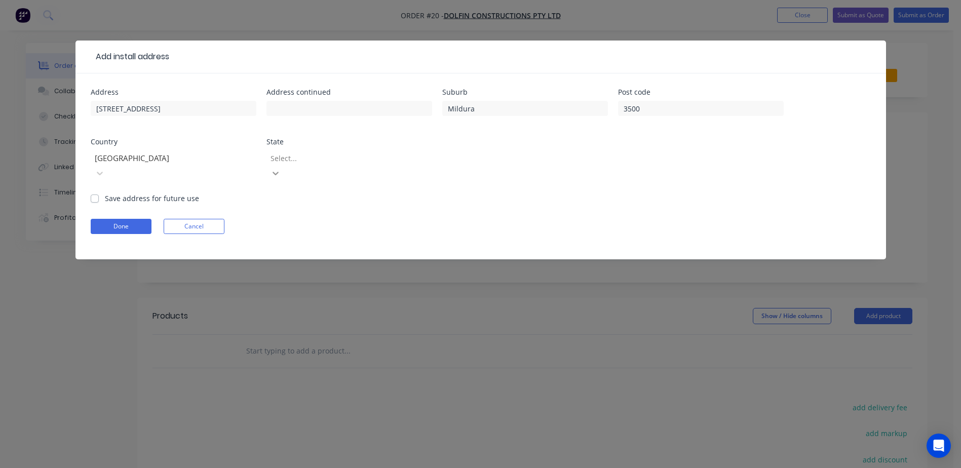
click at [281, 168] on icon at bounding box center [275, 173] width 10 height 10
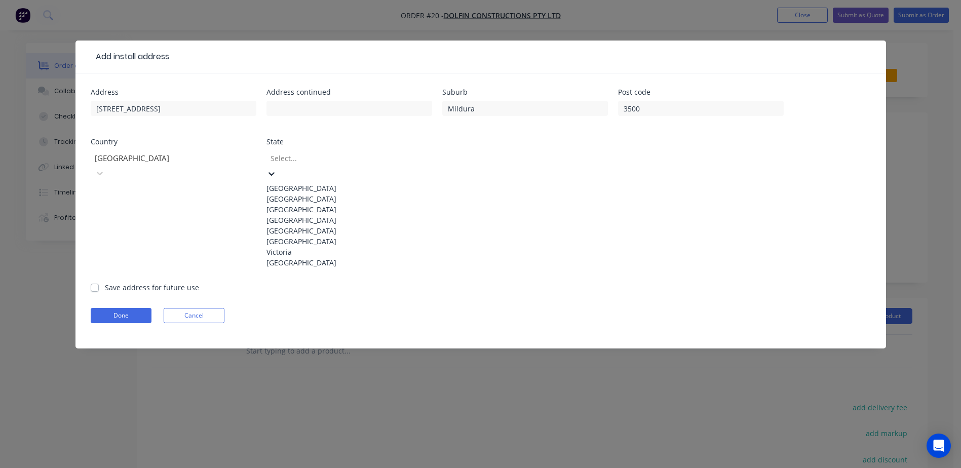
click at [296, 257] on div "Victoria" at bounding box center [349, 252] width 166 height 11
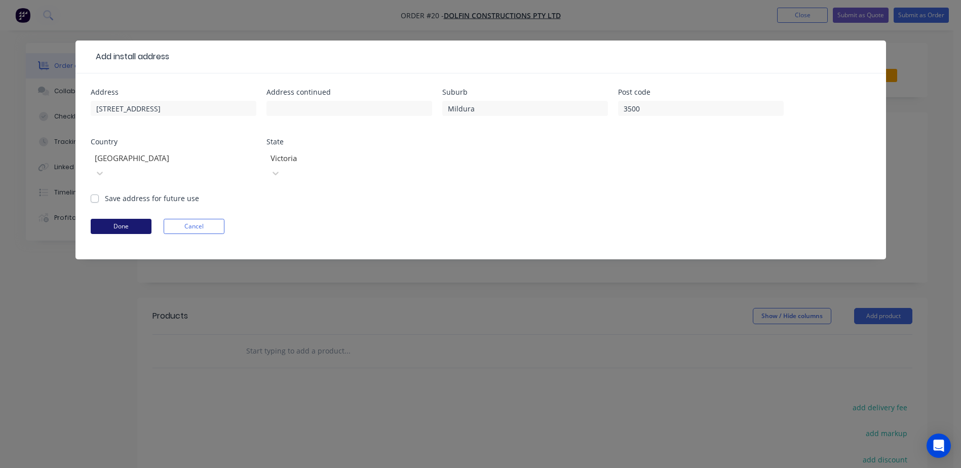
click at [122, 219] on button "Done" at bounding box center [121, 226] width 61 height 15
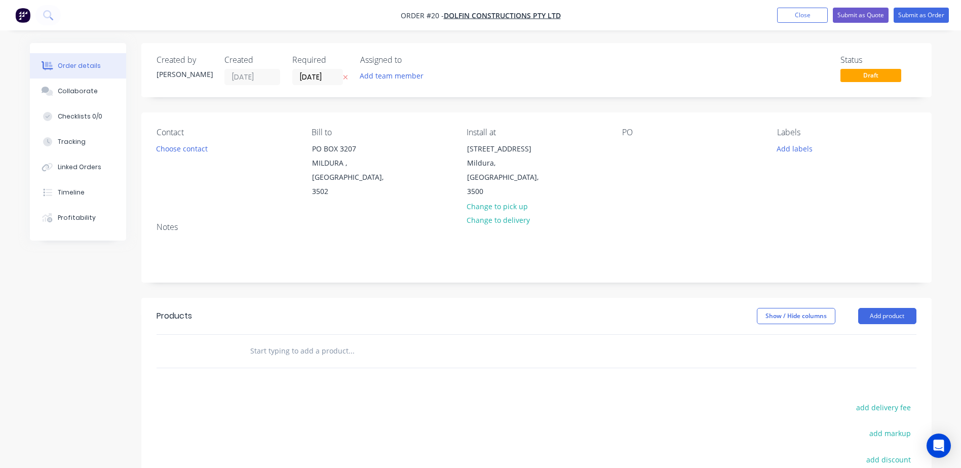
click at [329, 341] on input "text" at bounding box center [351, 351] width 203 height 20
drag, startPoint x: 382, startPoint y: 317, endPoint x: 240, endPoint y: 321, distance: 142.9
click at [242, 341] on div "SUPPLY AND INSTALL COMMERCIAL Add SUPPLY AND INSTALL COMMERCIAL to order No res…" at bounding box center [394, 351] width 304 height 20
drag, startPoint x: 240, startPoint y: 321, endPoint x: 226, endPoint y: 322, distance: 13.7
click at [226, 335] on div "SUPPLY AND INSTALL COMMERCIAL" at bounding box center [537, 351] width 760 height 33
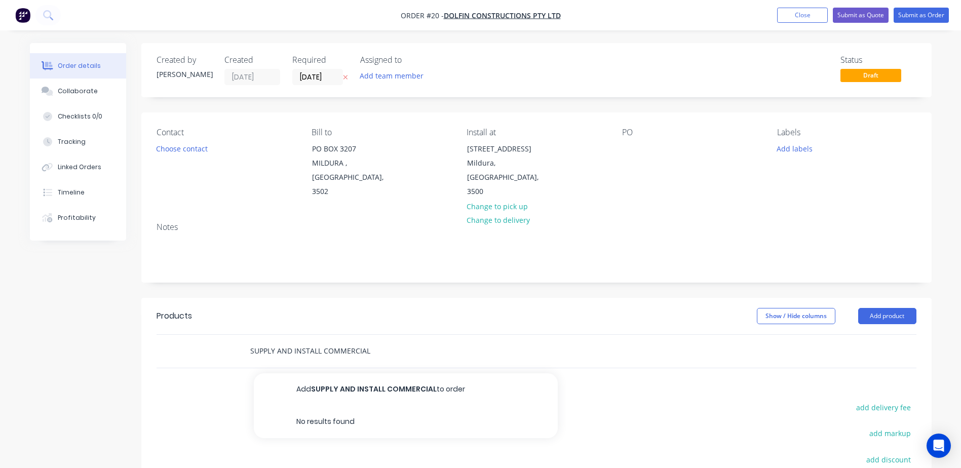
drag, startPoint x: 250, startPoint y: 322, endPoint x: 470, endPoint y: 323, distance: 219.3
click at [470, 341] on div "SUPPLY AND INSTALL COMMERCIAL Add SUPPLY AND INSTALL COMMERCIAL to order No res…" at bounding box center [394, 351] width 304 height 20
paste input "WINDOWS & DOORS AS PER QUOTE 7826 (MENTAL HEALTH BUILDING)"
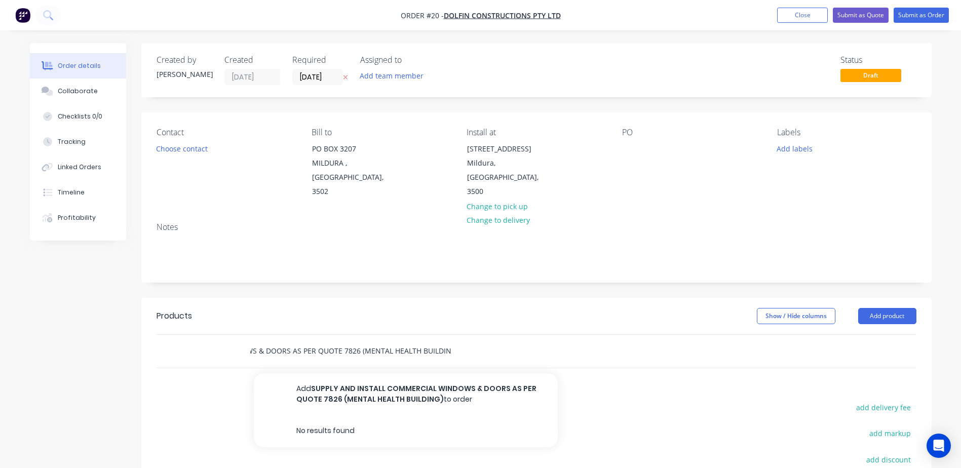
type input "SUPPLY AND INSTALL COMMERCIAL WINDOWS & DOORS AS PER QUOTE 7826 (MENTAL HEALTH …"
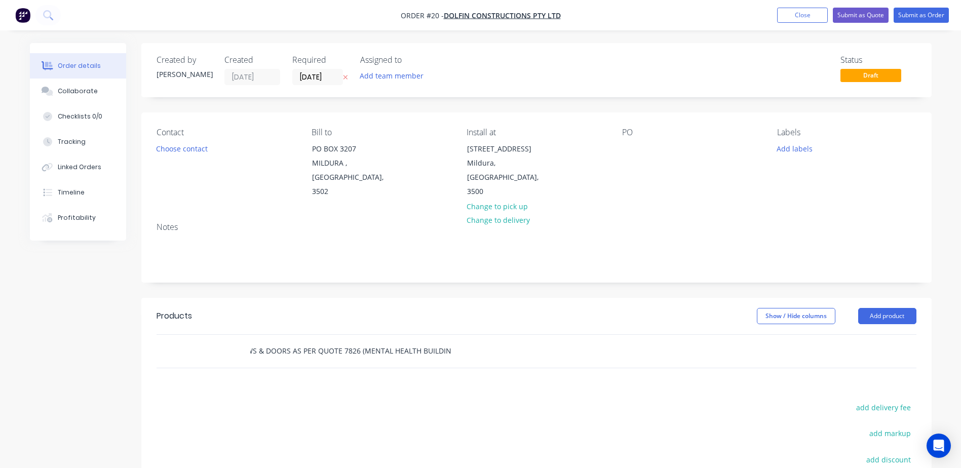
click at [445, 341] on input "SUPPLY AND INSTALL COMMERCIAL WINDOWS & DOORS AS PER QUOTE 7826 (MENTAL HEALTH …" at bounding box center [351, 351] width 203 height 20
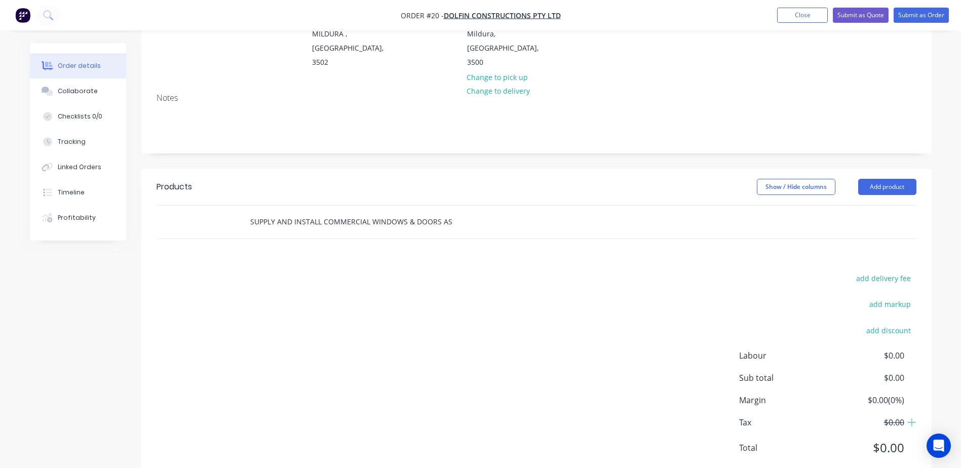
scroll to position [133, 0]
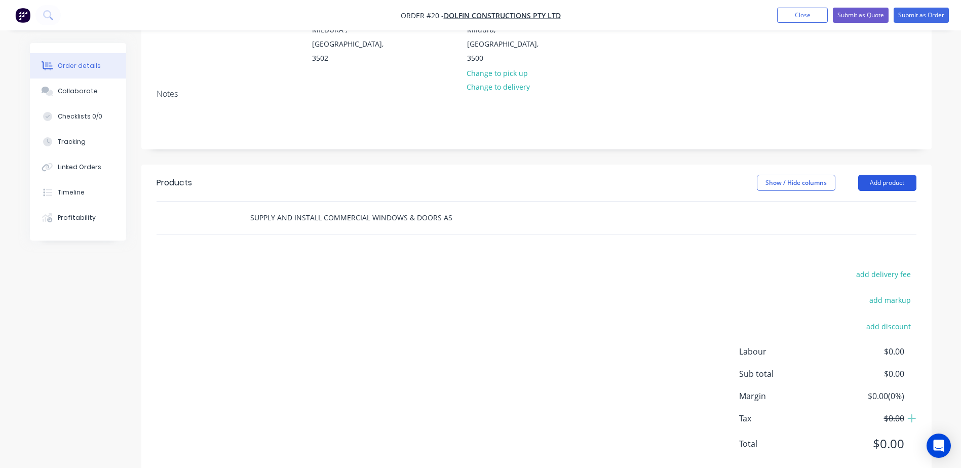
click at [901, 175] on button "Add product" at bounding box center [887, 183] width 58 height 16
click at [676, 294] on div "add delivery fee add markup add discount Labour $0.00 Sub total $0.00 Margin $0…" at bounding box center [537, 365] width 760 height 196
click at [910, 413] on icon at bounding box center [911, 418] width 9 height 10
click at [814, 175] on button "Show / Hide columns" at bounding box center [796, 183] width 79 height 16
click at [805, 175] on button "Show / Hide columns" at bounding box center [796, 183] width 79 height 16
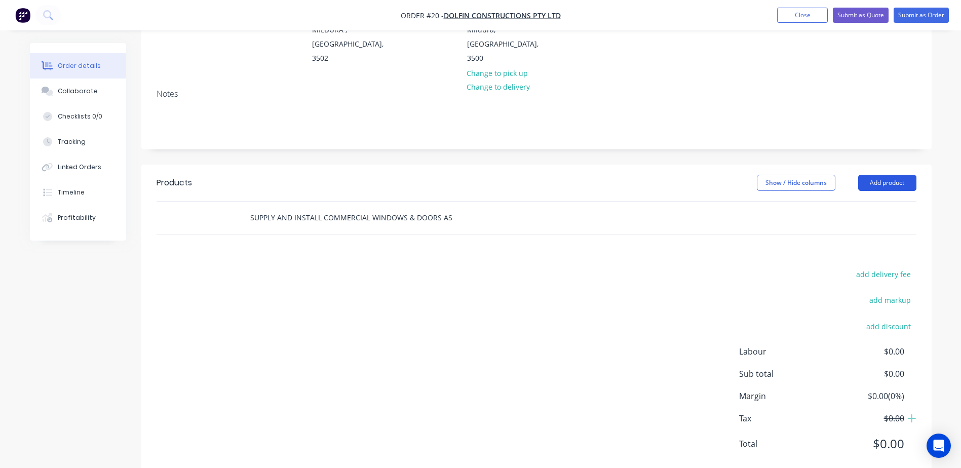
click at [887, 175] on button "Add product" at bounding box center [887, 183] width 58 height 16
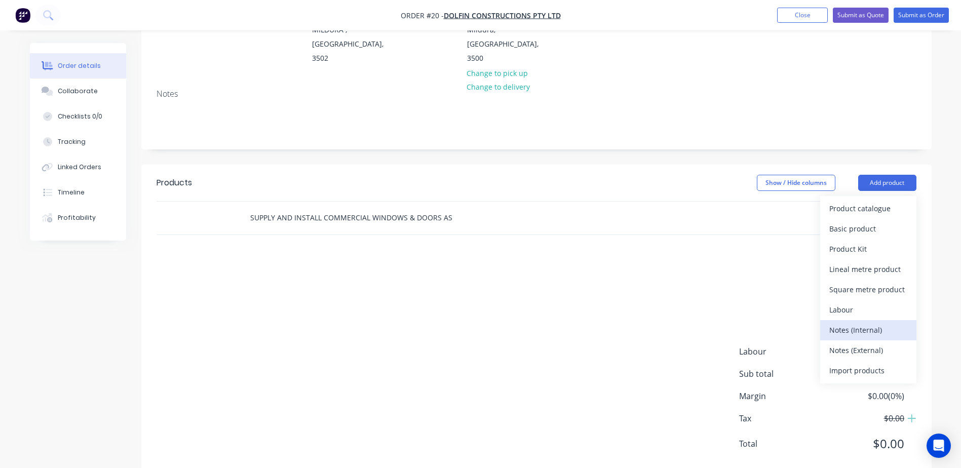
click at [850, 323] on div "Notes (Internal)" at bounding box center [868, 330] width 78 height 15
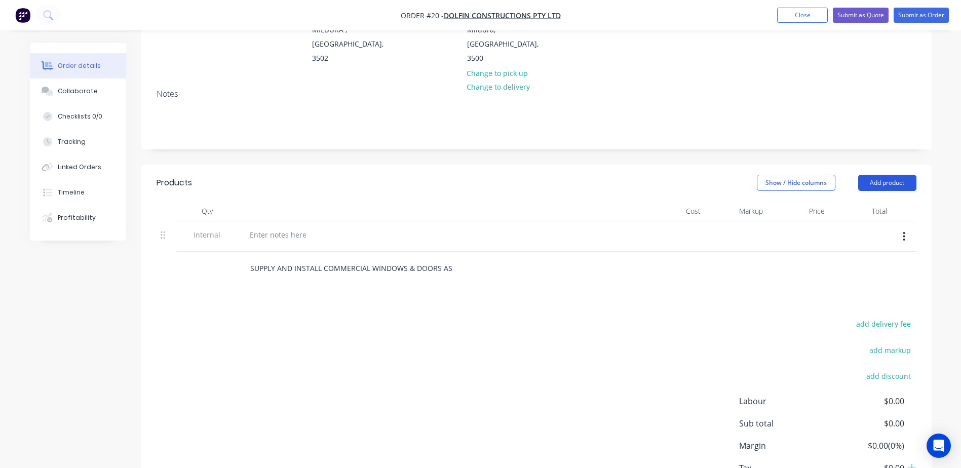
click at [883, 175] on button "Add product" at bounding box center [887, 183] width 58 height 16
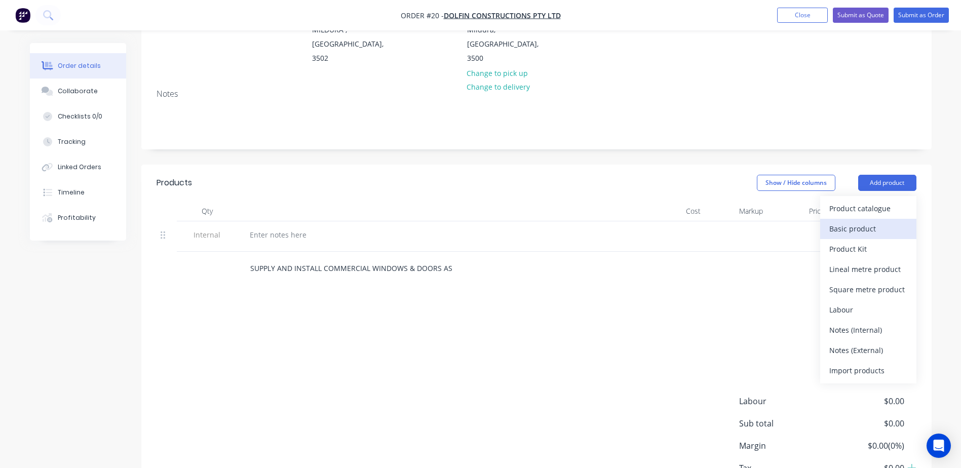
click at [865, 221] on div "Basic product" at bounding box center [868, 228] width 78 height 15
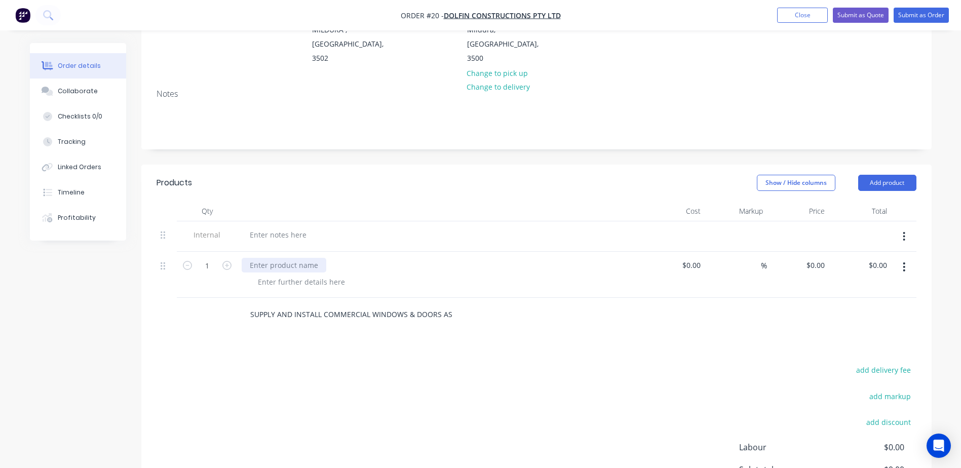
click at [290, 258] on div at bounding box center [284, 265] width 85 height 15
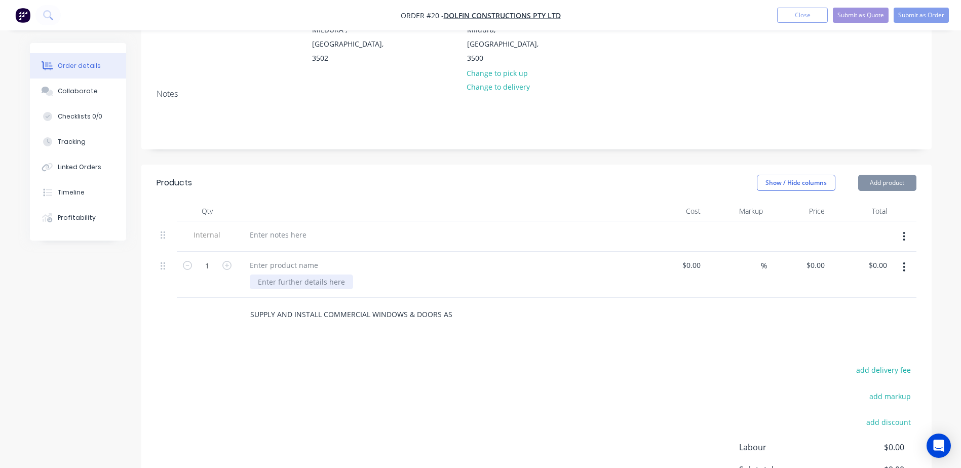
click at [308, 275] on div at bounding box center [301, 282] width 103 height 15
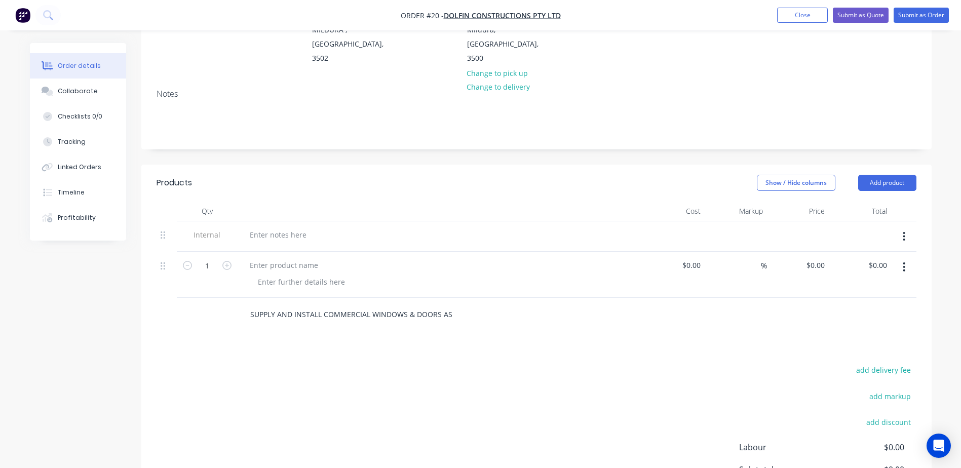
click at [493, 371] on div "add delivery fee add markup add discount Labour $0.00 Sub total $0.00 Margin $0…" at bounding box center [537, 461] width 760 height 196
click at [296, 227] on div at bounding box center [278, 234] width 73 height 15
paste div
click at [437, 363] on div "add delivery fee add markup add discount Labour $0.00 Sub total $0.00 Margin $0…" at bounding box center [537, 461] width 760 height 196
click at [884, 175] on button "Add product" at bounding box center [887, 183] width 58 height 16
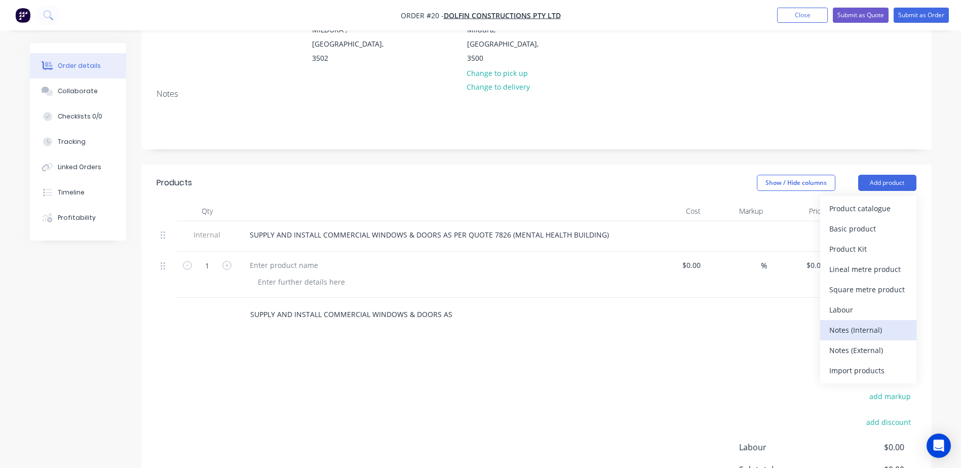
click at [859, 323] on div "Notes (Internal)" at bounding box center [868, 330] width 78 height 15
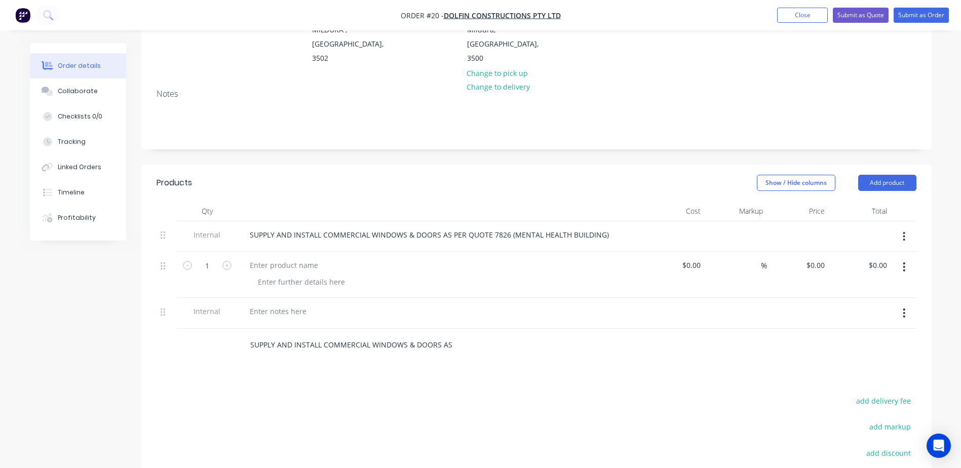
click at [905, 261] on icon "button" at bounding box center [904, 266] width 3 height 11
click at [639, 333] on div "SUPPLY AND INSTALL COMMERCIAL WINDOWS & DOORS AS PER QUOTE 7826 (MENTAL HEALTH …" at bounding box center [537, 345] width 760 height 33
click at [707, 221] on div at bounding box center [736, 236] width 62 height 31
click at [687, 221] on div at bounding box center [674, 236] width 62 height 31
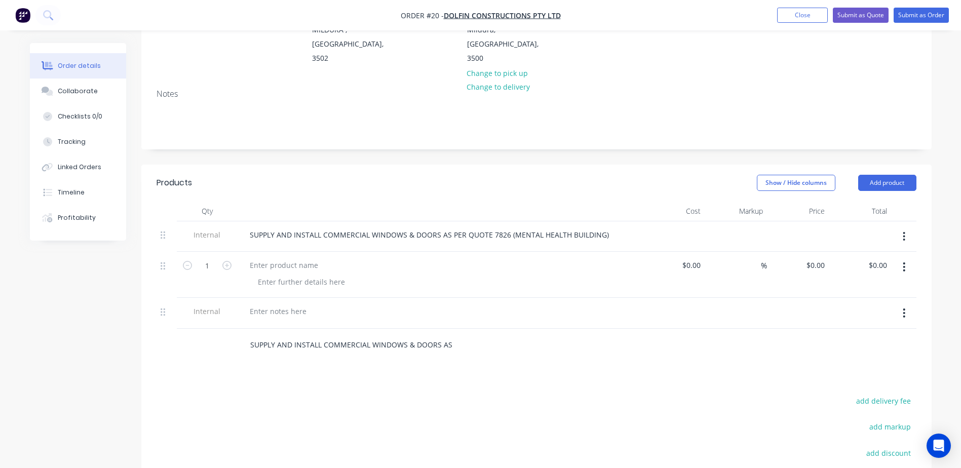
click at [687, 221] on div at bounding box center [674, 236] width 62 height 31
drag, startPoint x: 691, startPoint y: 244, endPoint x: 696, endPoint y: 242, distance: 5.8
click at [691, 258] on div at bounding box center [697, 265] width 16 height 15
type input "$0.00"
click at [252, 258] on div at bounding box center [284, 265] width 85 height 15
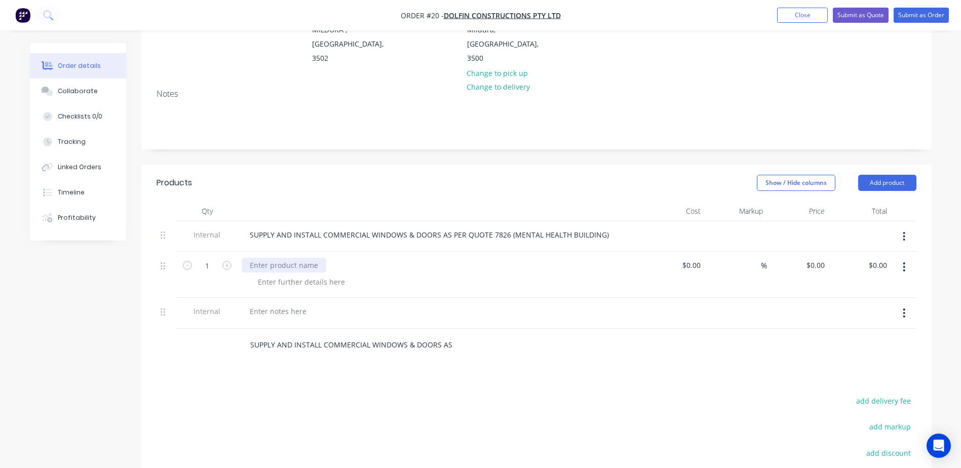
paste div
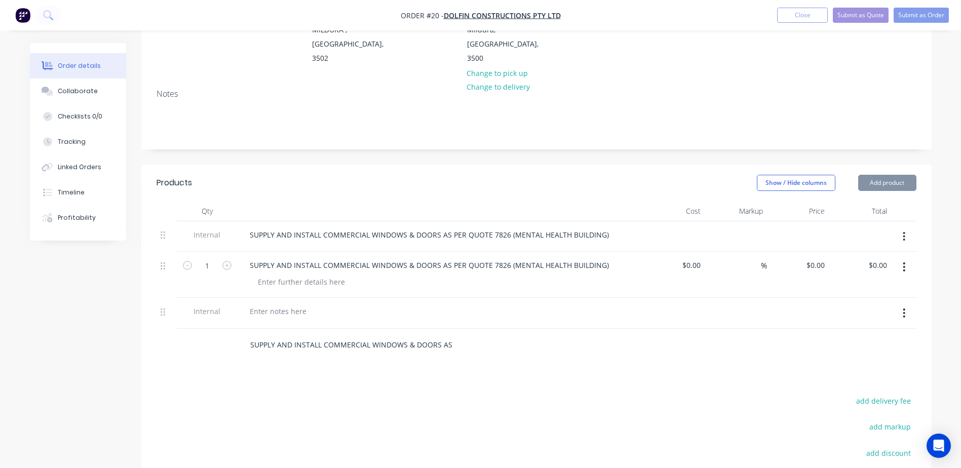
click at [693, 258] on input "0" at bounding box center [699, 265] width 12 height 15
type input "$549,137.91"
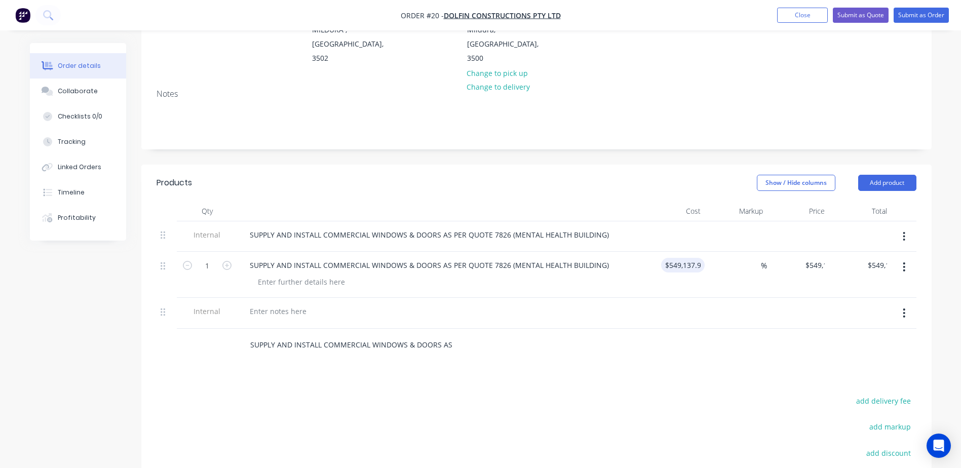
click at [652, 334] on div "SUPPLY AND INSTALL COMMERCIAL WINDOWS & DOORS AS PER QUOTE 7826 (MENTAL HEALTH …" at bounding box center [537, 345] width 760 height 33
click at [890, 175] on button "Add product" at bounding box center [887, 183] width 58 height 16
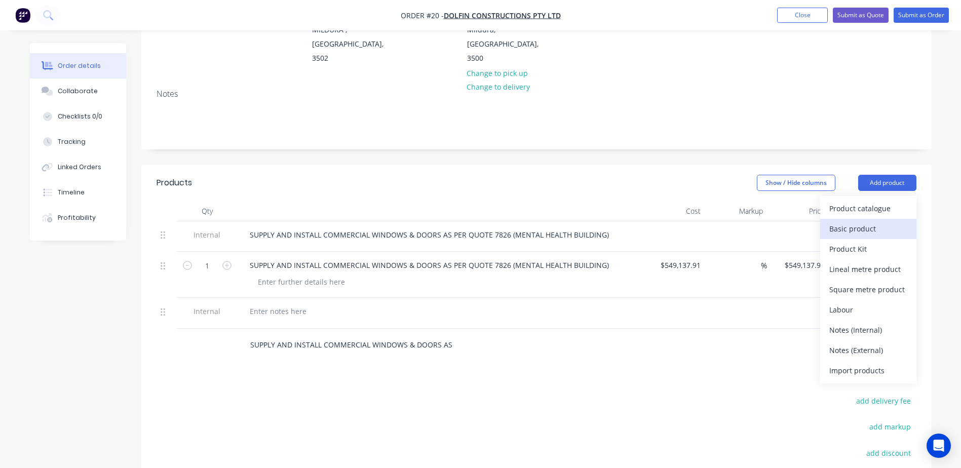
click at [860, 221] on div "Basic product" at bounding box center [868, 228] width 78 height 15
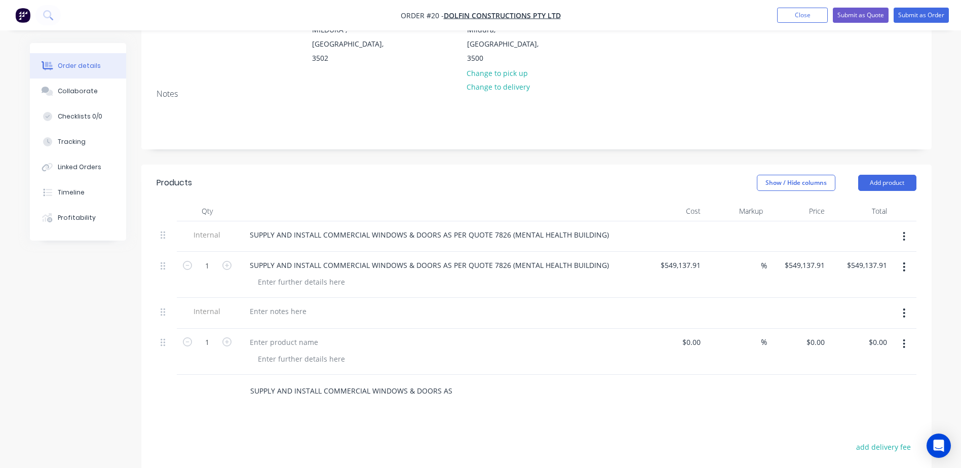
click at [900, 304] on button "button" at bounding box center [904, 313] width 24 height 18
click at [850, 353] on div "Delete" at bounding box center [868, 360] width 78 height 15
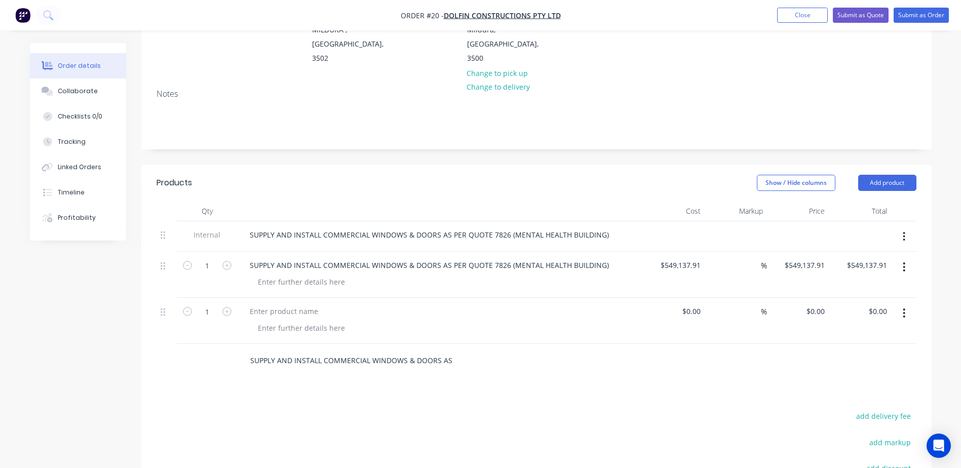
click at [906, 227] on button "button" at bounding box center [904, 236] width 24 height 18
click at [852, 276] on div "Delete" at bounding box center [868, 283] width 78 height 15
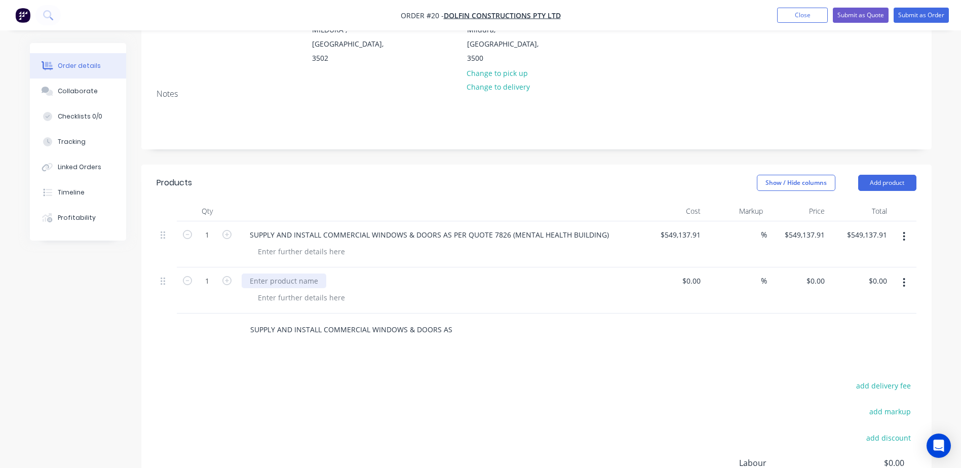
click at [274, 274] on div at bounding box center [284, 281] width 85 height 15
paste div
drag, startPoint x: 439, startPoint y: 257, endPoint x: 605, endPoint y: 248, distance: 166.9
click at [605, 274] on div "SUPPLY AND INSTALL COMMERCIAL WINDOWS & DOORS AS PER QUOTE 7825 (ACUTE HEALTH B…" at bounding box center [440, 281] width 397 height 15
click at [297, 290] on div at bounding box center [301, 297] width 103 height 15
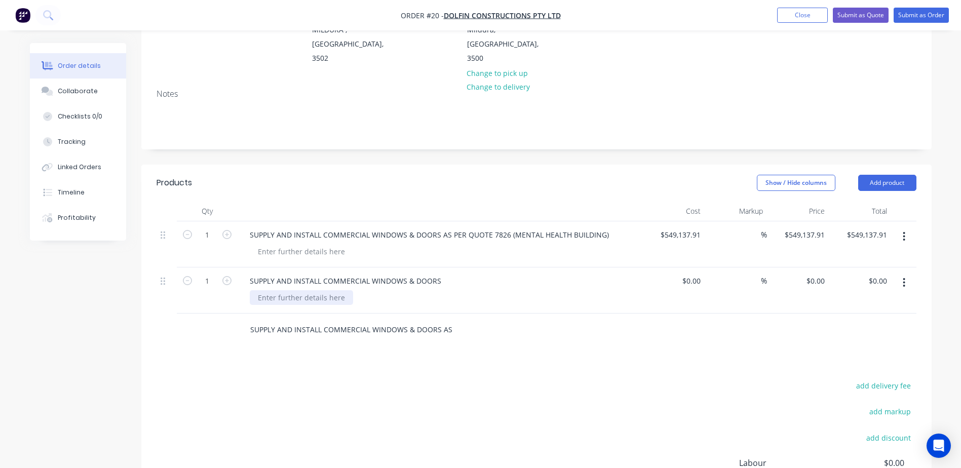
click at [280, 290] on div at bounding box center [301, 297] width 103 height 15
paste div
click at [397, 227] on div "SUPPLY AND INSTALL COMMERCIAL WINDOWS & DOORS AS PER QUOTE 7826 (MENTAL HEALTH …" at bounding box center [429, 234] width 375 height 15
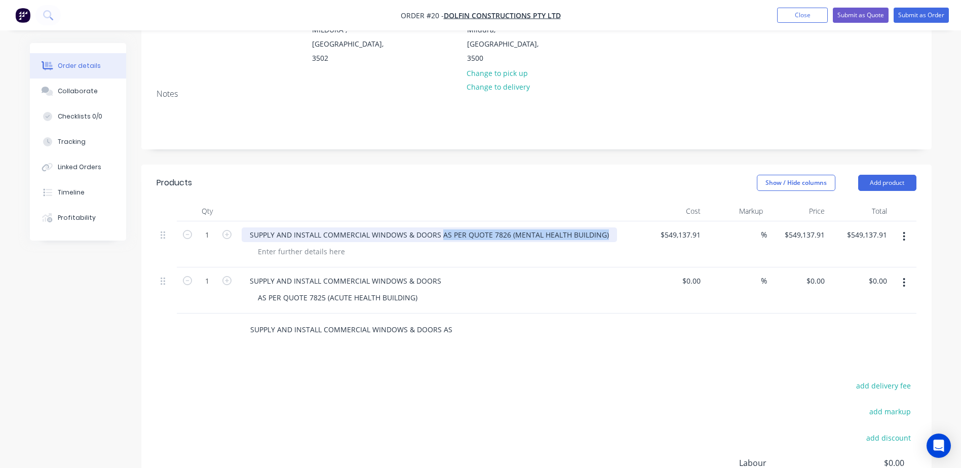
drag, startPoint x: 439, startPoint y: 210, endPoint x: 631, endPoint y: 215, distance: 192.0
click at [631, 227] on div "SUPPLY AND INSTALL COMMERCIAL WINDOWS & DOORS AS PER QUOTE 7826 (MENTAL HEALTH …" at bounding box center [440, 234] width 397 height 15
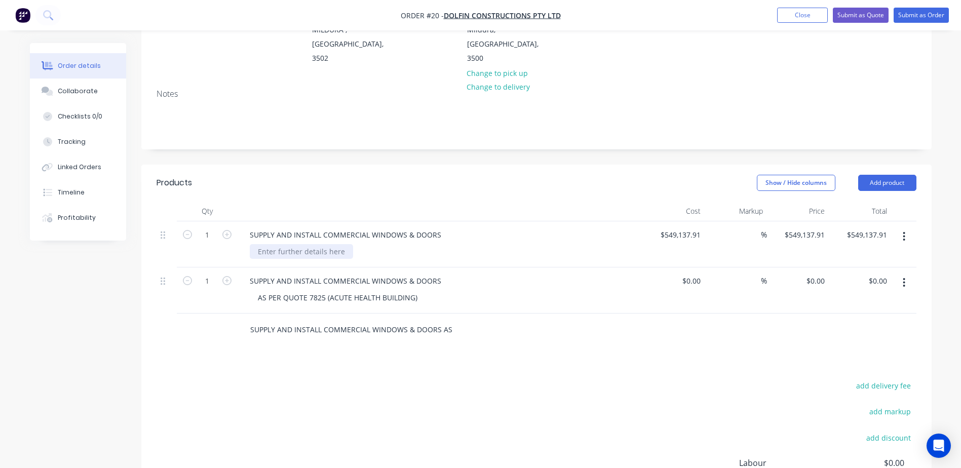
click at [296, 244] on div at bounding box center [301, 251] width 103 height 15
paste div
click at [511, 351] on div "Products Show / Hide columns Add product Qty Cost Markup Price Total 1 SUPPLY A…" at bounding box center [536, 377] width 790 height 425
click at [272, 320] on input "SUPPLY AND INSTALL COMMERCIAL WINDOWS & DOORS AS PER QUOTE 7826 (MENTAL HEALTH …" at bounding box center [351, 330] width 203 height 20
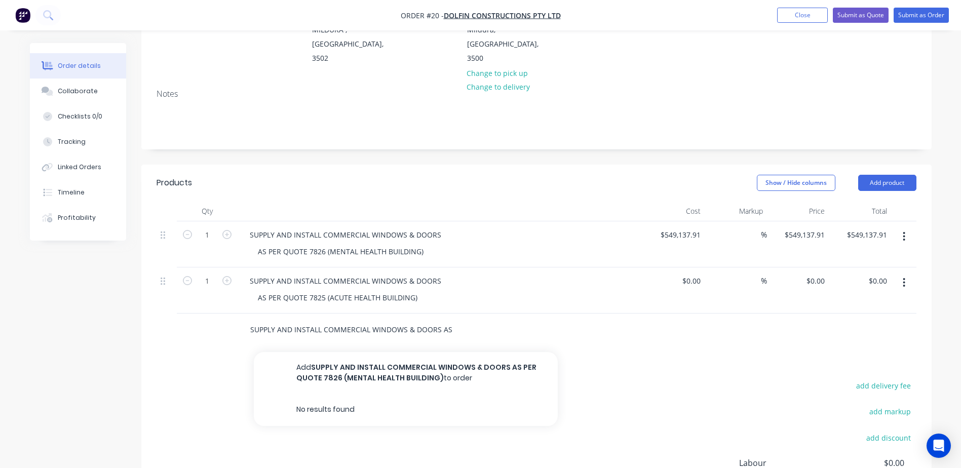
click at [251, 320] on input "SUPPLY AND INSTALL COMMERCIAL WINDOWS & DOORS AS PER QUOTE 7826 (MENTAL HEALTH …" at bounding box center [351, 330] width 203 height 20
click at [890, 314] on div "SUPPLY AND INSTALL COMMERCIAL WINDOWS & DOORS AS PER QUOTE 7826 (MENTAL HEALTH …" at bounding box center [537, 330] width 760 height 33
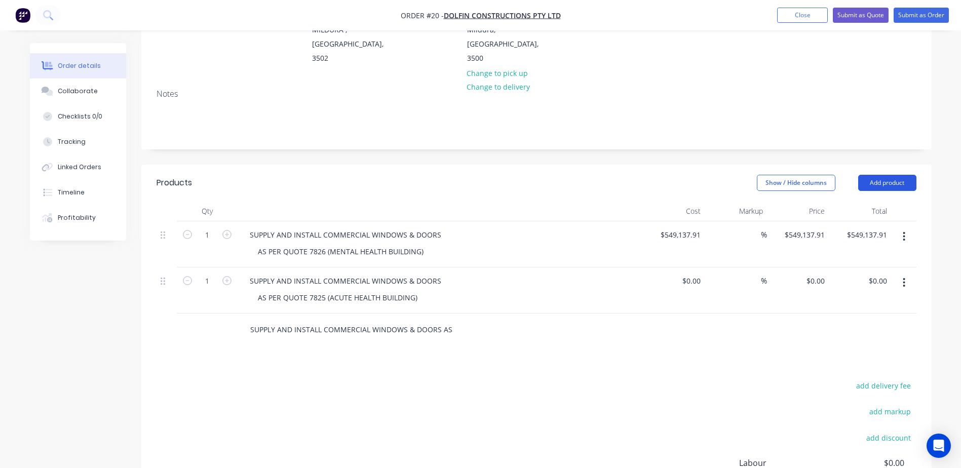
click at [886, 175] on button "Add product" at bounding box center [887, 183] width 58 height 16
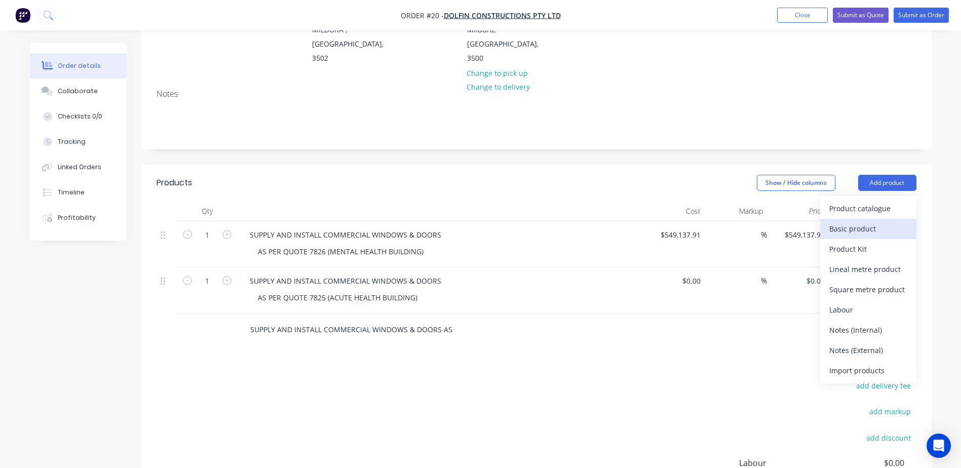
click at [857, 221] on div "Basic product" at bounding box center [868, 228] width 78 height 15
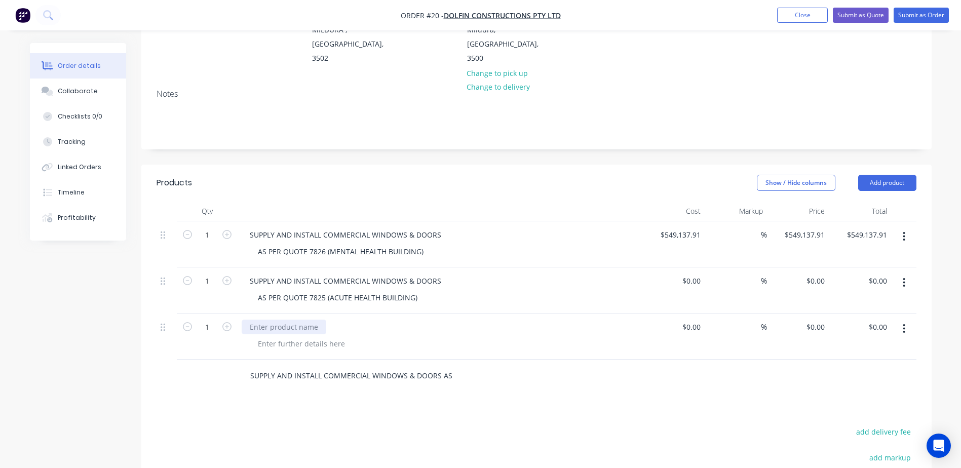
click at [290, 320] on div at bounding box center [284, 327] width 85 height 15
paste div
click at [548, 385] on div "Products Show / Hide columns Add product Qty Cost Markup Price Total 1 SUPPLY A…" at bounding box center [536, 400] width 790 height 471
click at [693, 274] on input at bounding box center [692, 281] width 23 height 15
type input "$422,023.38"
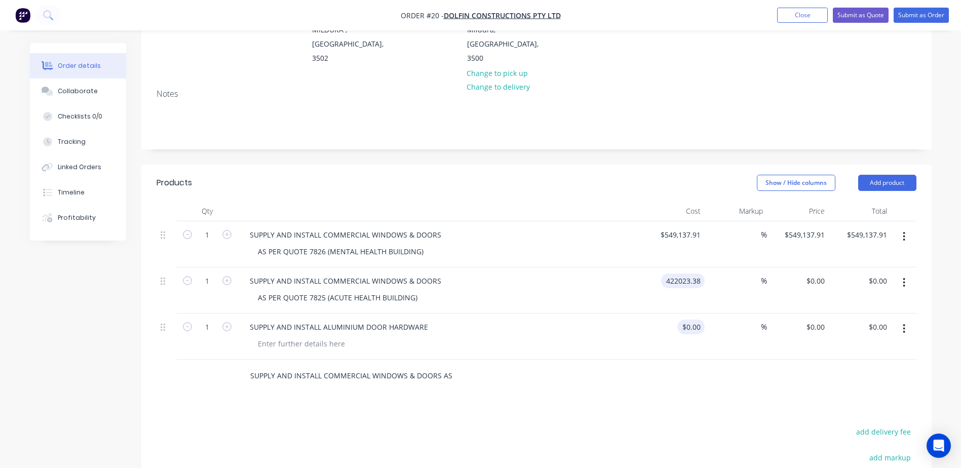
type input "$422,023.38"
click at [694, 320] on input at bounding box center [692, 327] width 23 height 15
type input "$63,000.00"
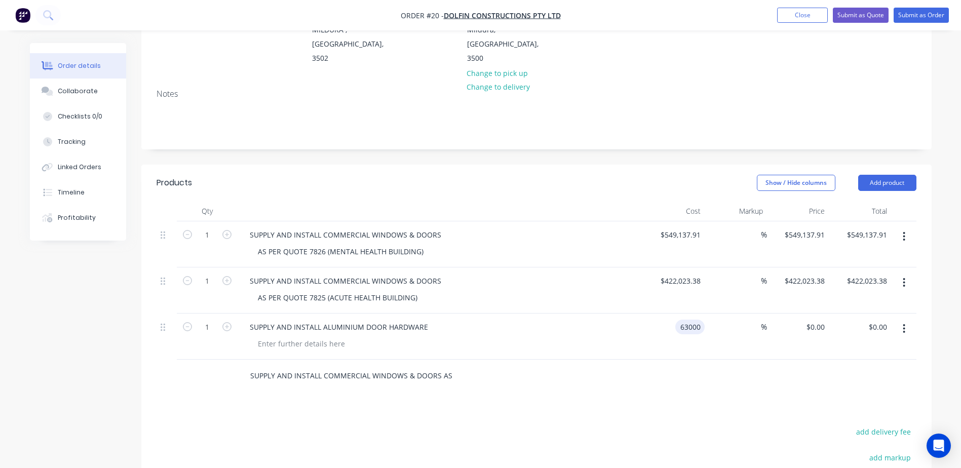
type input "$63,000.00"
click at [700, 377] on div "Products Show / Hide columns Add product Qty Cost Markup Price Total 1 SUPPLY A…" at bounding box center [536, 400] width 790 height 471
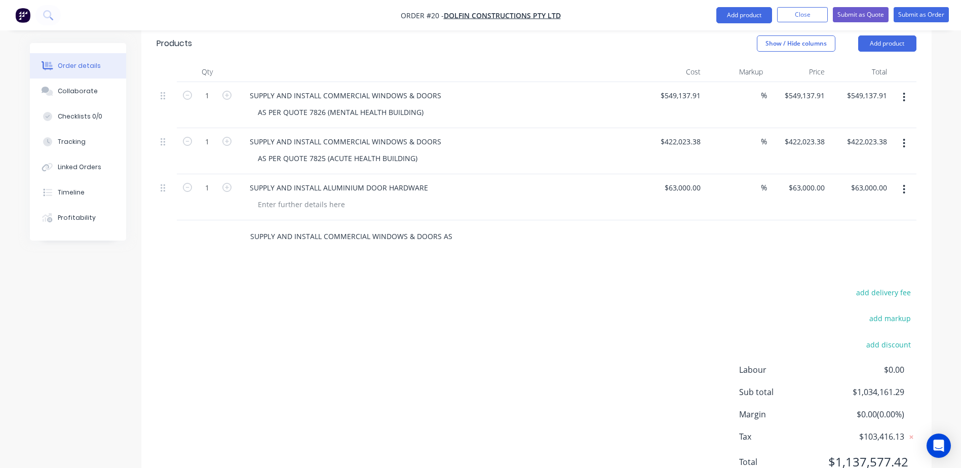
scroll to position [291, 0]
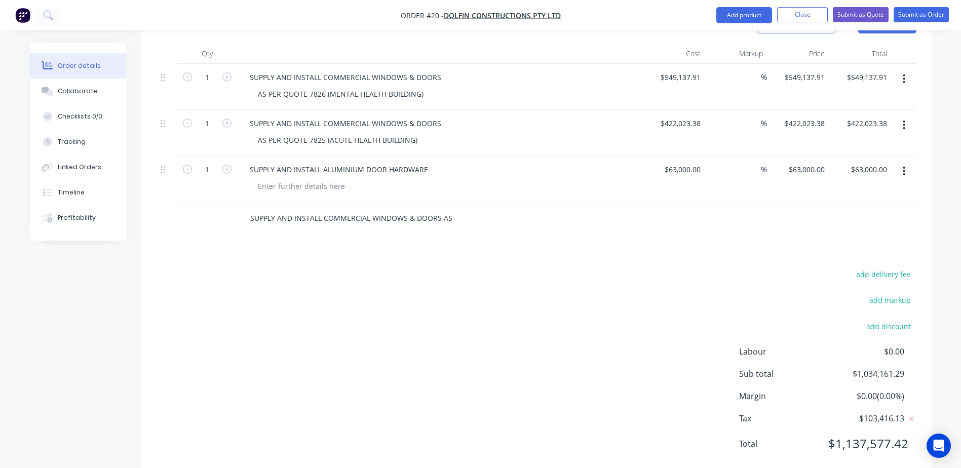
click at [476, 208] on div "SUPPLY AND INSTALL COMMERCIAL WINDOWS & DOORS AS PER QUOTE 7826 (MENTAL HEALTH …" at bounding box center [394, 218] width 304 height 20
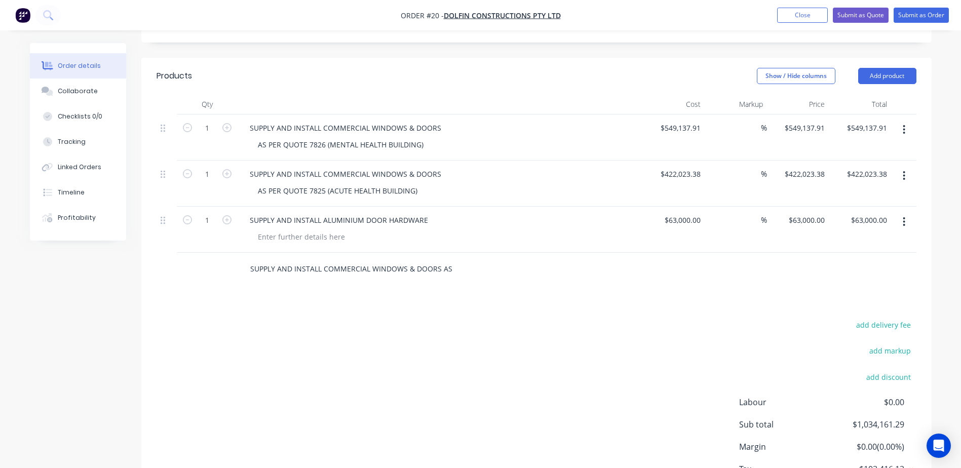
scroll to position [189, 0]
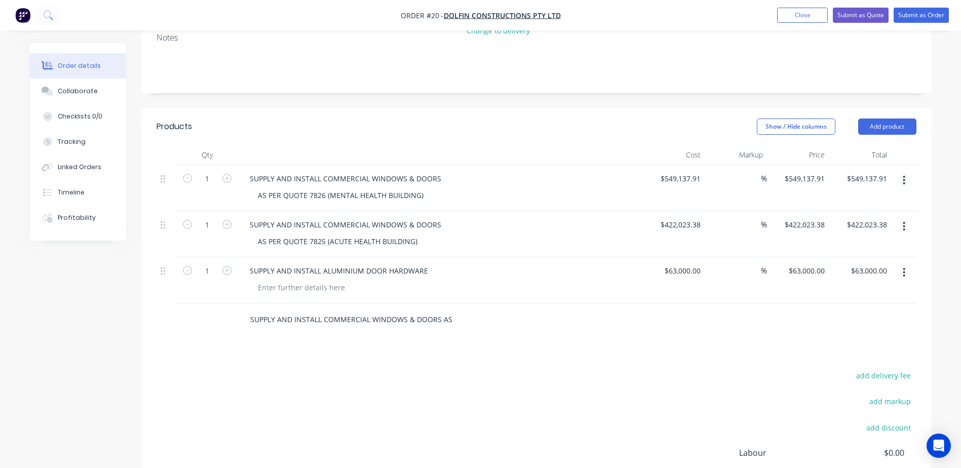
click at [416, 309] on input "SUPPLY AND INSTALL COMMERCIAL WINDOWS & DOORS AS PER QUOTE 7826 (MENTAL HEALTH …" at bounding box center [351, 319] width 203 height 20
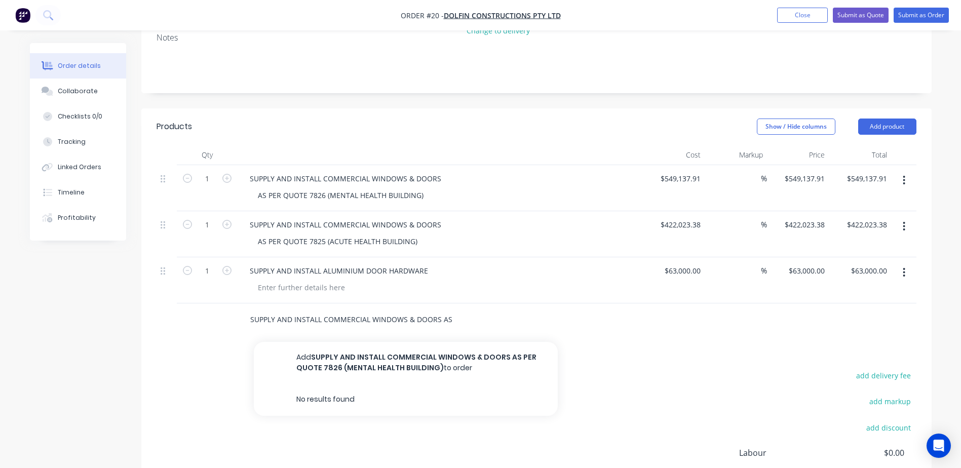
scroll to position [0, 151]
drag, startPoint x: 250, startPoint y: 293, endPoint x: 627, endPoint y: 295, distance: 376.8
click at [622, 303] on div "SUPPLY AND INSTALL COMMERCIAL WINDOWS & DOORS AS PER QUOTE 7826 (MENTAL HEALTH …" at bounding box center [537, 319] width 760 height 33
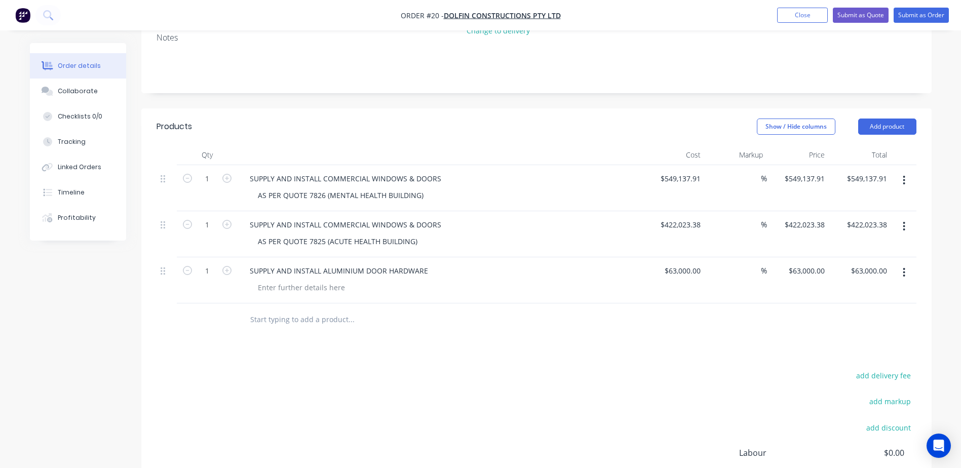
click at [438, 369] on div "add delivery fee add markup add discount Labour $0.00 Sub total $1,034,161.29 M…" at bounding box center [537, 467] width 760 height 196
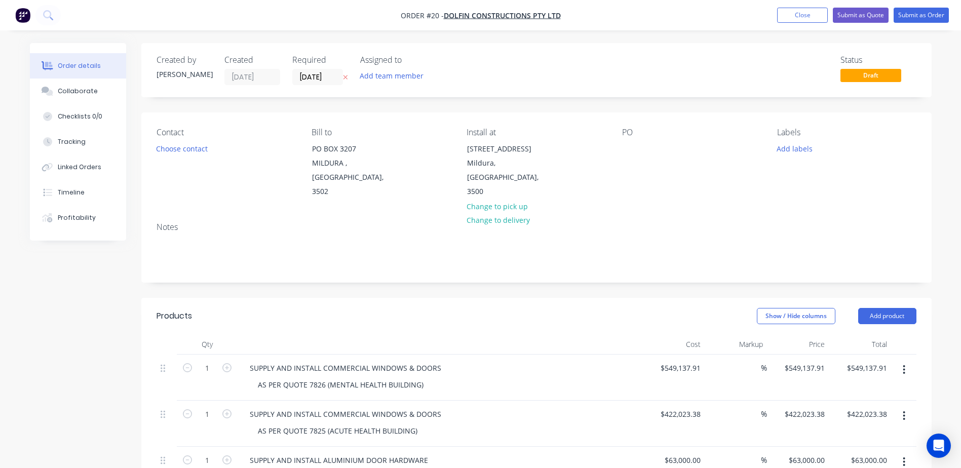
click at [344, 77] on icon "button" at bounding box center [345, 77] width 5 height 6
click at [412, 77] on button "Add team member" at bounding box center [391, 76] width 74 height 14
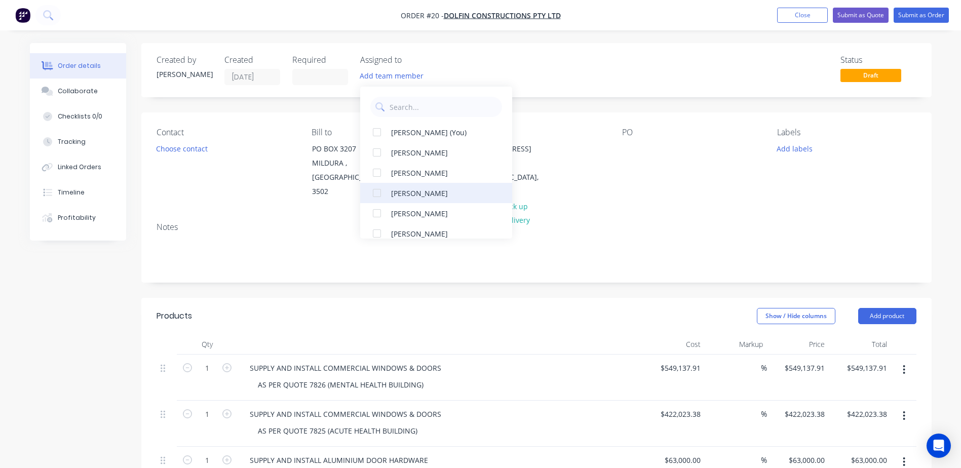
click at [377, 194] on div at bounding box center [377, 193] width 20 height 20
click at [598, 68] on div "Status Draft" at bounding box center [688, 70] width 455 height 30
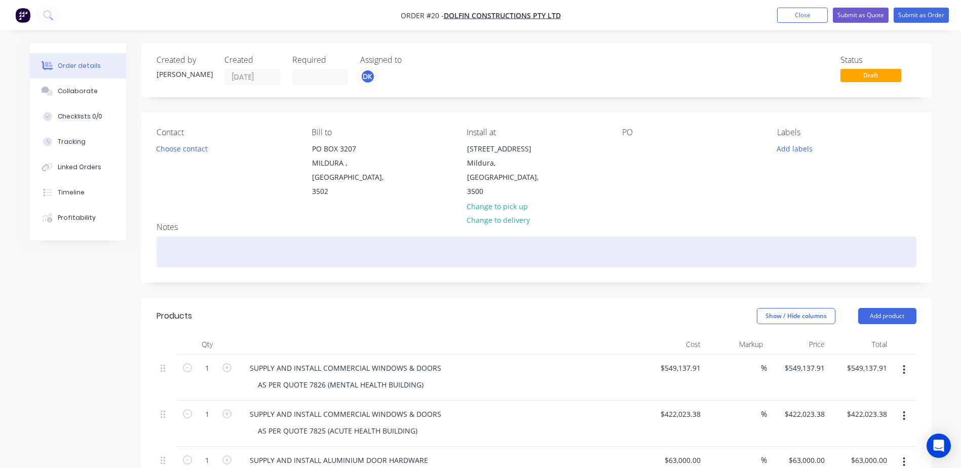
click at [171, 237] on div at bounding box center [537, 252] width 760 height 31
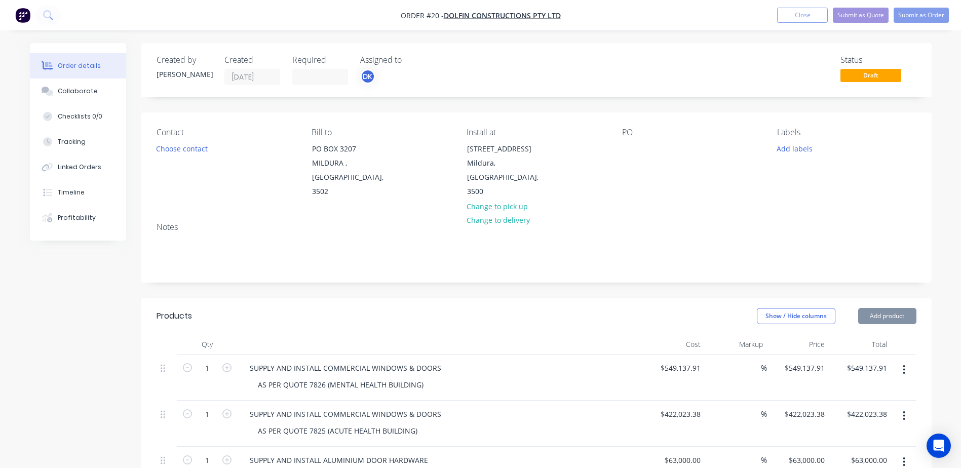
click at [454, 262] on div "Created by Brooke Created 24/09/25 Required Assigned to DK Status Draft Contact…" at bounding box center [536, 406] width 790 height 726
click at [857, 14] on button "Submit as Quote" at bounding box center [861, 15] width 56 height 15
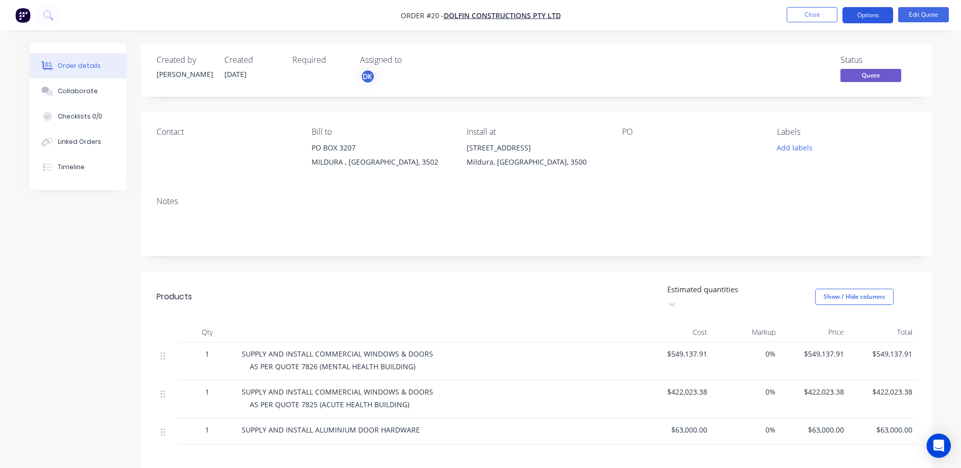
click at [874, 17] on button "Options" at bounding box center [867, 15] width 51 height 16
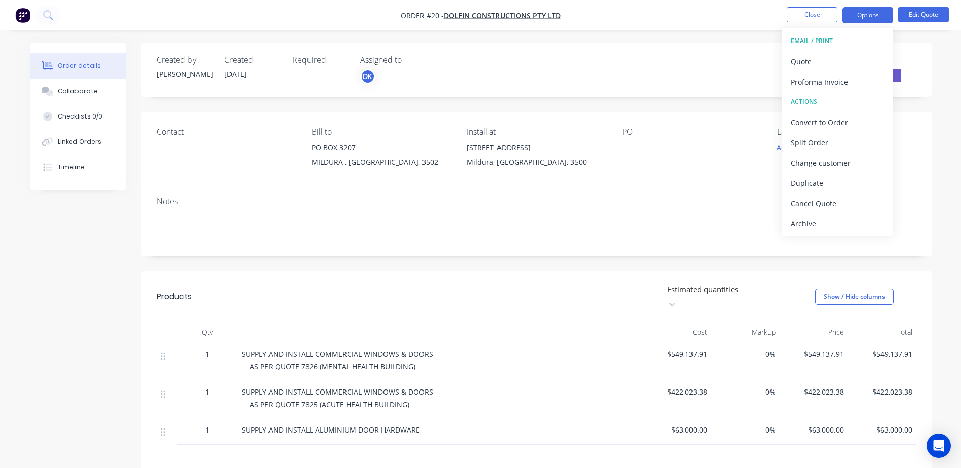
click at [814, 40] on div "EMAIL / PRINT" at bounding box center [837, 40] width 93 height 13
click at [806, 60] on div "Quote" at bounding box center [837, 61] width 93 height 15
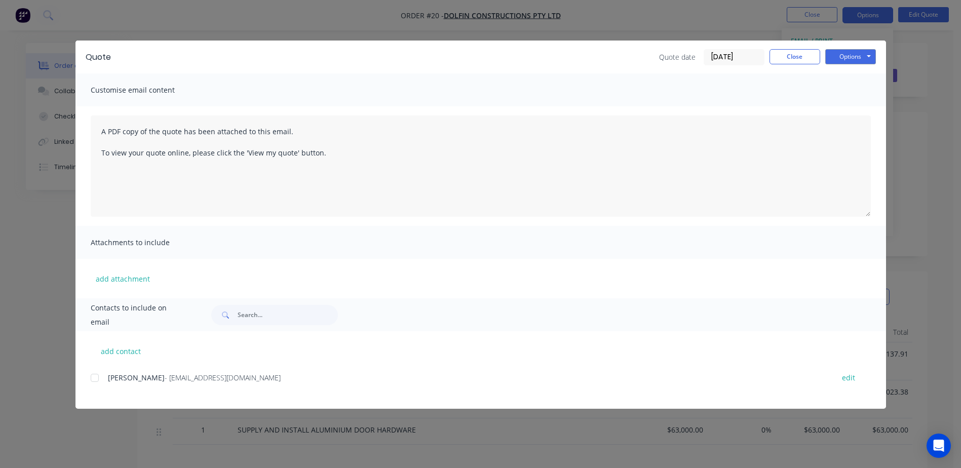
click at [184, 93] on span "Customise email content" at bounding box center [146, 90] width 111 height 14
click at [162, 91] on span "Customise email content" at bounding box center [146, 90] width 111 height 14
click at [159, 91] on span "Customise email content" at bounding box center [146, 90] width 111 height 14
drag, startPoint x: 159, startPoint y: 91, endPoint x: 135, endPoint y: 90, distance: 23.3
click at [135, 90] on span "Customise email content" at bounding box center [146, 90] width 111 height 14
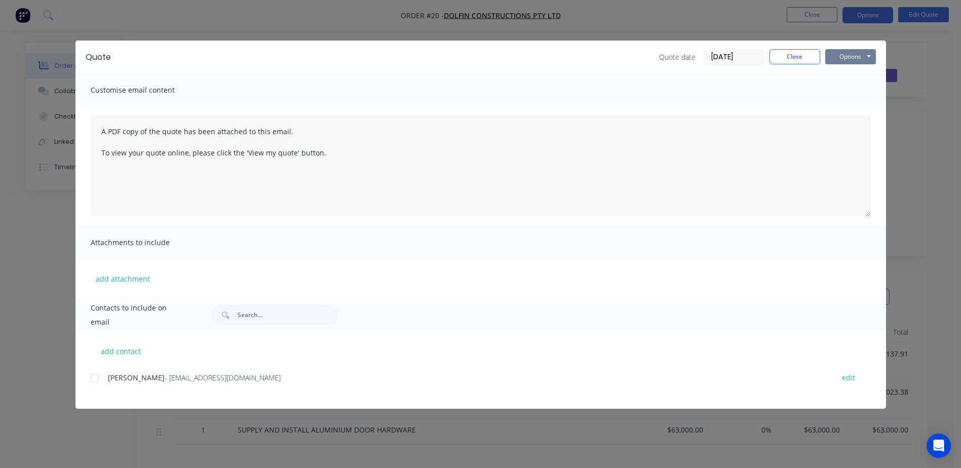
click at [864, 59] on button "Options" at bounding box center [850, 56] width 51 height 15
click at [849, 89] on button "Print" at bounding box center [857, 91] width 65 height 17
click at [844, 82] on div "Customise email content" at bounding box center [480, 89] width 810 height 33
click at [866, 59] on button "Options" at bounding box center [850, 56] width 51 height 15
click at [850, 71] on button "Preview" at bounding box center [857, 74] width 65 height 17
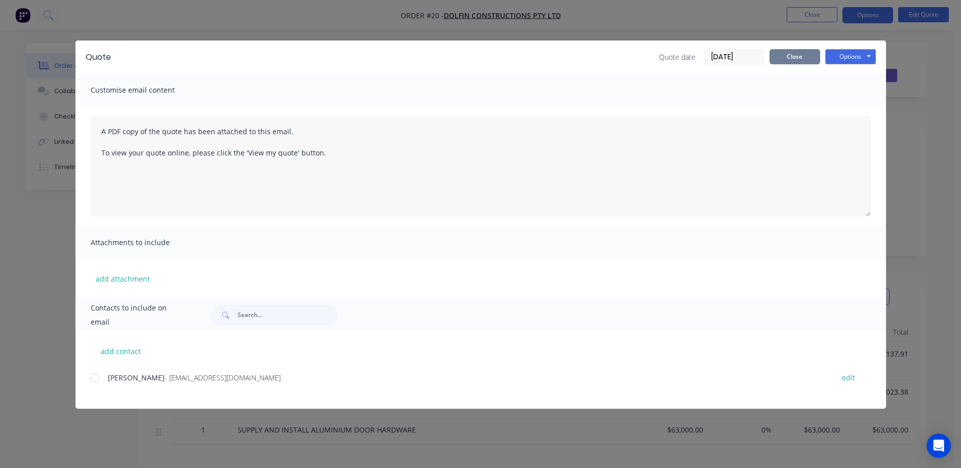
click at [789, 54] on button "Close" at bounding box center [794, 56] width 51 height 15
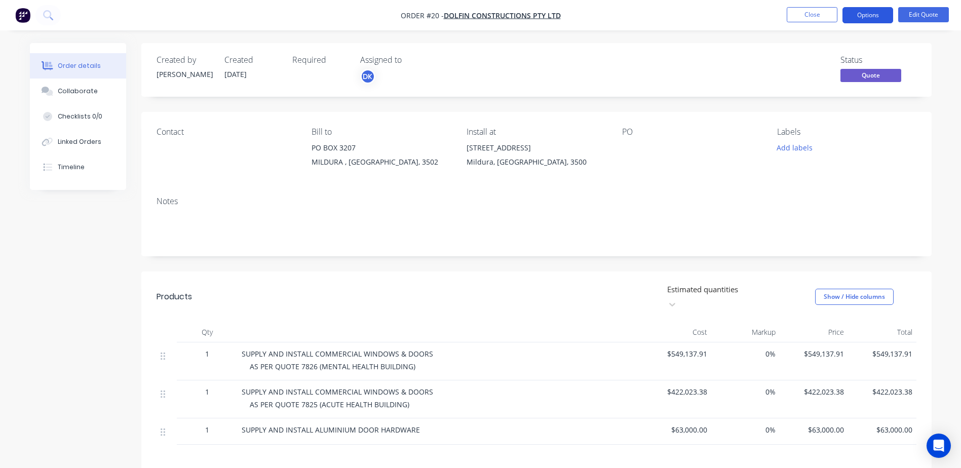
click at [868, 15] on button "Options" at bounding box center [867, 15] width 51 height 16
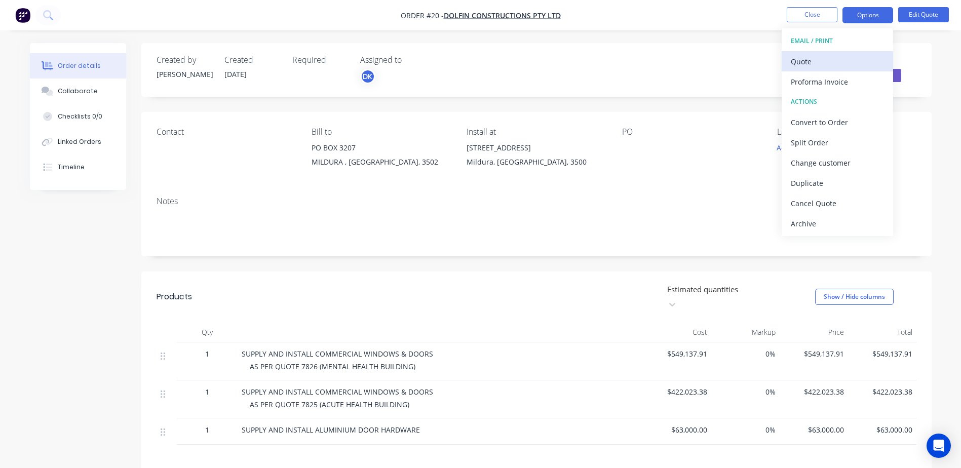
click at [806, 57] on div "Quote" at bounding box center [837, 61] width 93 height 15
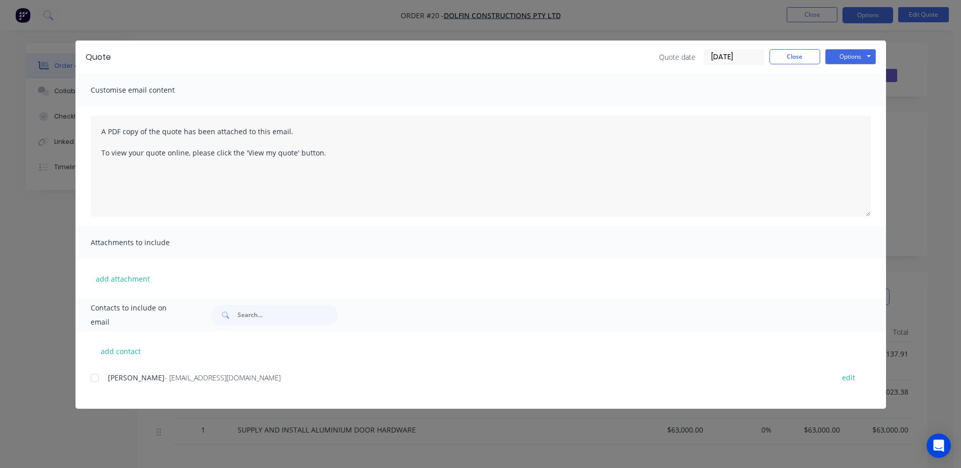
click at [935, 48] on div "Quote Quote date 24/09/25 Close Options Preview Print Email Customise email con…" at bounding box center [480, 234] width 961 height 468
